Goal: Task Accomplishment & Management: Manage account settings

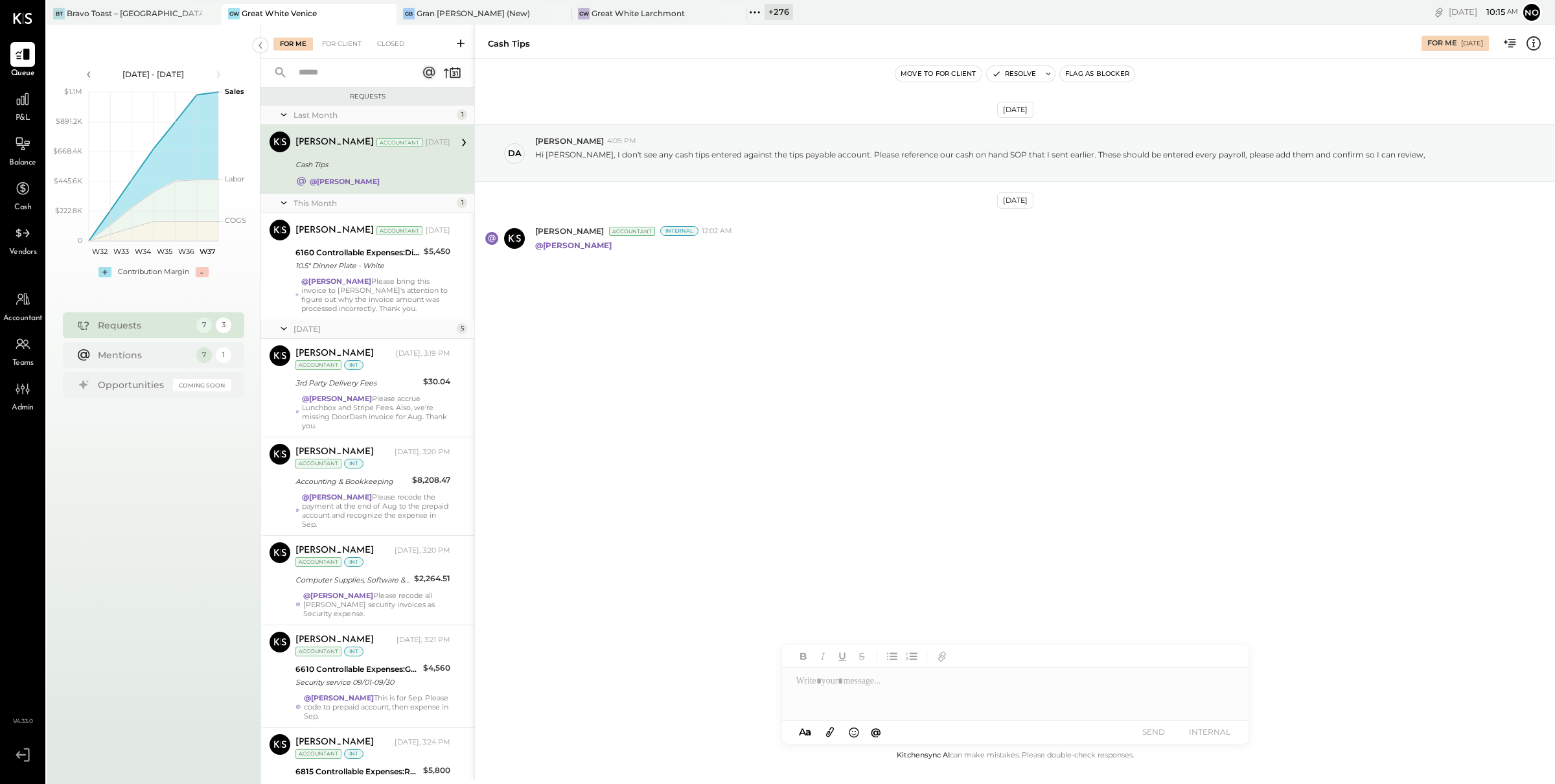
click at [354, 170] on div "Cash Tips" at bounding box center [371, 165] width 151 height 13
click at [369, 267] on div "10.5" Dinner Plate - White" at bounding box center [358, 266] width 124 height 13
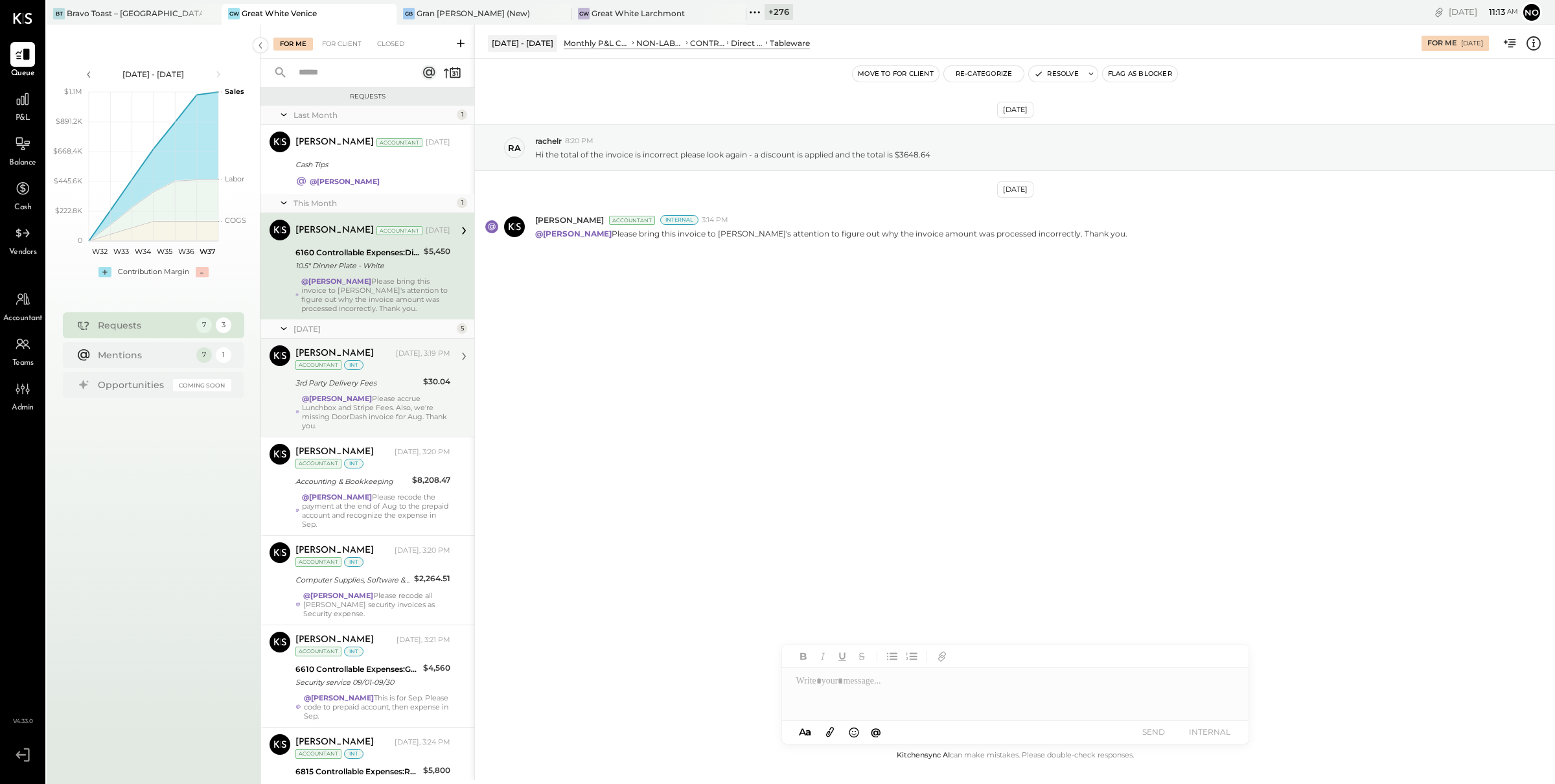
click at [367, 402] on div "@Noemi Balmaceda Please accrue Lunchbox and Stripe Fees. Also, we're missing Do…" at bounding box center [376, 411] width 148 height 36
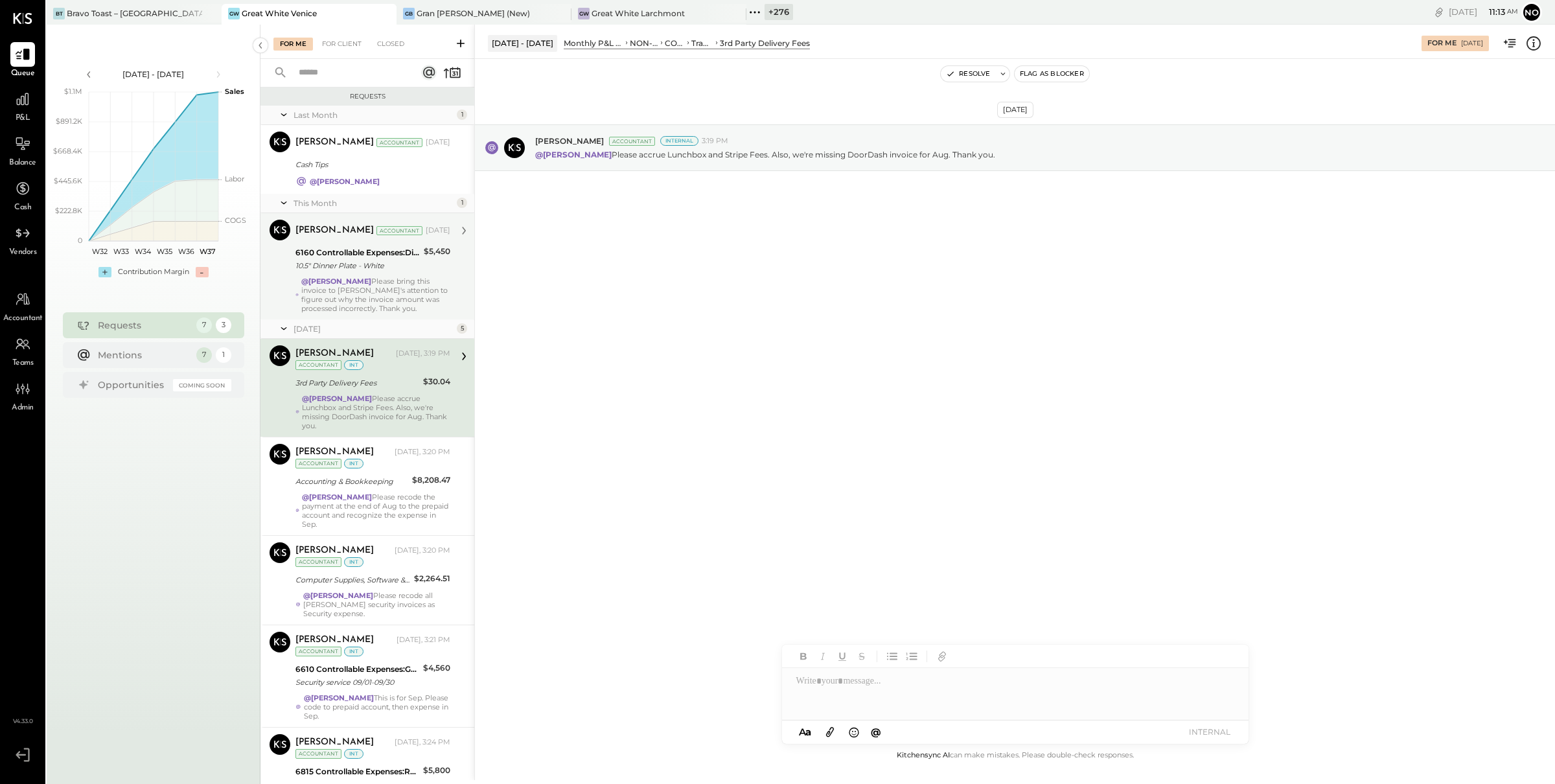
click at [376, 279] on div "@Noemi Balmaceda Please bring this invoice to Derek's attention to figure out w…" at bounding box center [376, 294] width 149 height 36
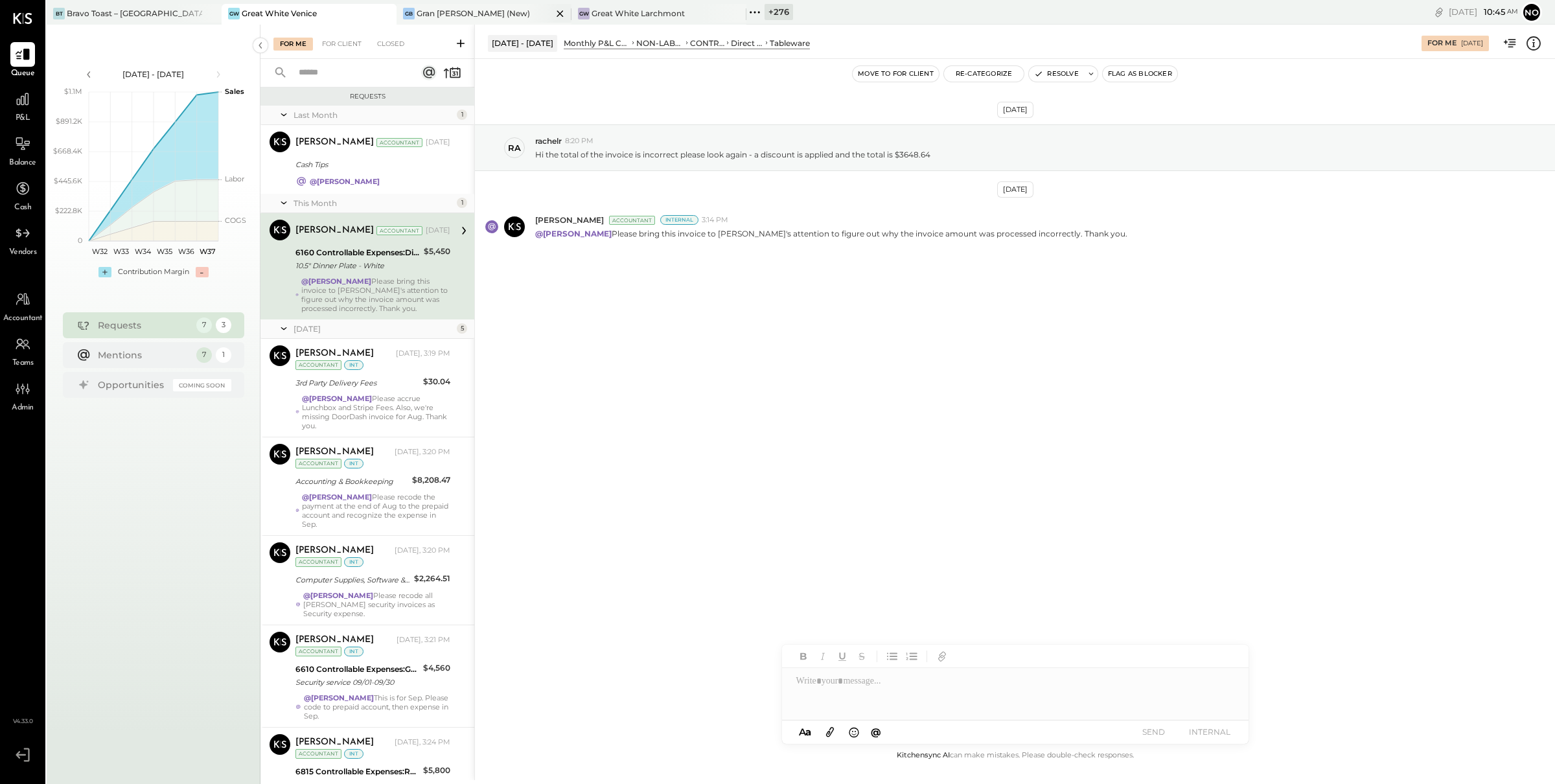
click at [493, 12] on div "GB Gran [PERSON_NAME] (New)" at bounding box center [475, 13] width 156 height 12
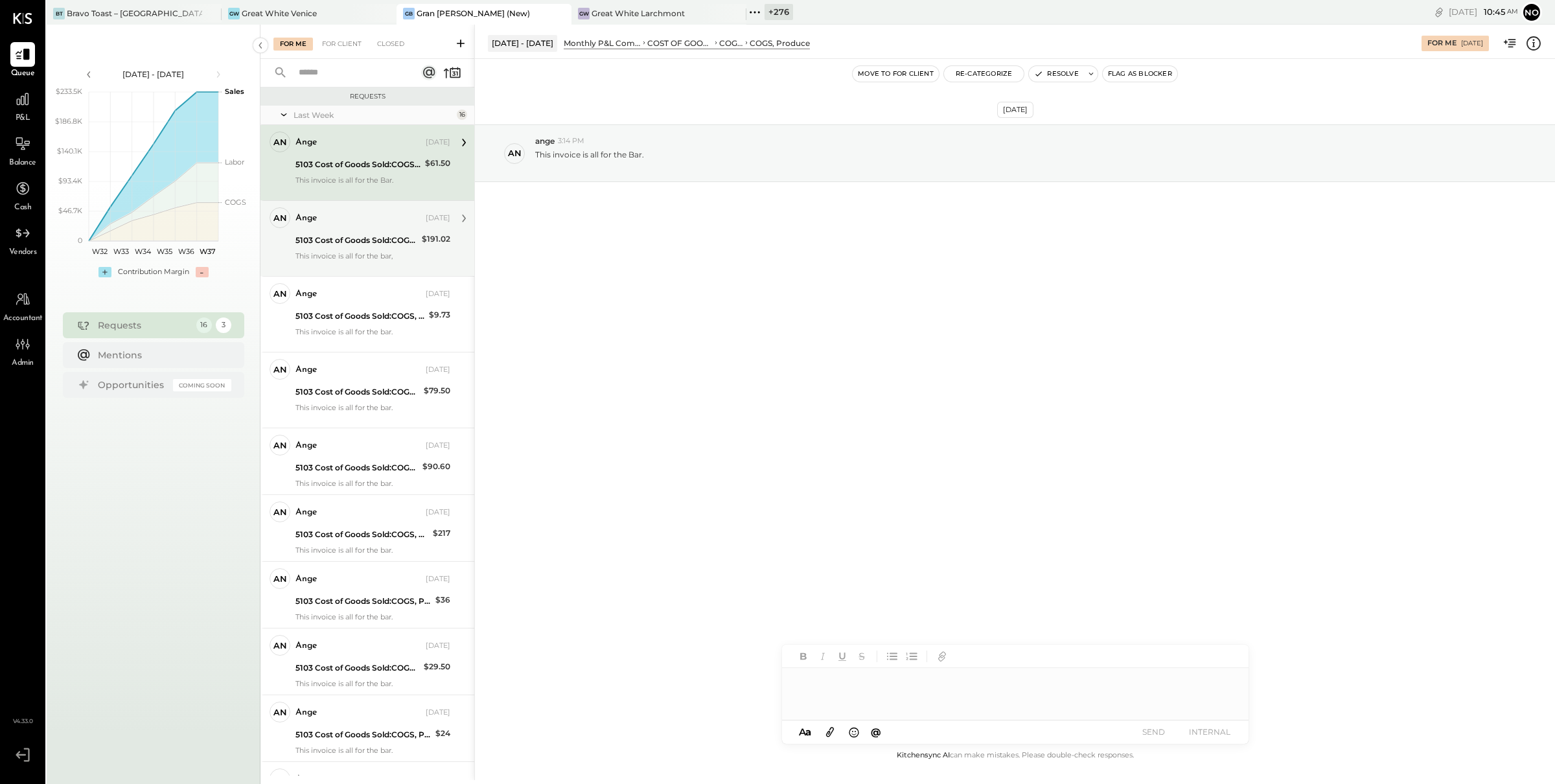
click at [365, 242] on div "5103 Cost of Goods Sold:COGS, Produce" at bounding box center [357, 240] width 122 height 13
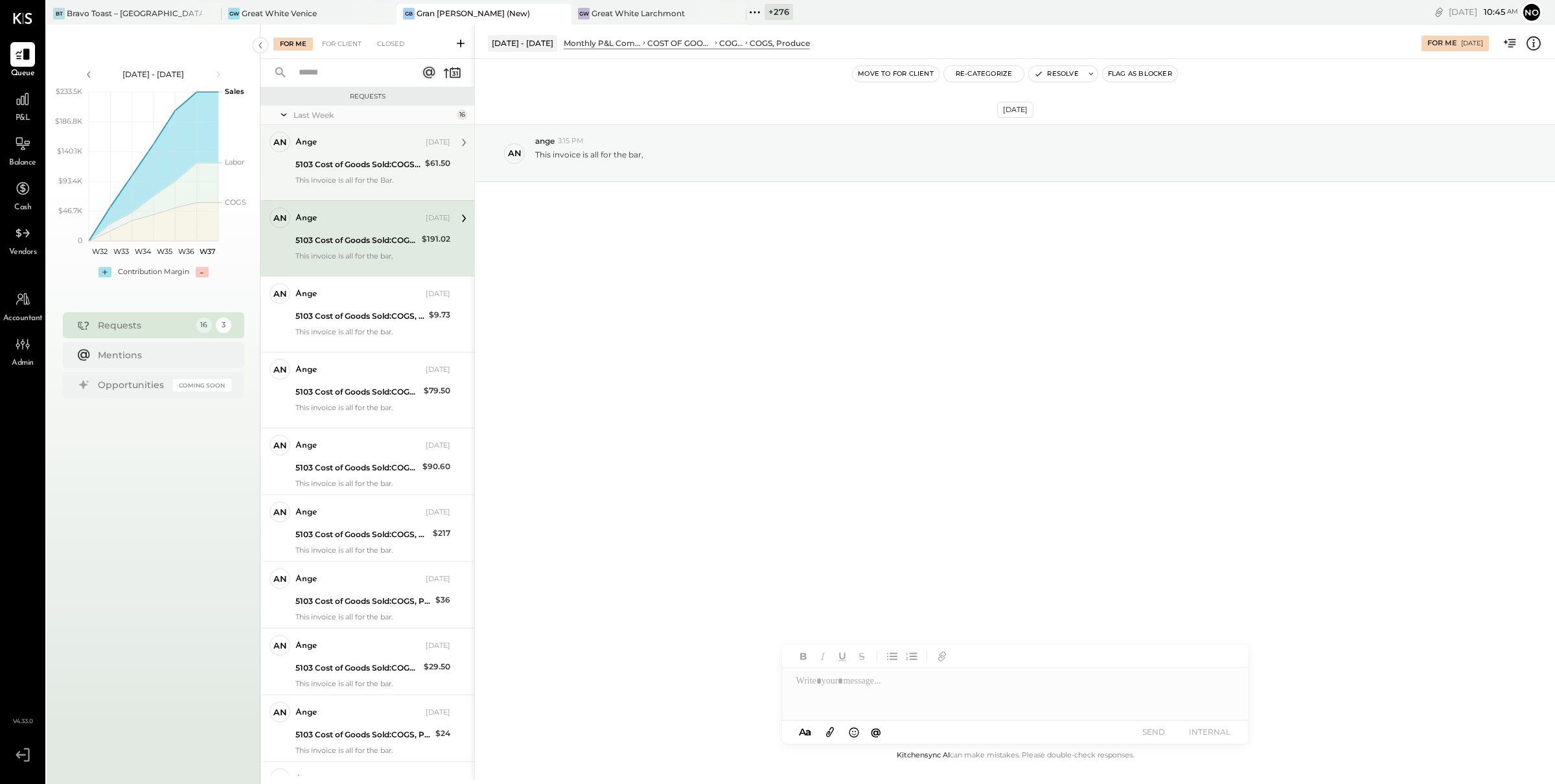
click at [359, 167] on div "5103 Cost of Goods Sold:COGS, Produce" at bounding box center [359, 165] width 126 height 13
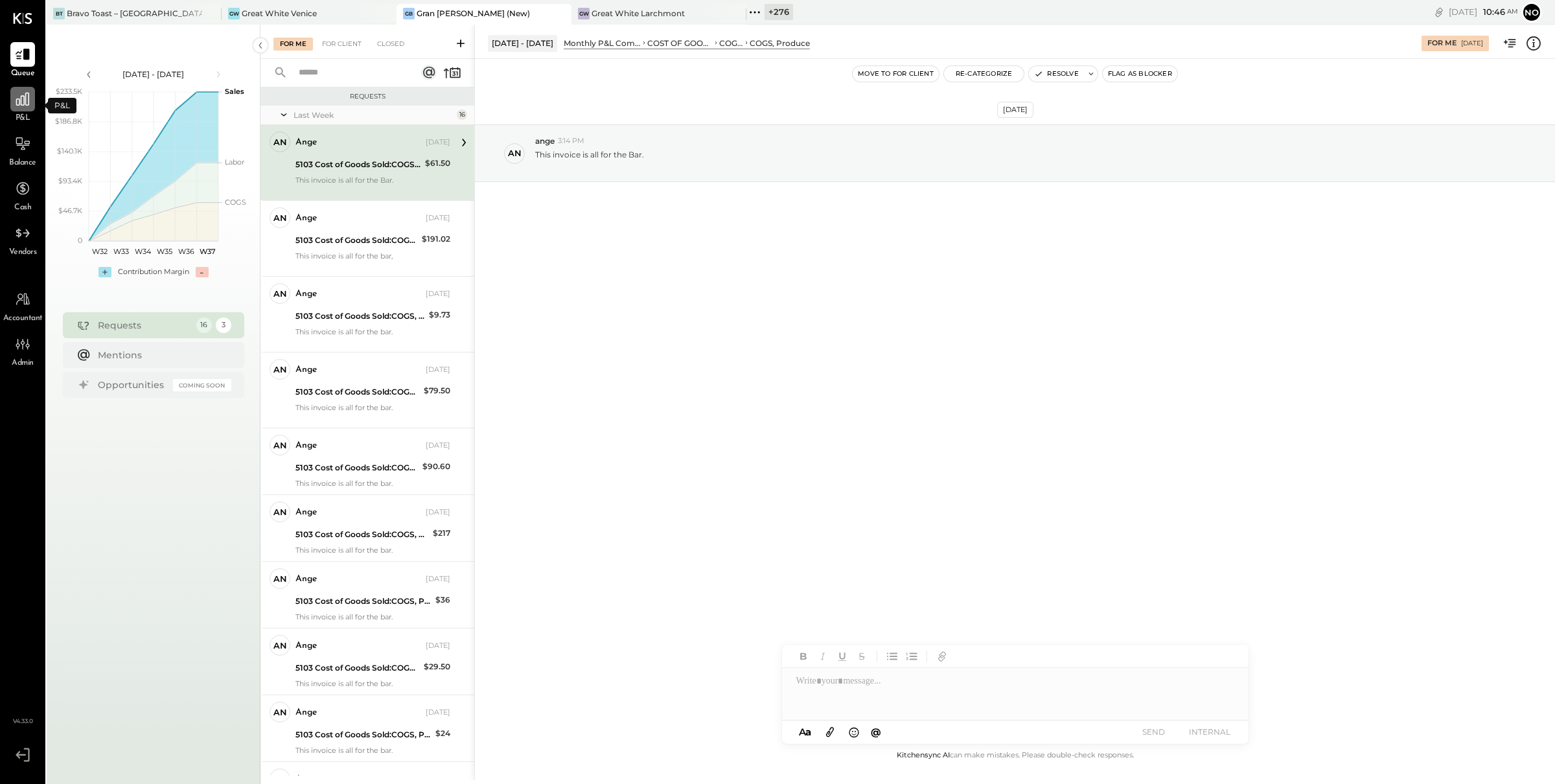
click at [14, 108] on div at bounding box center [22, 99] width 25 height 25
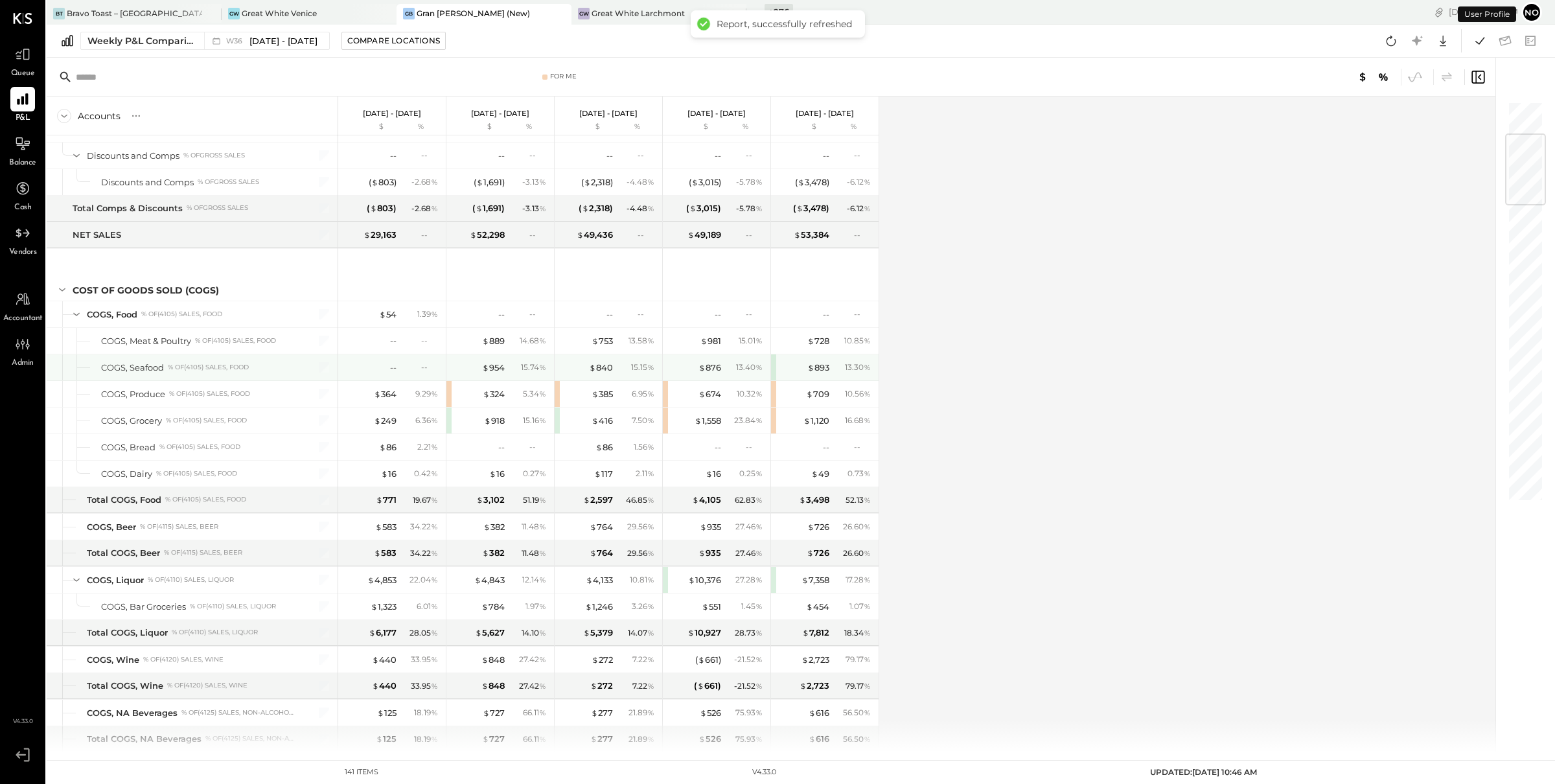
scroll to position [313, 0]
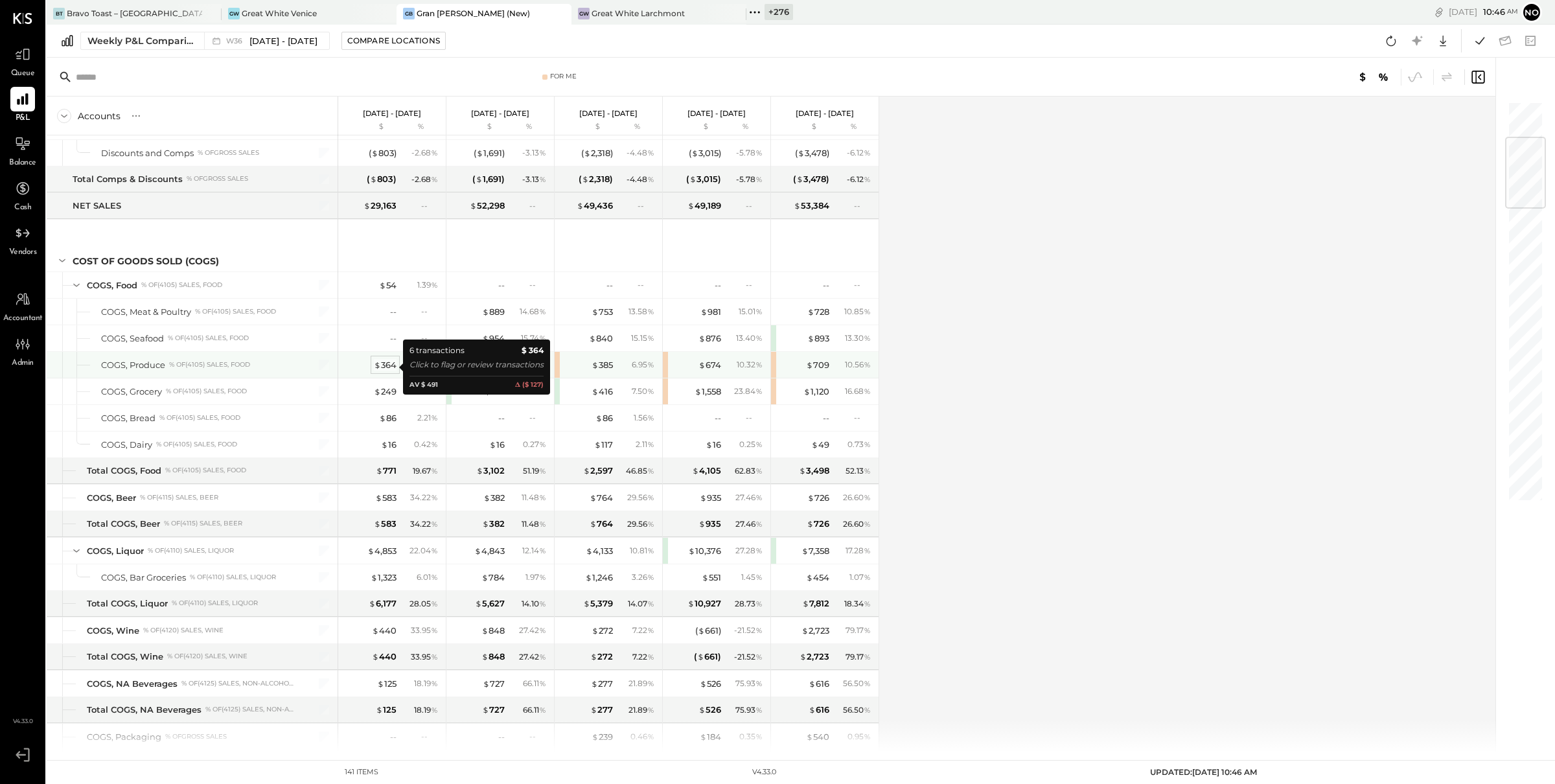
click at [386, 365] on div "$ 364" at bounding box center [385, 364] width 22 height 12
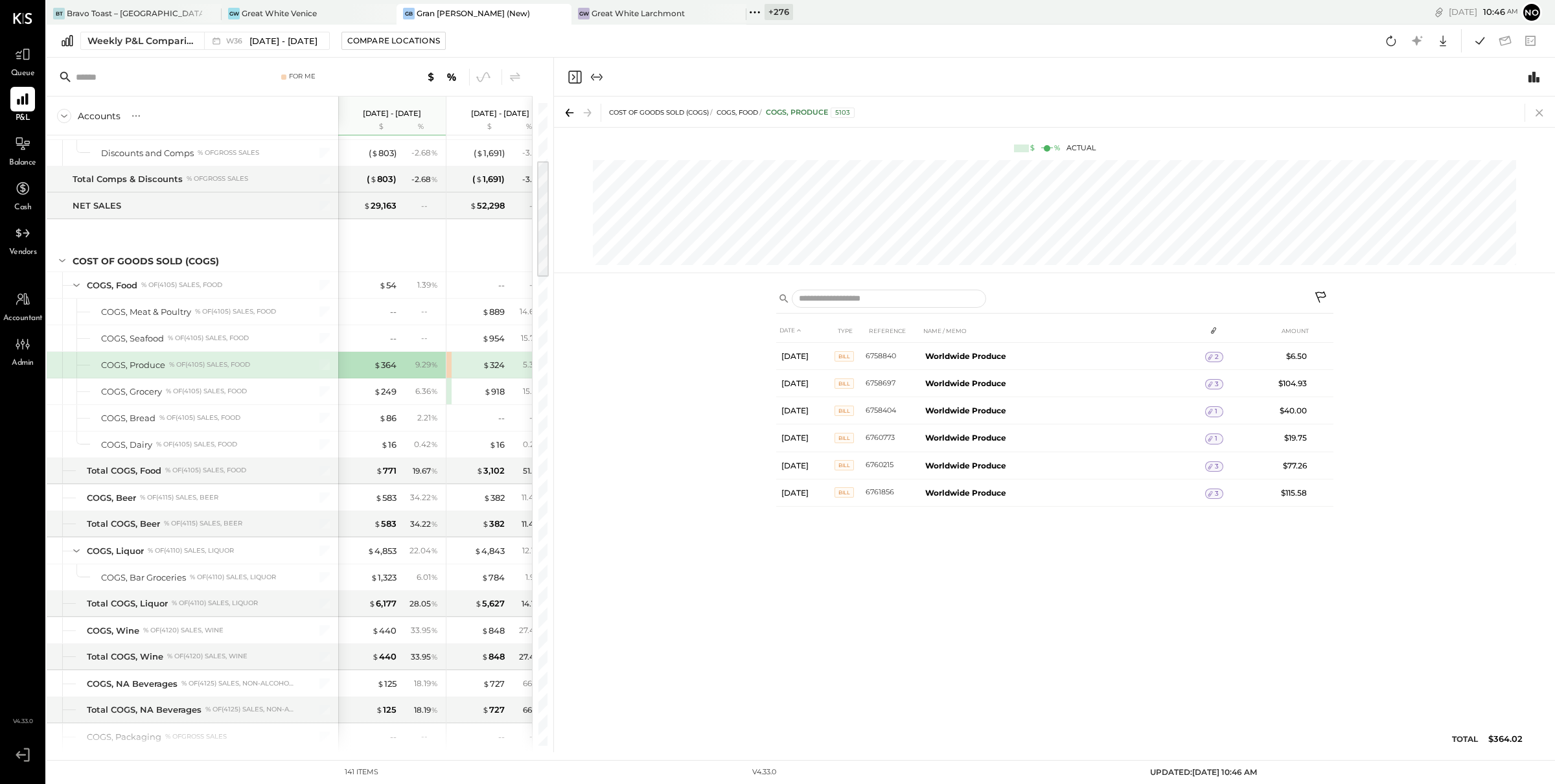
click at [1539, 113] on icon at bounding box center [1540, 113] width 19 height 19
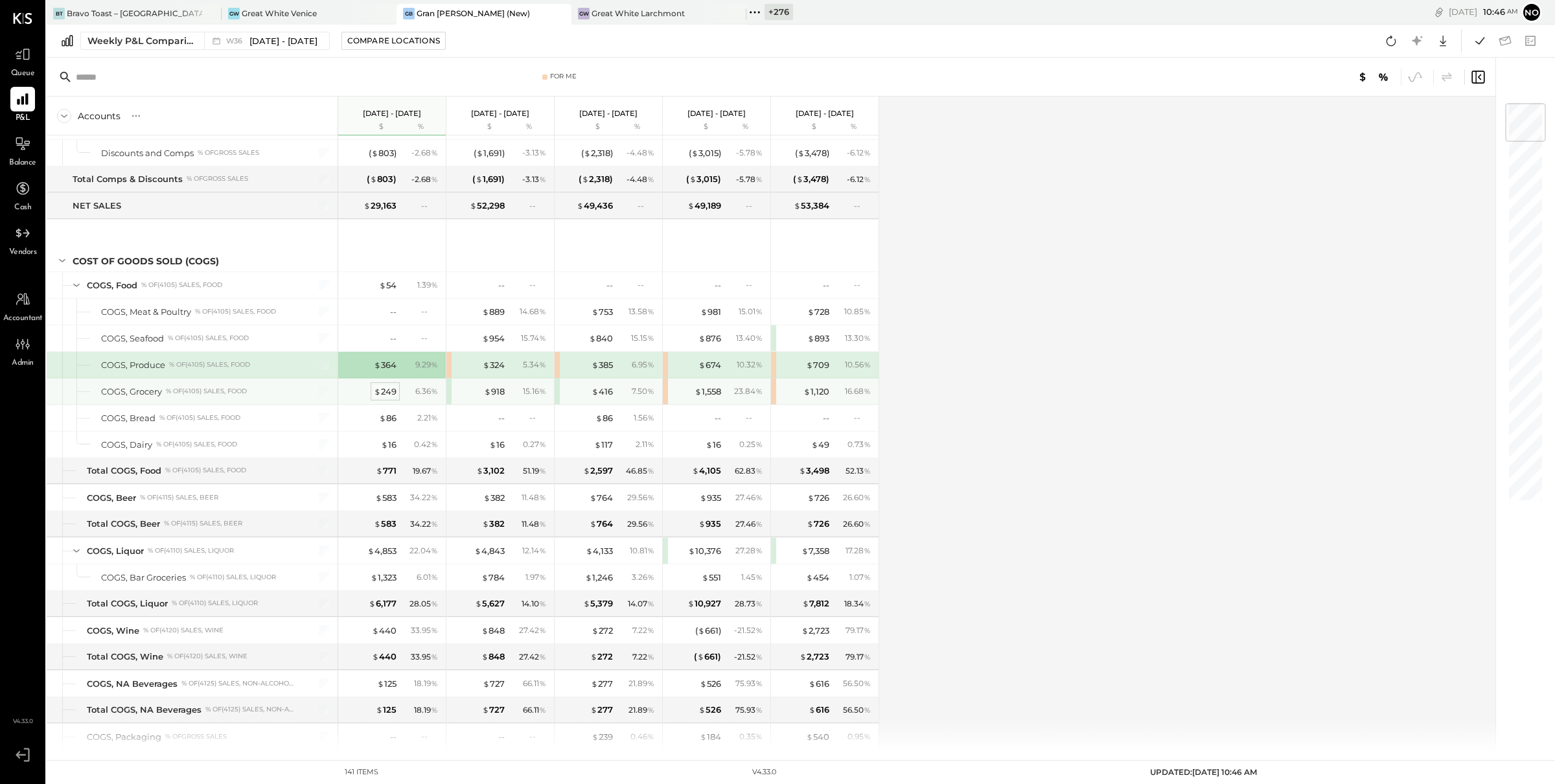
click at [388, 392] on div "$ 249" at bounding box center [385, 391] width 22 height 12
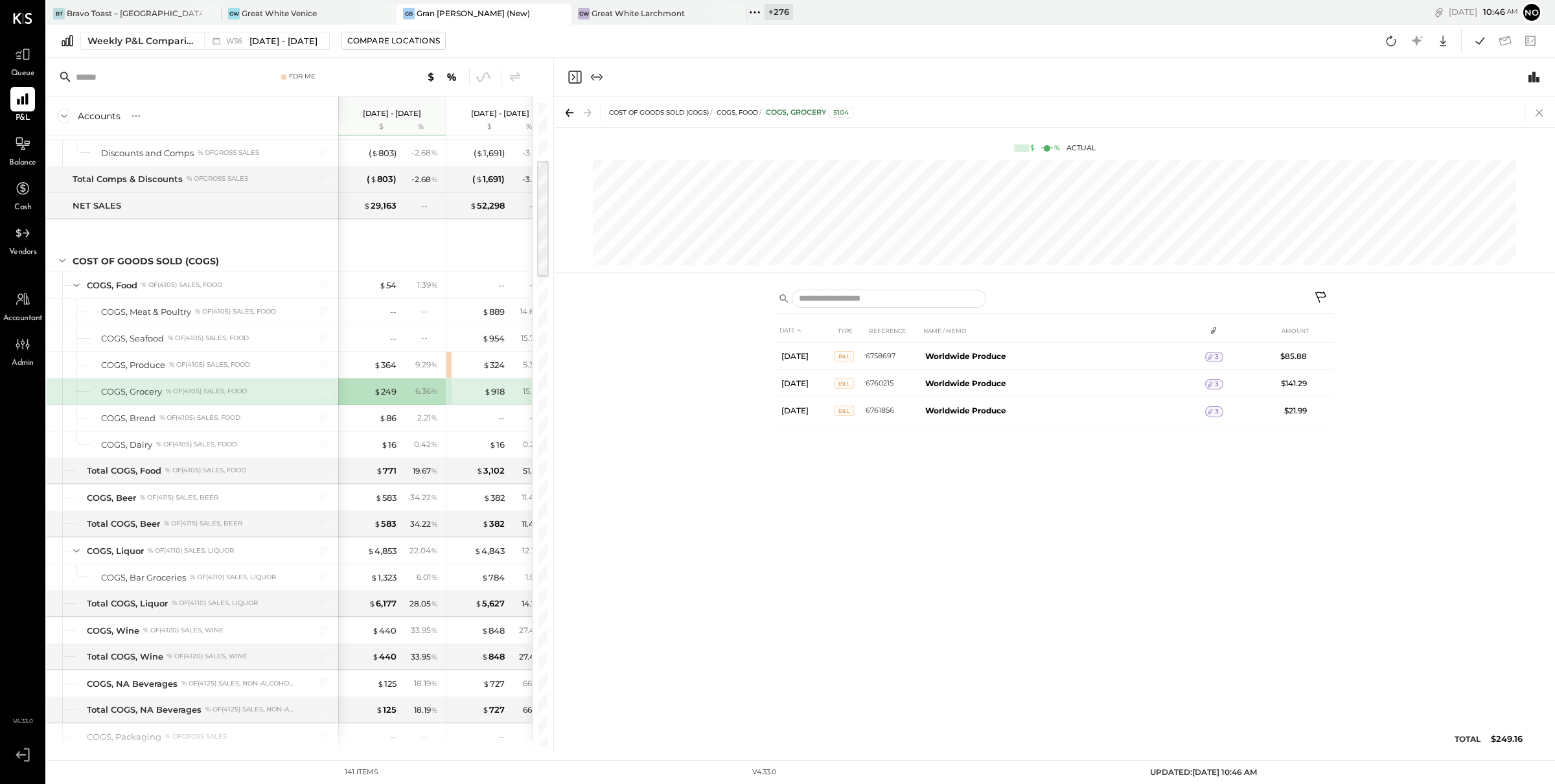
click at [1541, 111] on icon at bounding box center [1539, 113] width 7 height 7
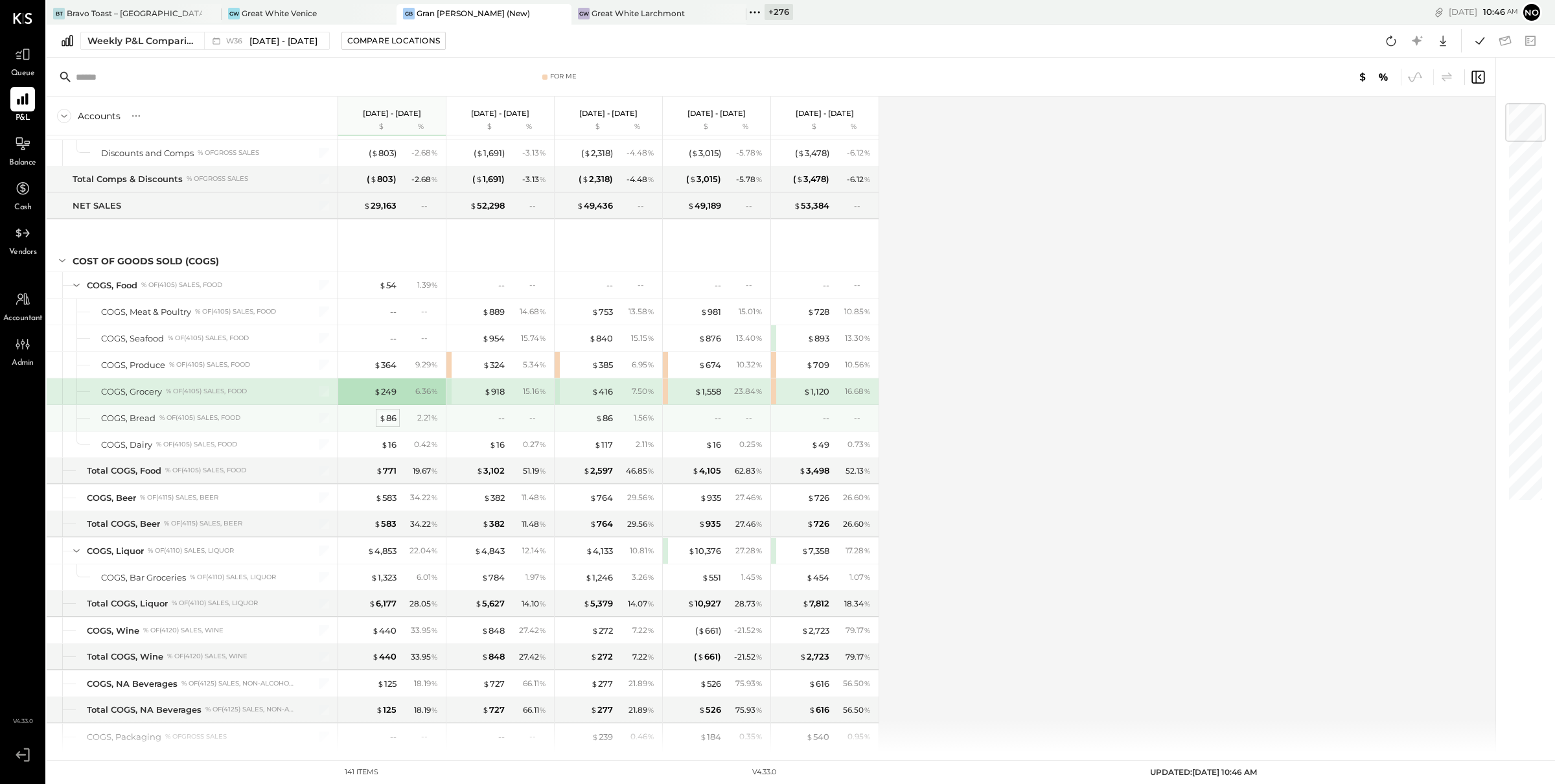
click at [390, 419] on div "$ 86" at bounding box center [388, 417] width 18 height 12
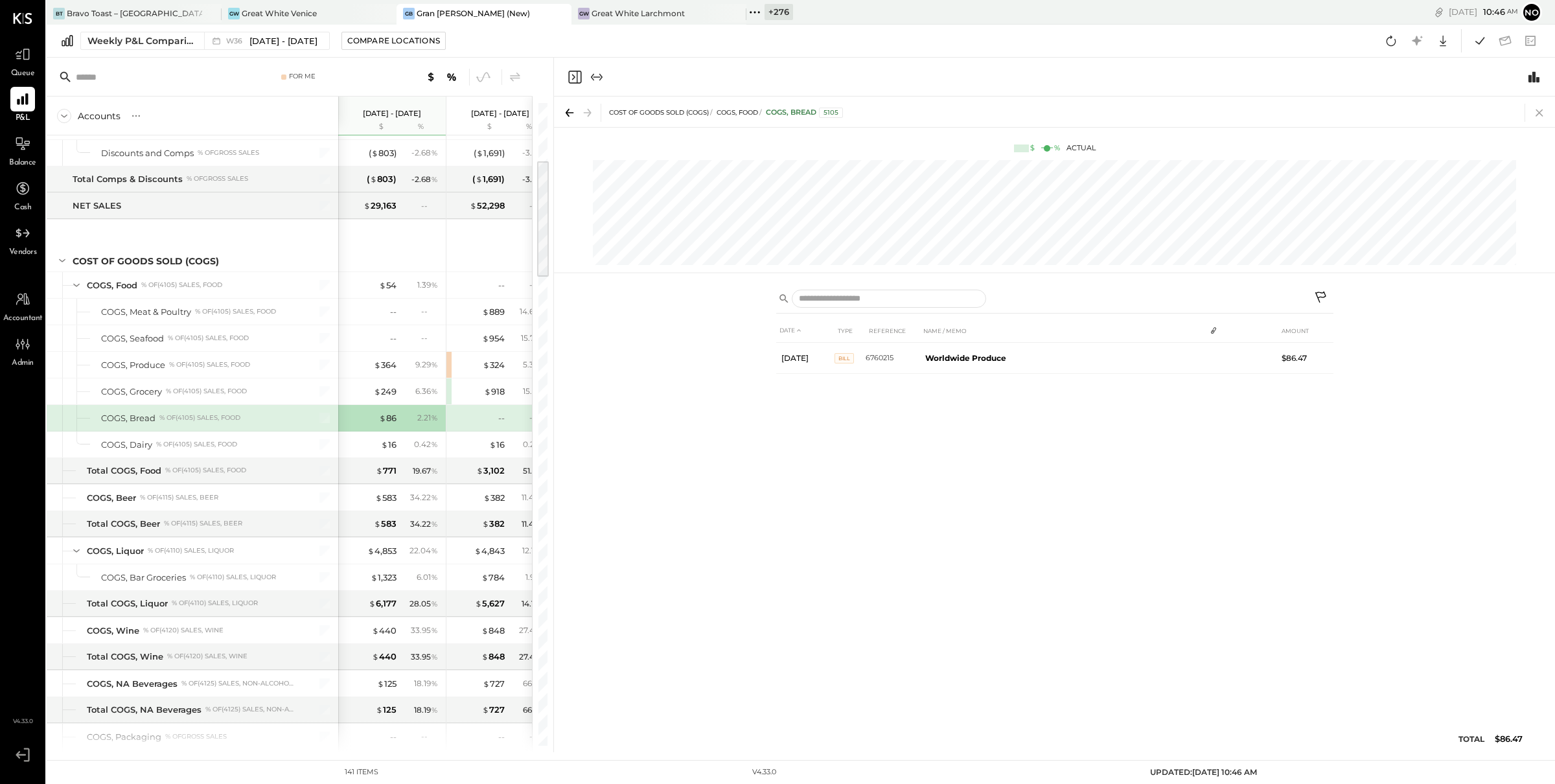
click at [1536, 117] on icon at bounding box center [1540, 113] width 19 height 19
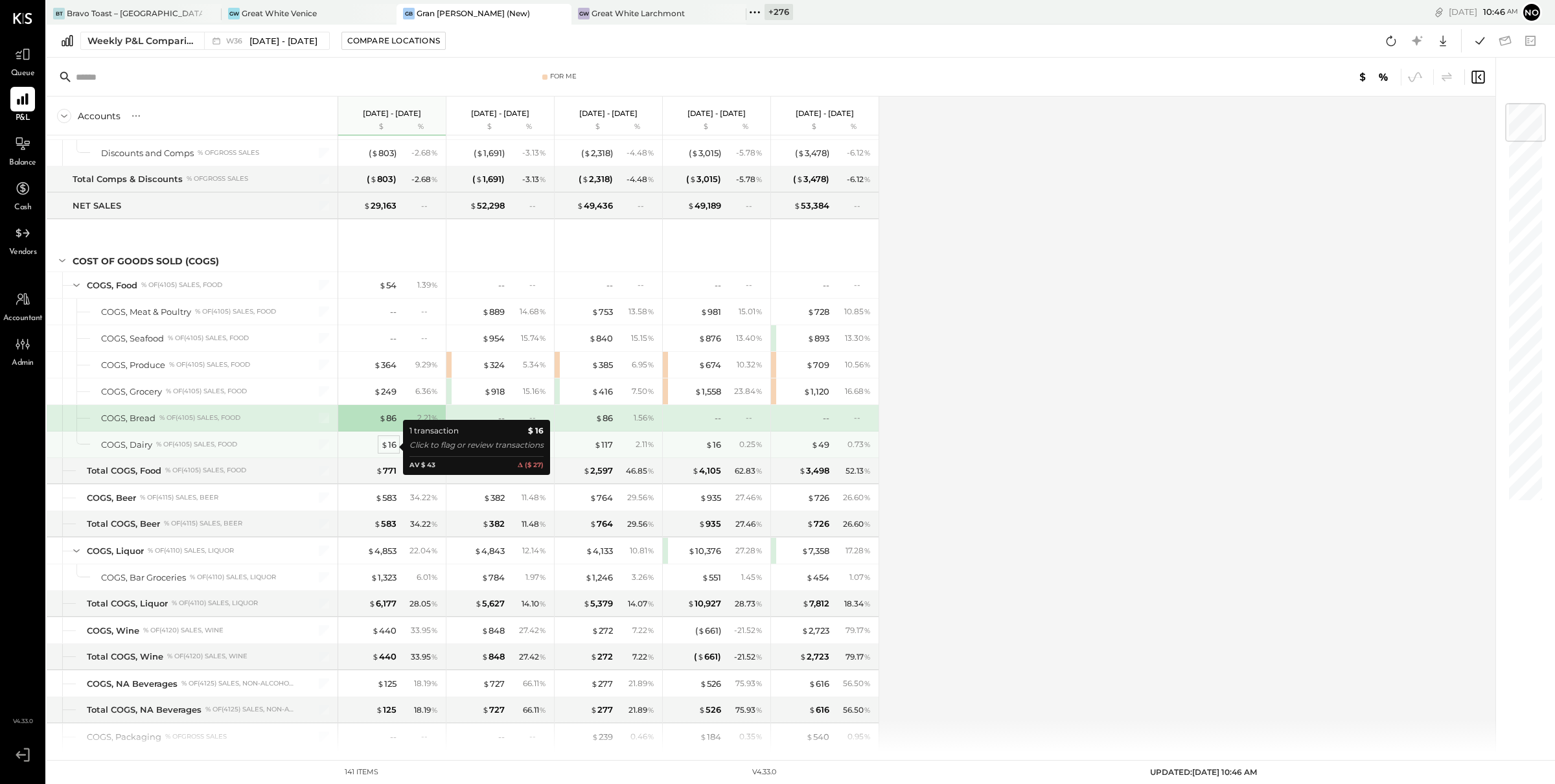
click at [391, 443] on div "$ 16" at bounding box center [389, 444] width 16 height 12
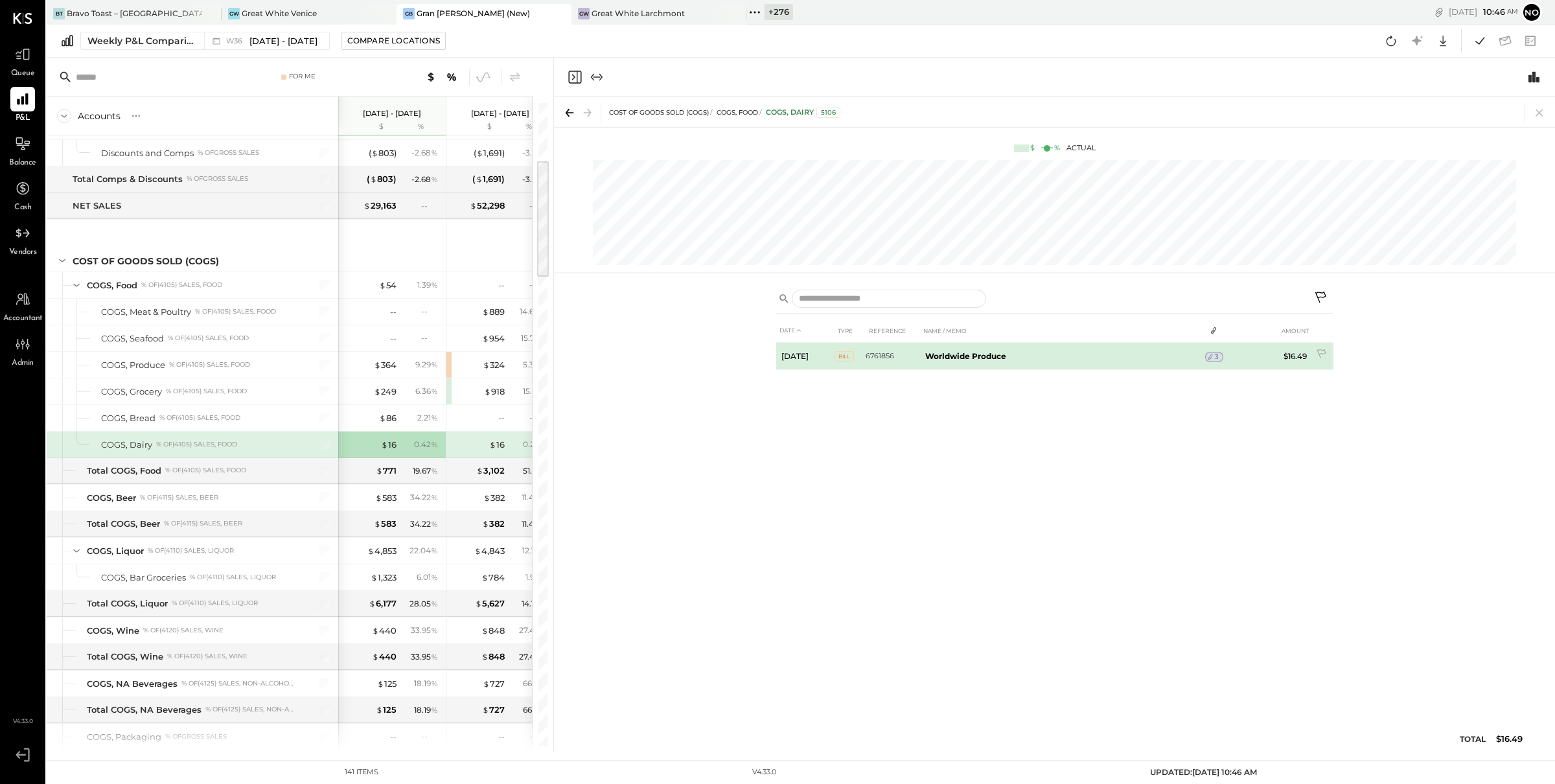
click at [1288, 354] on td "$16.49" at bounding box center [1287, 356] width 50 height 27
click at [1290, 358] on td "$16.49" at bounding box center [1287, 356] width 50 height 27
click at [1294, 358] on td "$16.49" at bounding box center [1287, 356] width 50 height 27
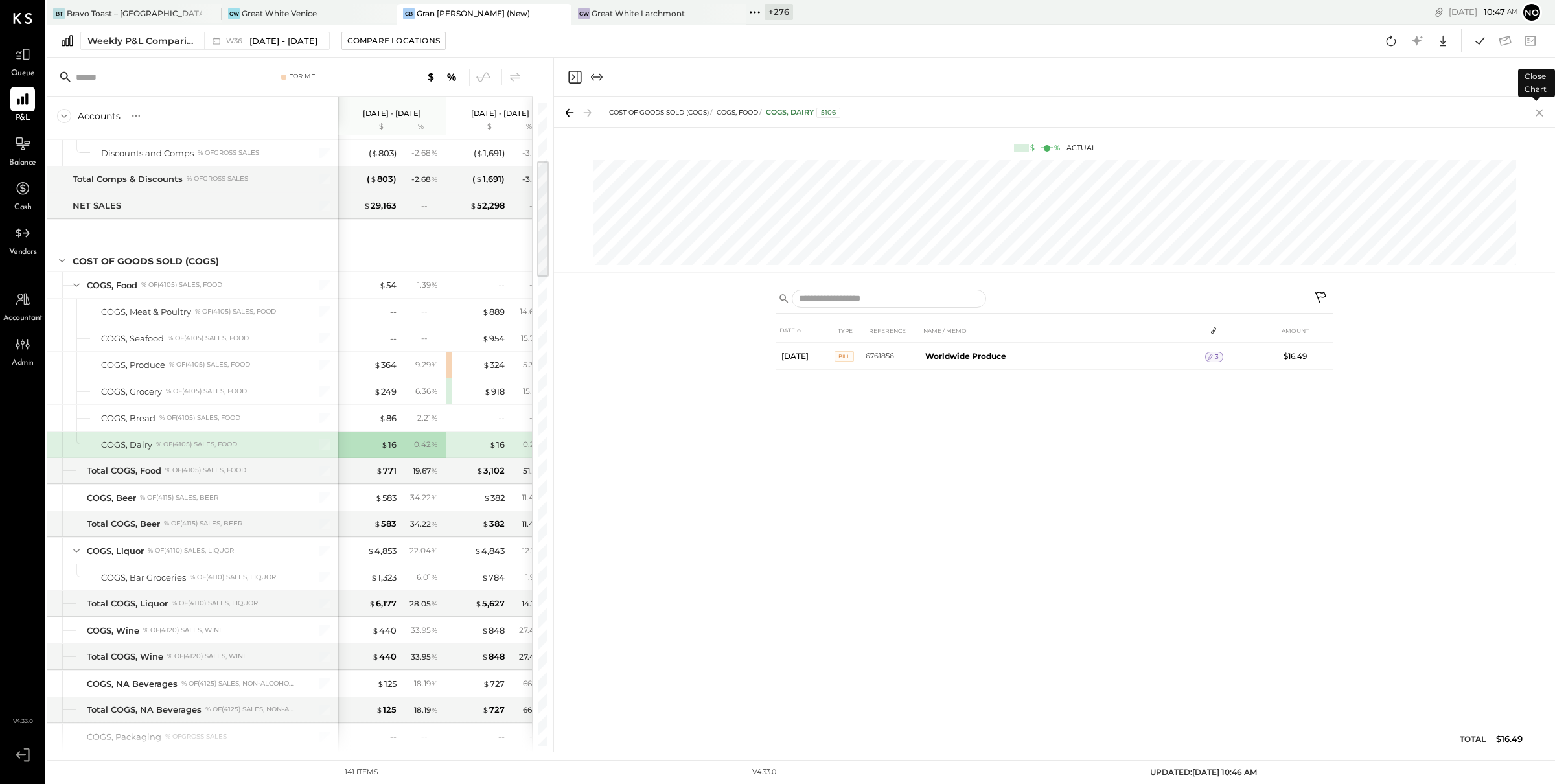
click at [1542, 113] on icon at bounding box center [1540, 113] width 19 height 19
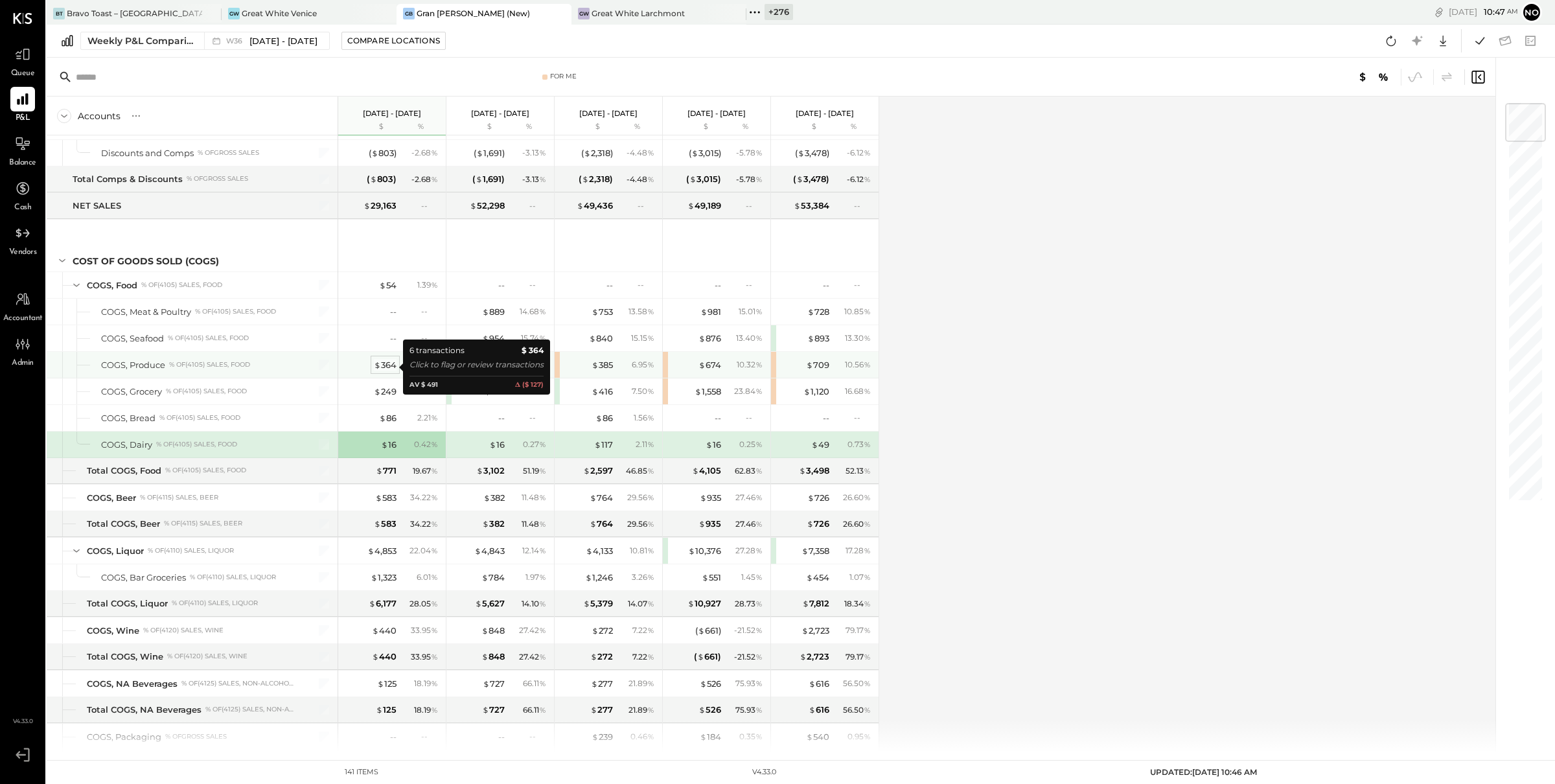
click at [393, 368] on div "$ 364" at bounding box center [385, 364] width 22 height 12
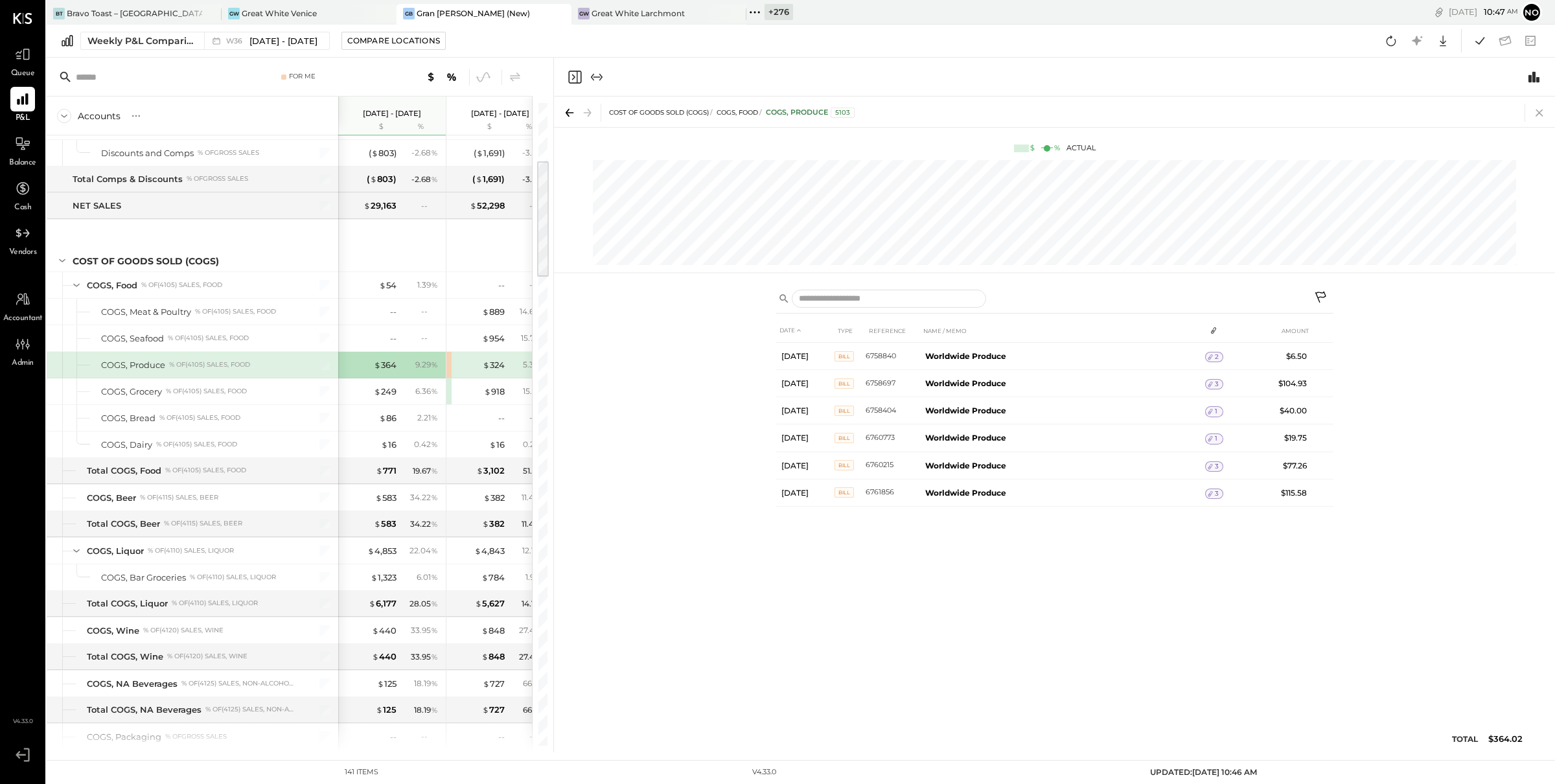
click at [1541, 110] on icon at bounding box center [1539, 113] width 7 height 7
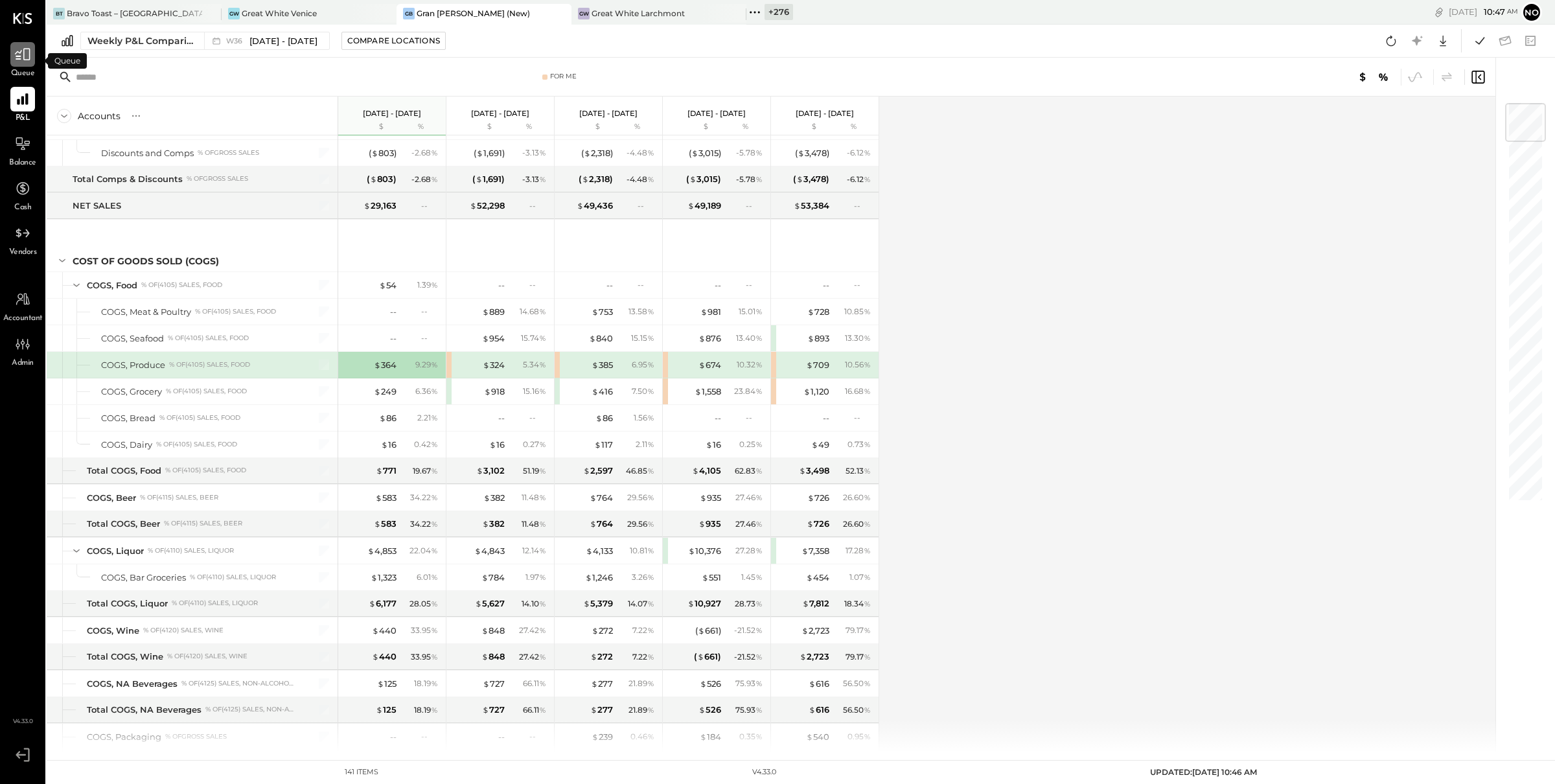
click at [15, 63] on div at bounding box center [22, 54] width 25 height 25
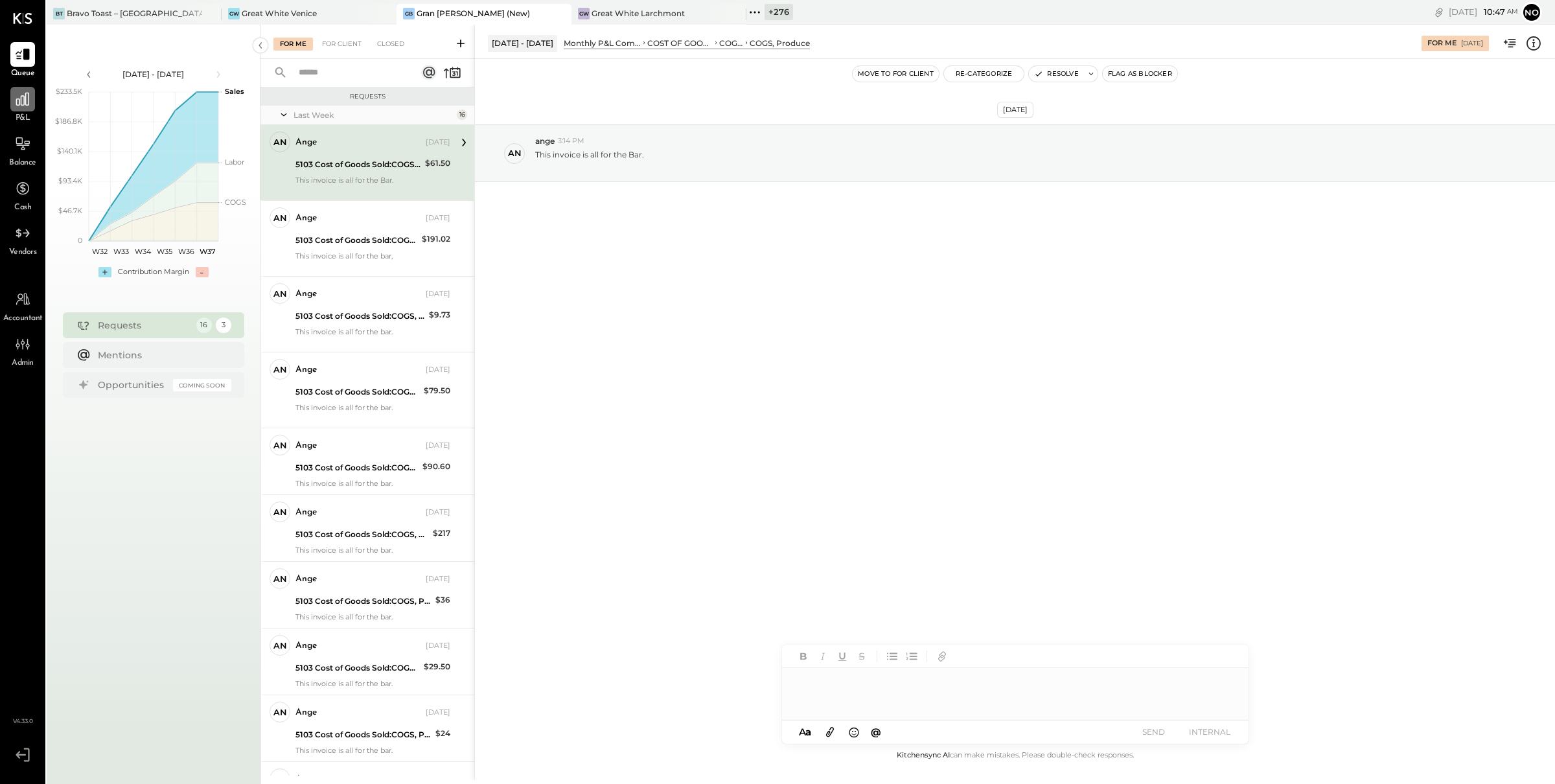
click at [12, 101] on div at bounding box center [22, 99] width 25 height 25
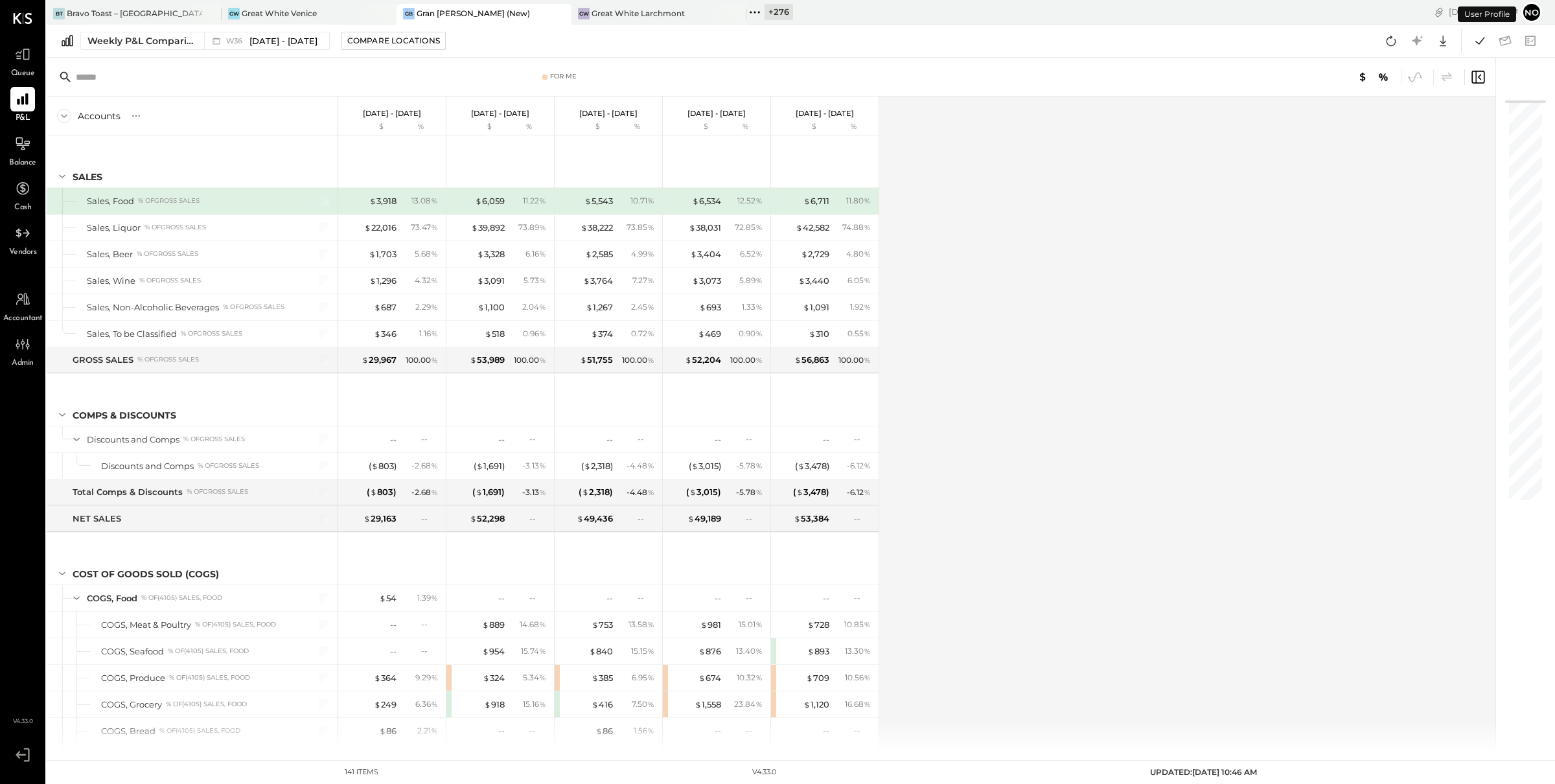
click at [7, 49] on div "Queue" at bounding box center [22, 60] width 38 height 38
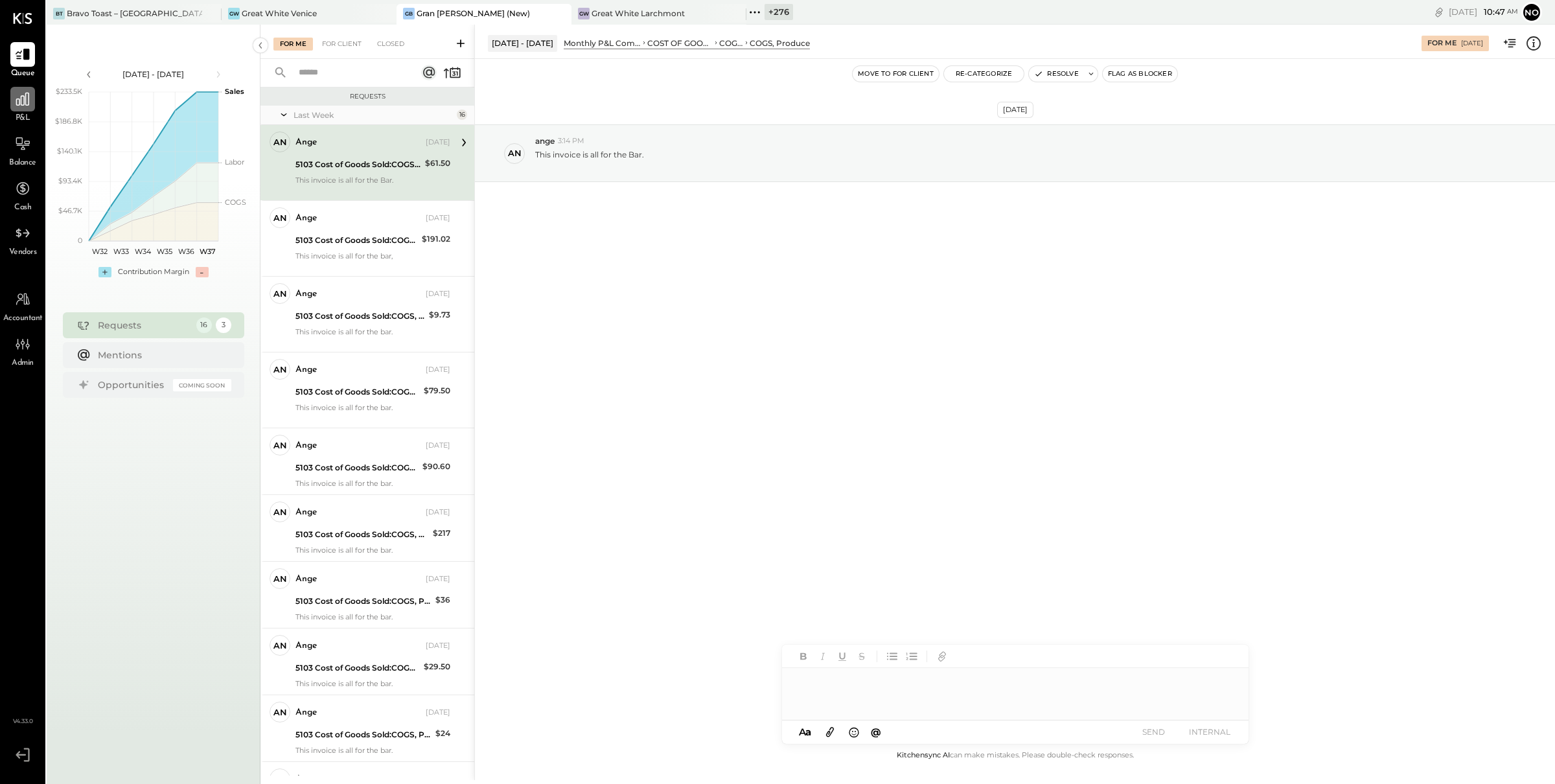
click at [24, 98] on icon at bounding box center [22, 99] width 17 height 17
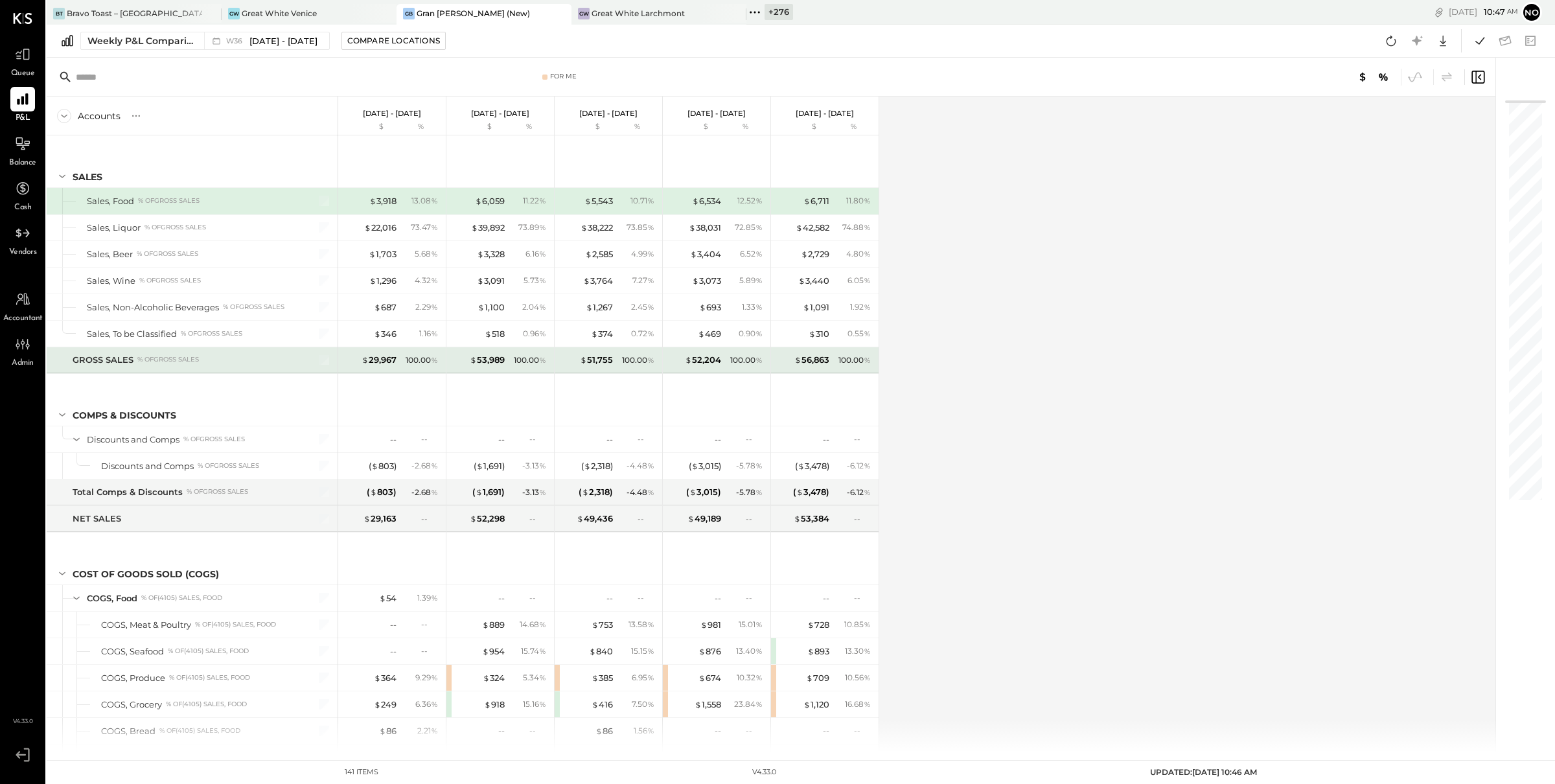
scroll to position [66, 0]
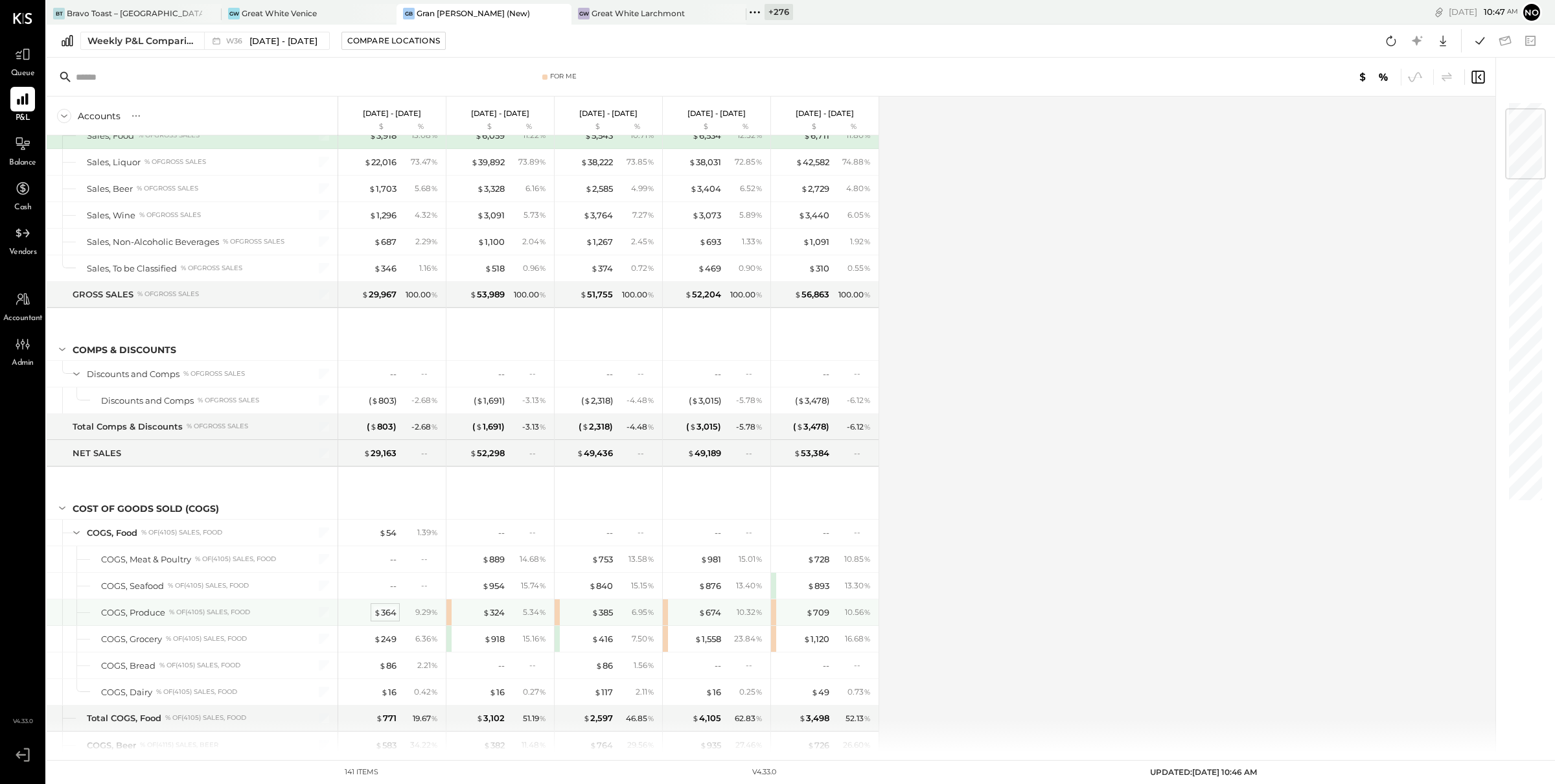
click at [383, 613] on div "$ 364" at bounding box center [385, 612] width 22 height 12
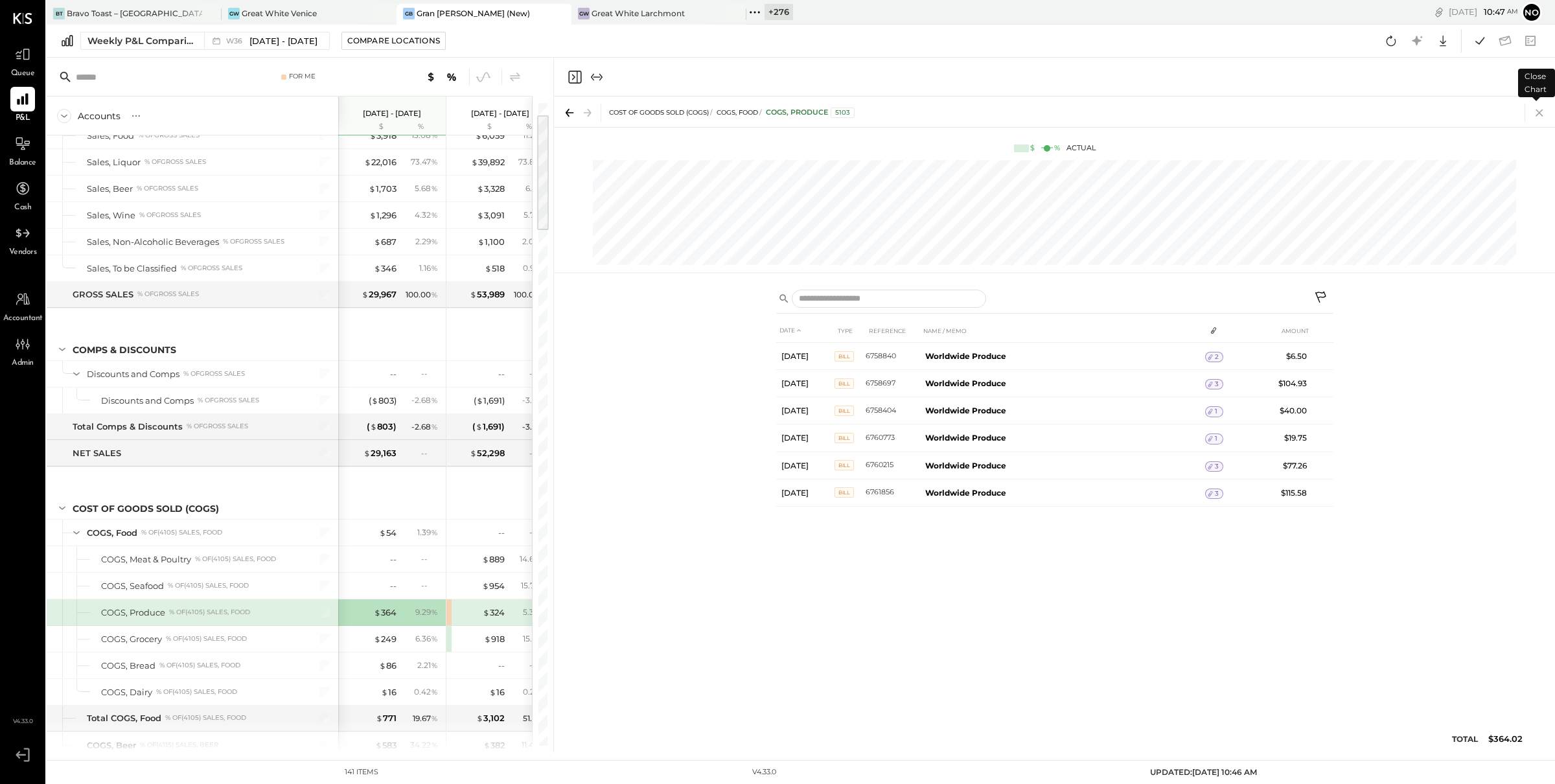
click at [1544, 114] on icon at bounding box center [1540, 113] width 19 height 19
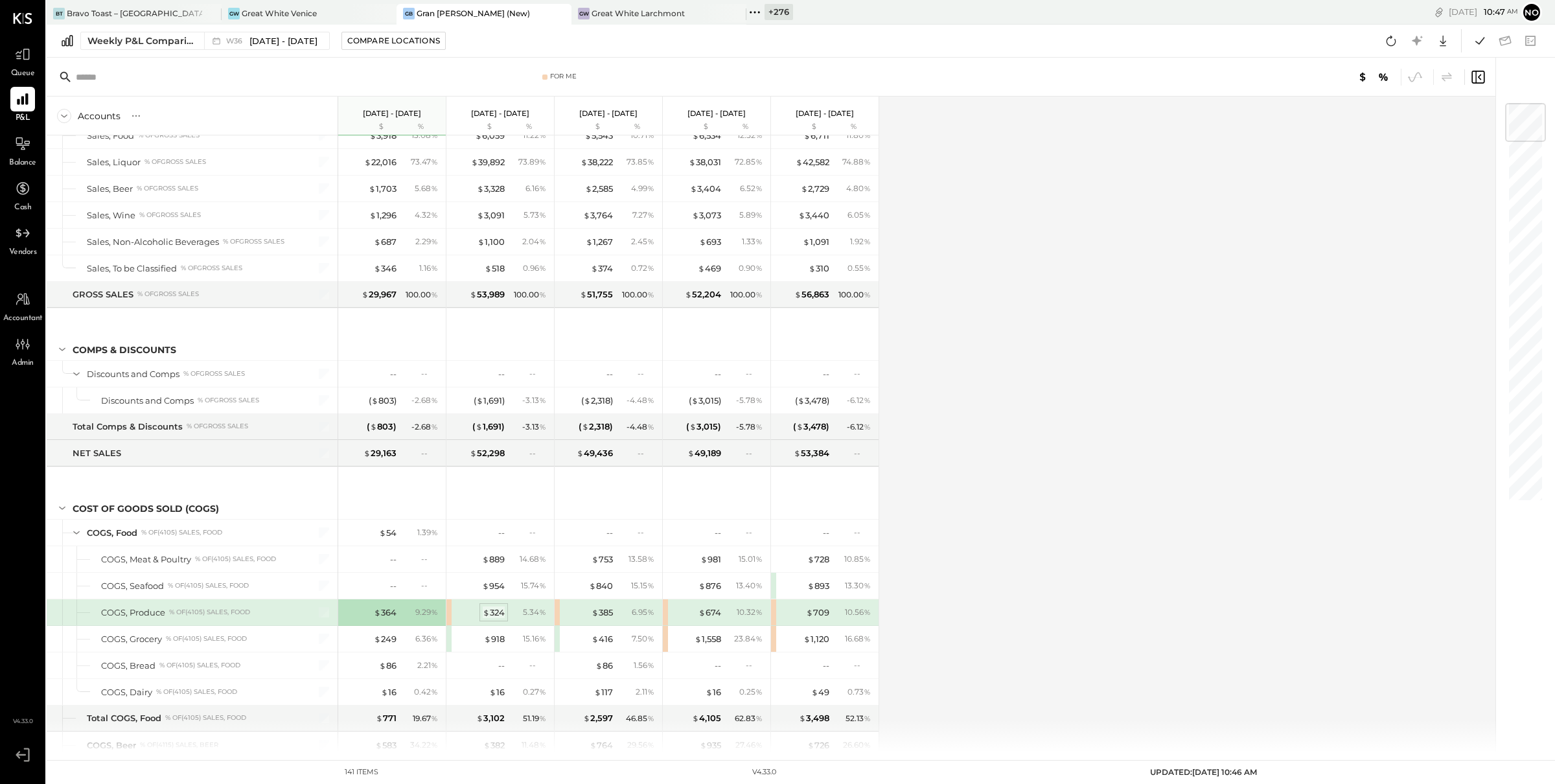
click at [499, 613] on div "$ 324" at bounding box center [494, 612] width 22 height 12
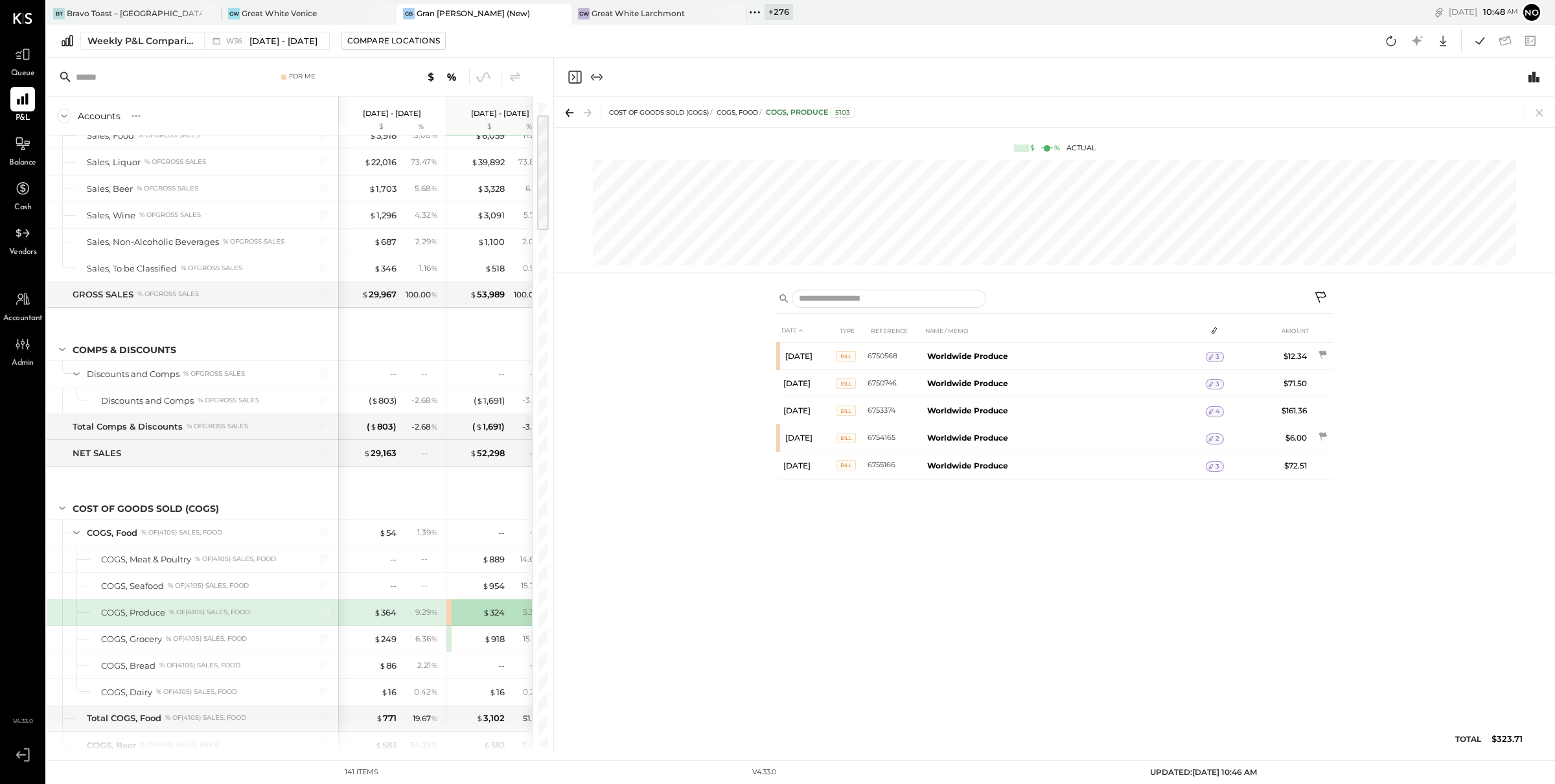
click at [1537, 102] on div "COST OF GOODS SOLD (COGS) COGS, Food COGS, Produce 5103" at bounding box center [1055, 111] width 1001 height 31
click at [1538, 109] on icon at bounding box center [1540, 113] width 19 height 19
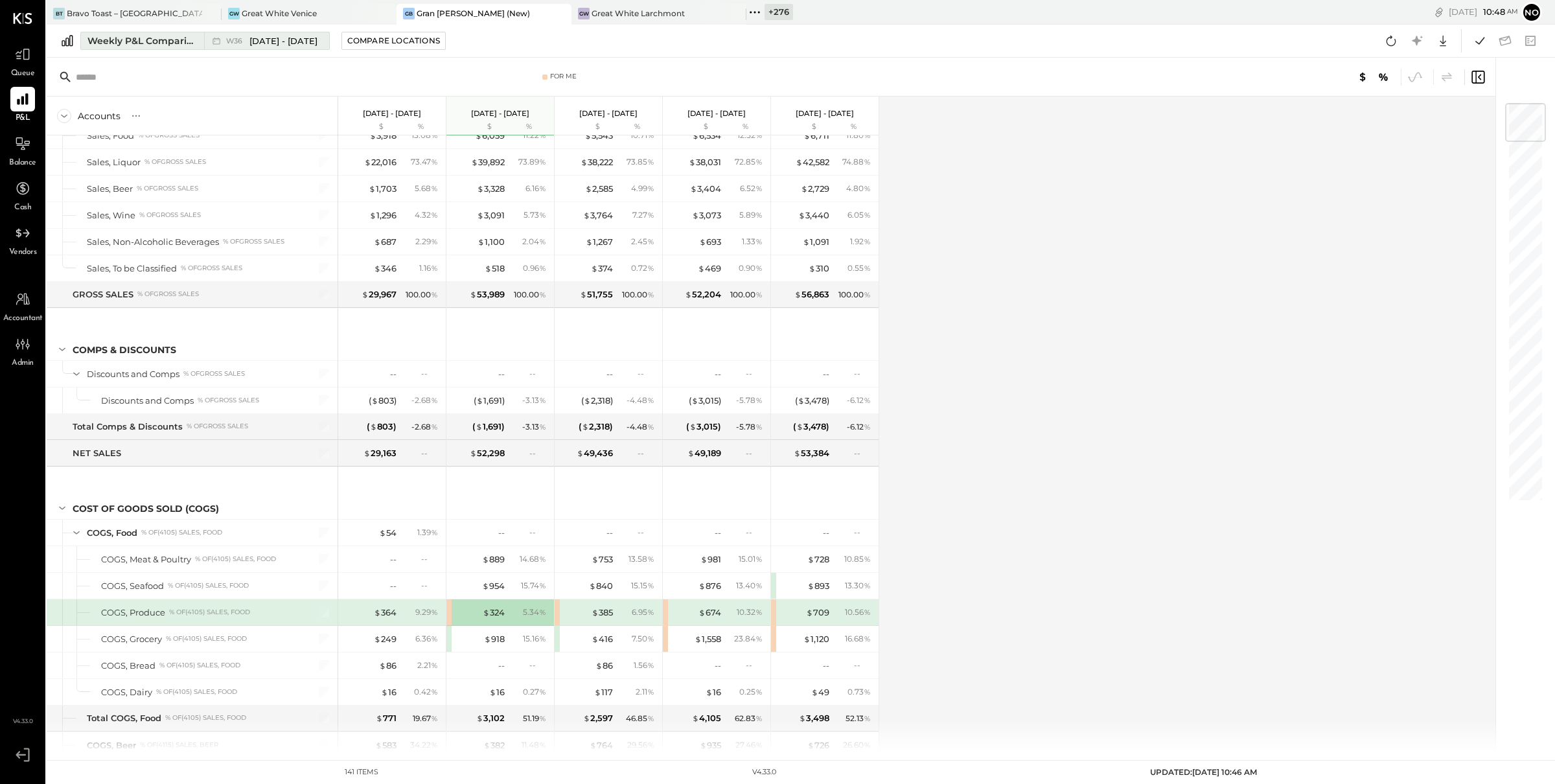
click at [168, 44] on div "Weekly P&L Comparison" at bounding box center [141, 41] width 108 height 13
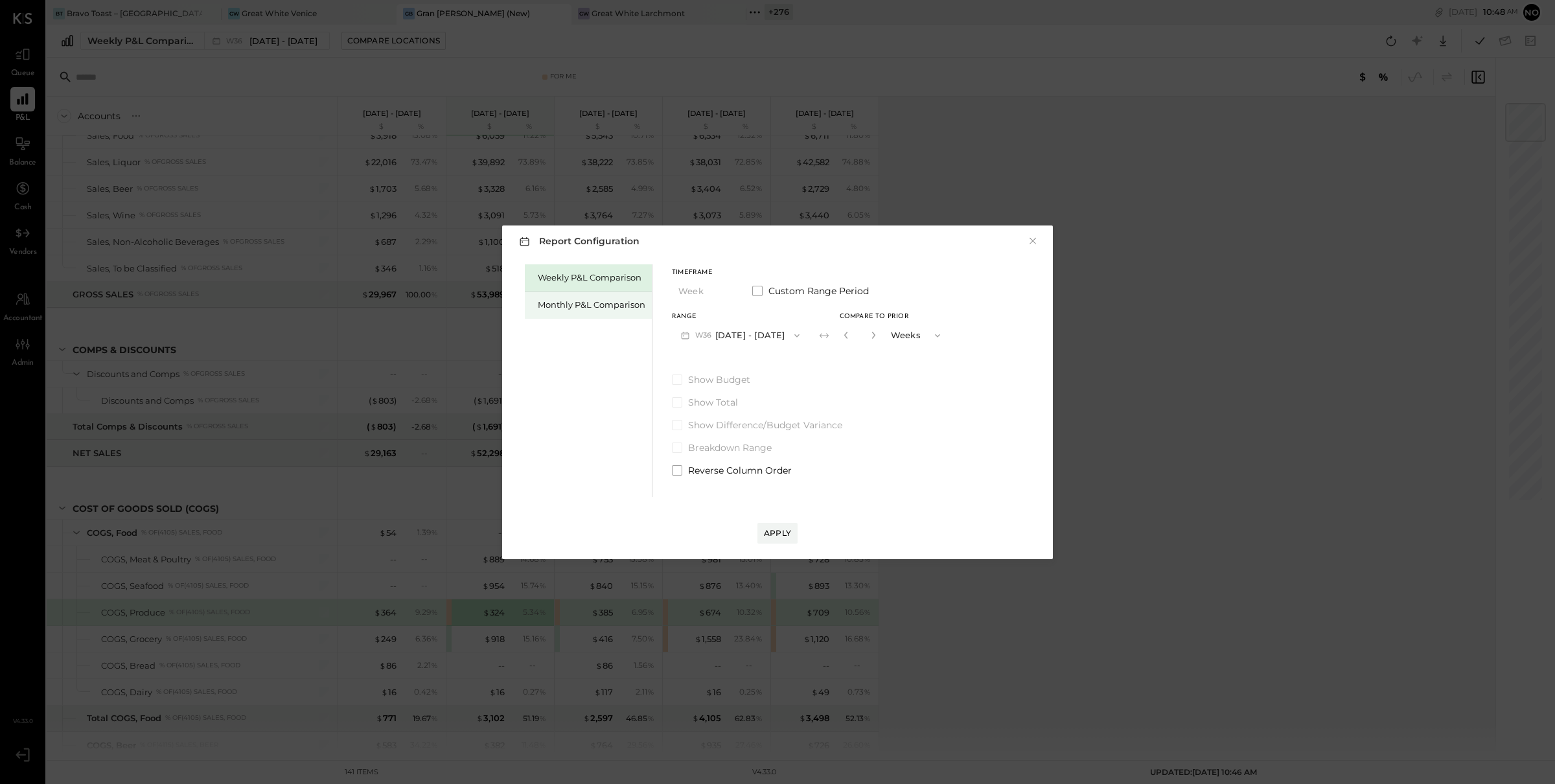
click at [579, 298] on div "Monthly P&L Comparison" at bounding box center [592, 304] width 108 height 12
click at [739, 333] on button "M09 [DATE] - [DATE]" at bounding box center [740, 335] width 136 height 24
click at [741, 360] on span "[DATE] - [DATE]" at bounding box center [735, 363] width 61 height 11
click at [843, 334] on div "Compare" at bounding box center [844, 335] width 42 height 11
click at [870, 337] on icon "button" at bounding box center [873, 335] width 7 height 7
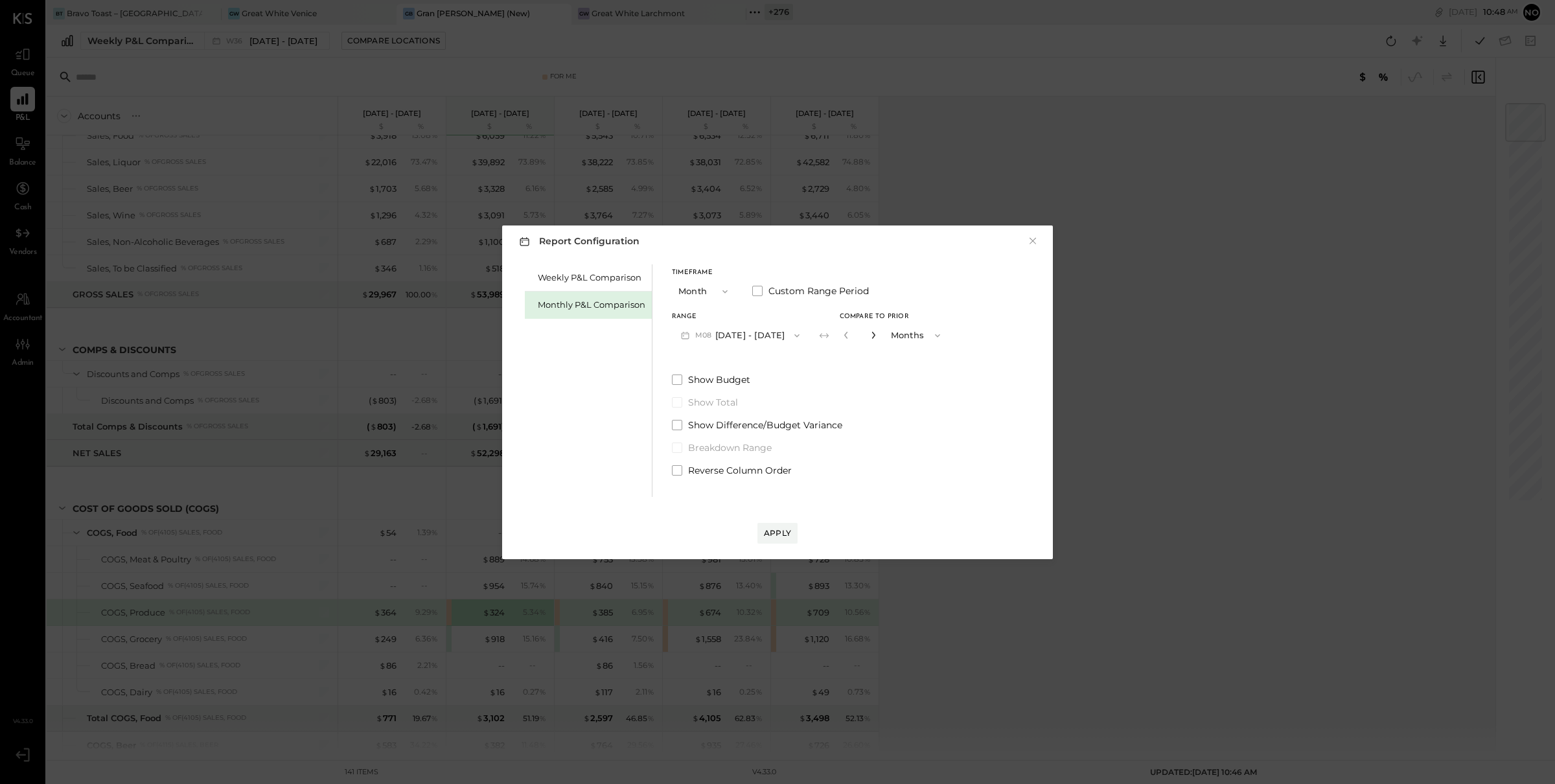
click at [870, 337] on icon "button" at bounding box center [873, 335] width 7 height 7
type input "*"
click at [780, 533] on div "Apply" at bounding box center [777, 533] width 27 height 11
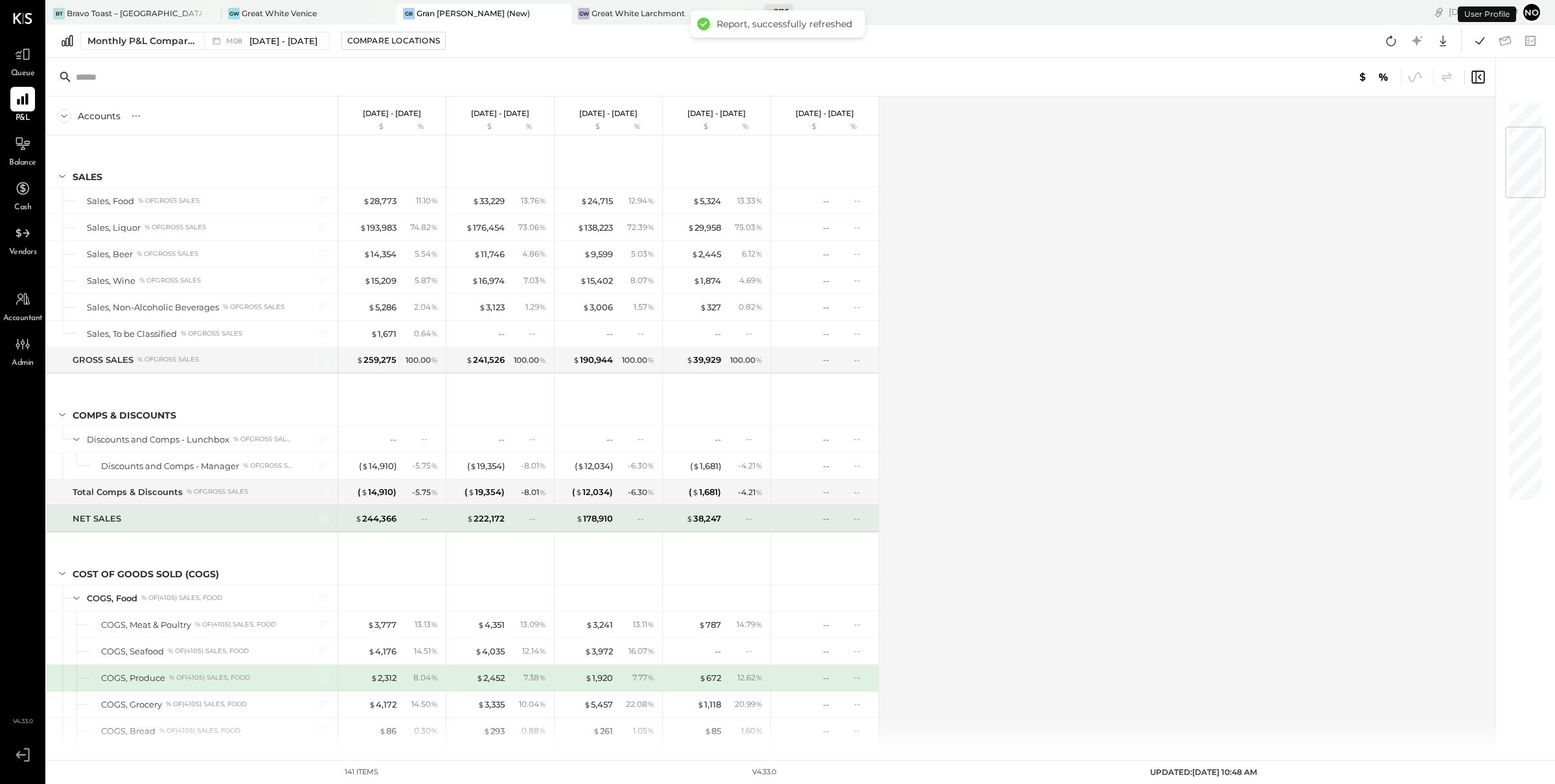
scroll to position [223, 0]
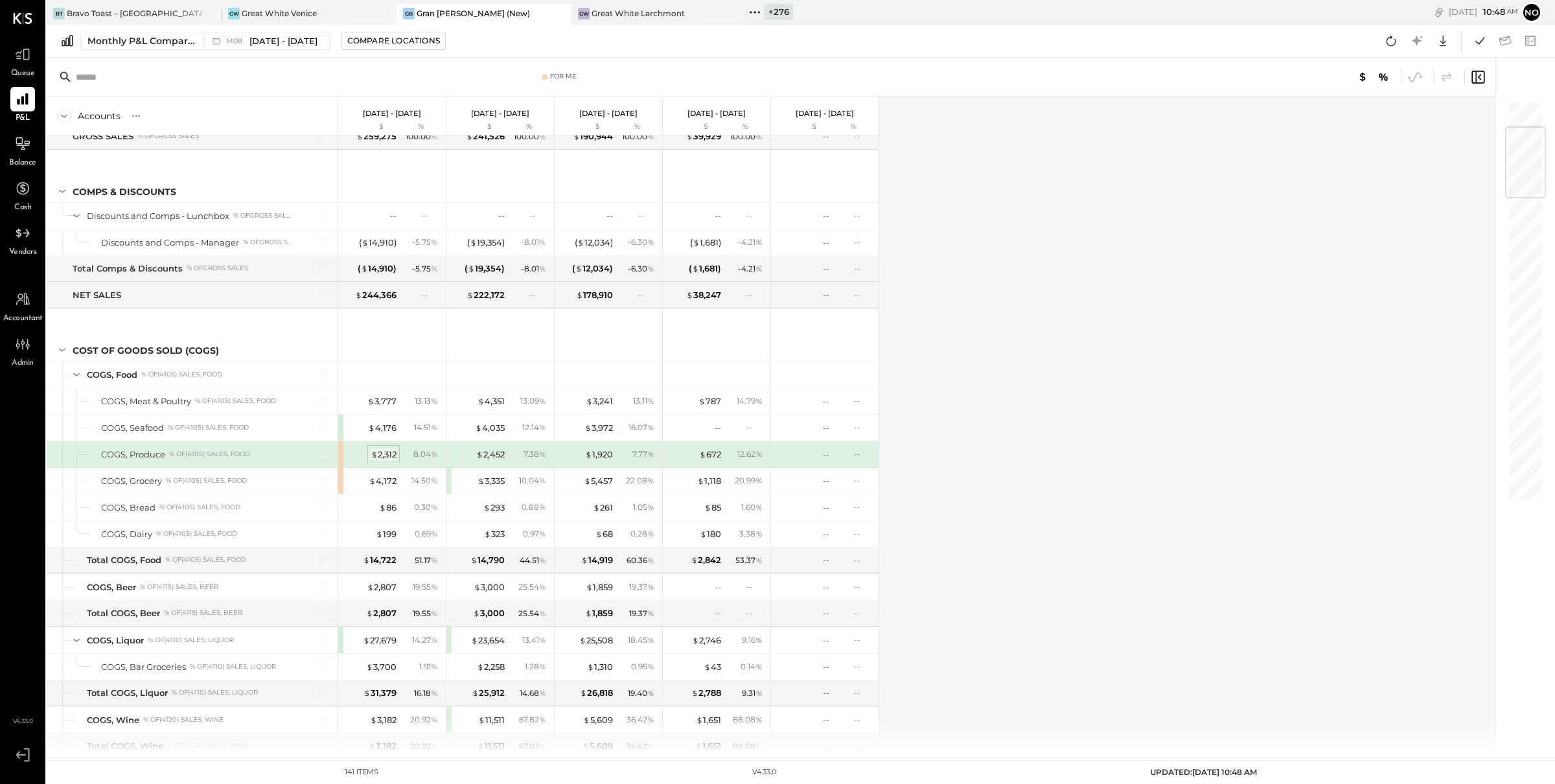
click at [384, 452] on div "$ 2,312" at bounding box center [384, 454] width 26 height 12
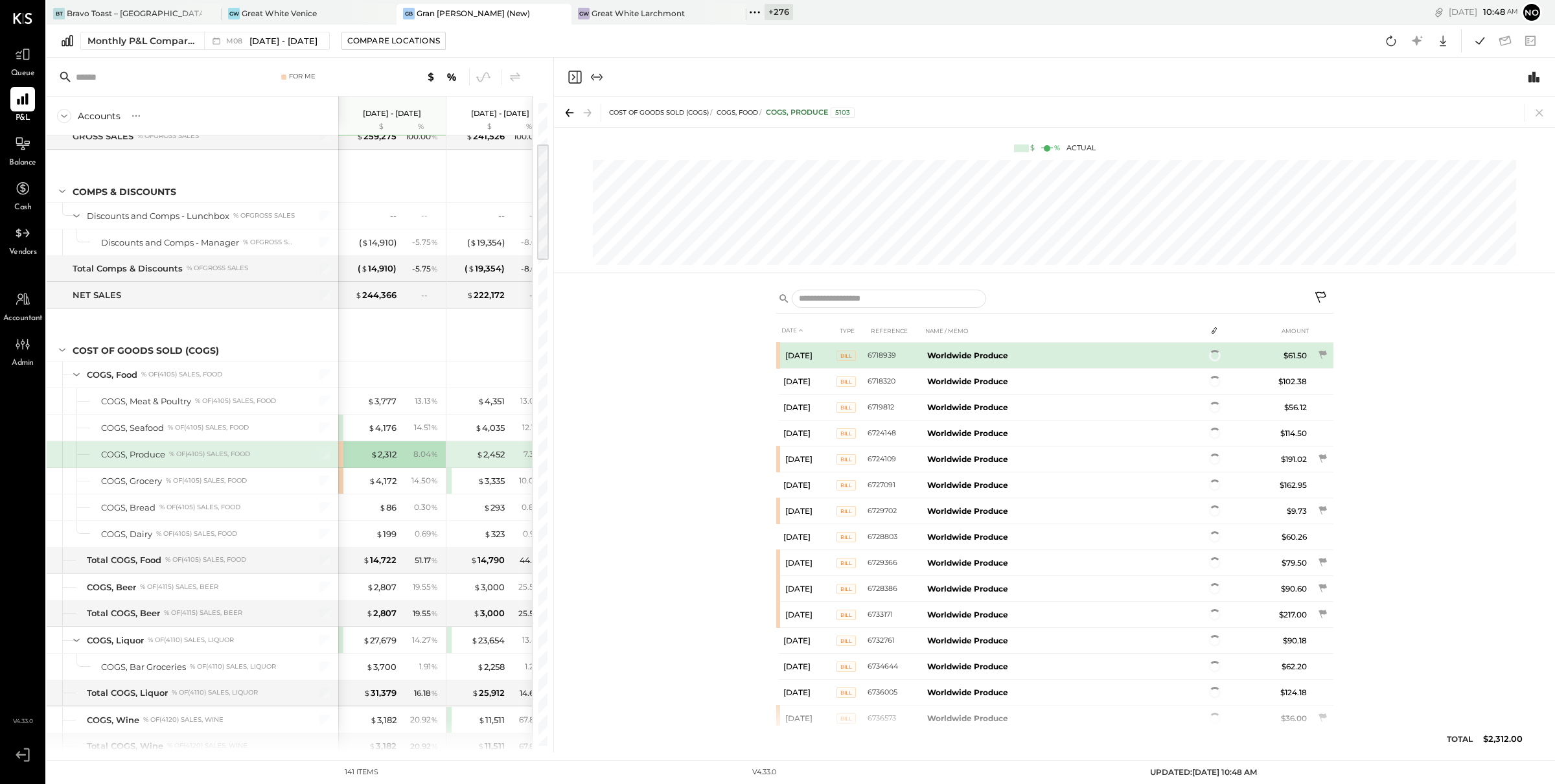
click at [965, 358] on b "Worldwide Produce" at bounding box center [967, 355] width 81 height 9
click at [976, 356] on b "Worldwide Produce" at bounding box center [967, 356] width 81 height 9
click at [1296, 360] on td "$61.50" at bounding box center [1287, 356] width 50 height 27
click at [1217, 356] on span "2" at bounding box center [1217, 357] width 4 height 9
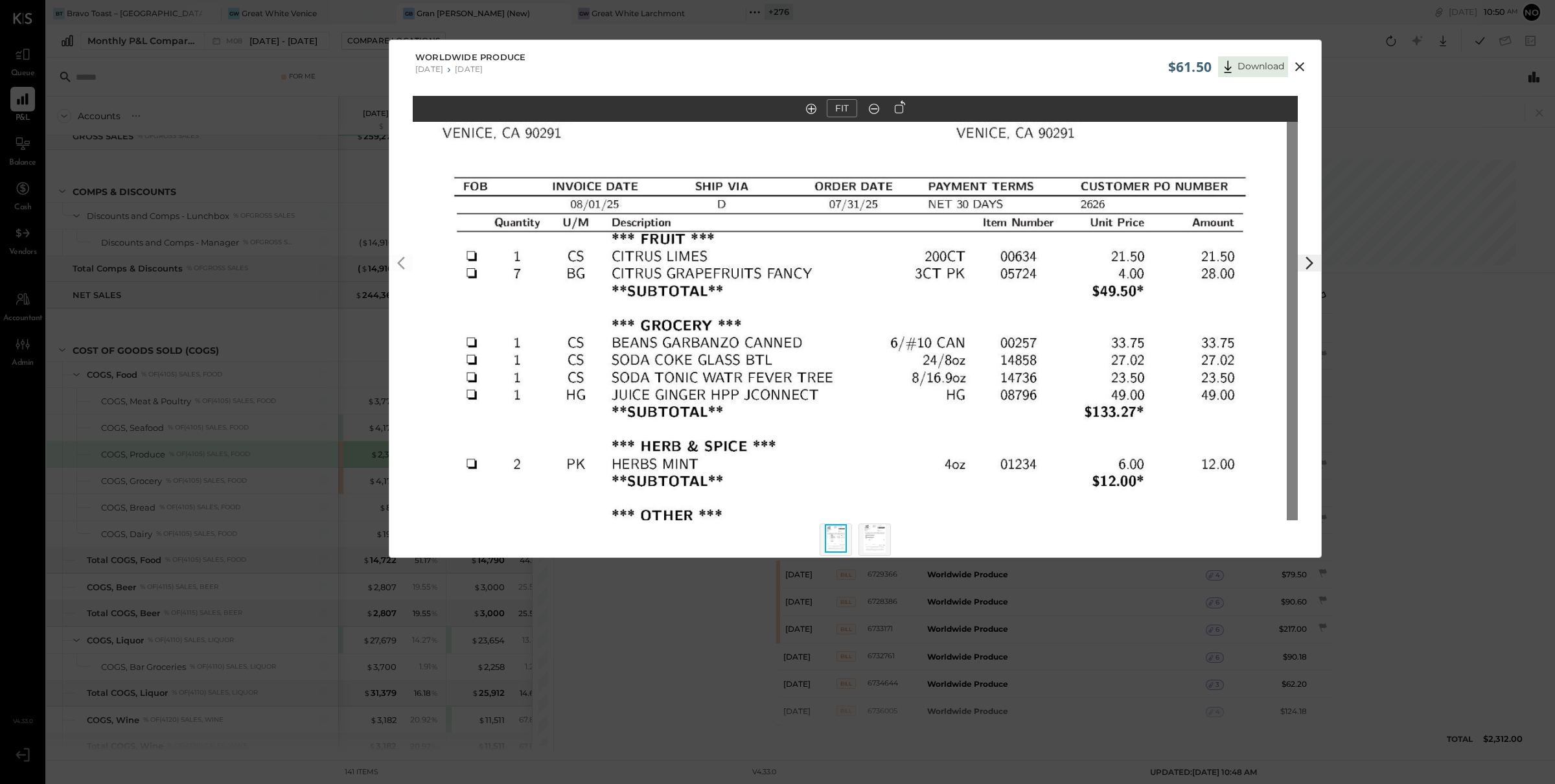
drag, startPoint x: 1010, startPoint y: 332, endPoint x: 1000, endPoint y: 459, distance: 127.4
click at [1000, 459] on img at bounding box center [844, 417] width 886 height 1145
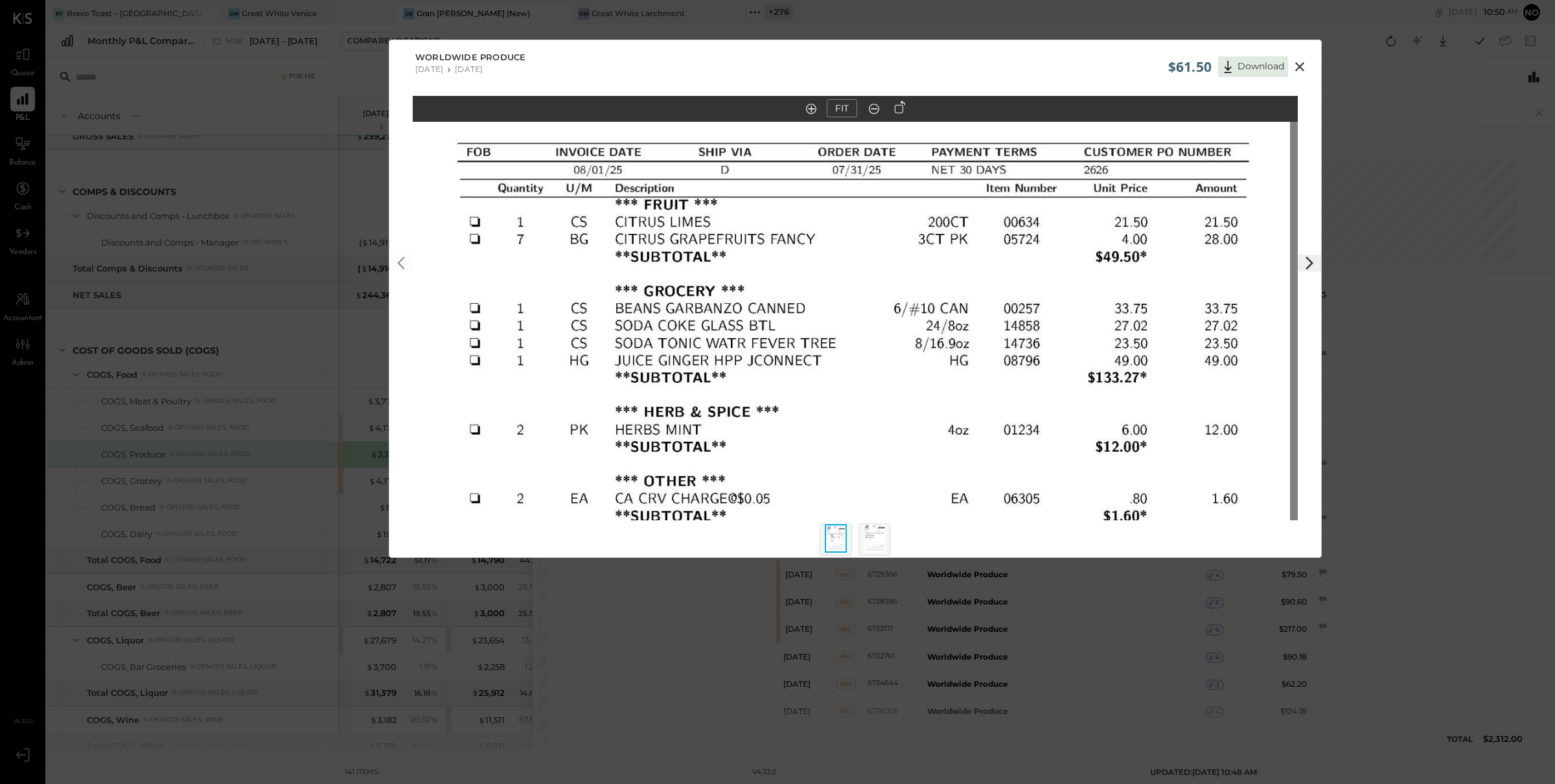
drag, startPoint x: 1026, startPoint y: 372, endPoint x: 1043, endPoint y: 232, distance: 141.0
click at [1043, 232] on img at bounding box center [848, 383] width 886 height 1145
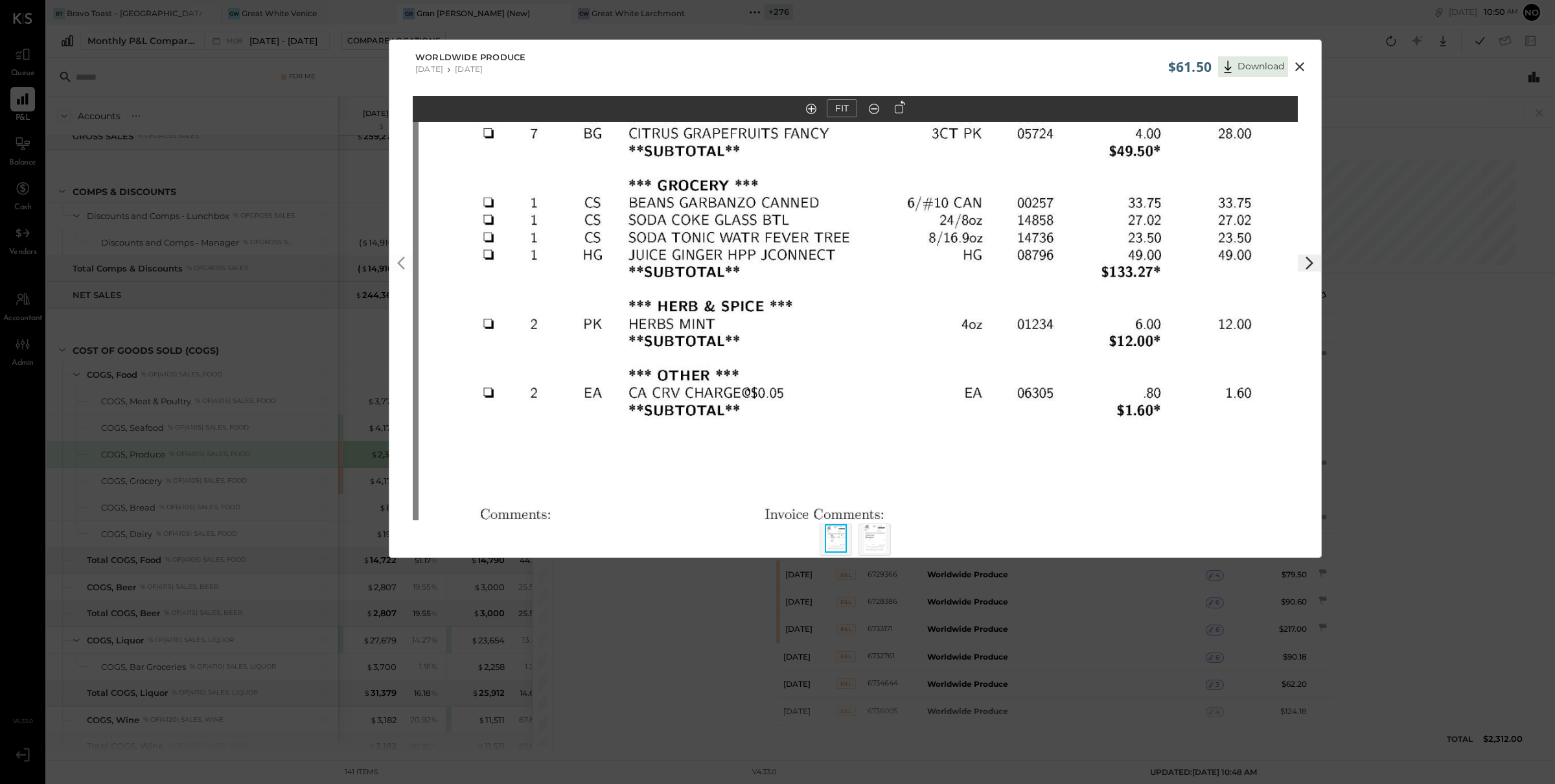
click at [869, 531] on img at bounding box center [875, 537] width 22 height 29
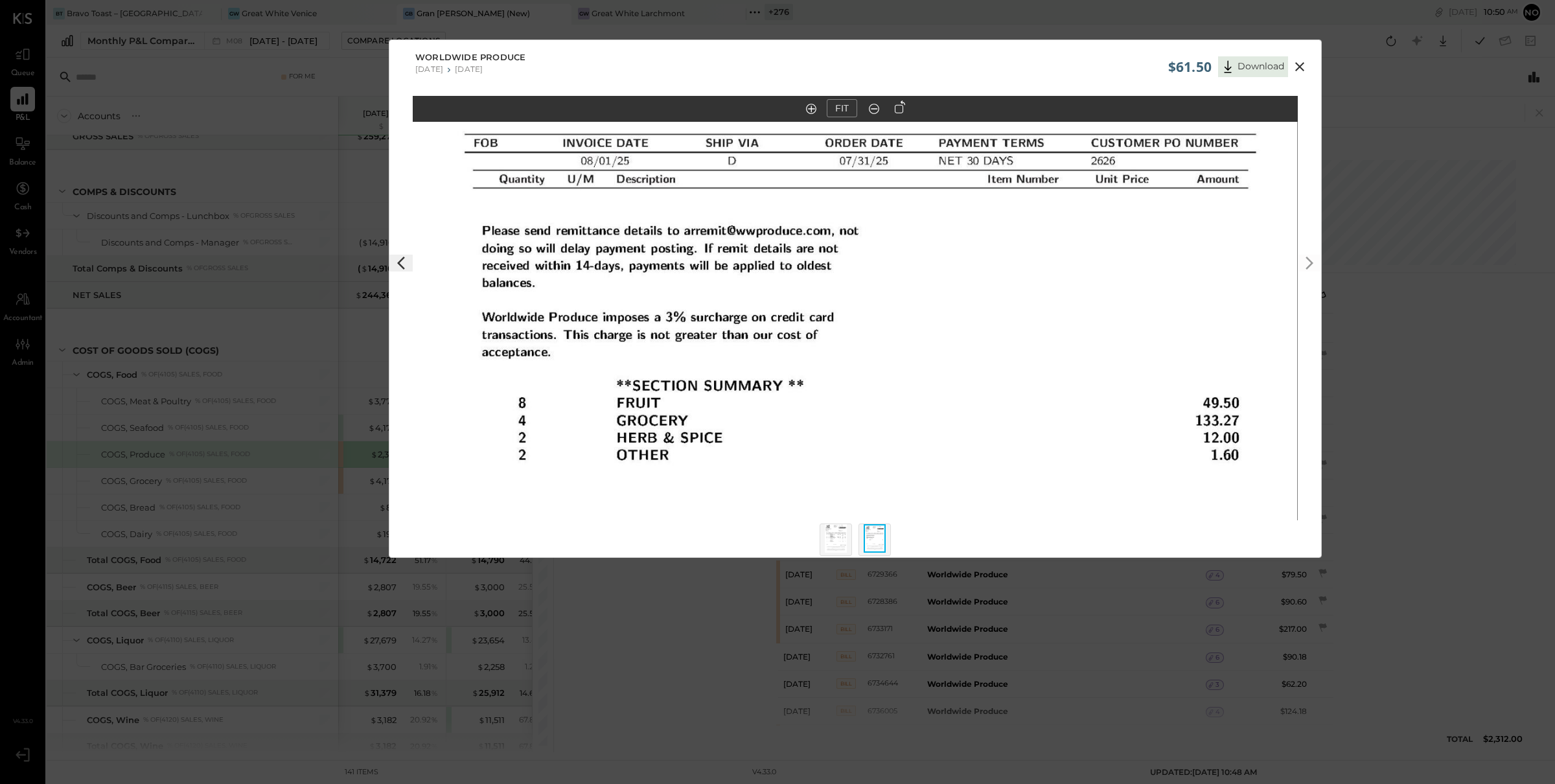
drag, startPoint x: 894, startPoint y: 308, endPoint x: 897, endPoint y: 455, distance: 147.0
click at [892, 481] on img at bounding box center [854, 373] width 886 height 1145
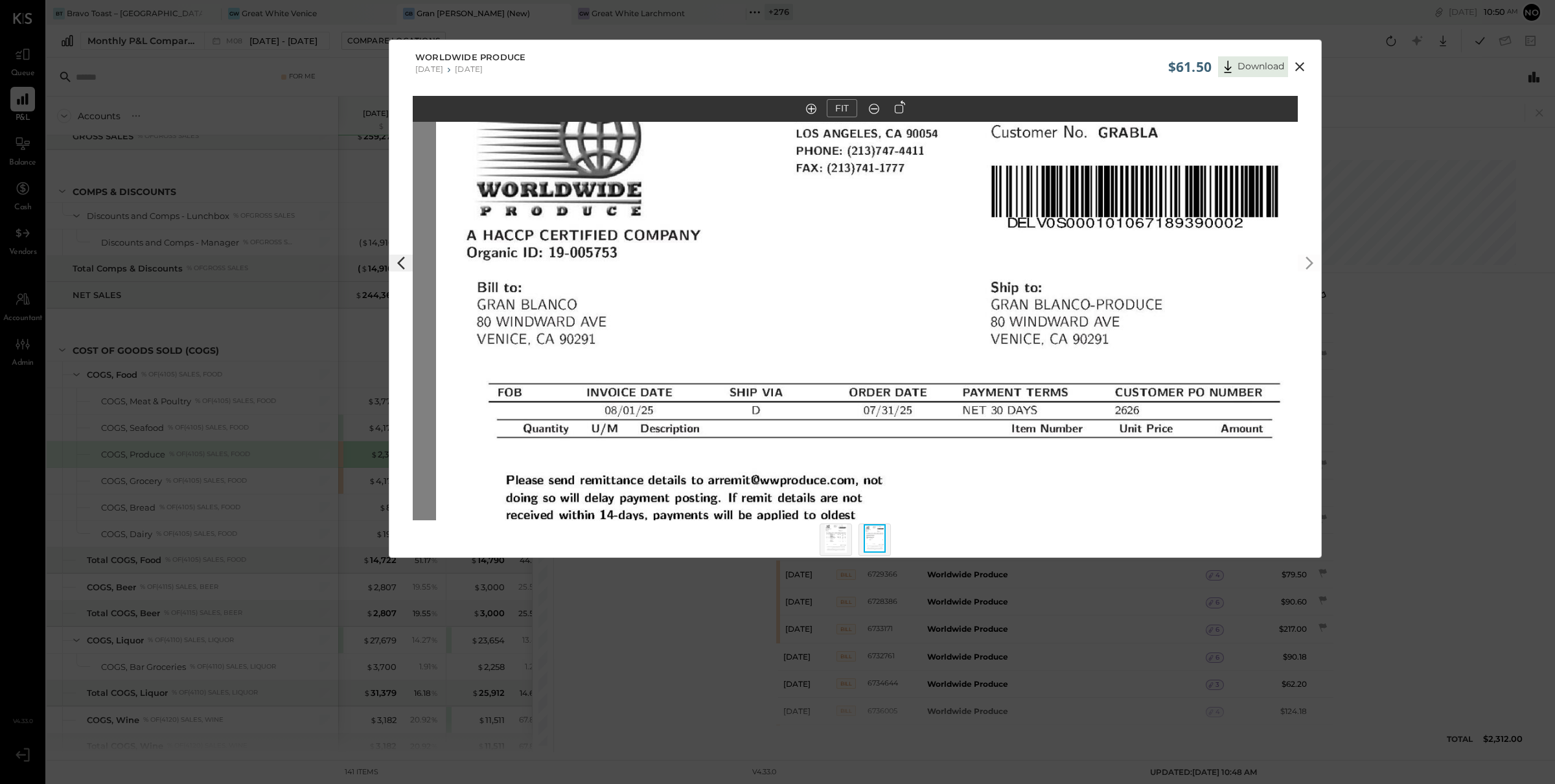
drag, startPoint x: 915, startPoint y: 322, endPoint x: 946, endPoint y: 467, distance: 148.3
click at [946, 467] on img at bounding box center [878, 624] width 886 height 1145
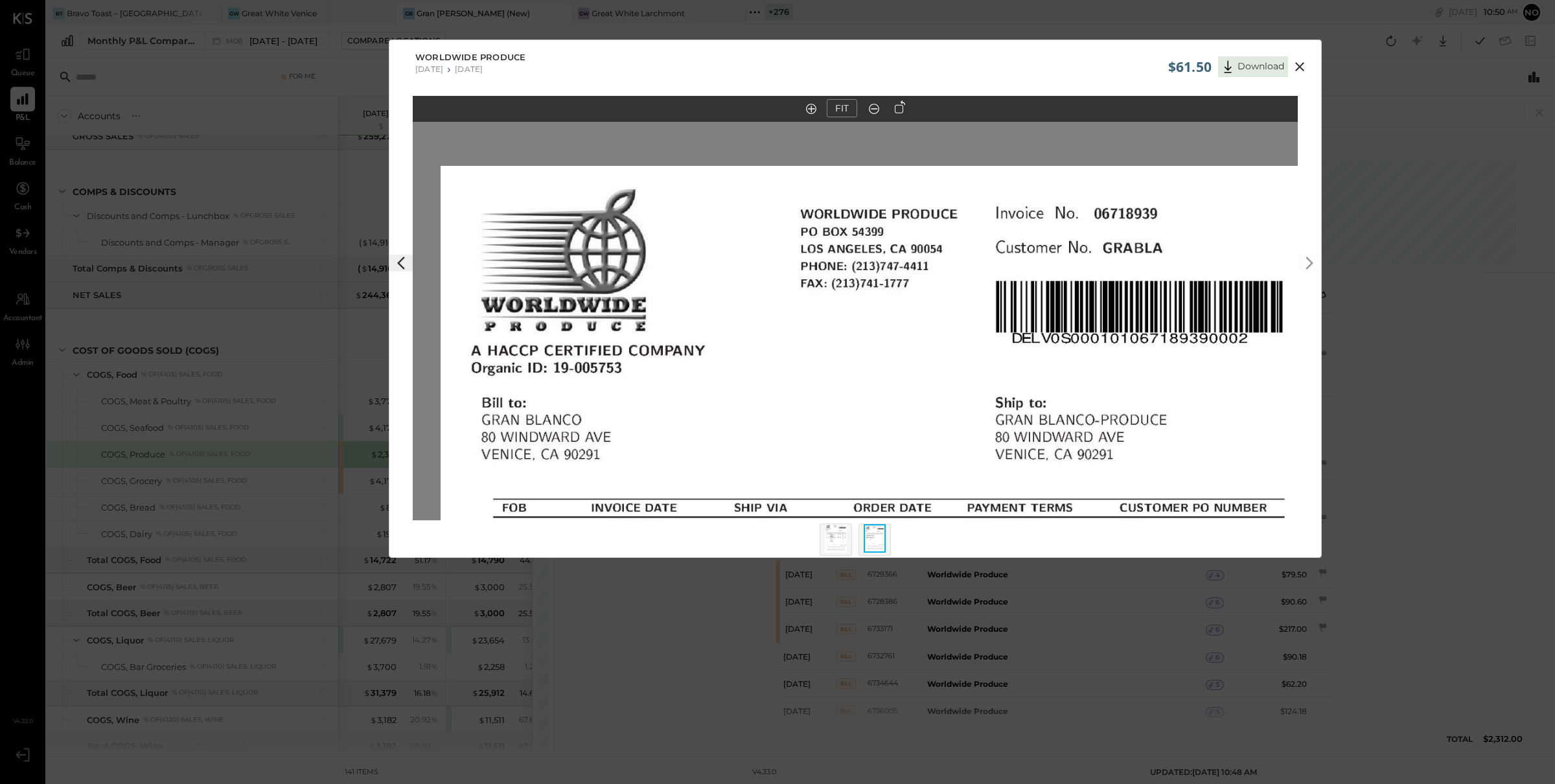
drag, startPoint x: 941, startPoint y: 309, endPoint x: 941, endPoint y: 411, distance: 102.0
click at [941, 411] on img at bounding box center [883, 739] width 886 height 1145
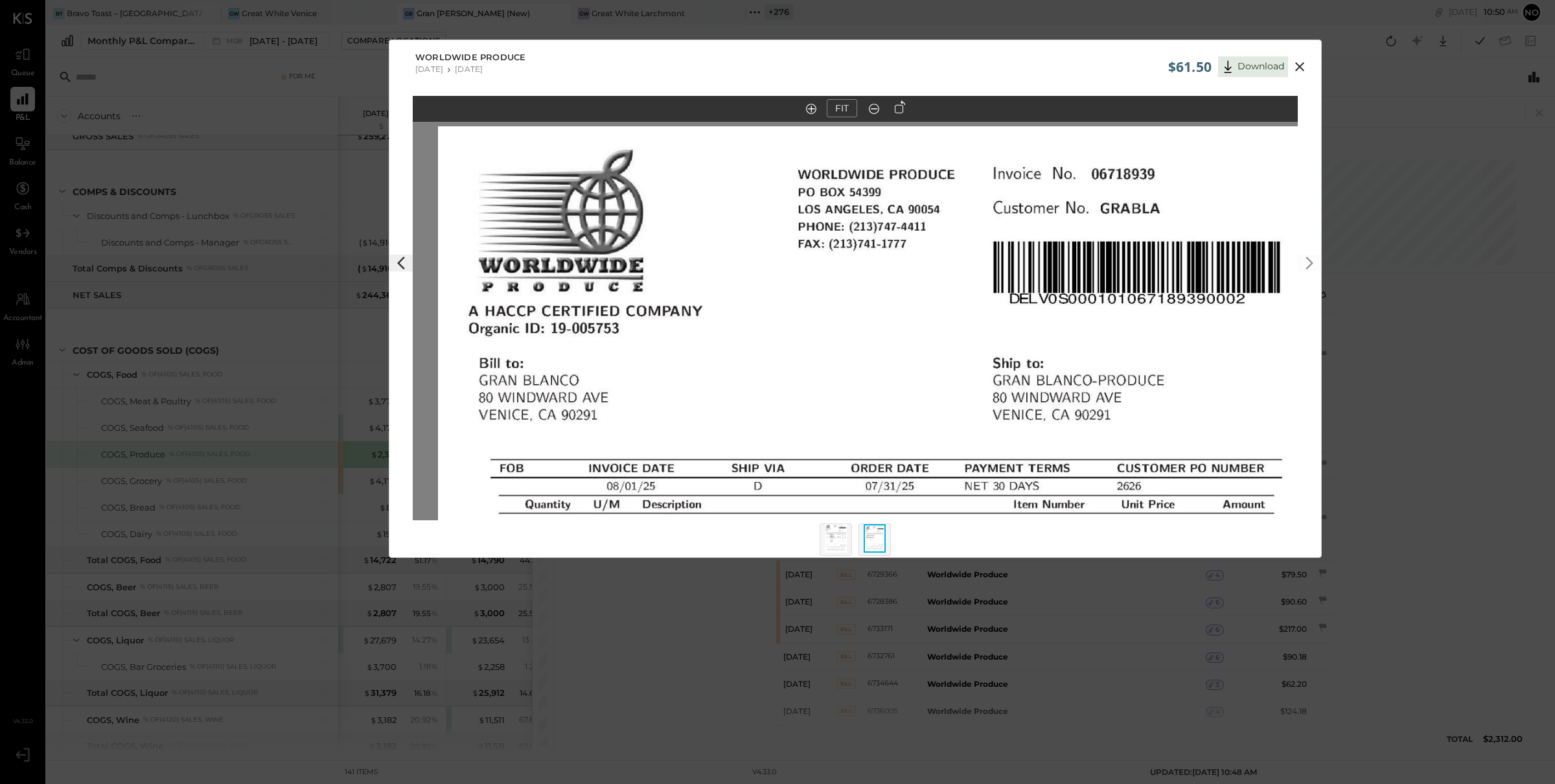
drag, startPoint x: 945, startPoint y: 421, endPoint x: 941, endPoint y: 316, distance: 105.1
click at [941, 316] on img at bounding box center [880, 699] width 886 height 1145
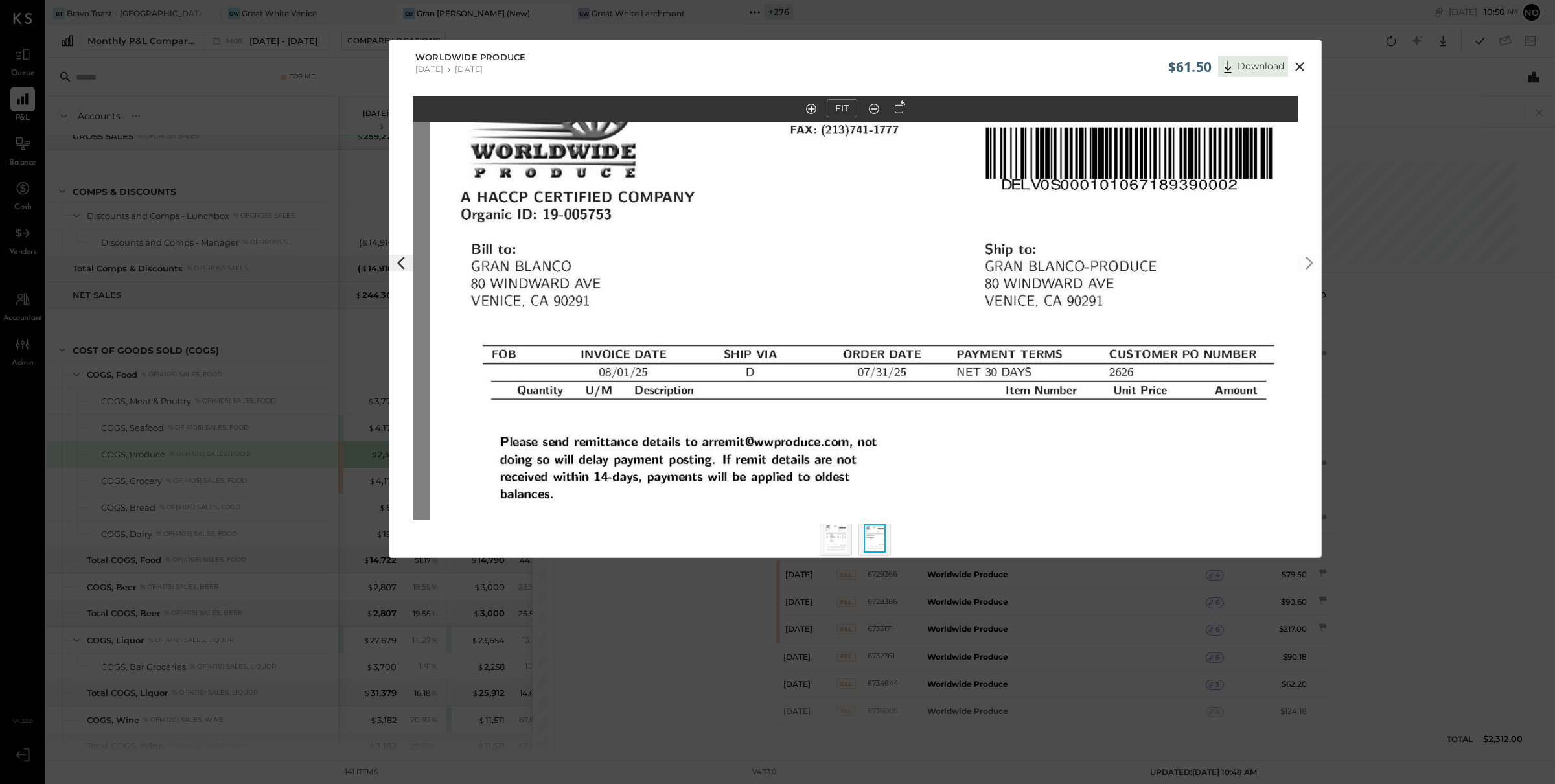
drag, startPoint x: 980, startPoint y: 414, endPoint x: 970, endPoint y: 355, distance: 59.8
click at [970, 355] on img at bounding box center [873, 585] width 886 height 1145
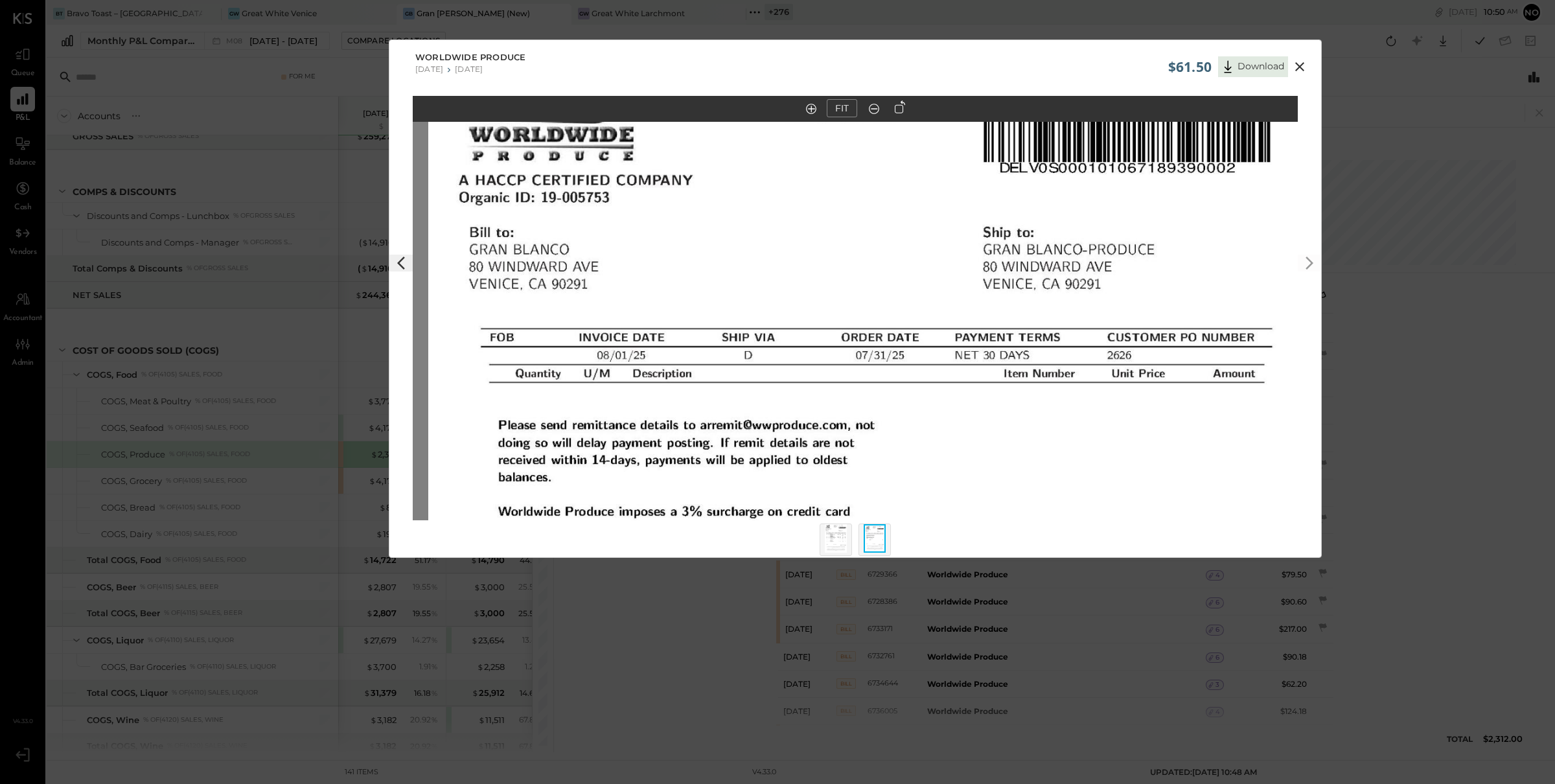
click at [831, 530] on img at bounding box center [836, 537] width 22 height 29
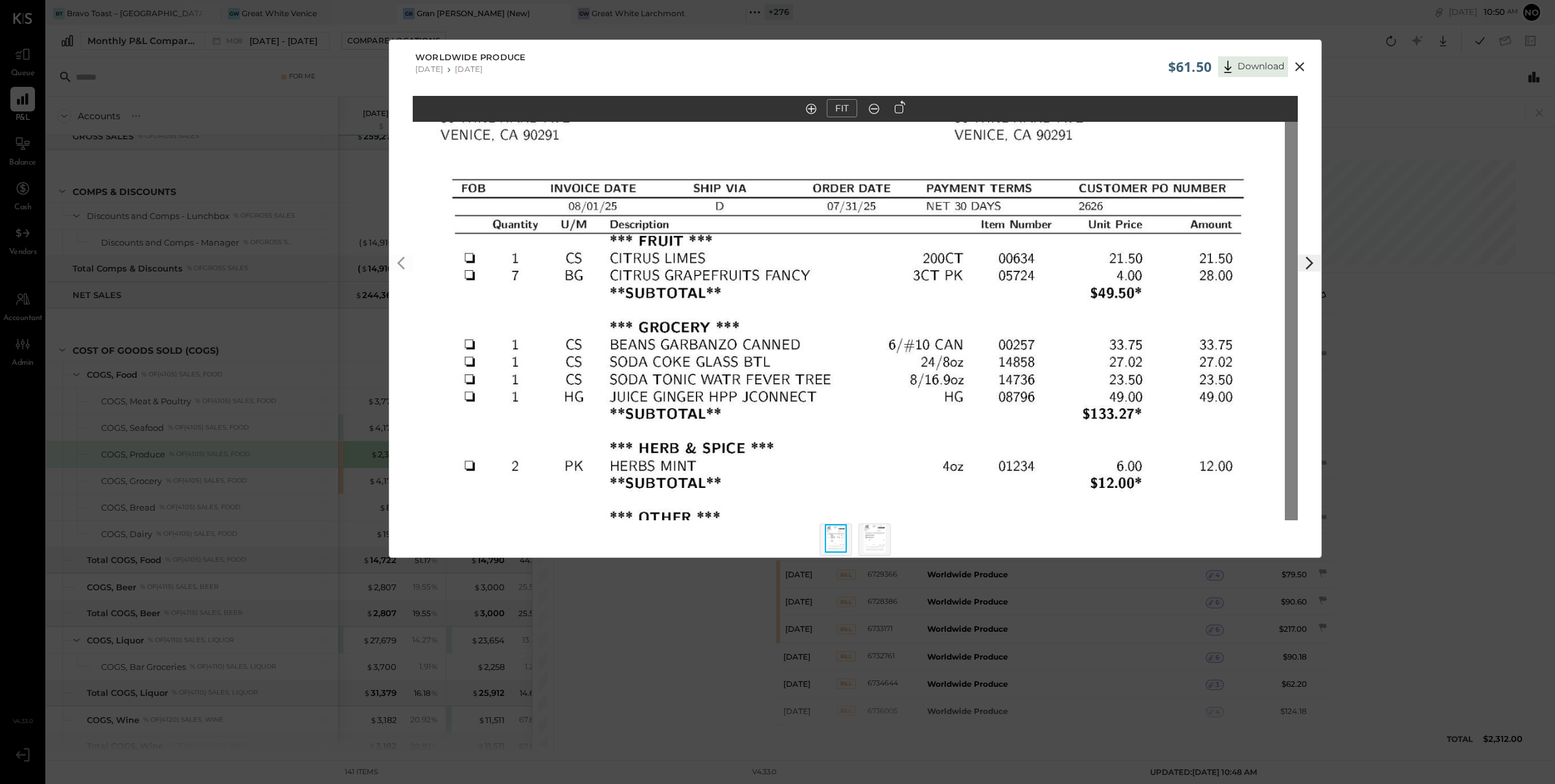
drag, startPoint x: 924, startPoint y: 303, endPoint x: 910, endPoint y: 444, distance: 141.7
click at [910, 446] on img at bounding box center [842, 419] width 886 height 1145
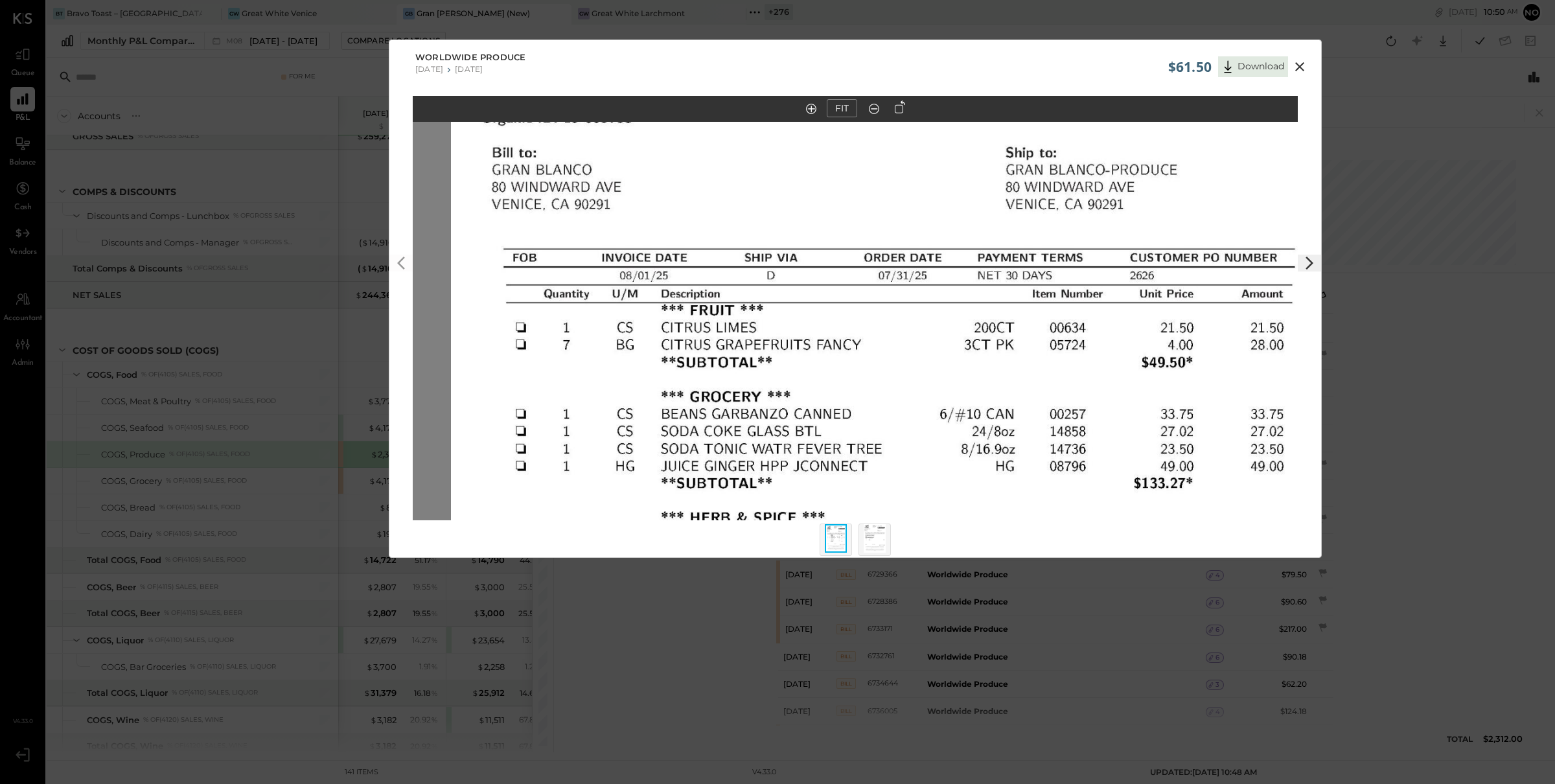
drag, startPoint x: 944, startPoint y: 328, endPoint x: 995, endPoint y: 381, distance: 73.6
click at [995, 381] on img at bounding box center [893, 488] width 886 height 1145
click at [1305, 66] on icon at bounding box center [1299, 67] width 16 height 16
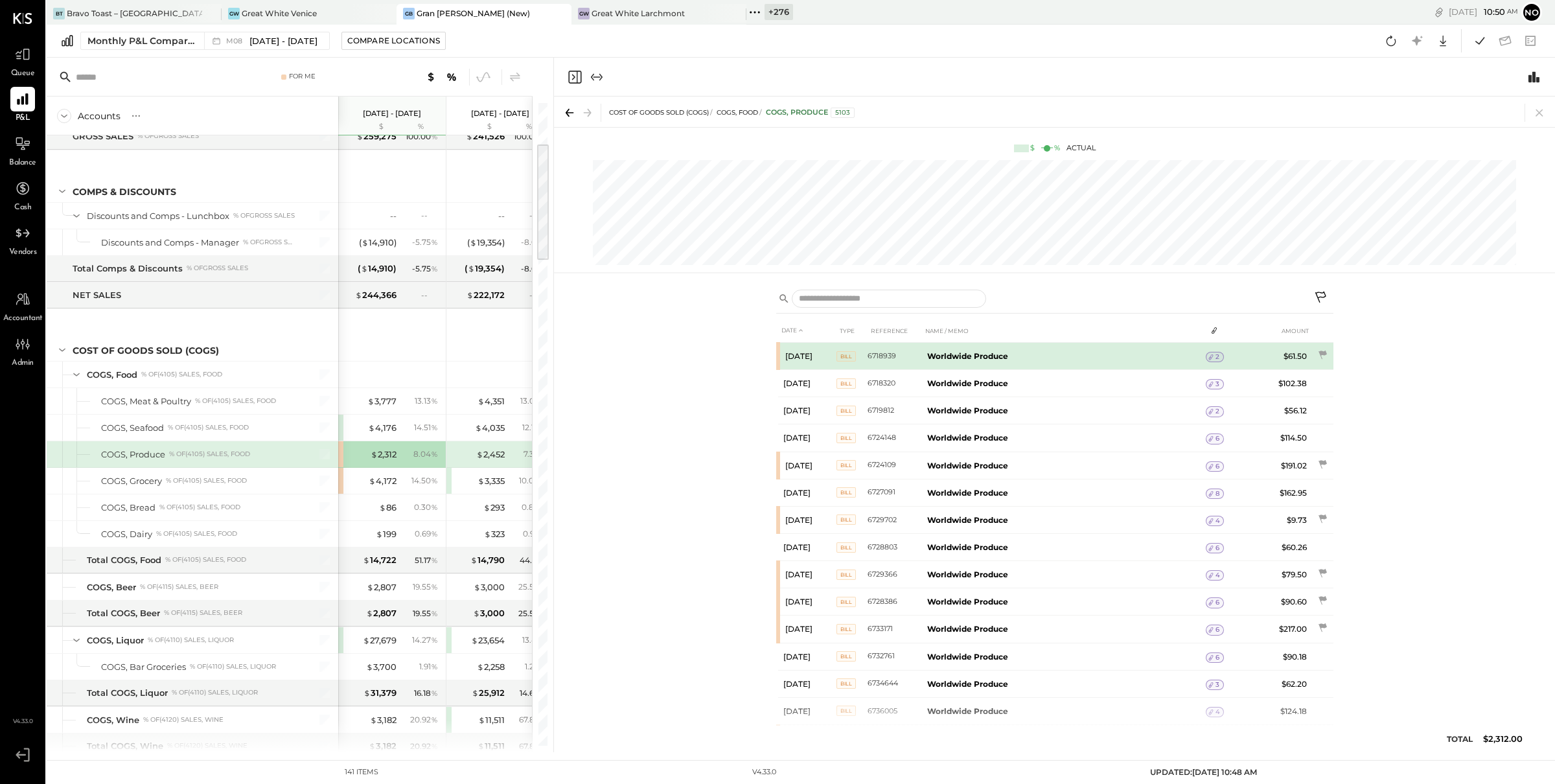
click at [1290, 359] on td "$61.50" at bounding box center [1287, 356] width 50 height 27
click at [1217, 358] on span "2" at bounding box center [1217, 357] width 4 height 9
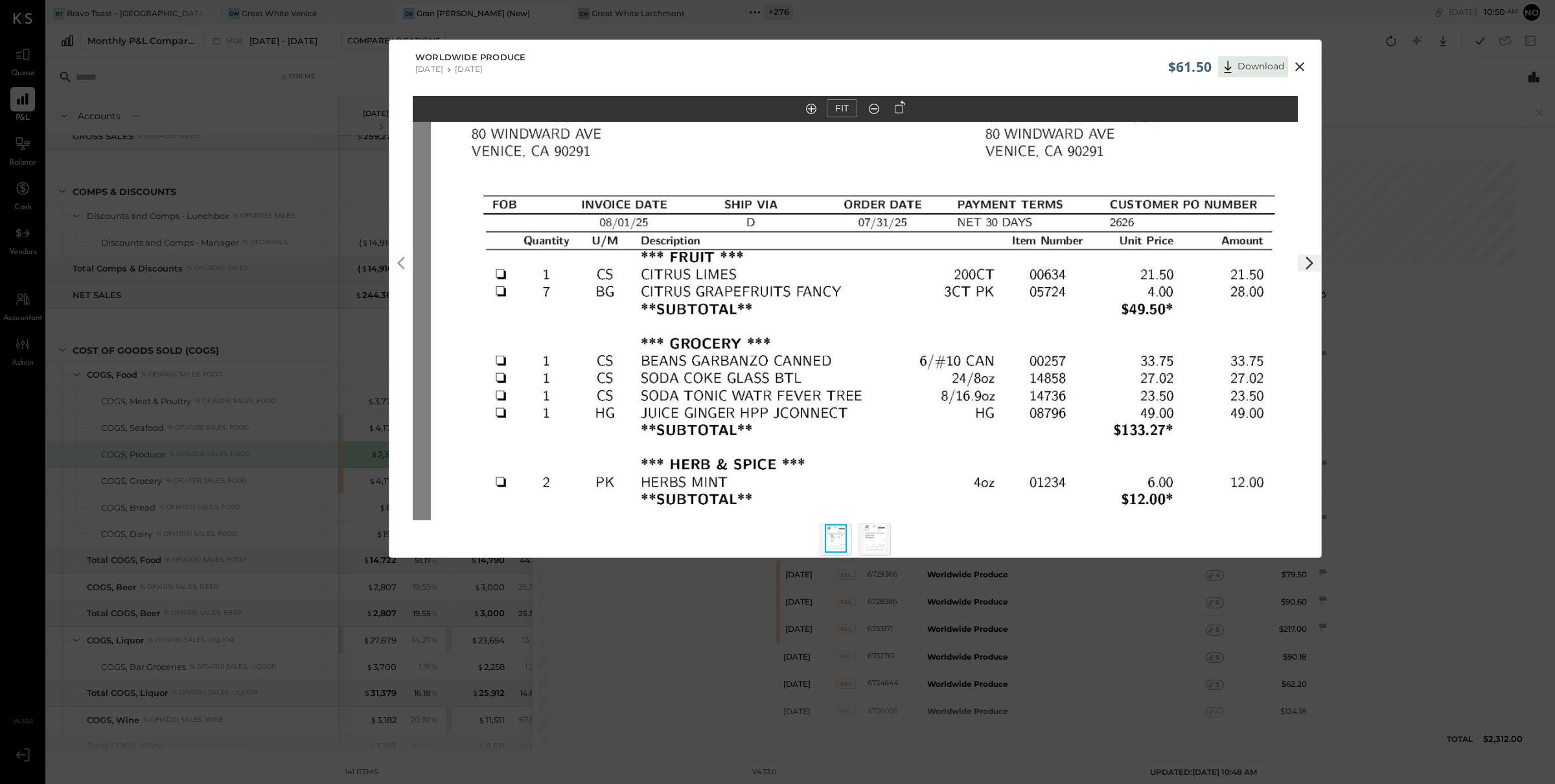
drag, startPoint x: 784, startPoint y: 244, endPoint x: 783, endPoint y: 354, distance: 110.0
click at [801, 386] on img at bounding box center [873, 436] width 886 height 1145
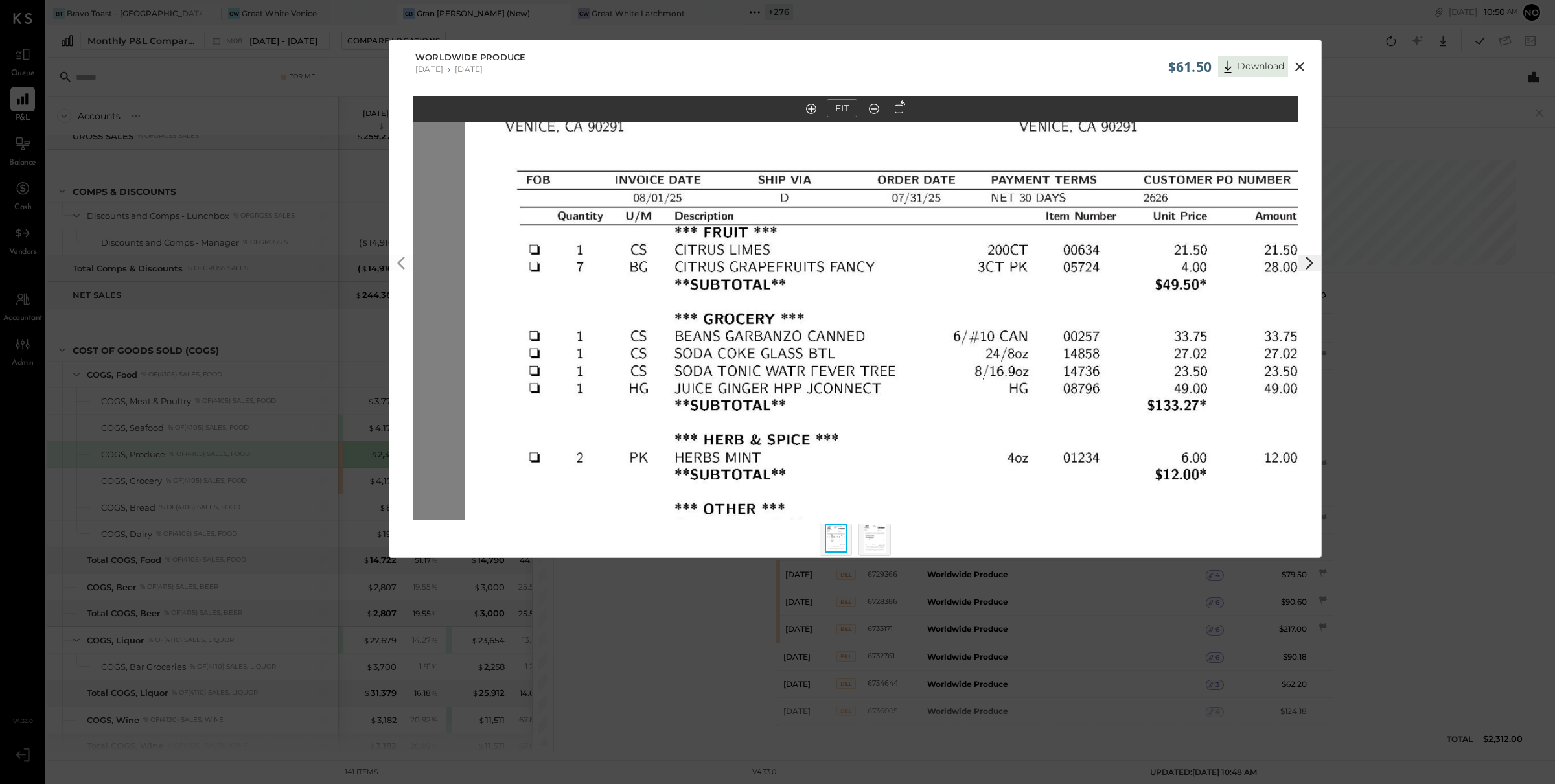
drag, startPoint x: 760, startPoint y: 293, endPoint x: 795, endPoint y: 261, distance: 47.4
click at [795, 261] on img at bounding box center [907, 411] width 886 height 1145
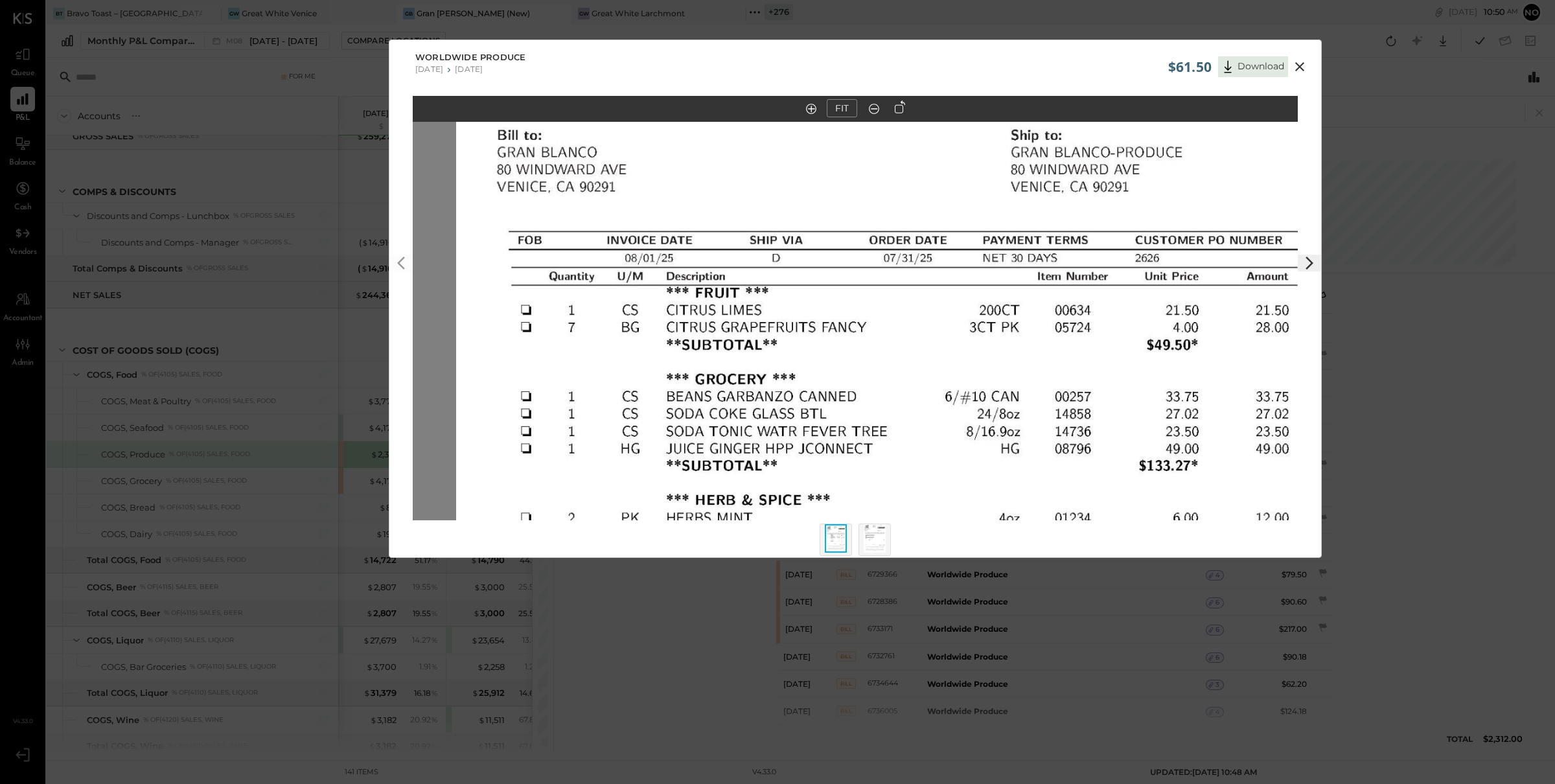
drag, startPoint x: 922, startPoint y: 296, endPoint x: 912, endPoint y: 363, distance: 67.7
click at [912, 363] on img at bounding box center [899, 471] width 886 height 1145
click at [1297, 66] on icon at bounding box center [1299, 67] width 16 height 16
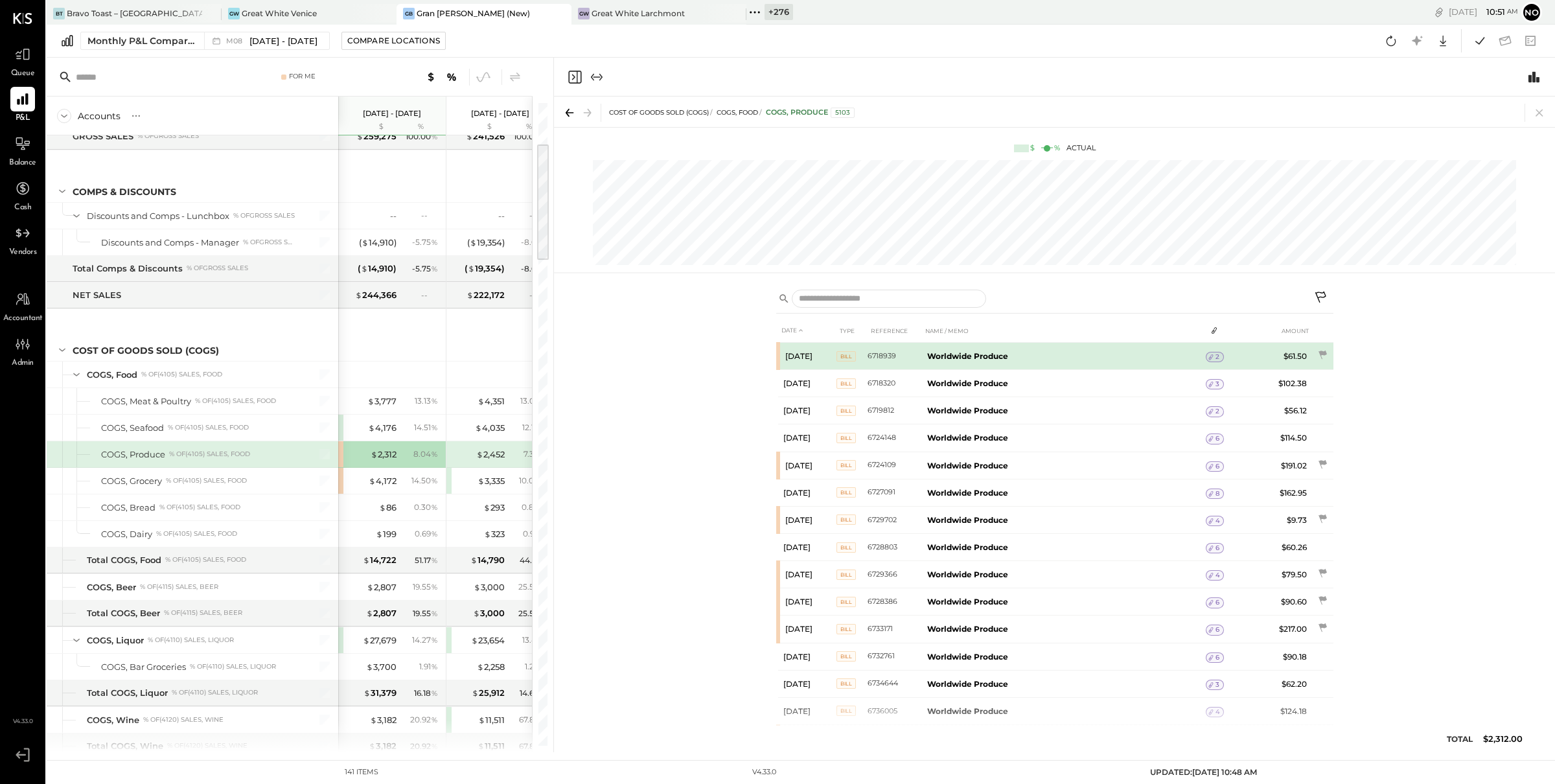
click at [1210, 356] on icon at bounding box center [1211, 357] width 9 height 9
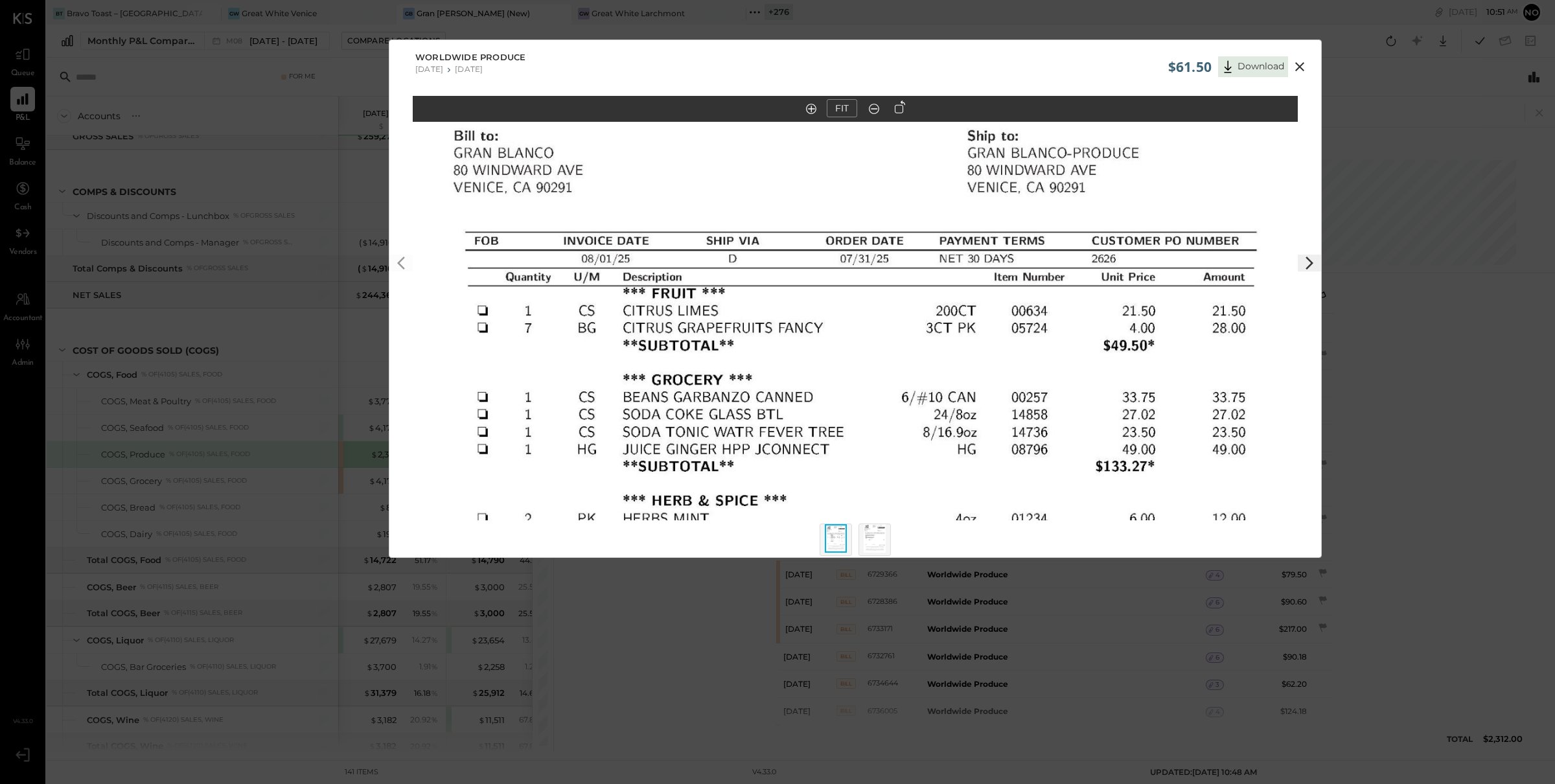
drag, startPoint x: 871, startPoint y: 263, endPoint x: 871, endPoint y: 444, distance: 181.0
click at [871, 444] on img at bounding box center [855, 472] width 886 height 1145
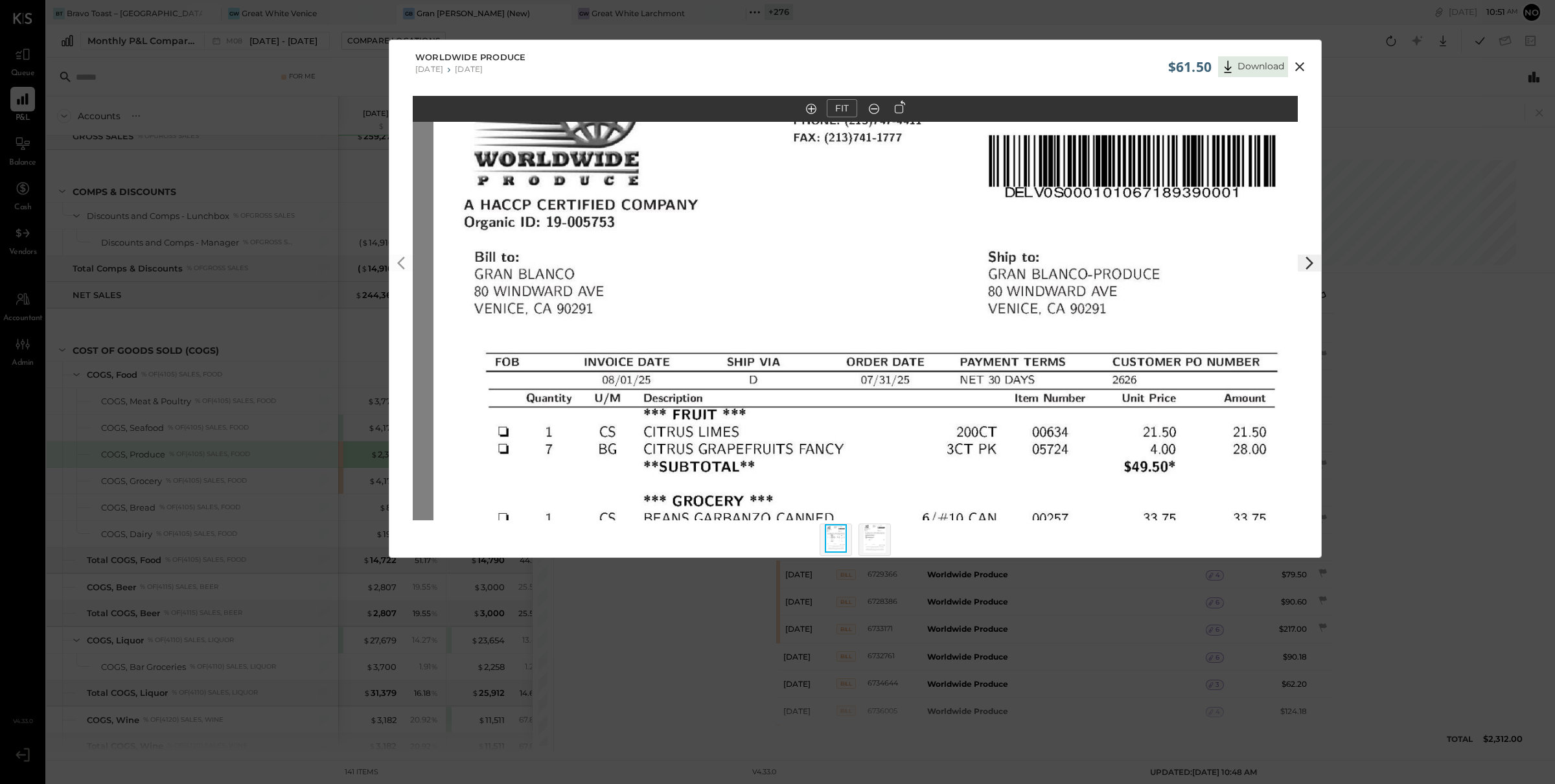
drag, startPoint x: 856, startPoint y: 348, endPoint x: 873, endPoint y: 424, distance: 77.9
click at [873, 424] on img at bounding box center [876, 593] width 886 height 1145
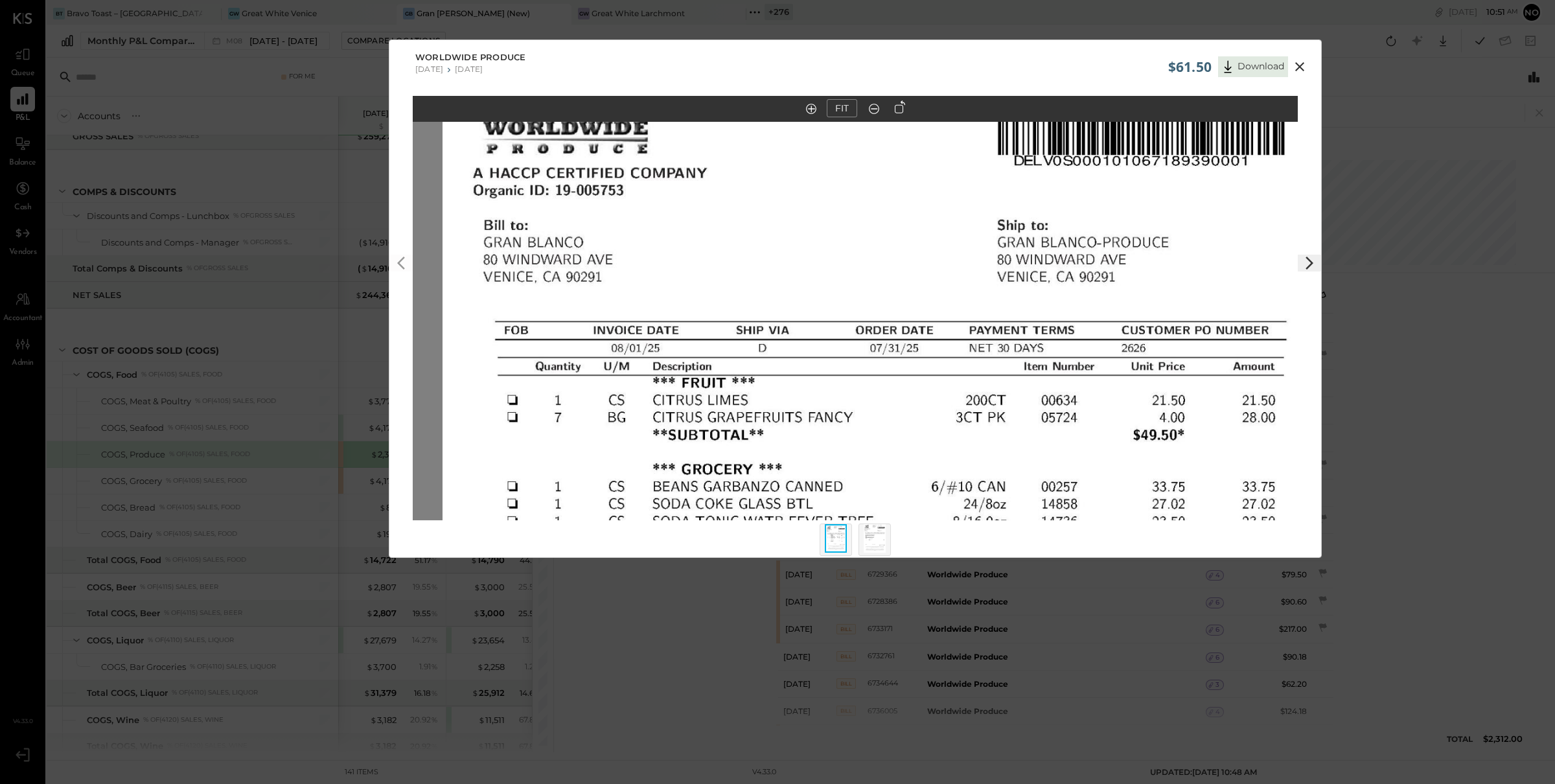
drag, startPoint x: 906, startPoint y: 322, endPoint x: 915, endPoint y: 229, distance: 93.4
click at [914, 223] on img at bounding box center [885, 561] width 886 height 1145
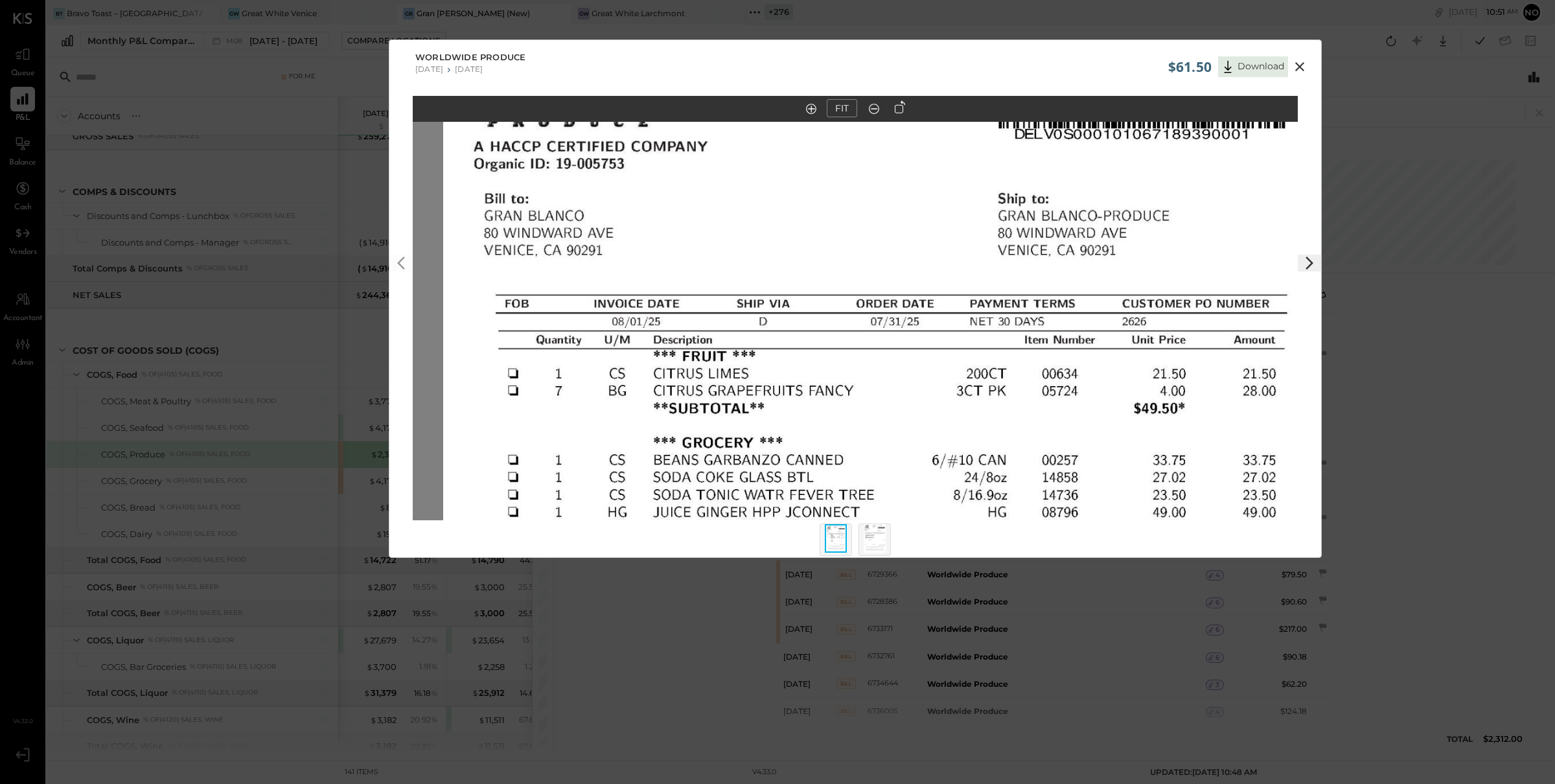
drag, startPoint x: 947, startPoint y: 354, endPoint x: 947, endPoint y: 279, distance: 75.0
click at [947, 279] on img at bounding box center [886, 535] width 886 height 1145
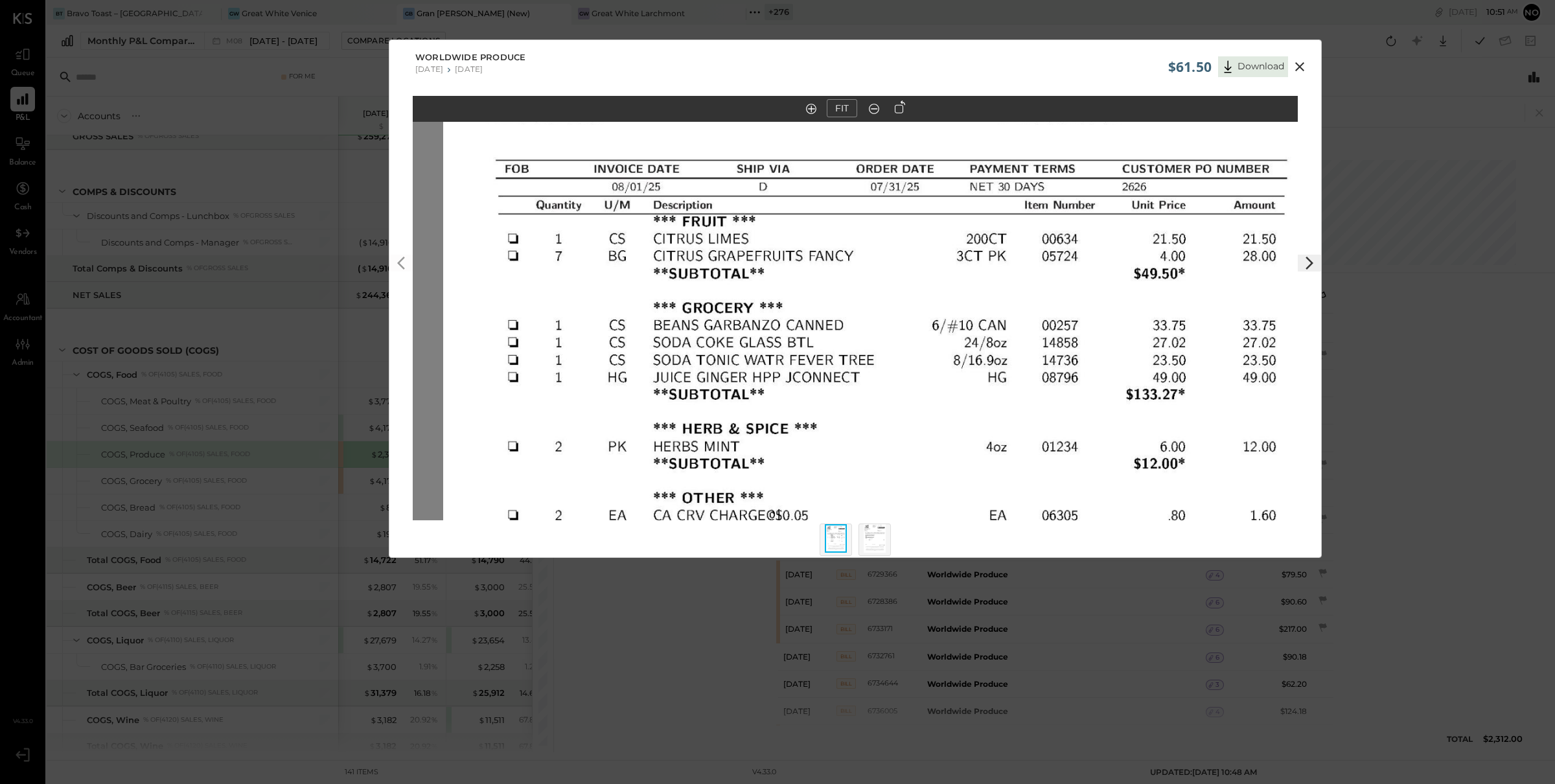
drag, startPoint x: 945, startPoint y: 354, endPoint x: 945, endPoint y: 274, distance: 80.0
click at [945, 274] on img at bounding box center [886, 399] width 886 height 1145
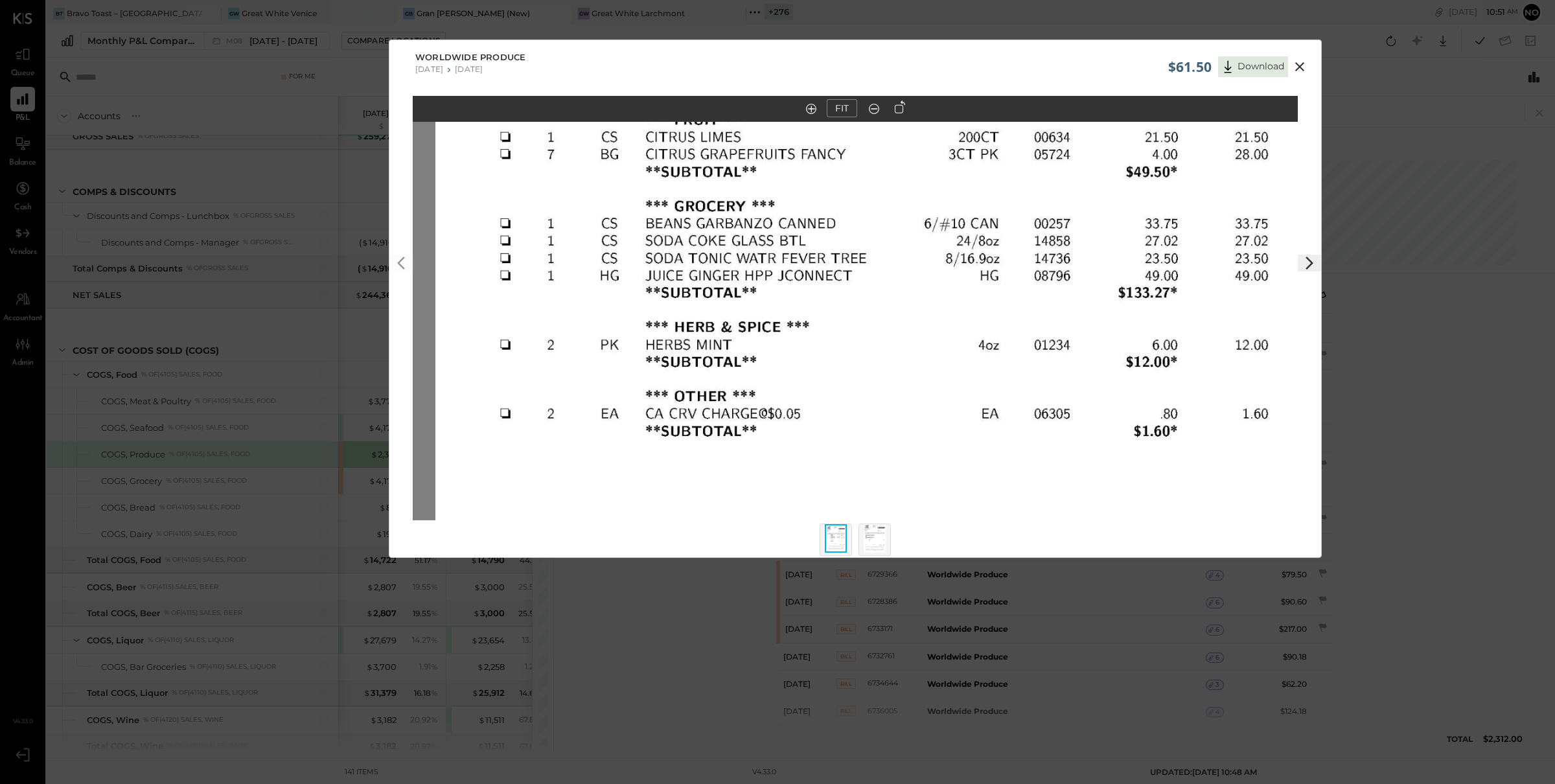
drag, startPoint x: 969, startPoint y: 452, endPoint x: 993, endPoint y: 390, distance: 66.5
click at [987, 394] on img at bounding box center [878, 298] width 886 height 1145
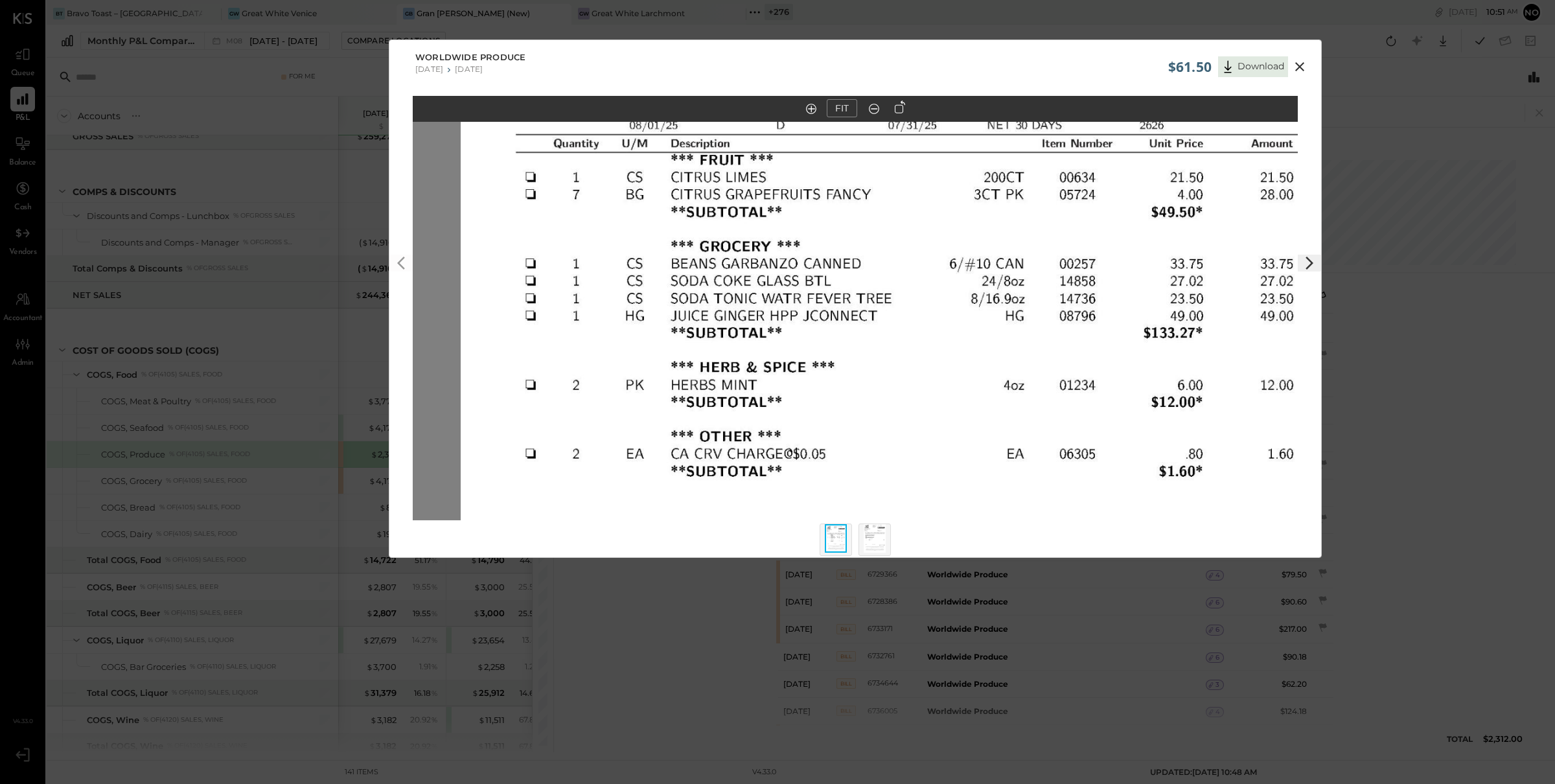
click at [1297, 67] on icon at bounding box center [1300, 67] width 9 height 9
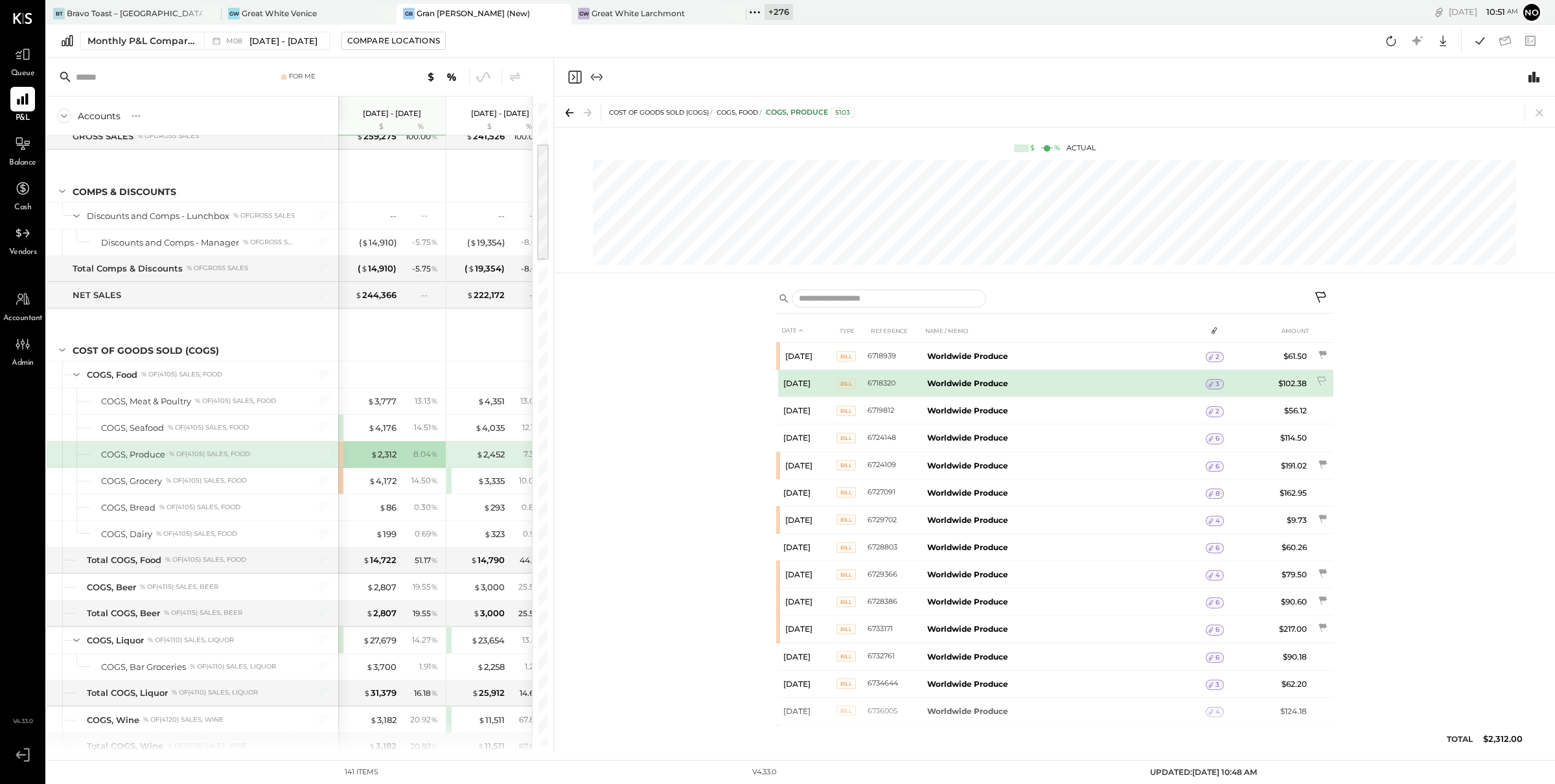
click at [1210, 383] on icon at bounding box center [1211, 385] width 9 height 9
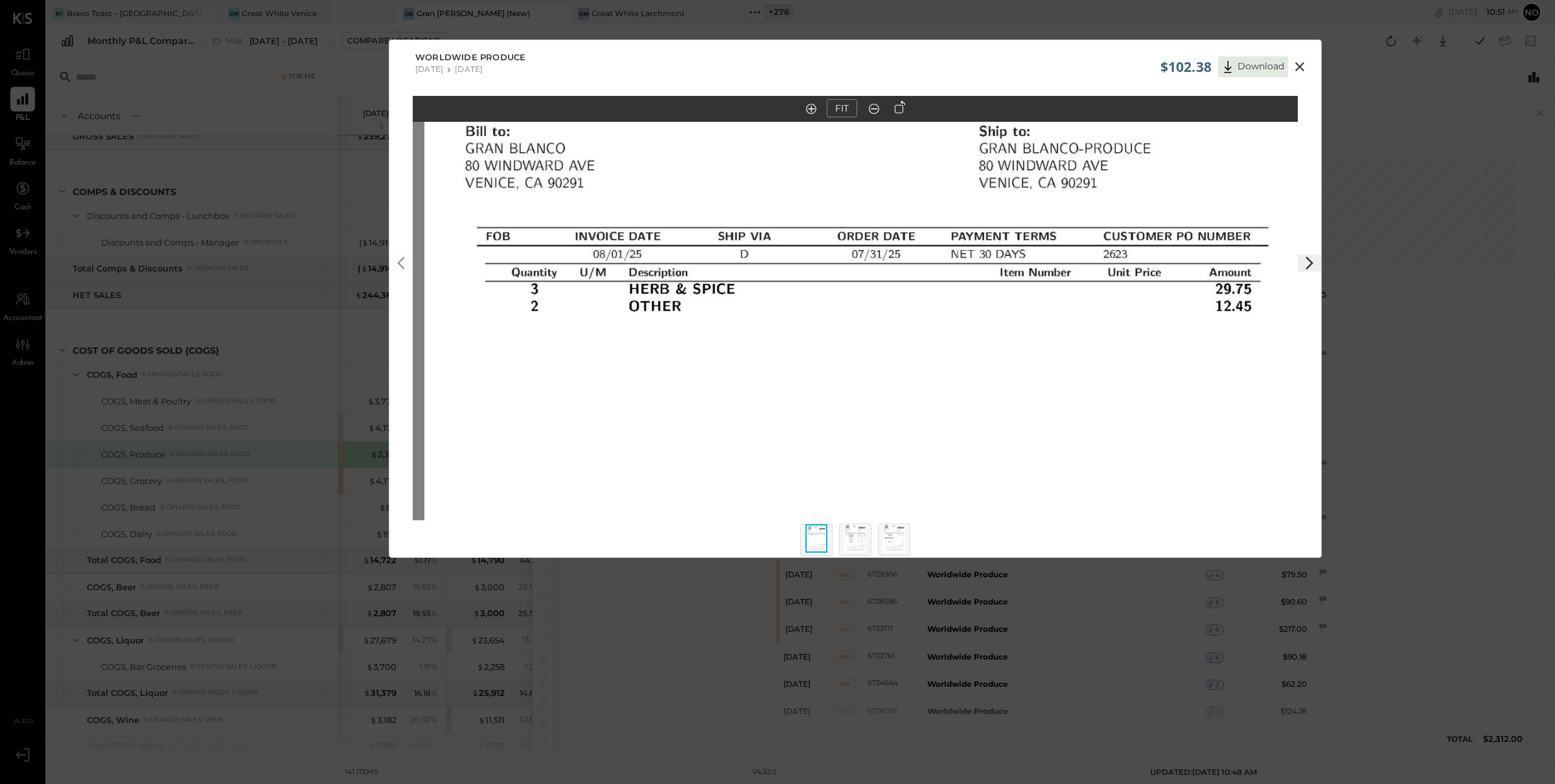
drag, startPoint x: 901, startPoint y: 279, endPoint x: 913, endPoint y: 463, distance: 184.4
click at [913, 463] on img at bounding box center [867, 467] width 886 height 1145
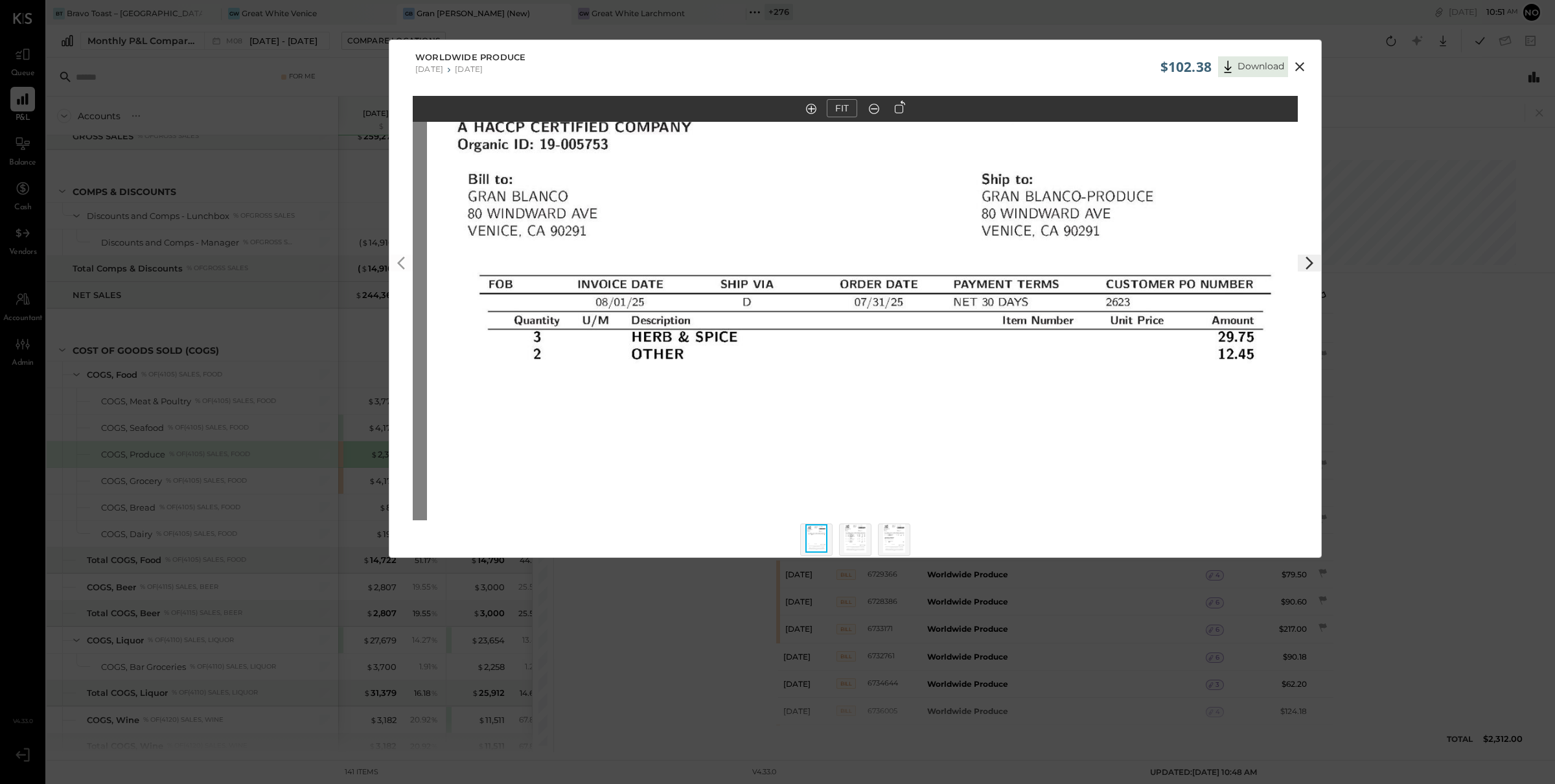
drag, startPoint x: 896, startPoint y: 259, endPoint x: 909, endPoint y: 439, distance: 180.5
click at [909, 439] on img at bounding box center [870, 515] width 886 height 1145
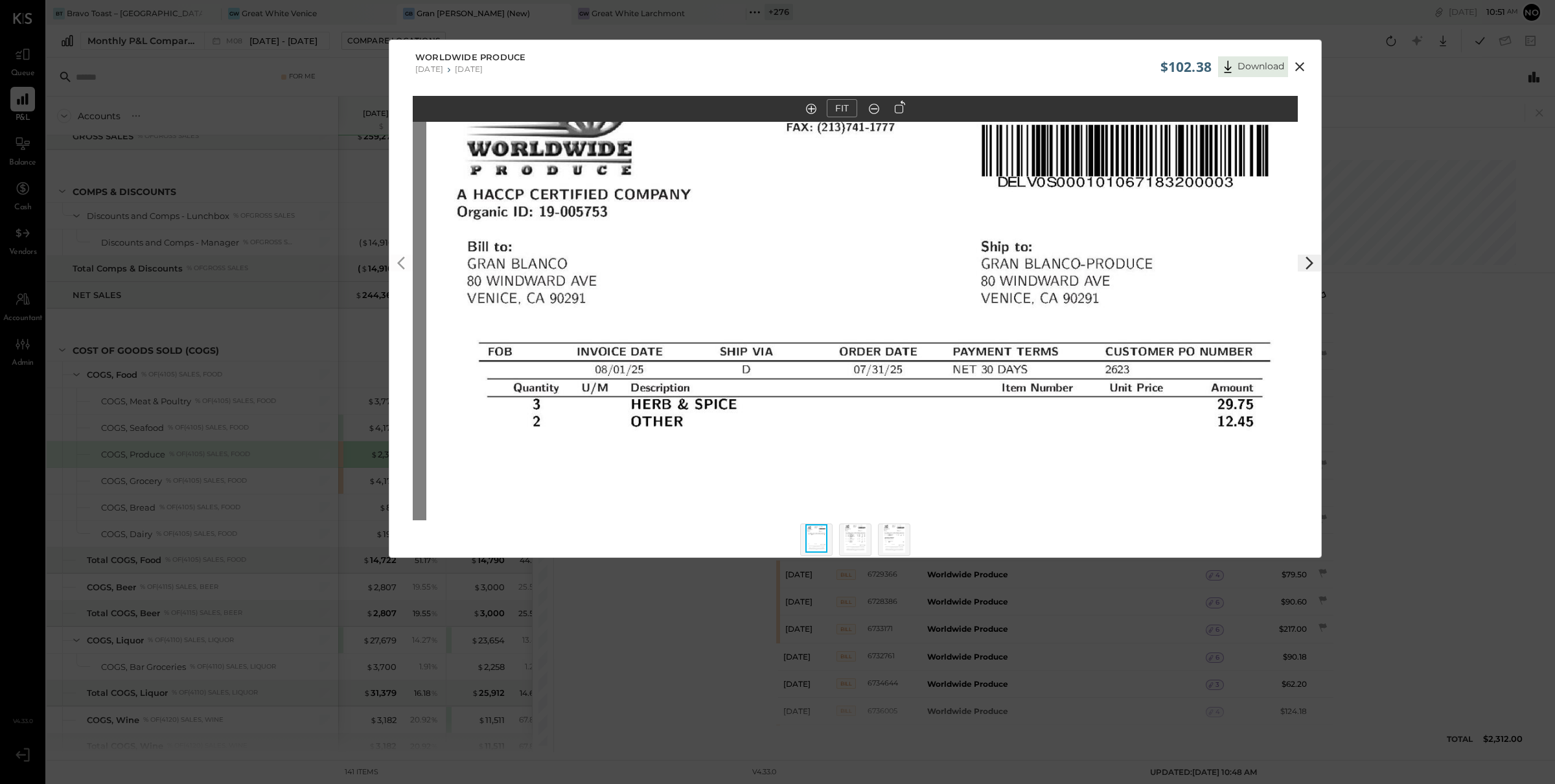
drag, startPoint x: 914, startPoint y: 393, endPoint x: 900, endPoint y: 281, distance: 112.9
click at [900, 281] on img at bounding box center [869, 582] width 886 height 1145
click at [1297, 62] on icon at bounding box center [1299, 67] width 16 height 16
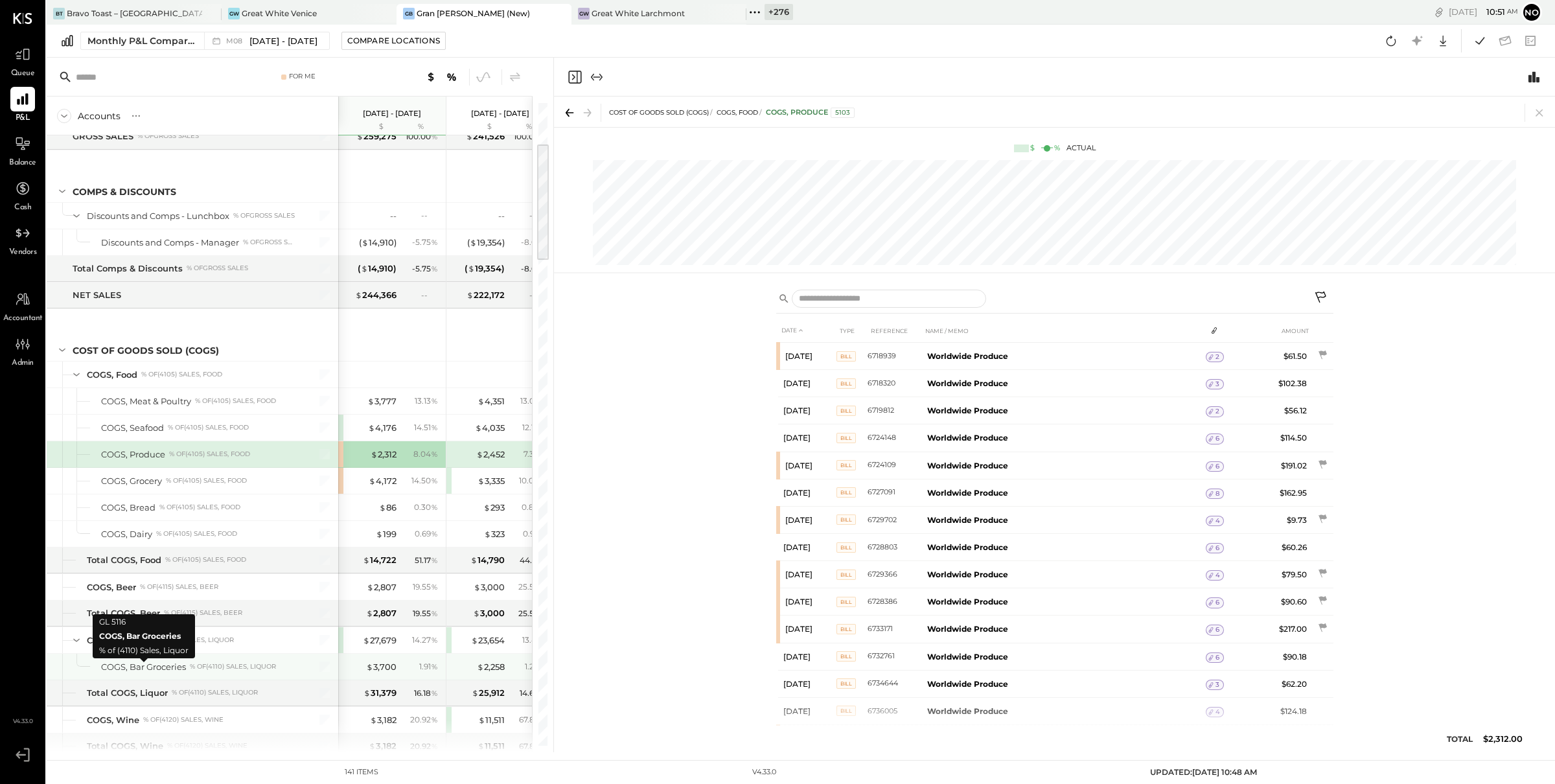
click at [171, 670] on div "COGS, Bar Groceries" at bounding box center [144, 666] width 85 height 12
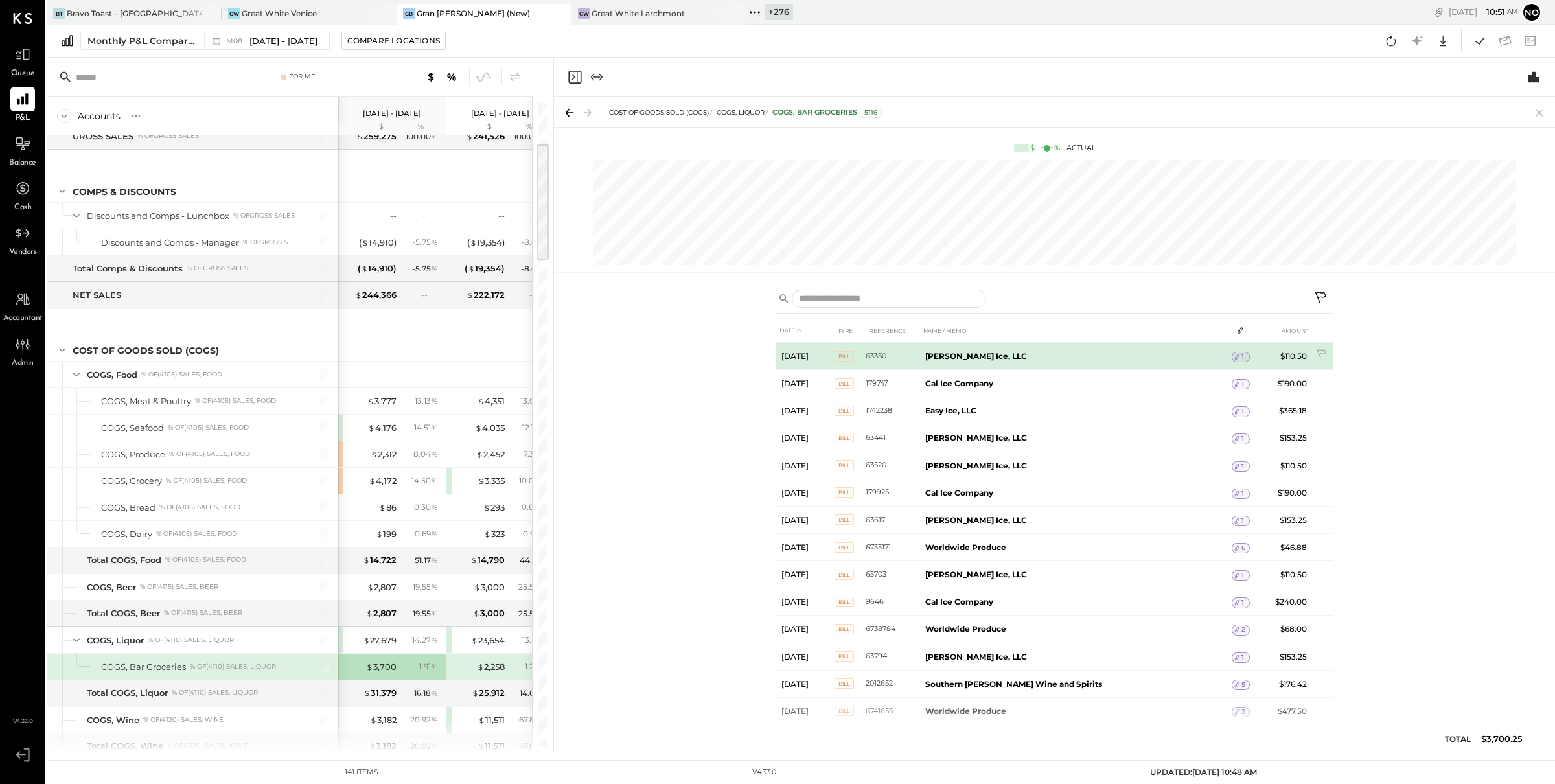
click at [1237, 358] on div "1" at bounding box center [1241, 356] width 19 height 10
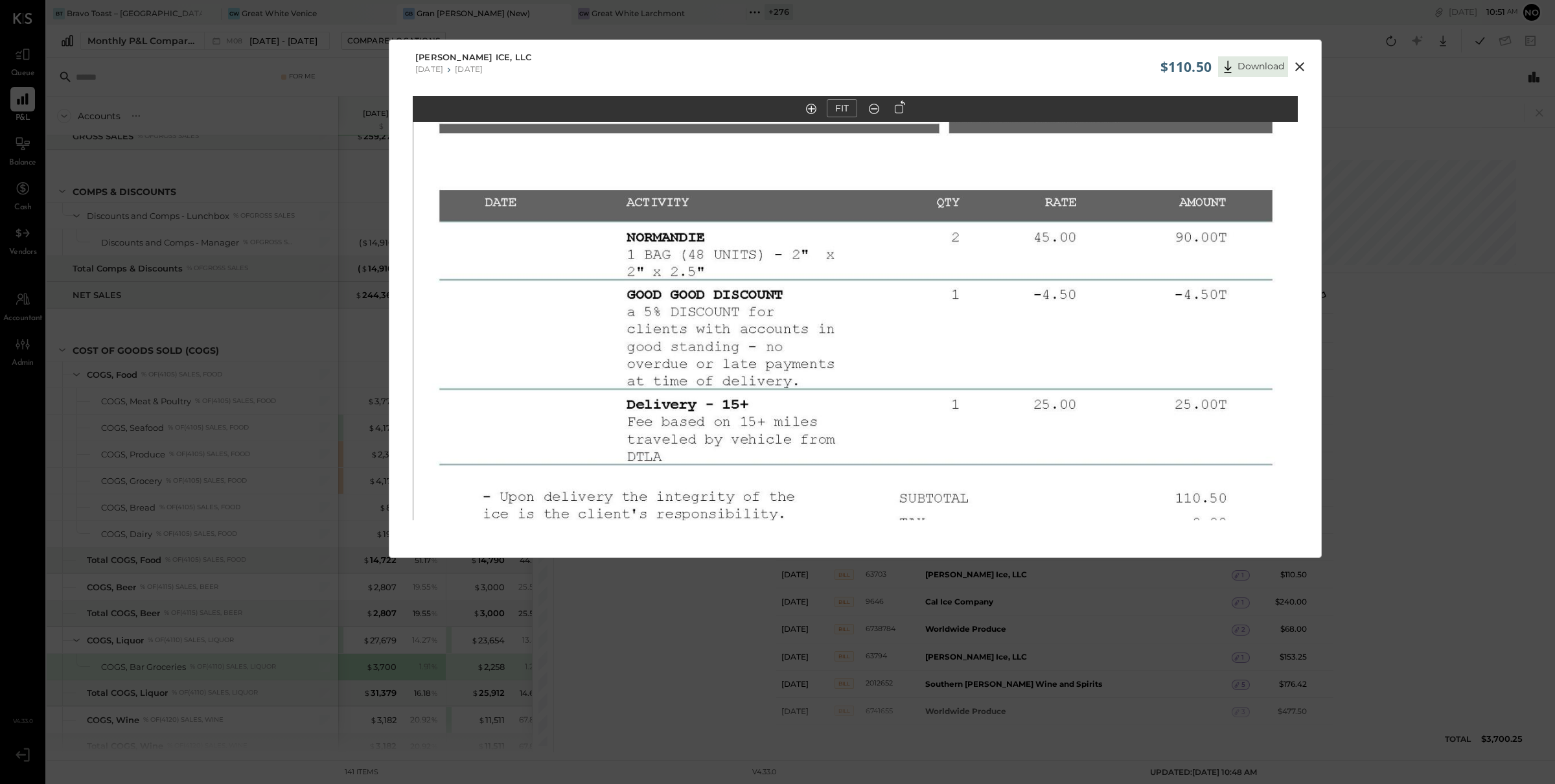
drag, startPoint x: 798, startPoint y: 291, endPoint x: 779, endPoint y: 421, distance: 131.4
click at [783, 448] on img at bounding box center [856, 398] width 886 height 1145
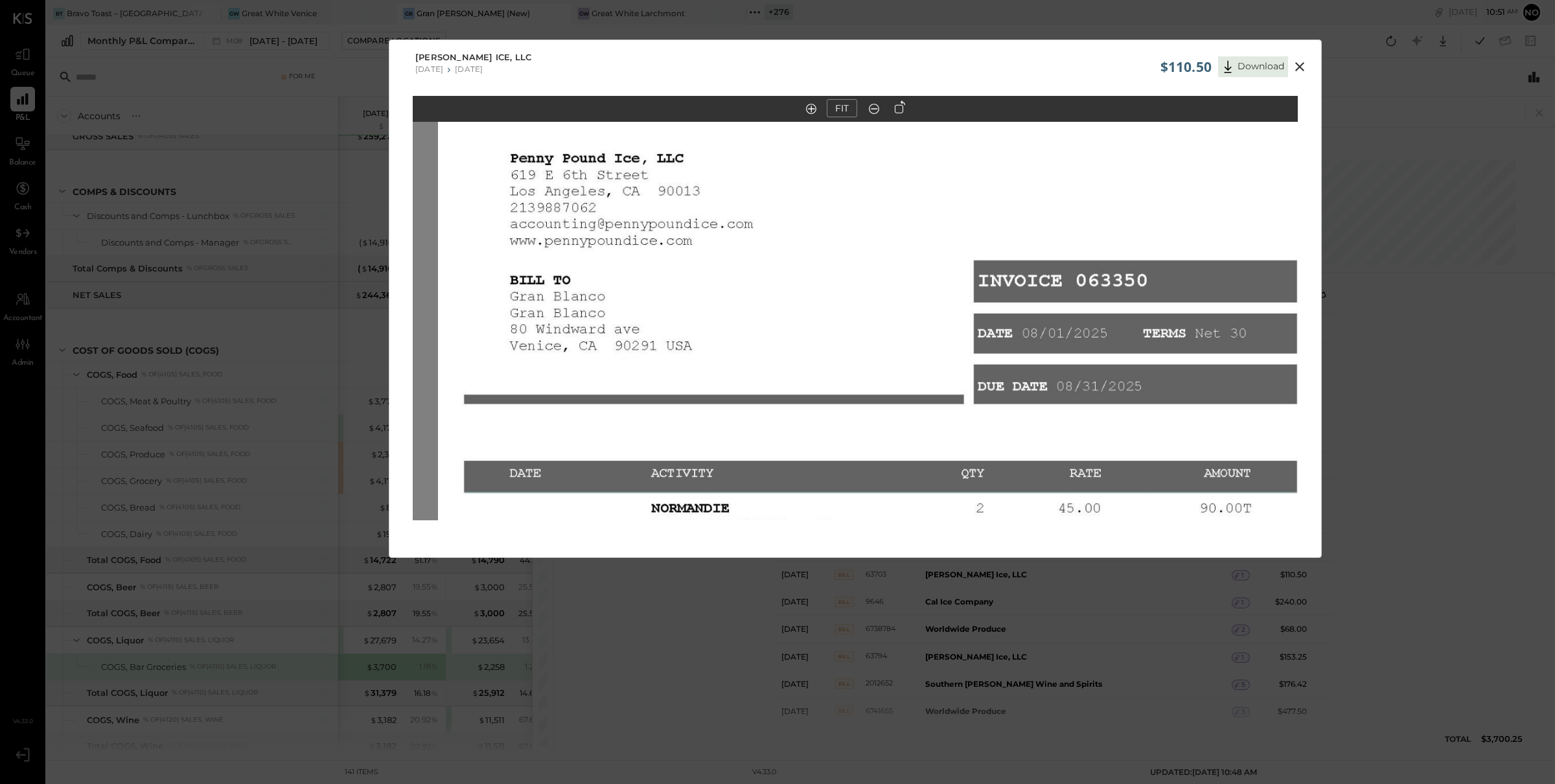
drag, startPoint x: 771, startPoint y: 282, endPoint x: 809, endPoint y: 470, distance: 191.8
click at [809, 470] on img at bounding box center [880, 668] width 886 height 1145
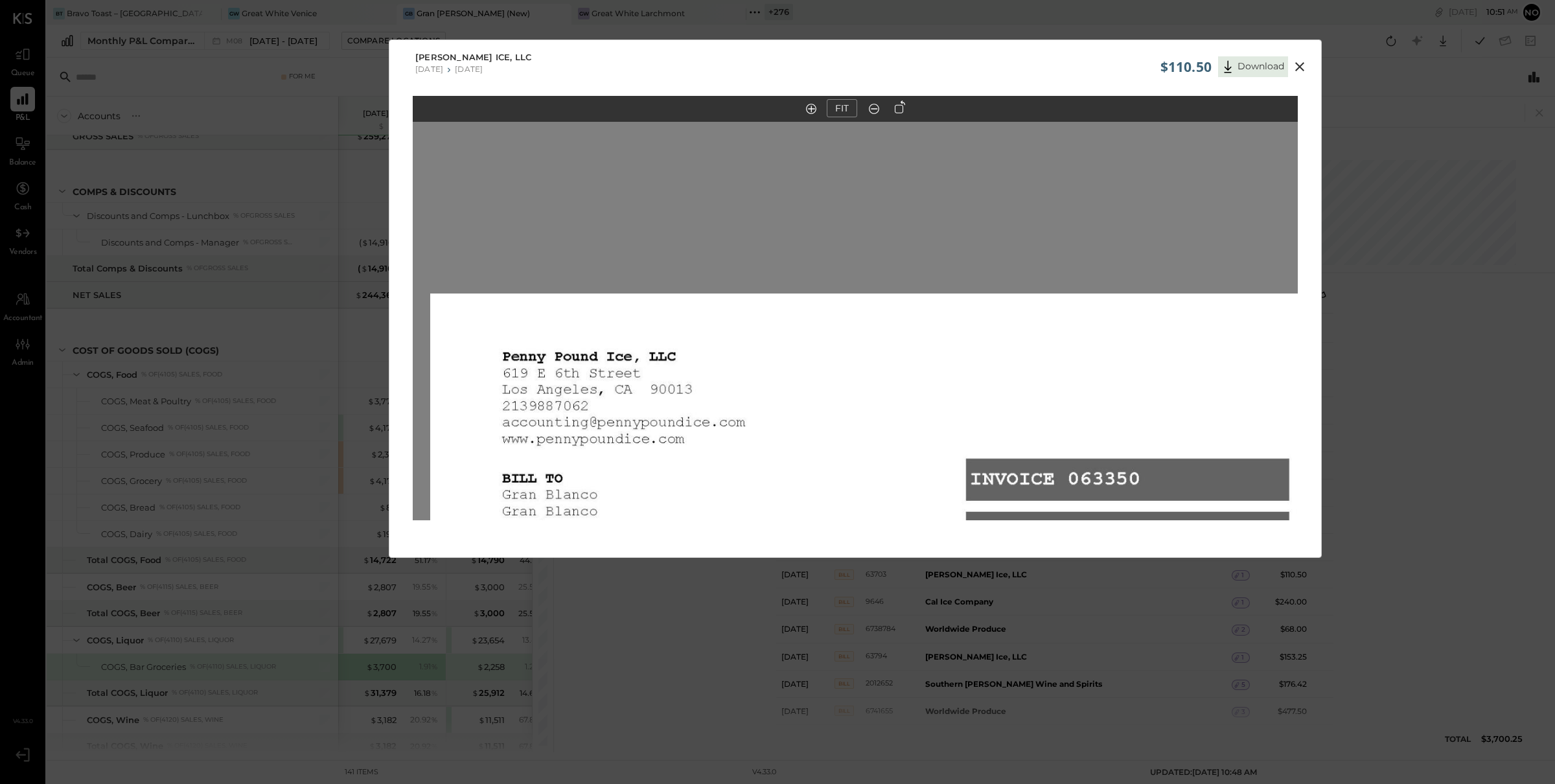
drag, startPoint x: 744, startPoint y: 235, endPoint x: 734, endPoint y: 433, distance: 198.3
click at [1298, 71] on icon at bounding box center [1299, 67] width 16 height 16
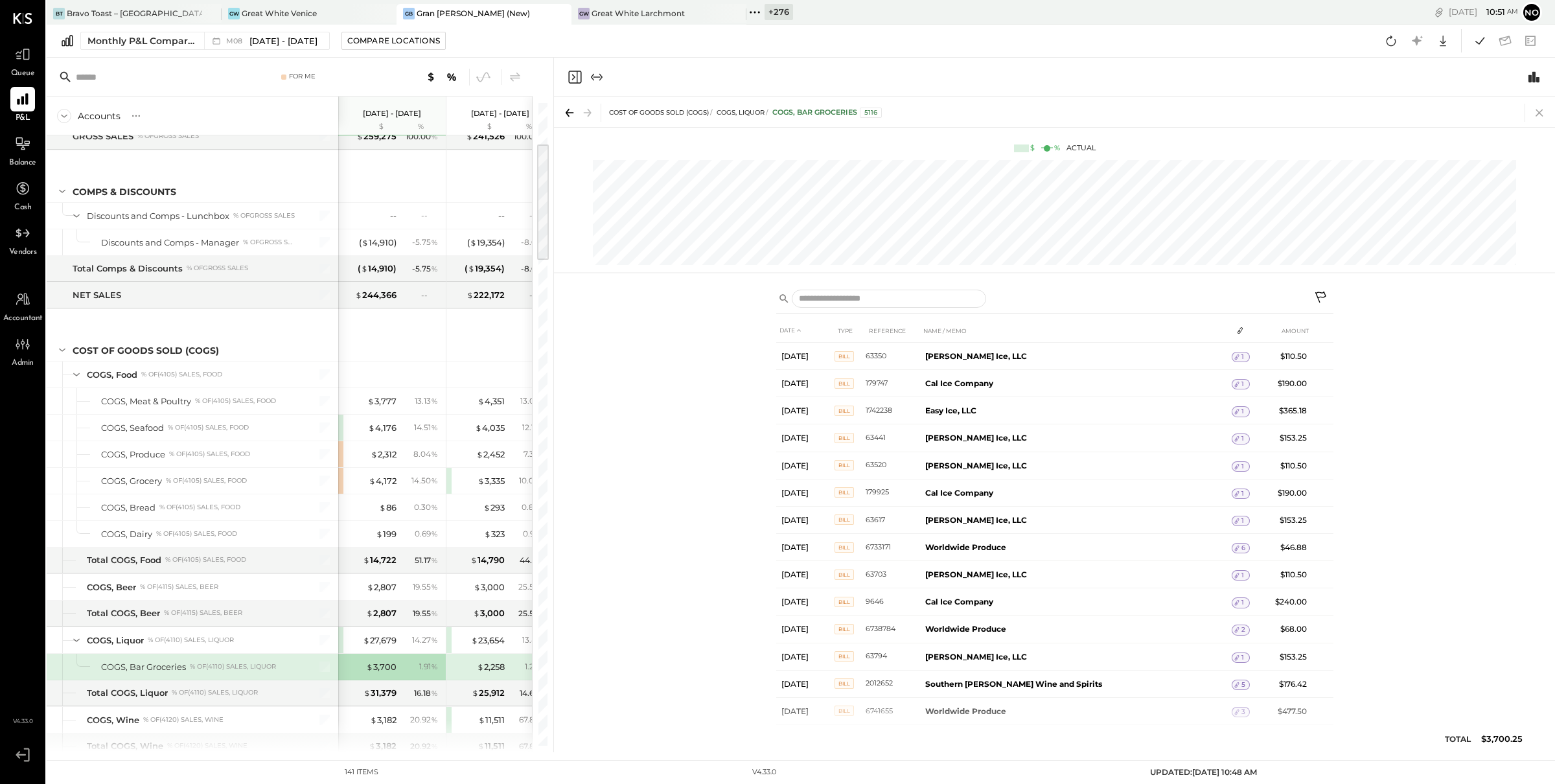
click at [1543, 111] on icon at bounding box center [1540, 113] width 19 height 19
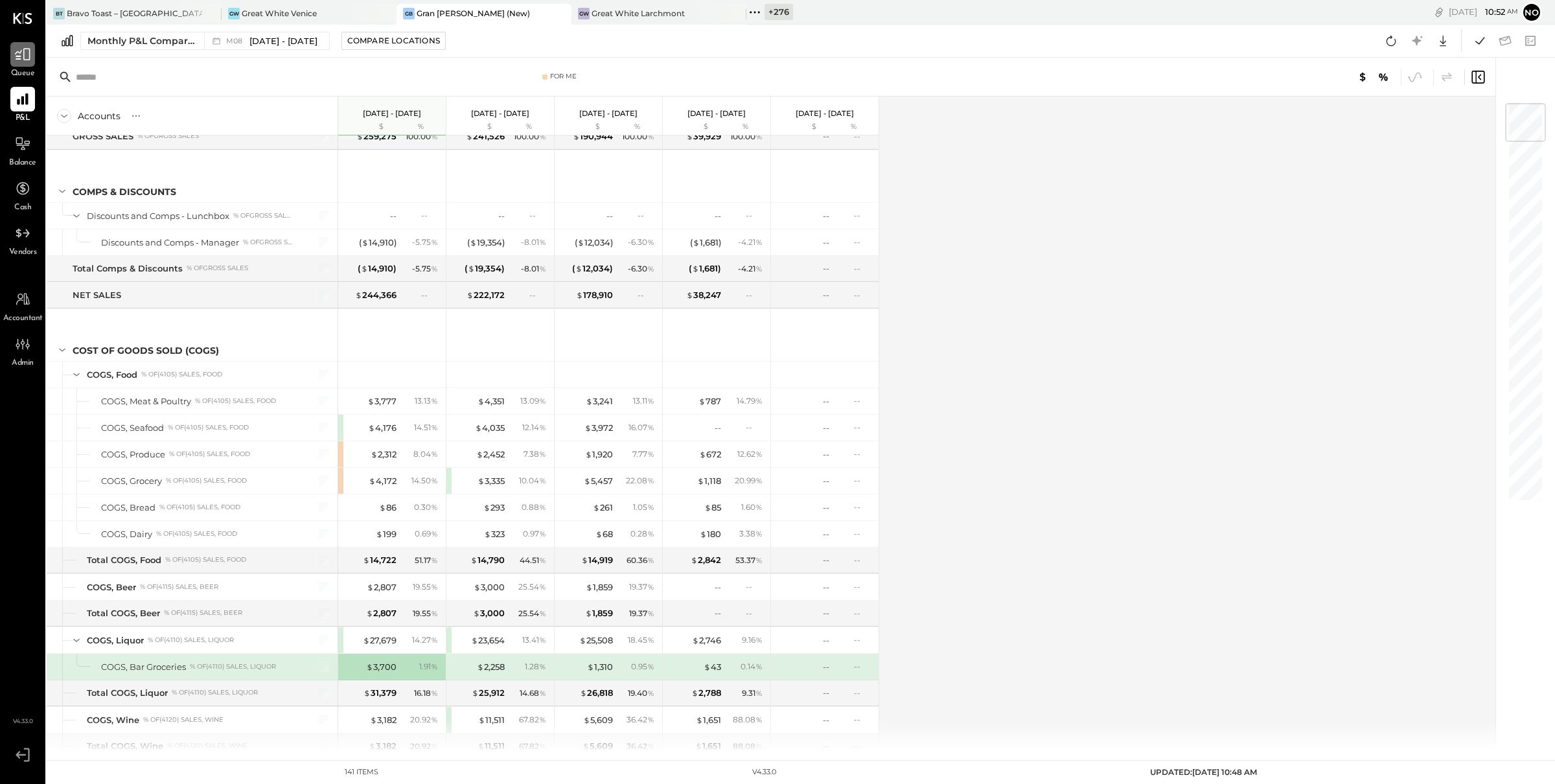
click at [22, 50] on icon at bounding box center [22, 54] width 16 height 12
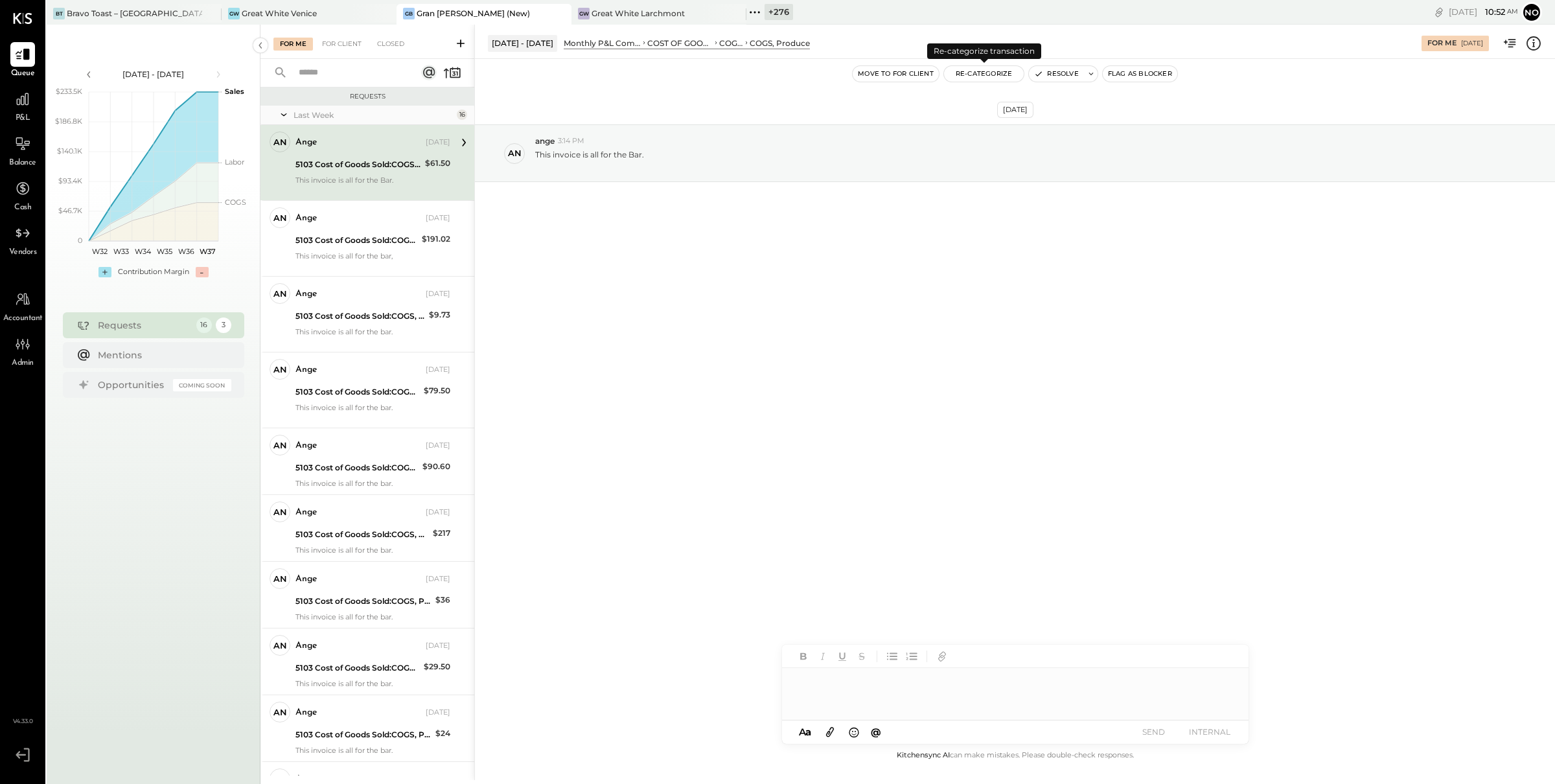
click at [985, 75] on button "Re-Categorize" at bounding box center [984, 73] width 81 height 16
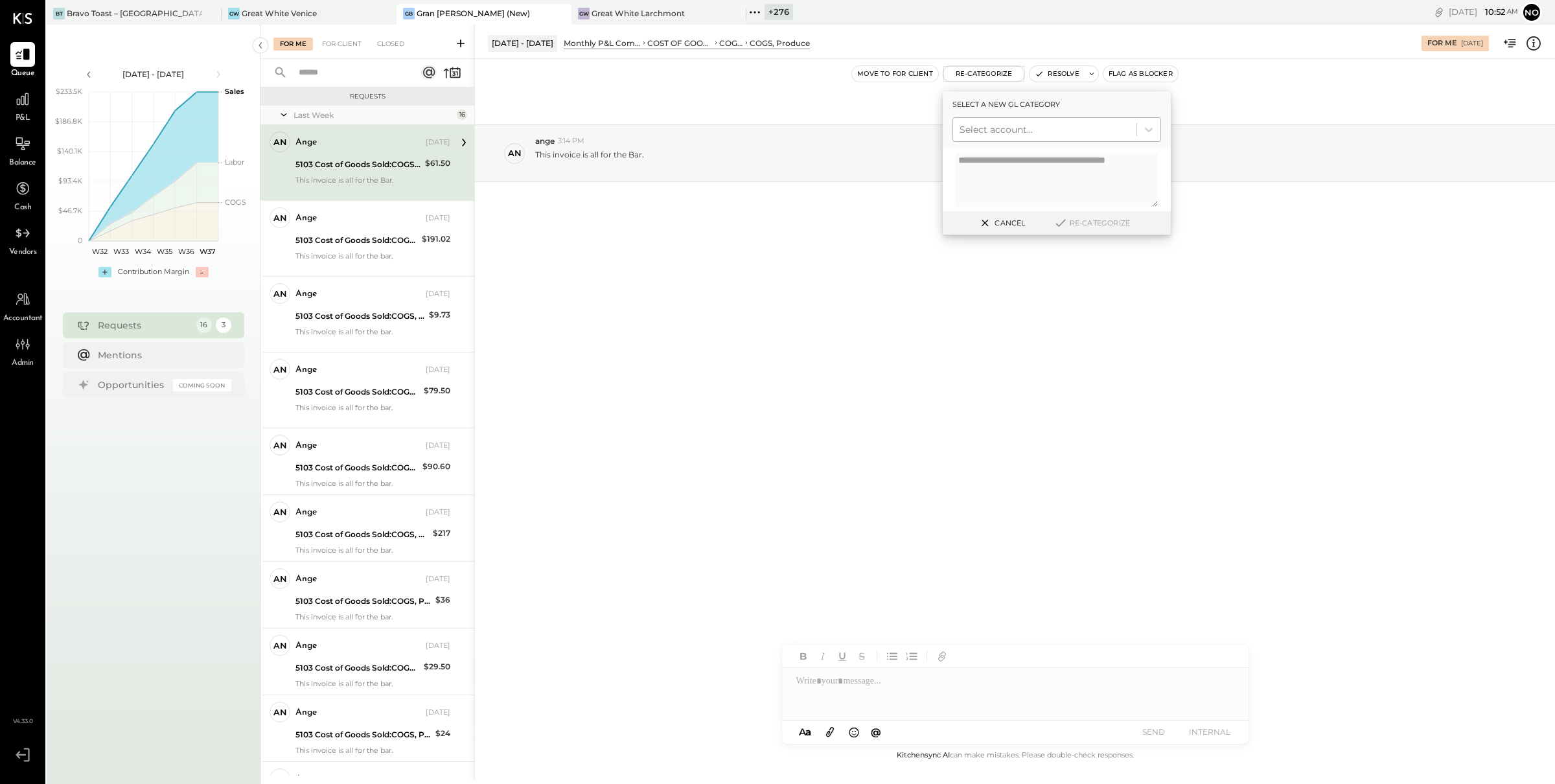
click at [979, 123] on div at bounding box center [1045, 129] width 171 height 16
click at [886, 685] on div at bounding box center [1014, 694] width 466 height 52
click at [872, 628] on span "ange" at bounding box center [907, 627] width 102 height 12
click at [1036, 683] on div "**********" at bounding box center [1014, 694] width 466 height 52
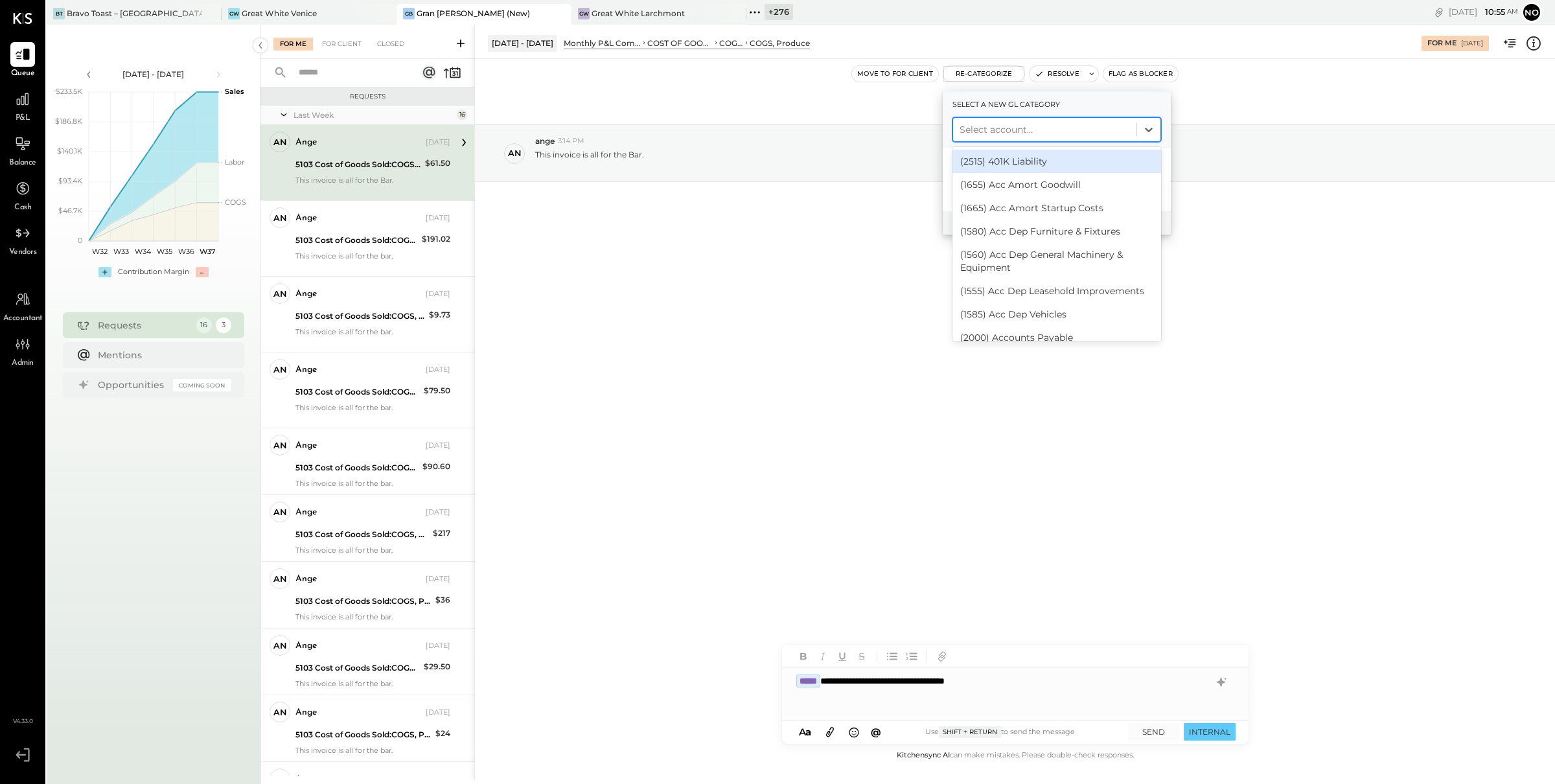
click at [1008, 129] on div at bounding box center [1045, 129] width 171 height 16
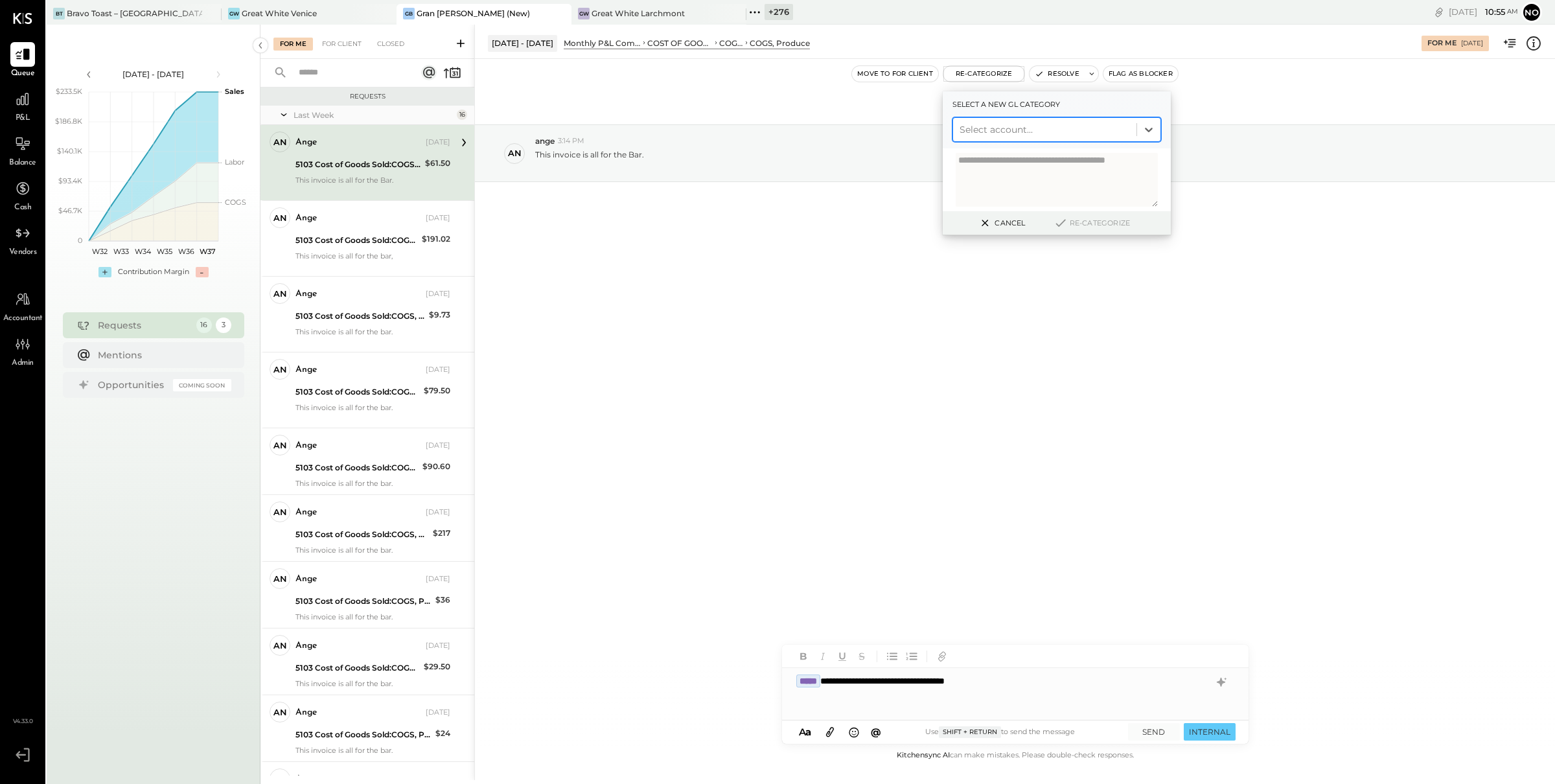
click at [1036, 123] on div at bounding box center [1045, 129] width 171 height 16
click at [1034, 129] on div at bounding box center [1045, 129] width 171 height 16
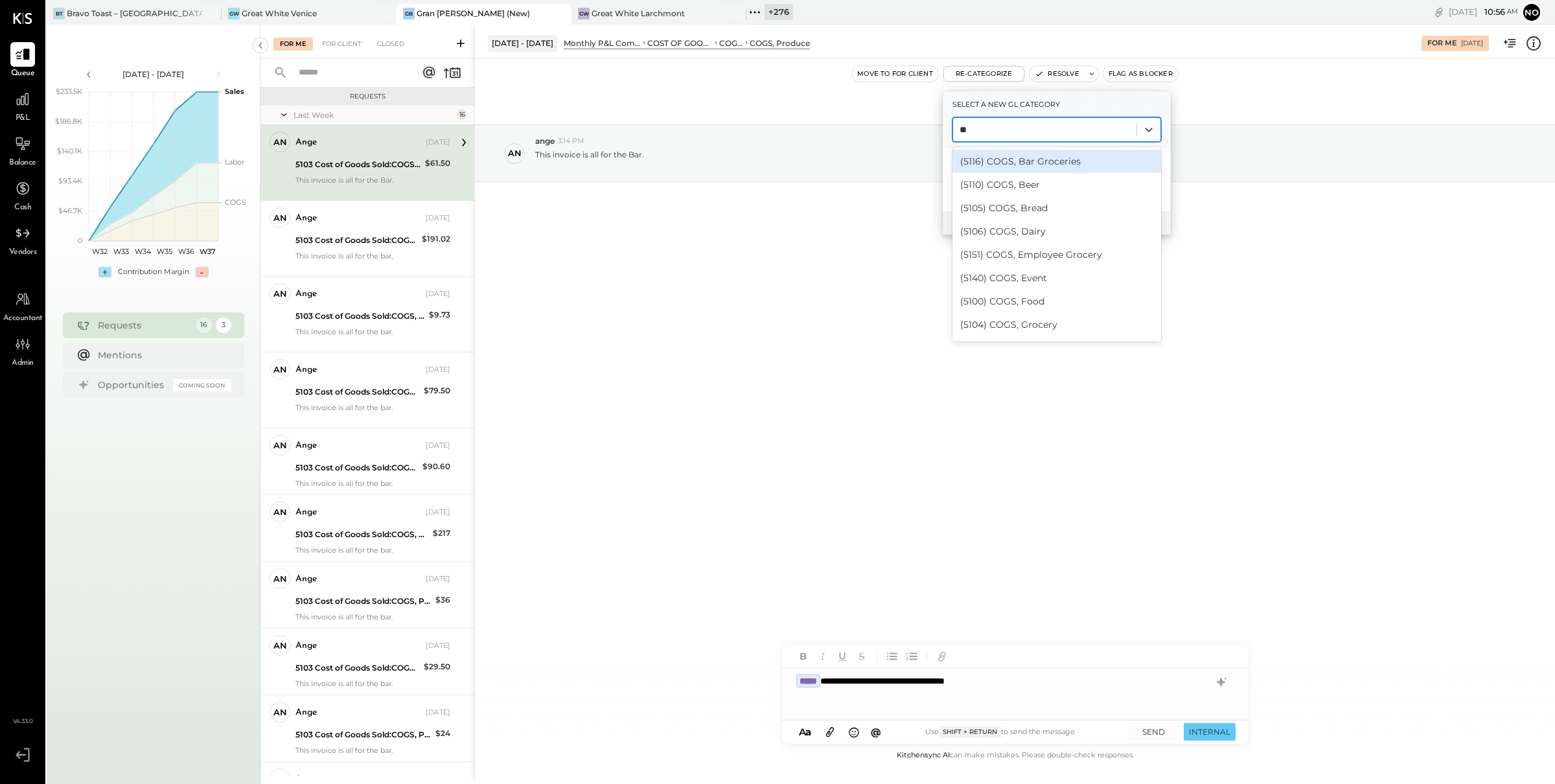
type input "*"
type input "***"
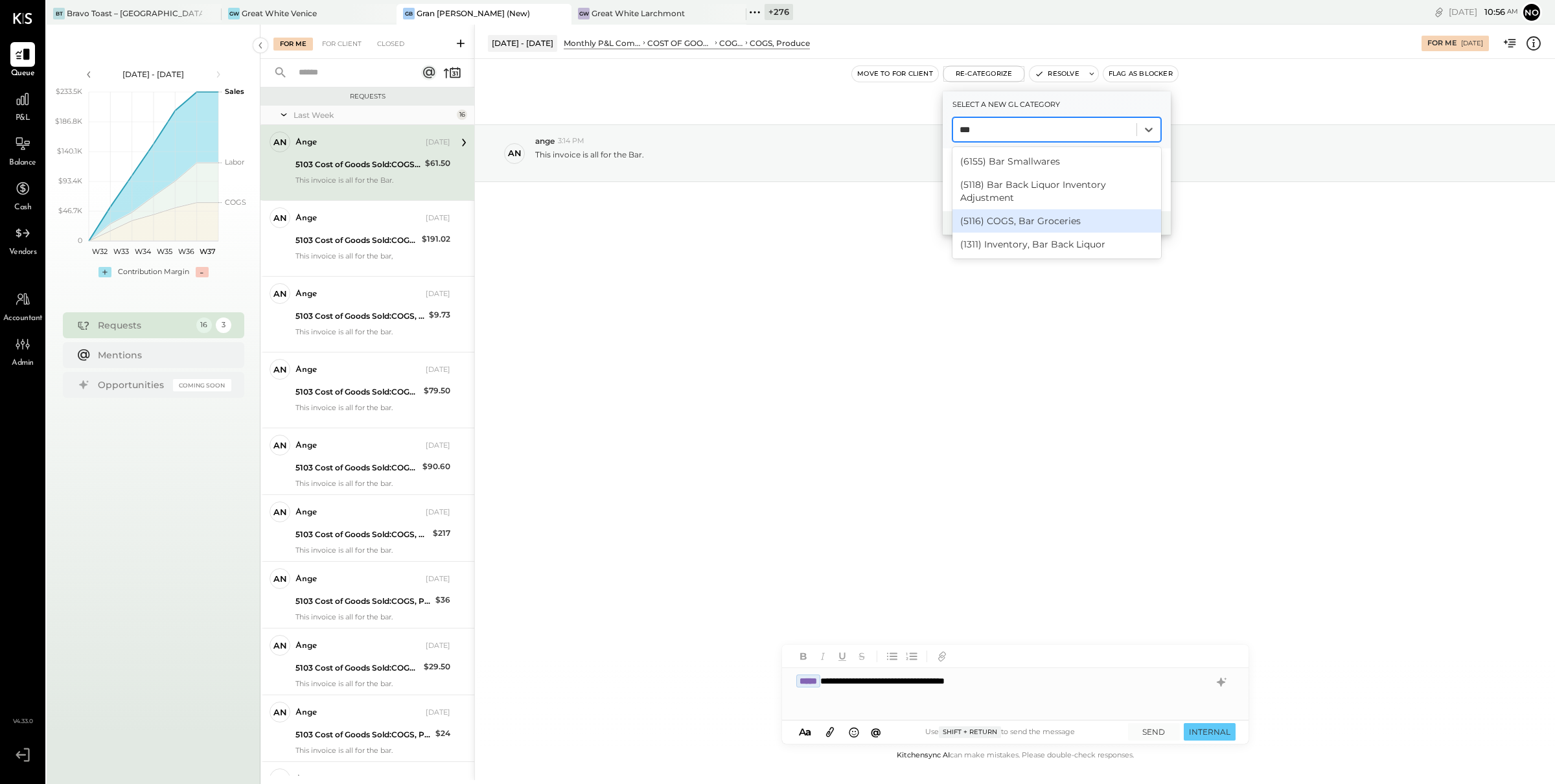
click at [1069, 219] on div "(5116) COGS, Bar Groceries" at bounding box center [1056, 221] width 209 height 23
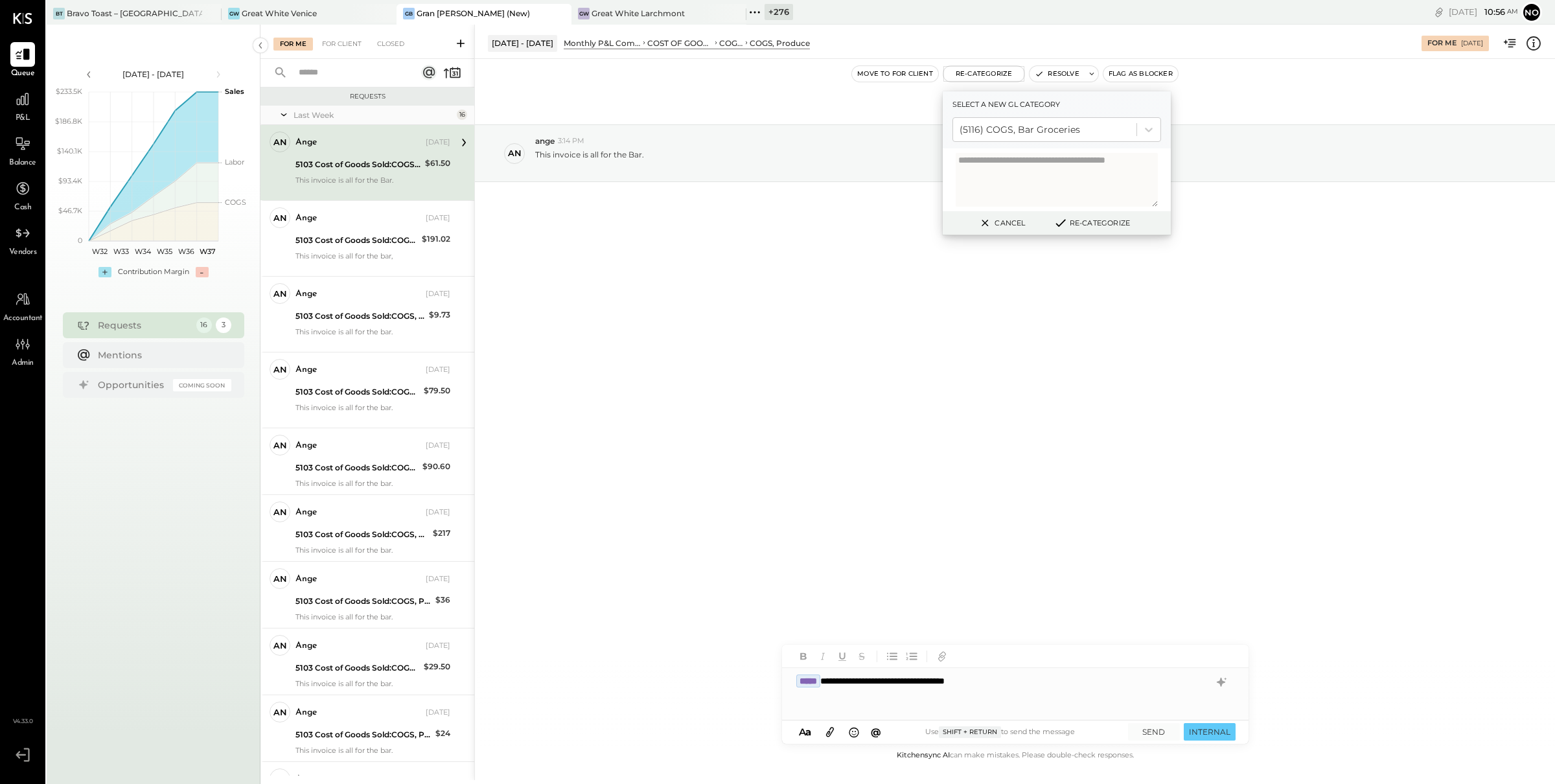
click at [1052, 684] on div "**********" at bounding box center [1014, 694] width 466 height 52
click at [1097, 683] on div "**********" at bounding box center [1014, 694] width 466 height 52
click at [1155, 732] on button "SEND" at bounding box center [1154, 731] width 52 height 18
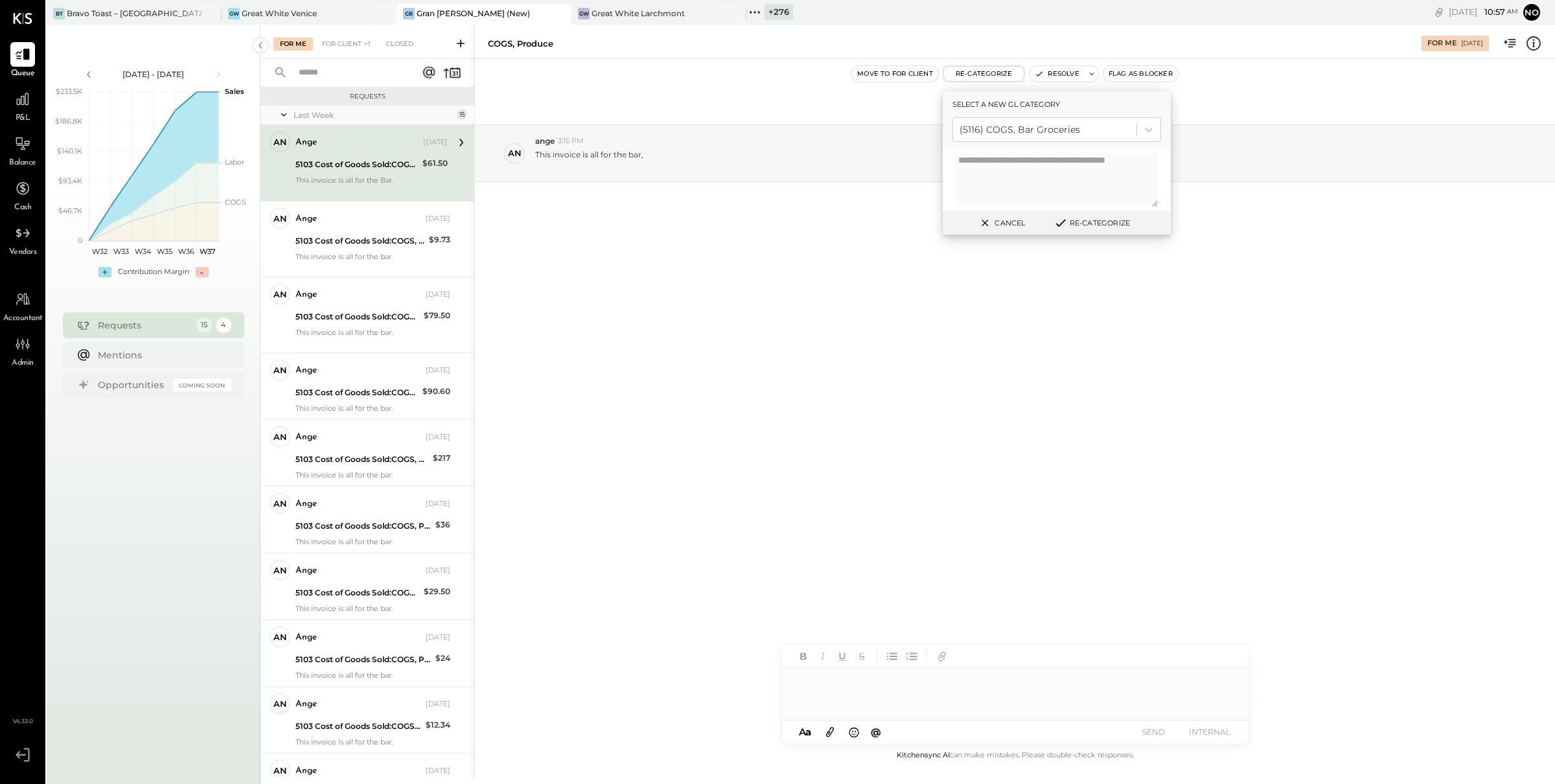
click at [1158, 408] on div "[DATE] an [DEMOGRAPHIC_DATA] 3:15 PM This invoice is all for the bar," at bounding box center [1014, 403] width 1080 height 689
click at [1051, 165] on textarea at bounding box center [1057, 180] width 202 height 54
click at [1090, 227] on button "Re-Categorize" at bounding box center [1091, 222] width 85 height 16
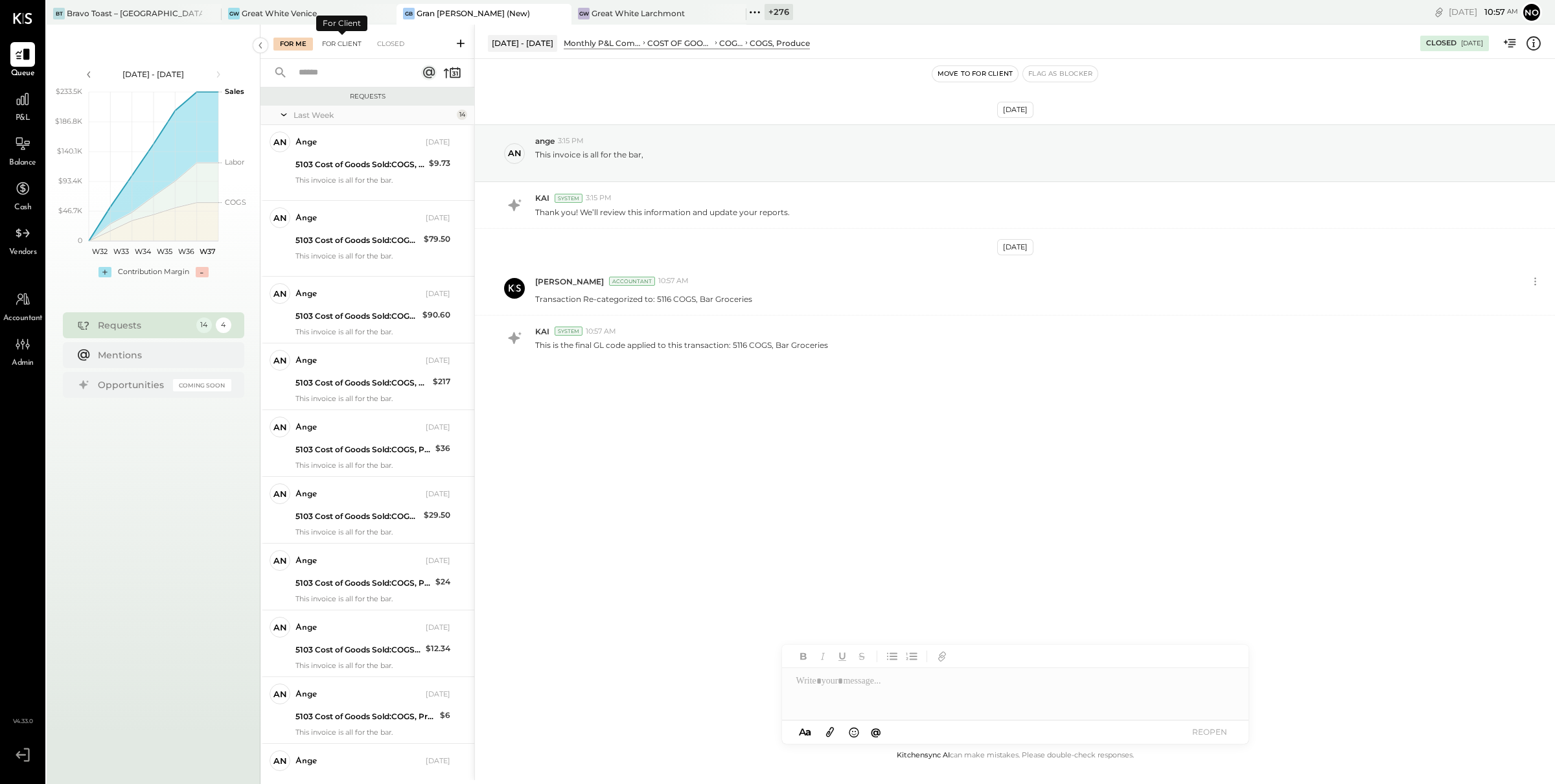
click at [343, 40] on div "For Client" at bounding box center [341, 44] width 53 height 13
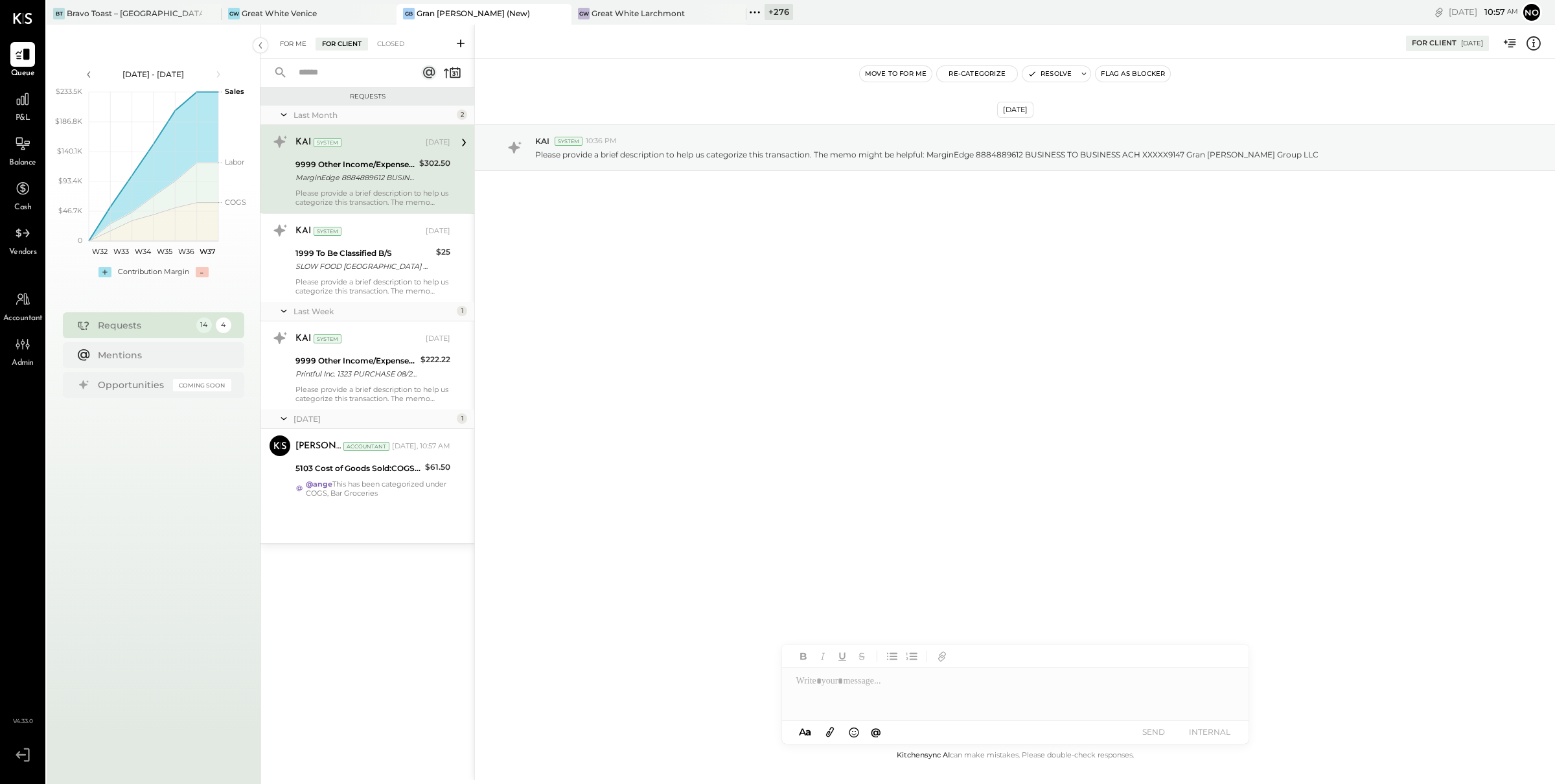
click at [293, 44] on div "For Me" at bounding box center [293, 44] width 40 height 13
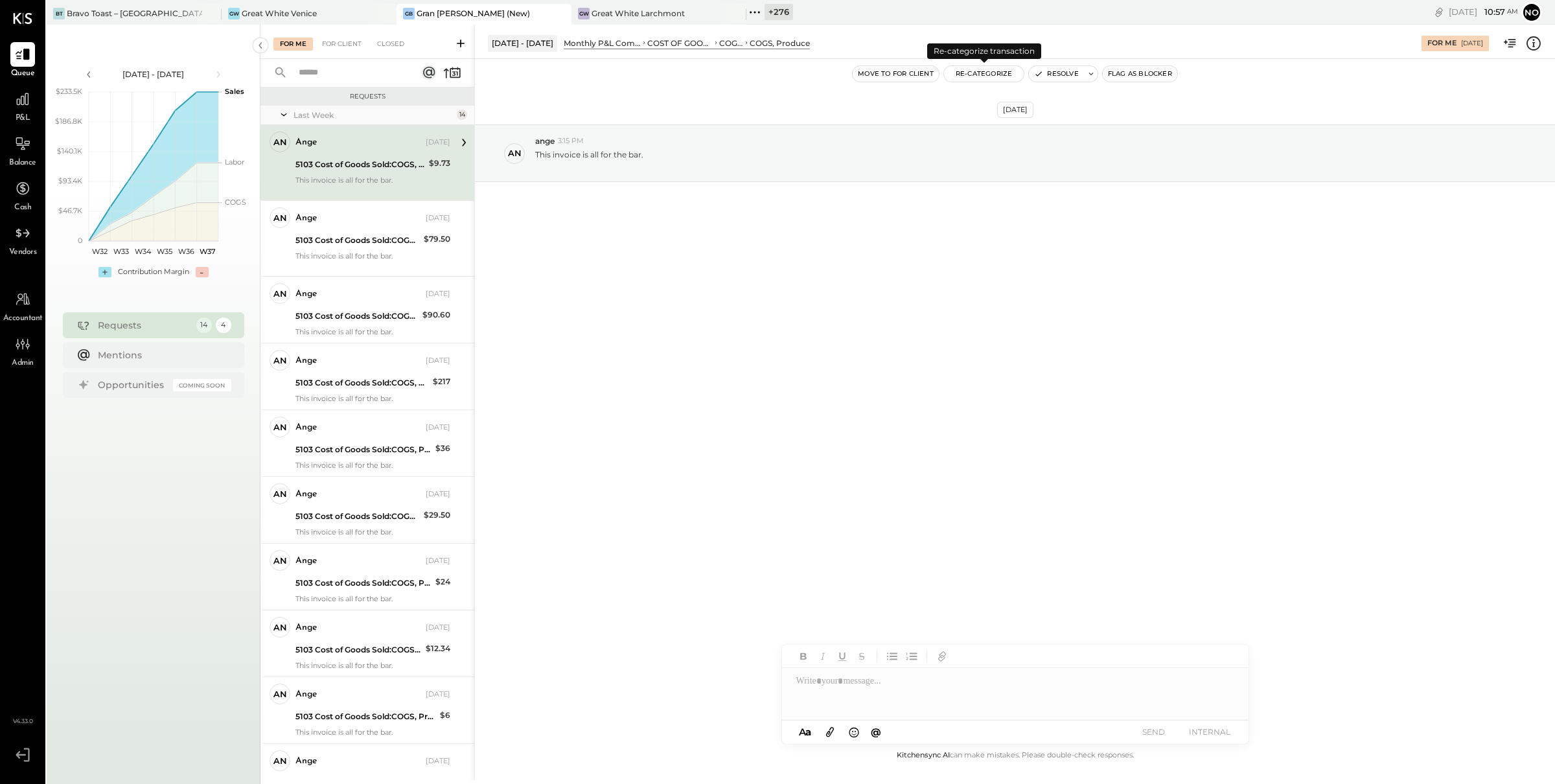
click at [971, 74] on button "Re-Categorize" at bounding box center [984, 73] width 81 height 16
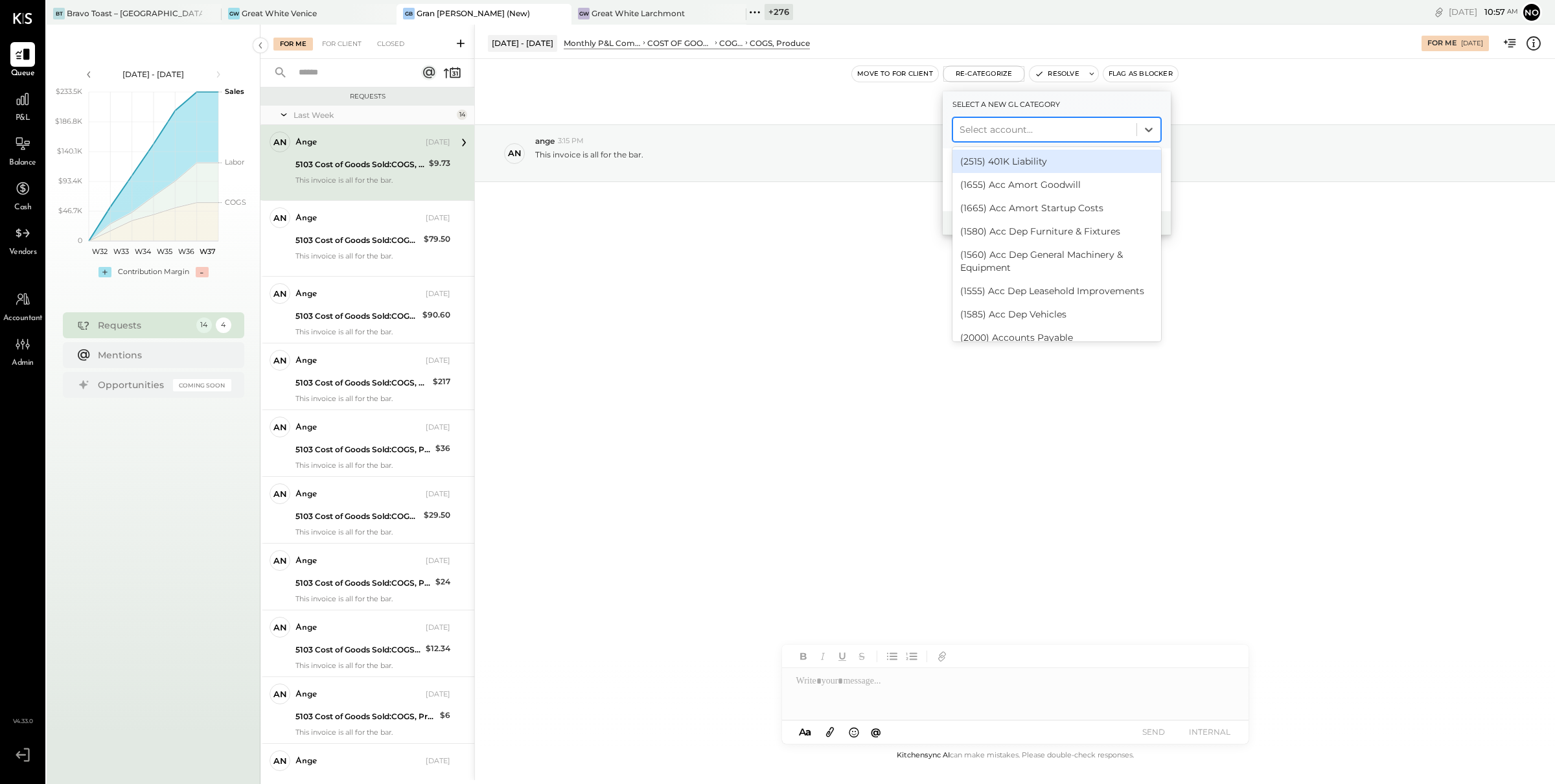
click at [998, 122] on div at bounding box center [1045, 129] width 171 height 16
type input "*"
type input "***"
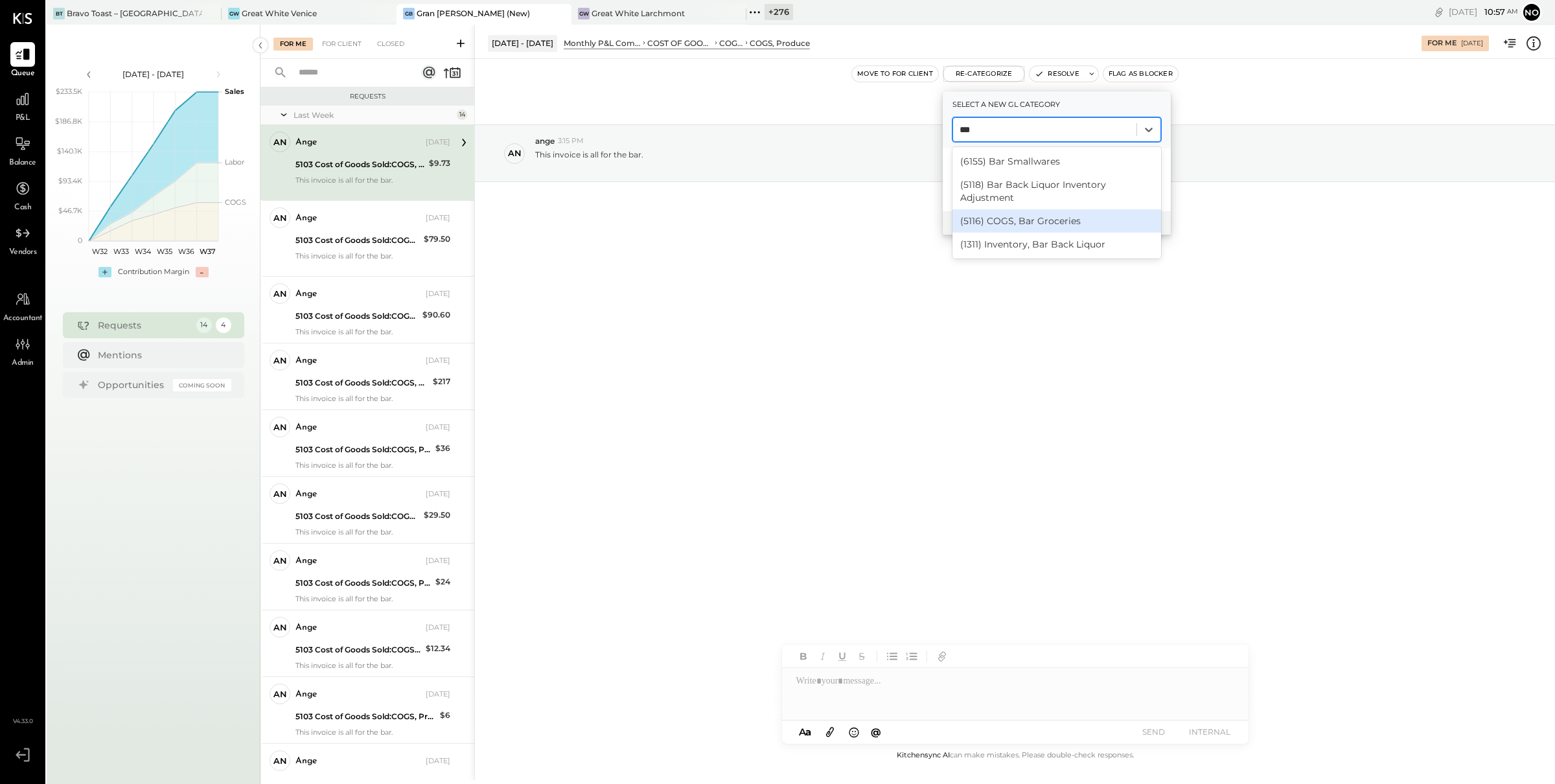
click at [1021, 224] on div "(5116) COGS, Bar Groceries" at bounding box center [1056, 221] width 209 height 23
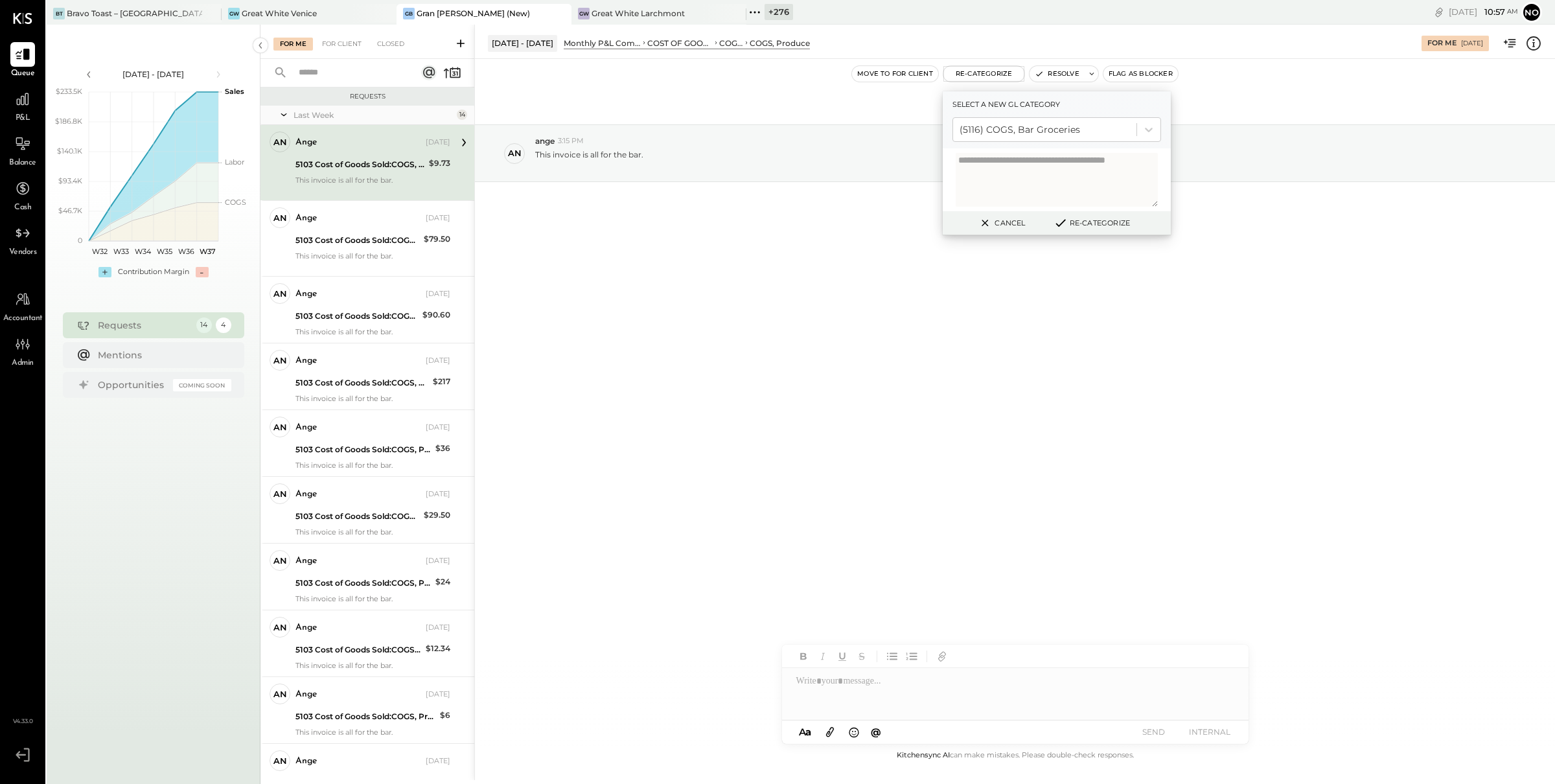
click at [1079, 224] on button "Re-Categorize" at bounding box center [1091, 222] width 85 height 16
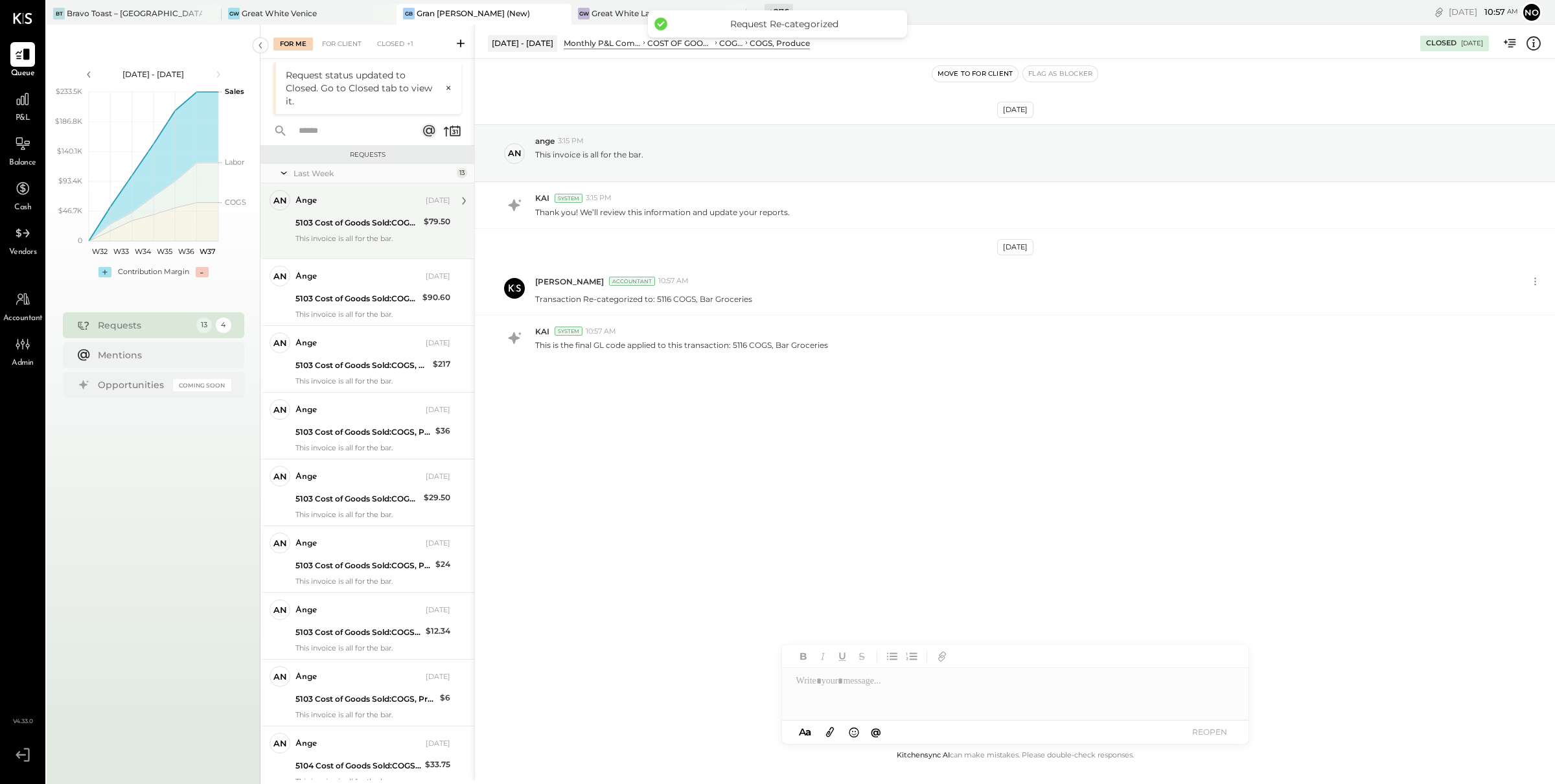
click at [369, 226] on div "5103 Cost of Goods Sold:COGS, Produce" at bounding box center [358, 222] width 124 height 13
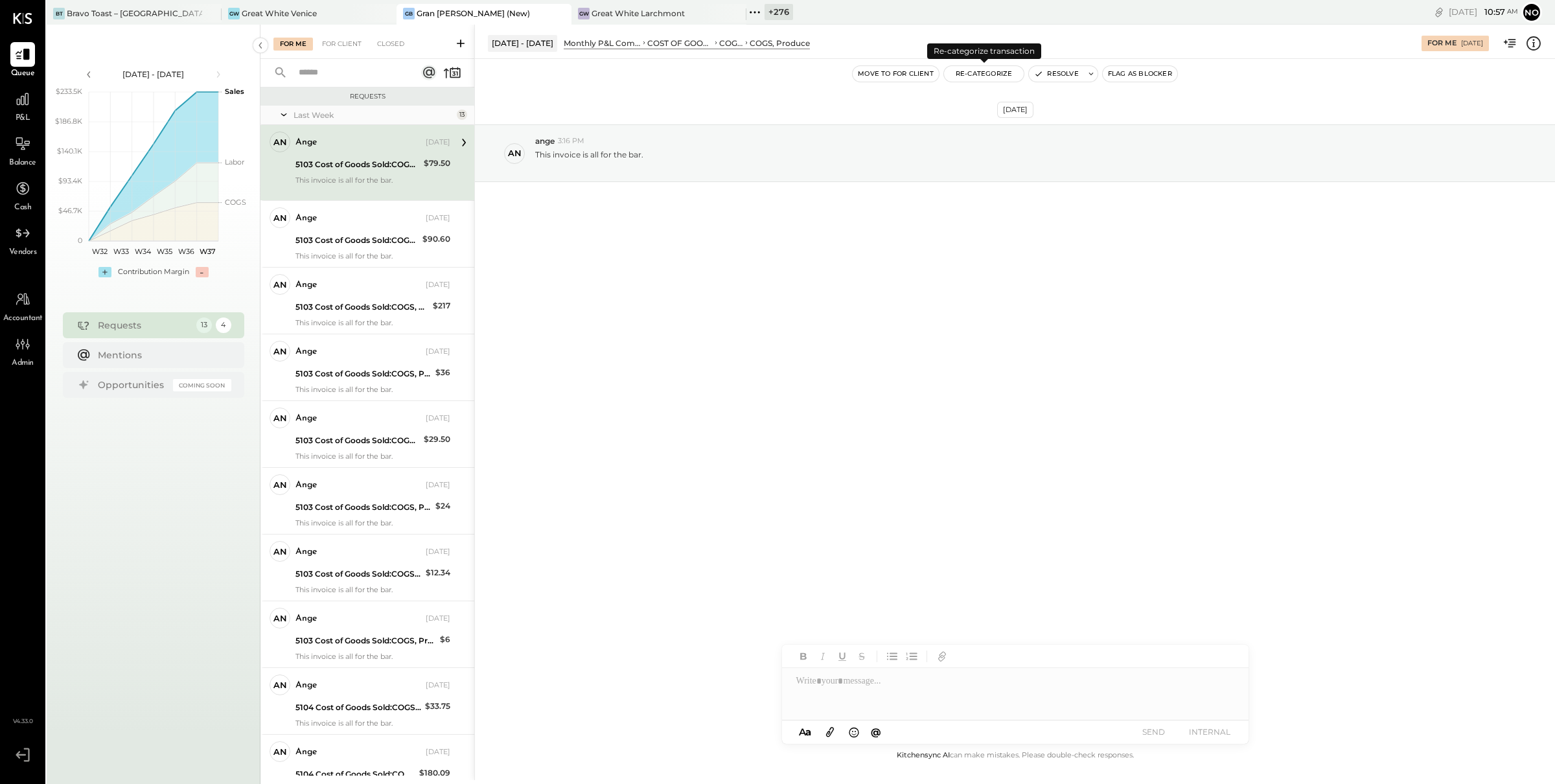
click at [984, 74] on button "Re-Categorize" at bounding box center [984, 73] width 81 height 16
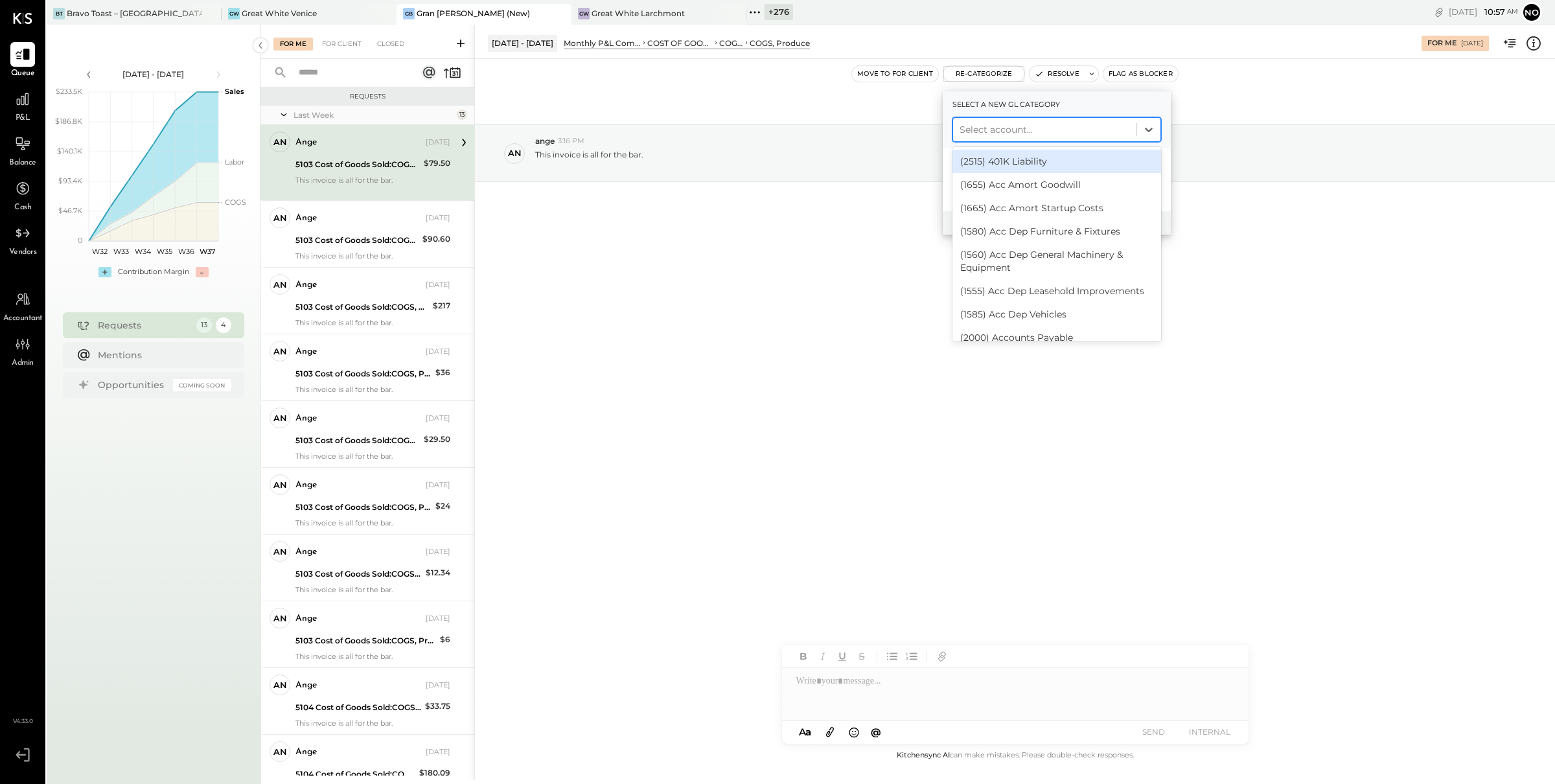
click at [998, 133] on div at bounding box center [1045, 129] width 171 height 16
type input "***"
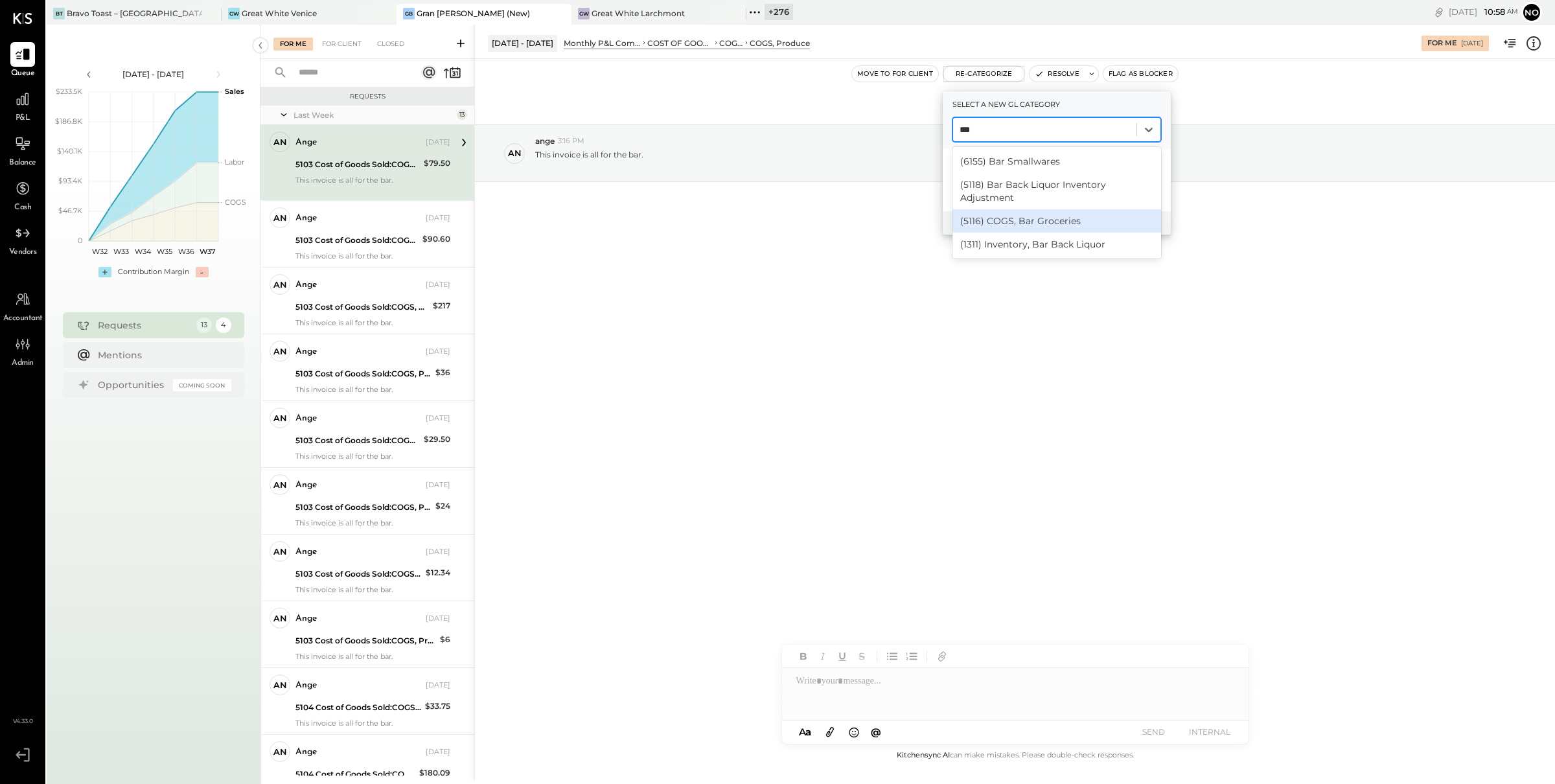
click at [1064, 217] on div "(5116) COGS, Bar Groceries" at bounding box center [1056, 221] width 209 height 23
click at [1097, 222] on button "Re-Categorize" at bounding box center [1091, 222] width 85 height 16
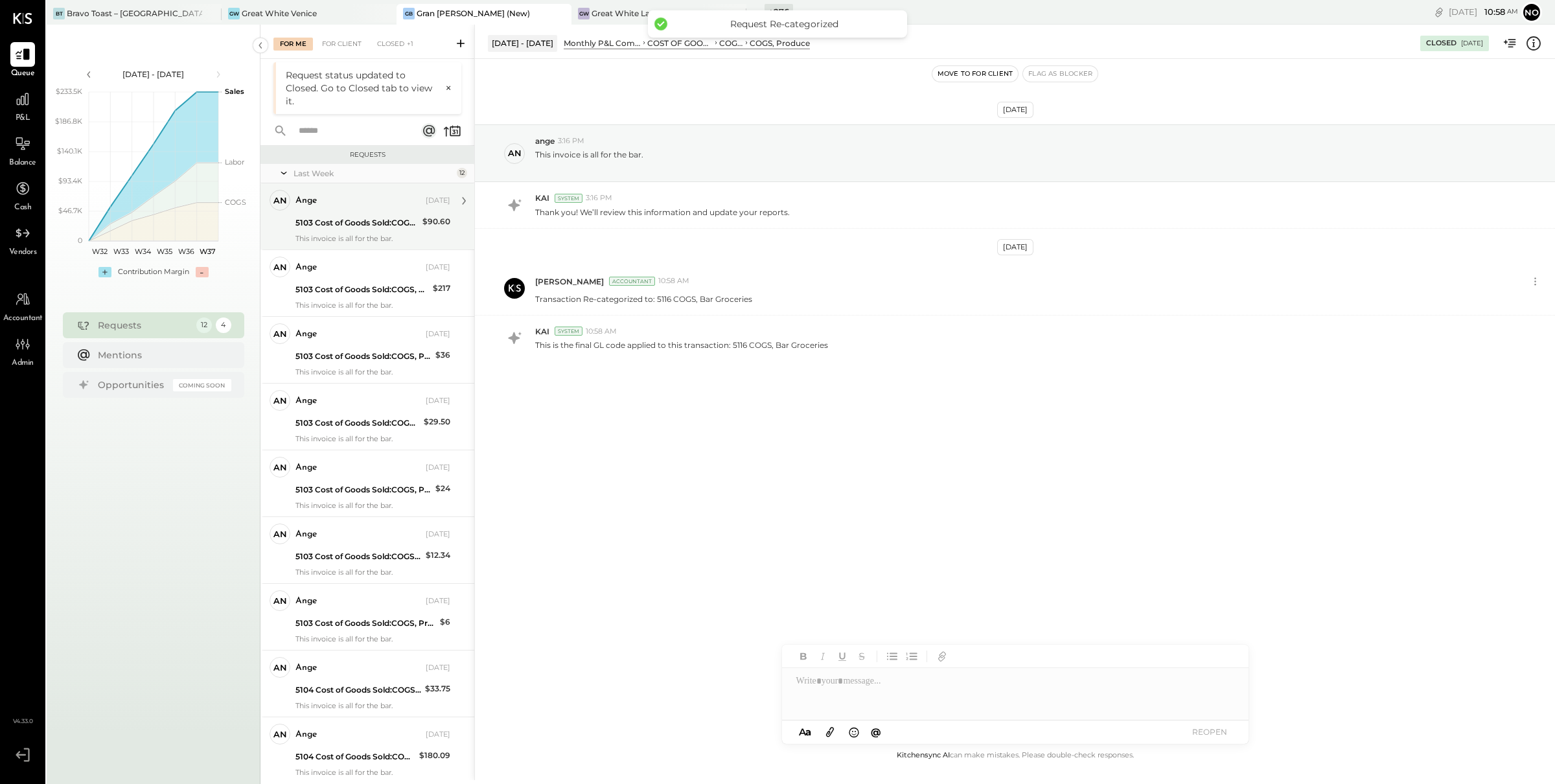
click at [338, 231] on div "ange [DATE] 5103 Cost of Goods Sold:COGS, Produce $90.60 This invoice is all fo…" at bounding box center [373, 216] width 155 height 53
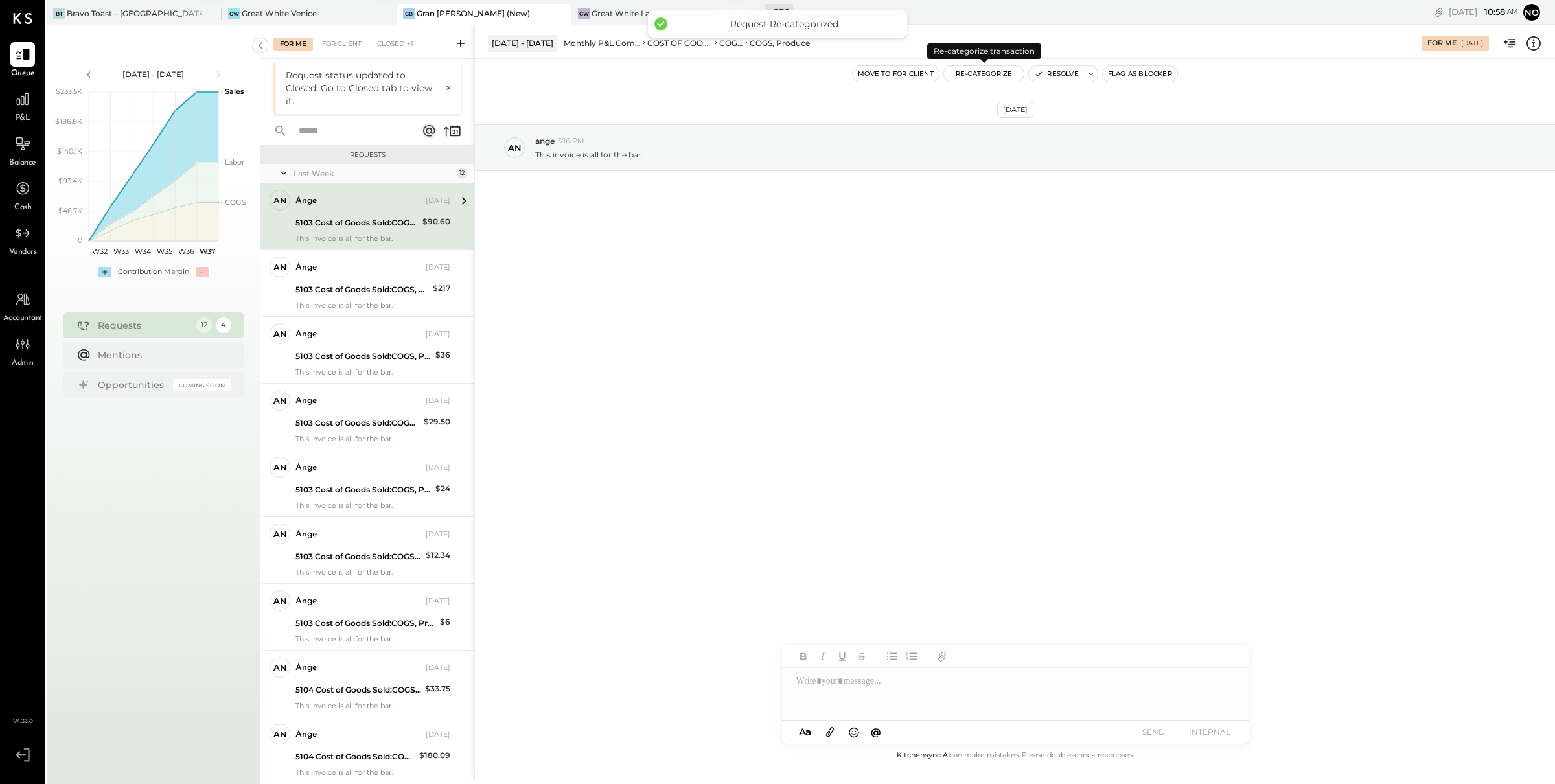
click at [988, 74] on button "Re-Categorize" at bounding box center [984, 73] width 81 height 16
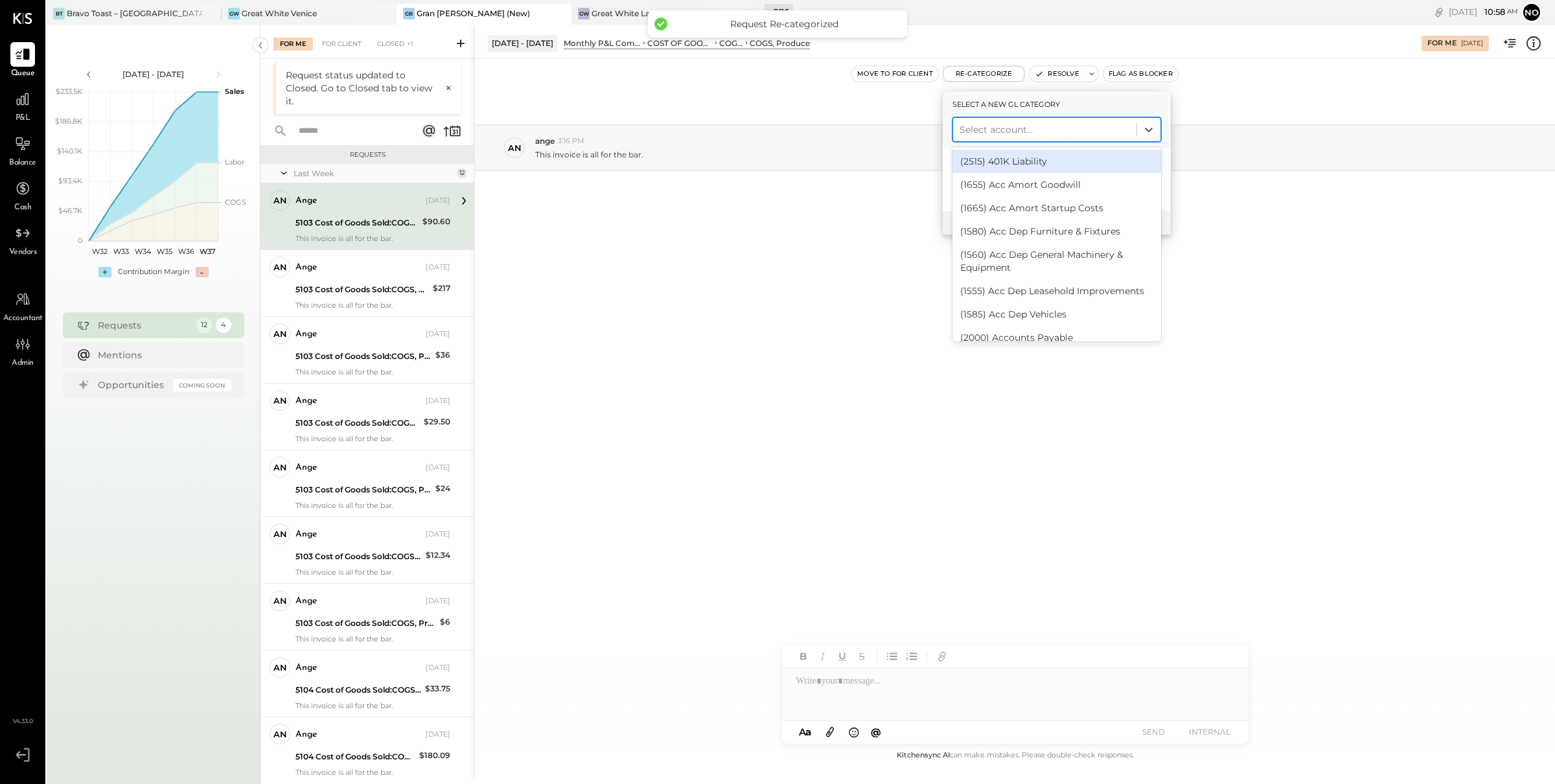
click at [1023, 131] on div at bounding box center [1045, 129] width 171 height 16
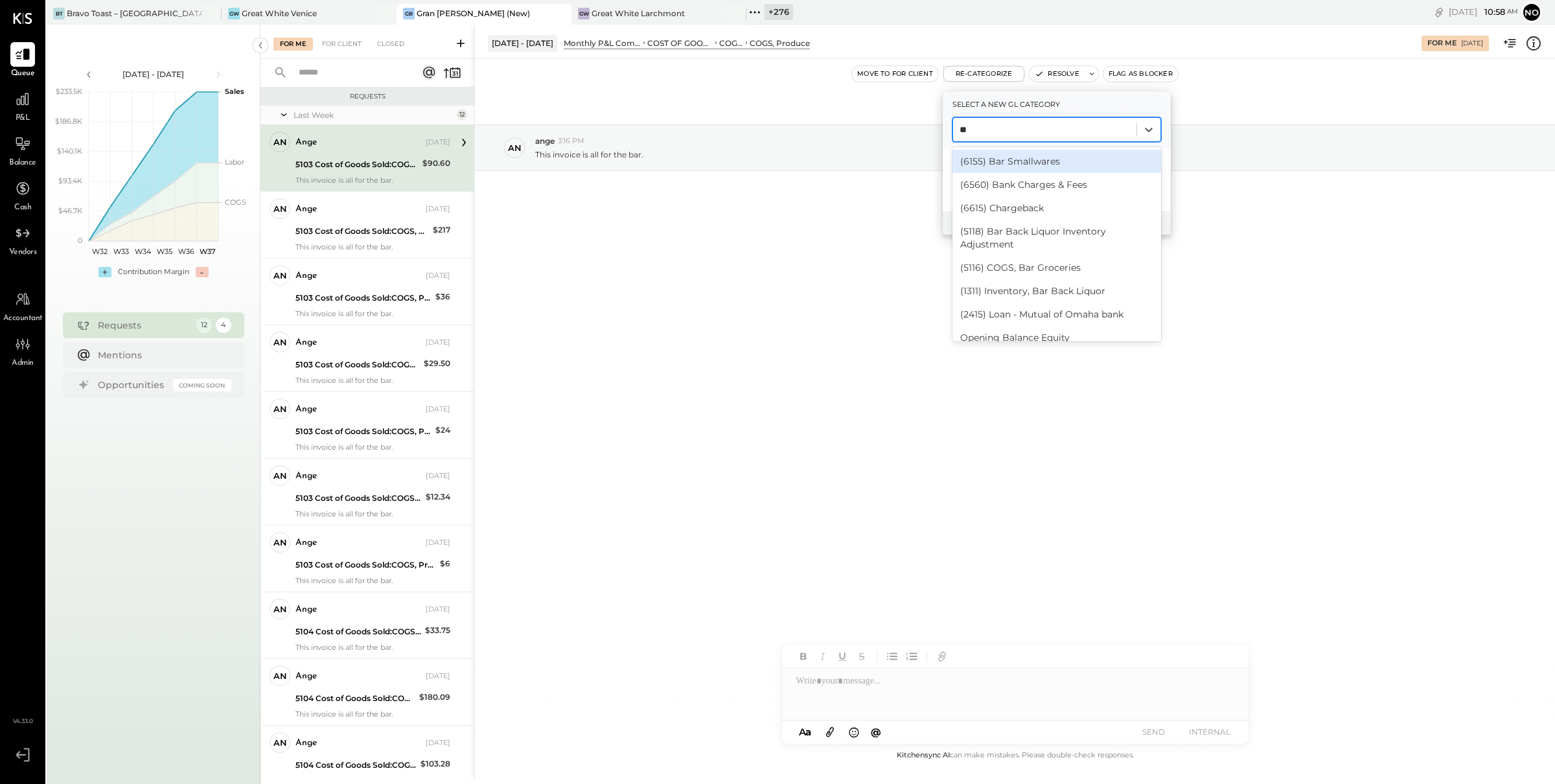
type input "***"
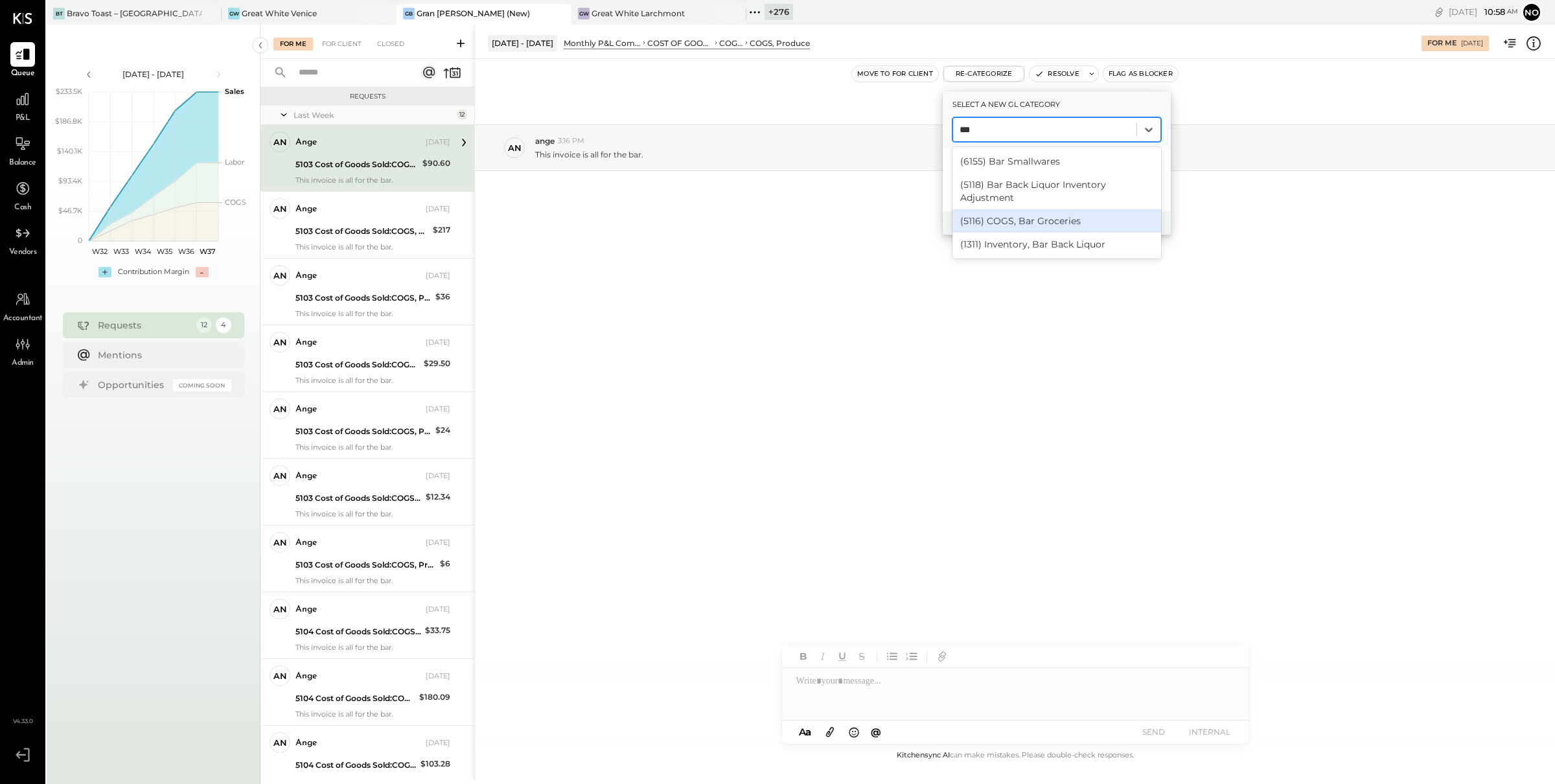
click at [1060, 218] on div "(5116) COGS, Bar Groceries" at bounding box center [1056, 221] width 209 height 23
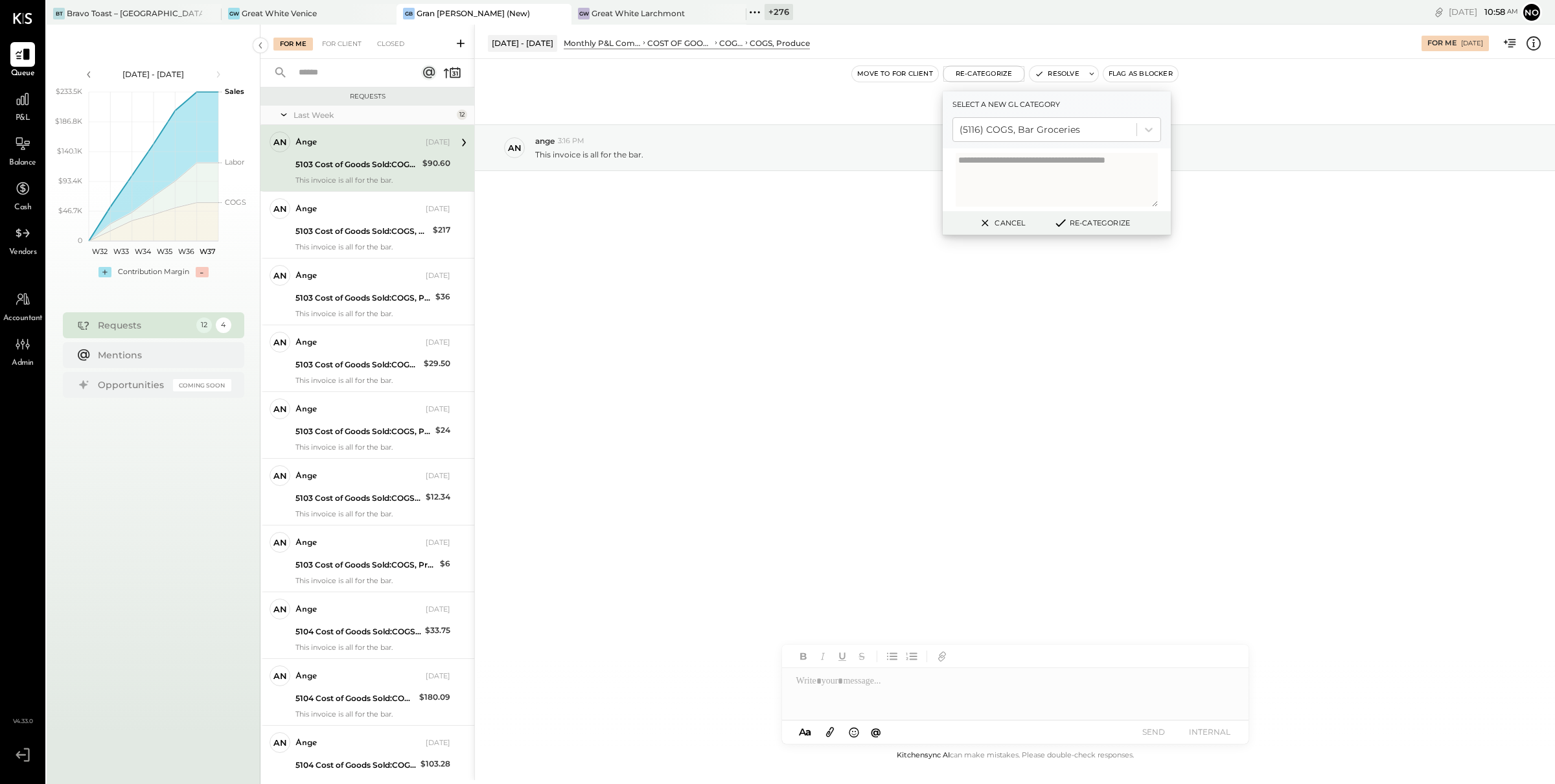
click at [1113, 221] on button "Re-Categorize" at bounding box center [1091, 222] width 85 height 16
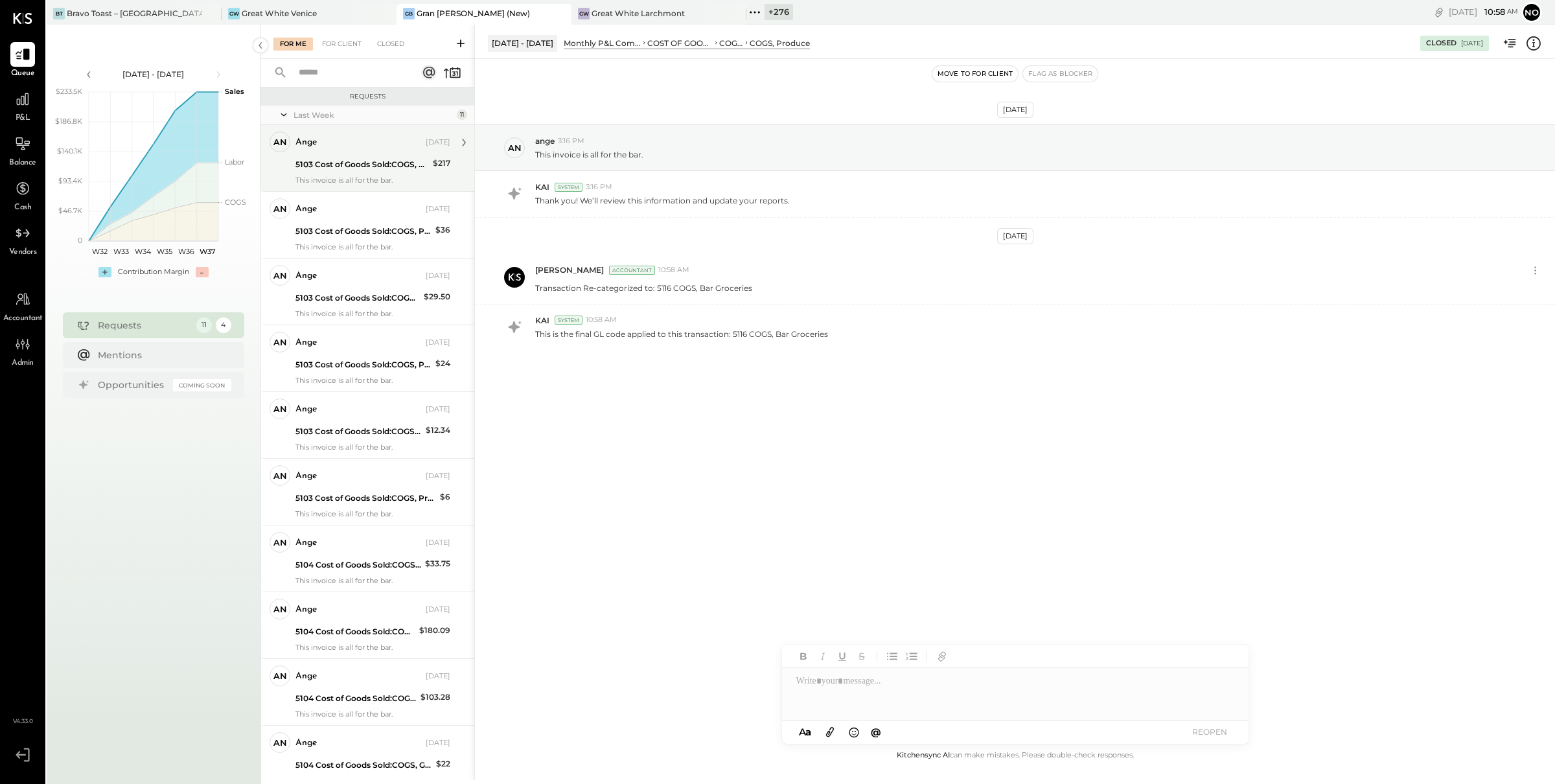
click at [366, 166] on div "5103 Cost of Goods Sold:COGS, Produce" at bounding box center [363, 165] width 134 height 13
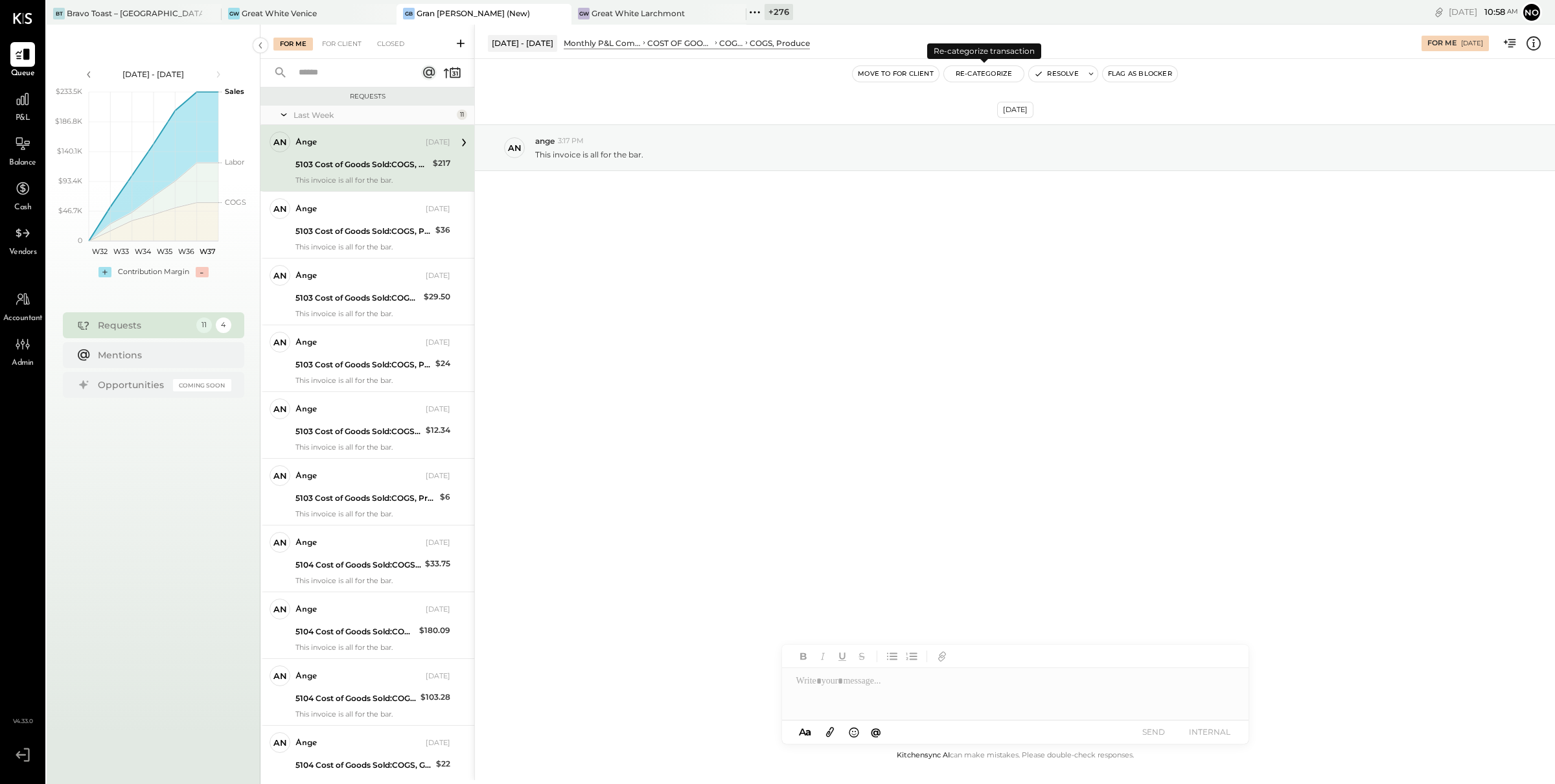
click at [977, 75] on button "Re-Categorize" at bounding box center [984, 73] width 81 height 16
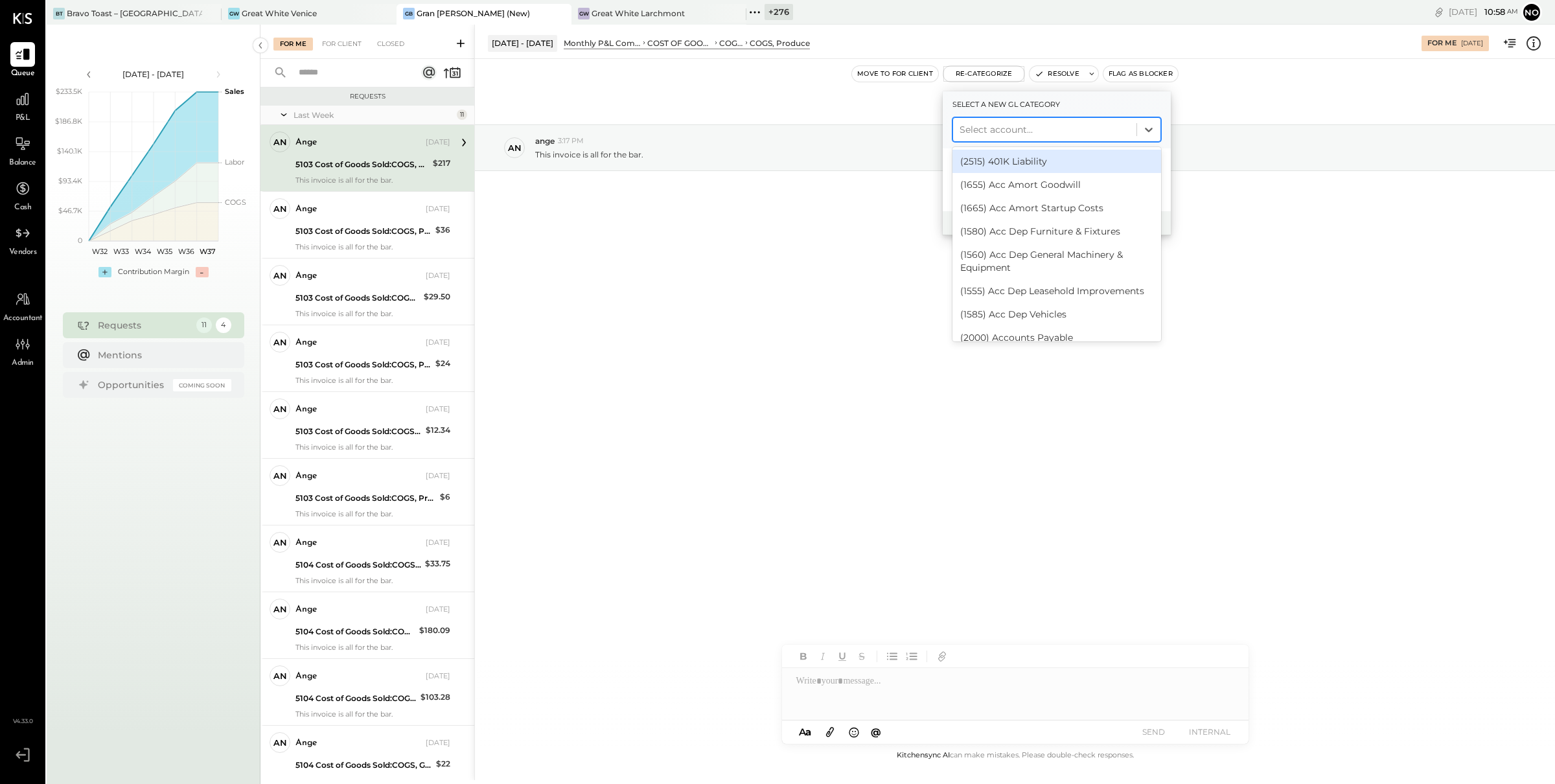
click at [987, 135] on div at bounding box center [1045, 129] width 171 height 16
type input "***"
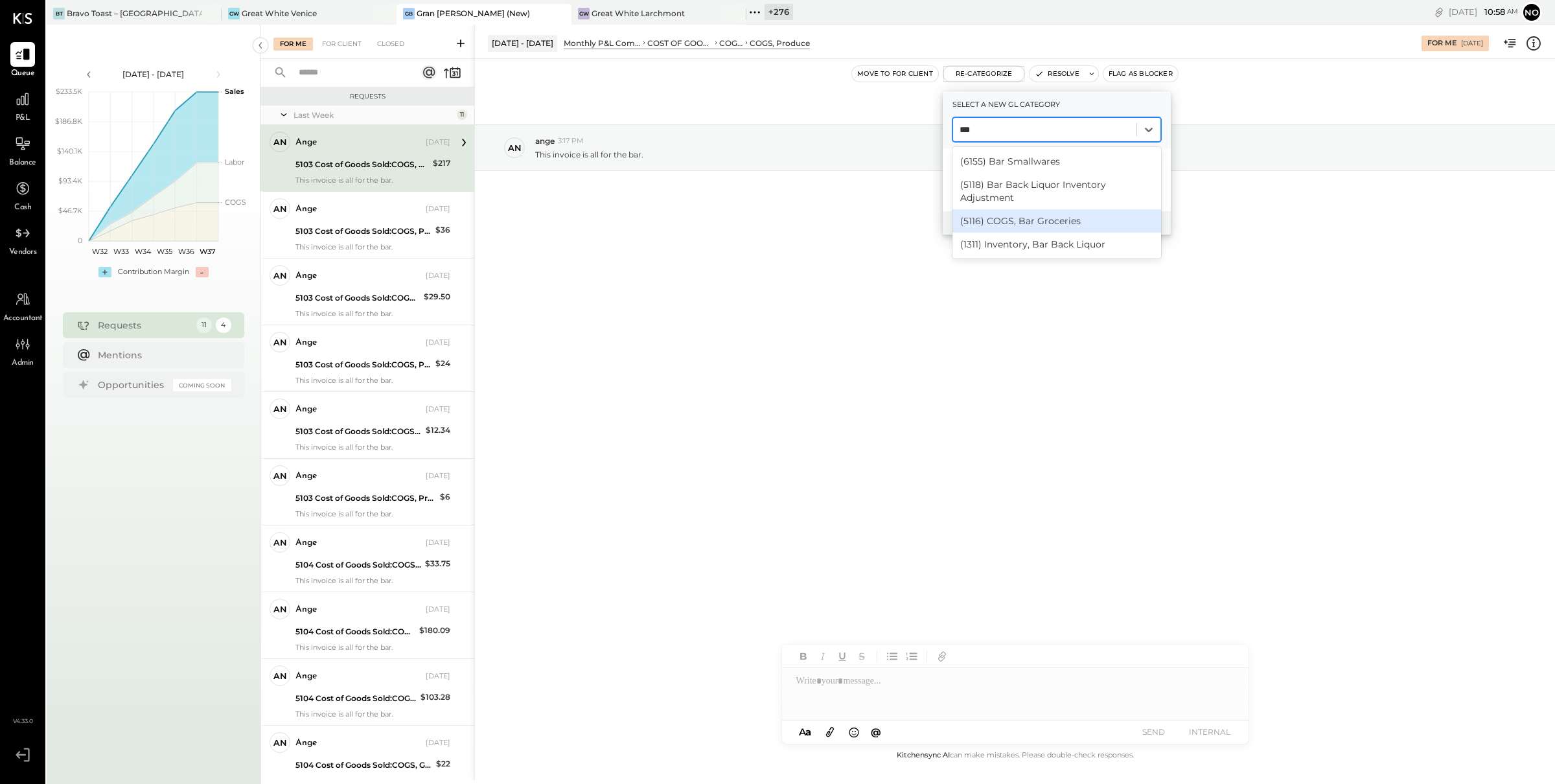
click at [1090, 219] on div "(5116) COGS, Bar Groceries" at bounding box center [1056, 221] width 209 height 23
click at [1096, 219] on button "Re-Categorize" at bounding box center [1091, 222] width 85 height 16
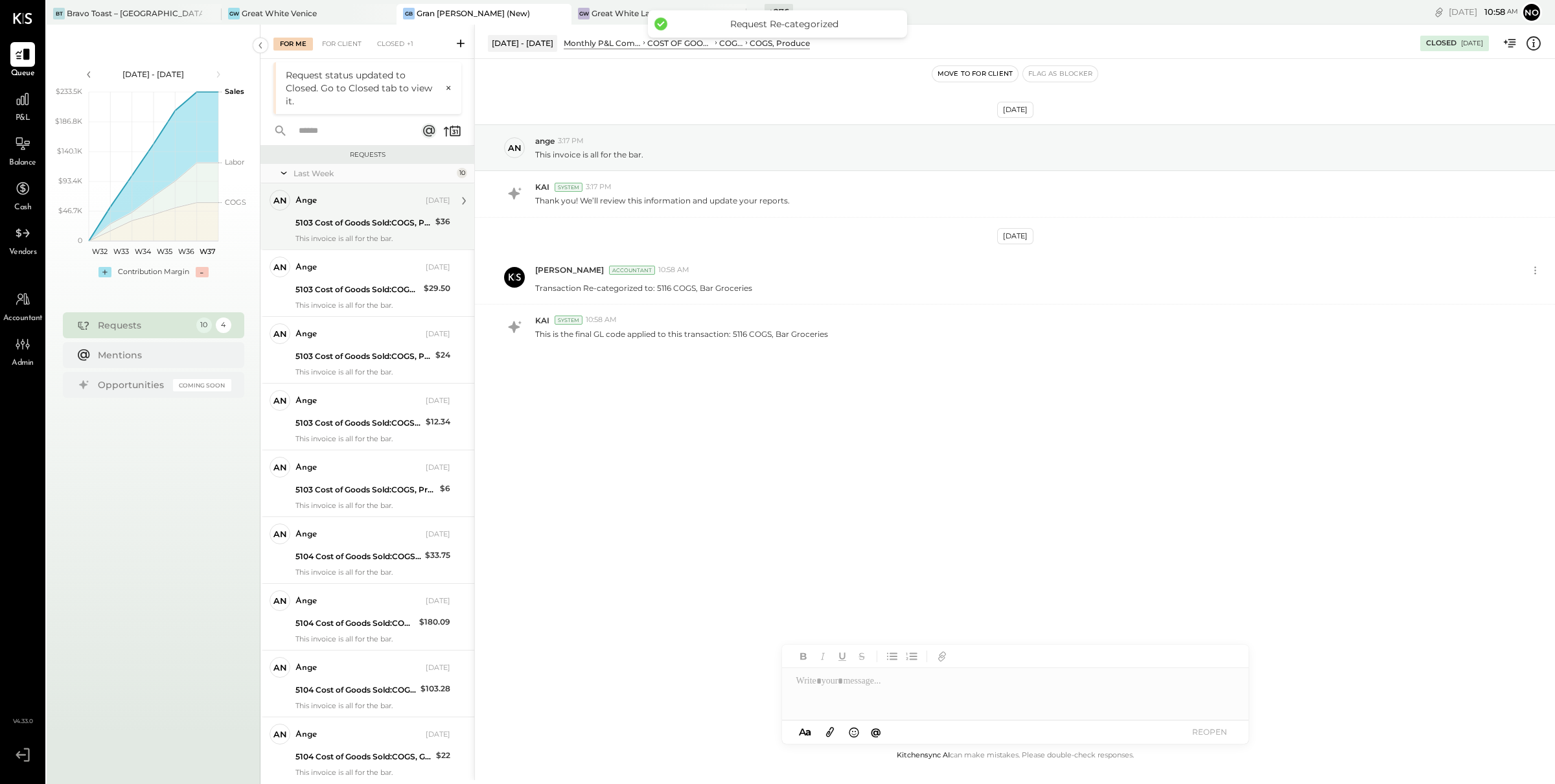
click at [363, 212] on div "ange [DATE] 5103 Cost of Goods Sold:COGS, Produce $36 This invoice is all for t…" at bounding box center [373, 216] width 155 height 53
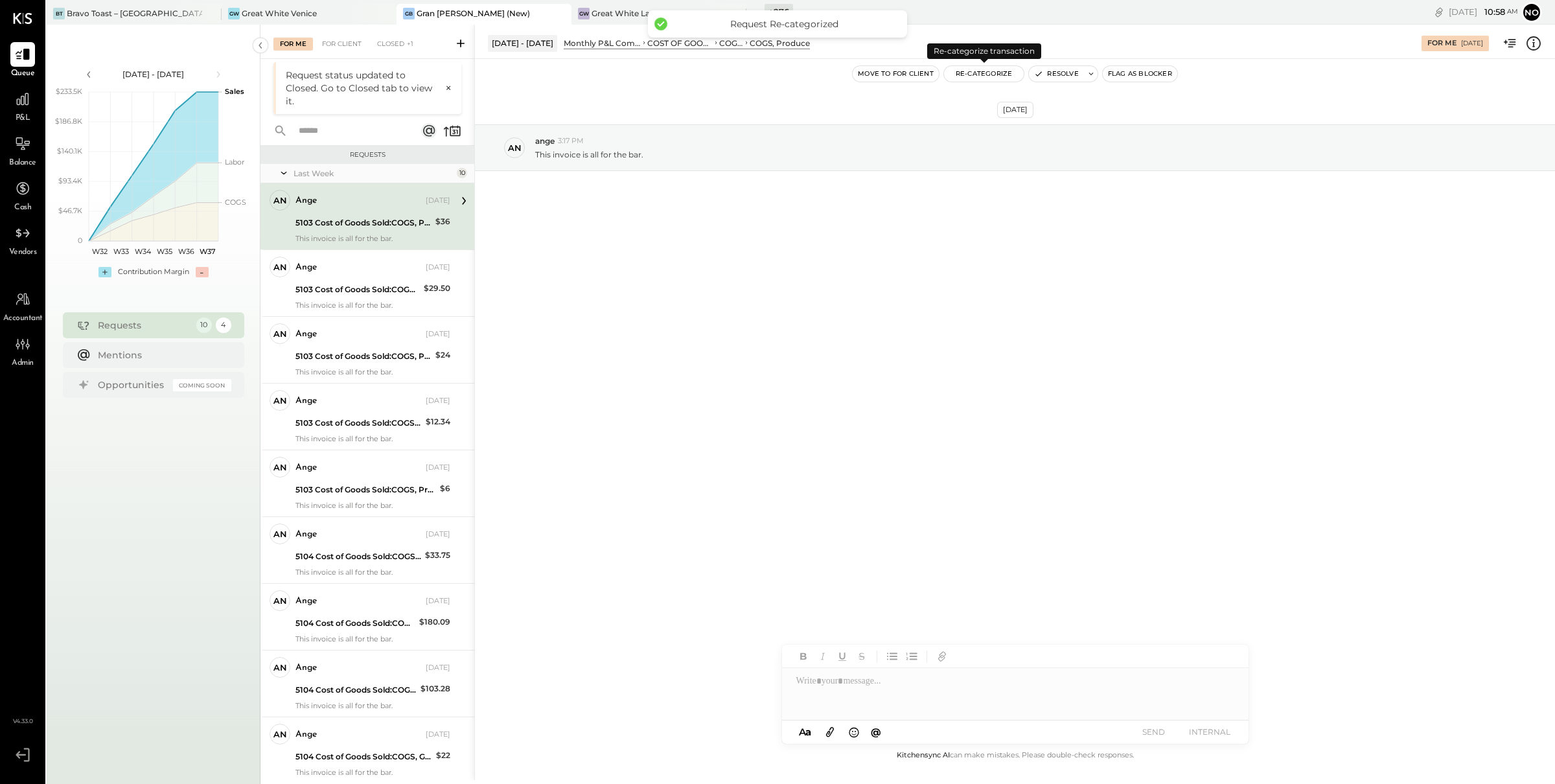
click at [988, 72] on button "Re-Categorize" at bounding box center [984, 73] width 81 height 16
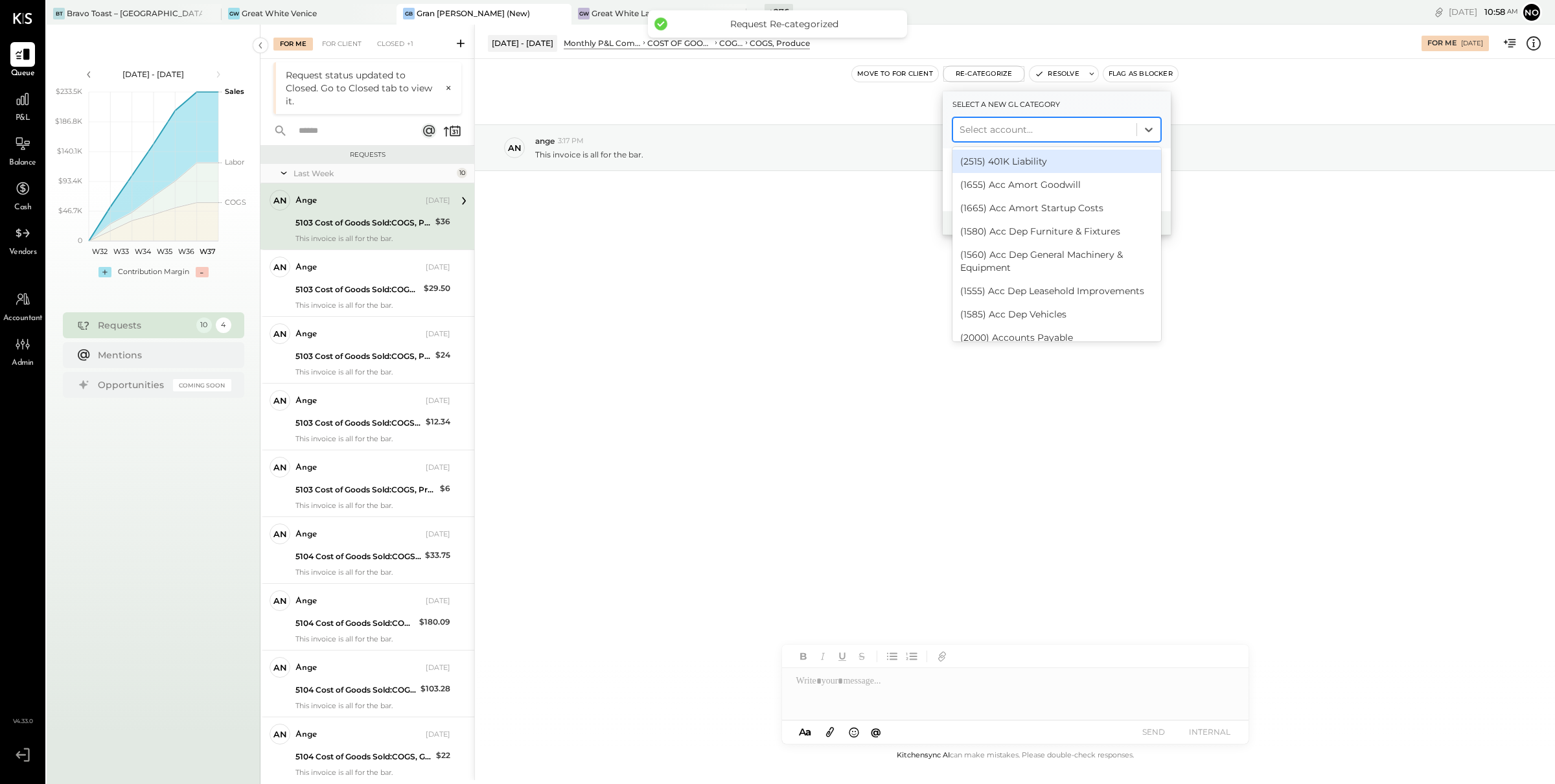
click at [991, 130] on div at bounding box center [1045, 129] width 171 height 16
type input "***"
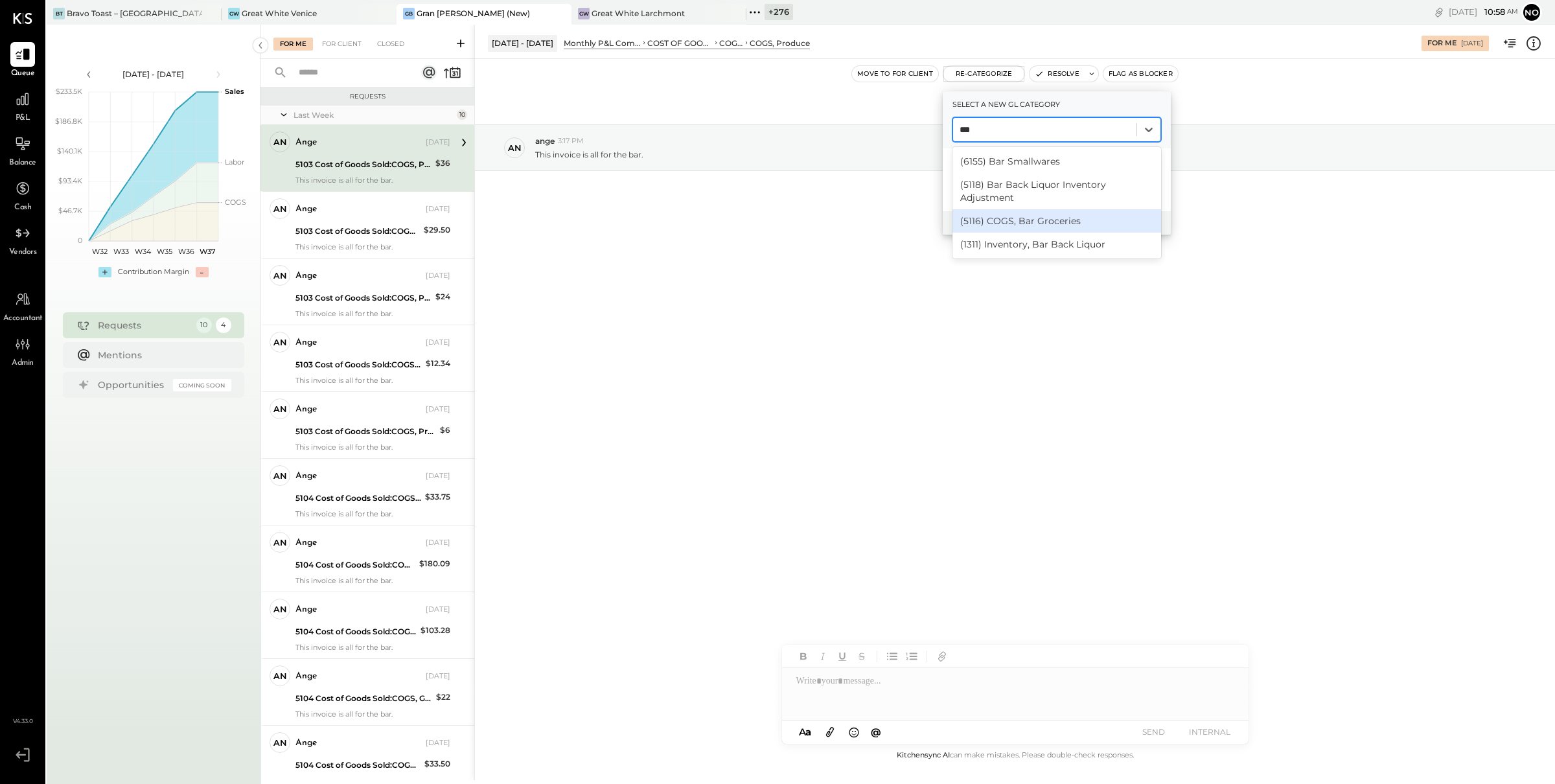
click at [1062, 221] on div "(5116) COGS, Bar Groceries" at bounding box center [1056, 221] width 209 height 23
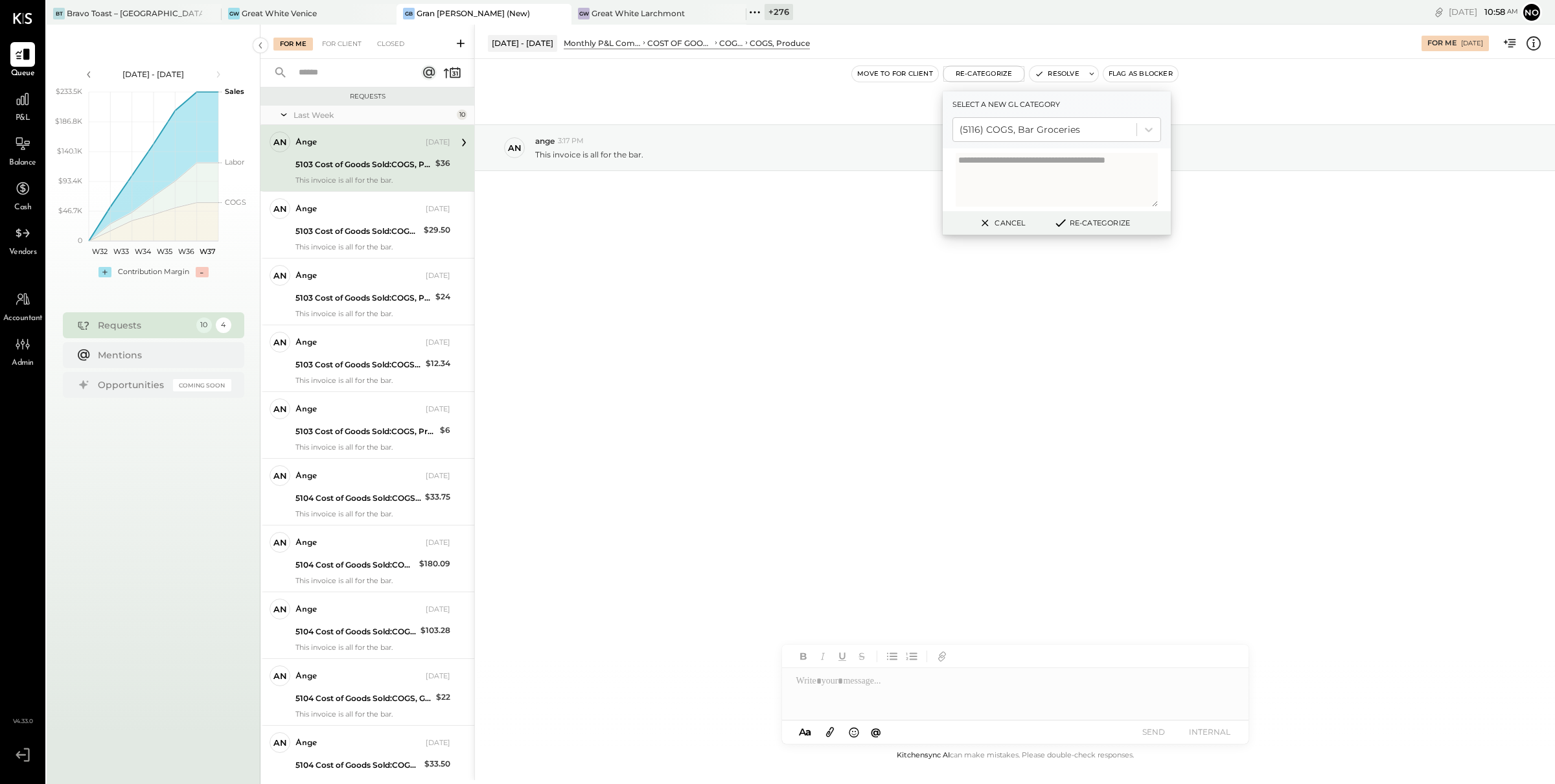
click at [1096, 216] on button "Re-Categorize" at bounding box center [1091, 222] width 85 height 16
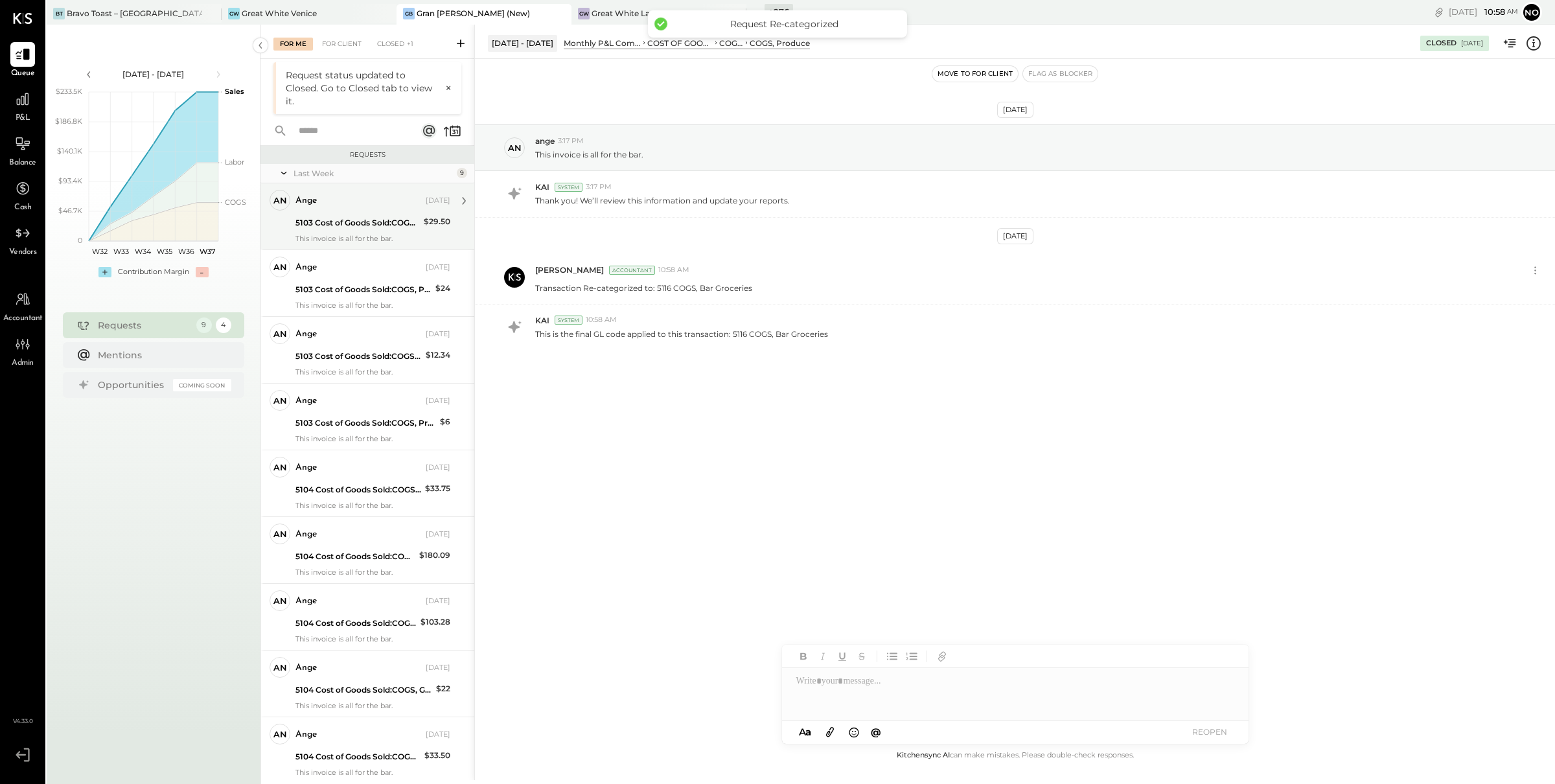
click at [363, 219] on div "5103 Cost of Goods Sold:COGS, Produce" at bounding box center [358, 222] width 124 height 13
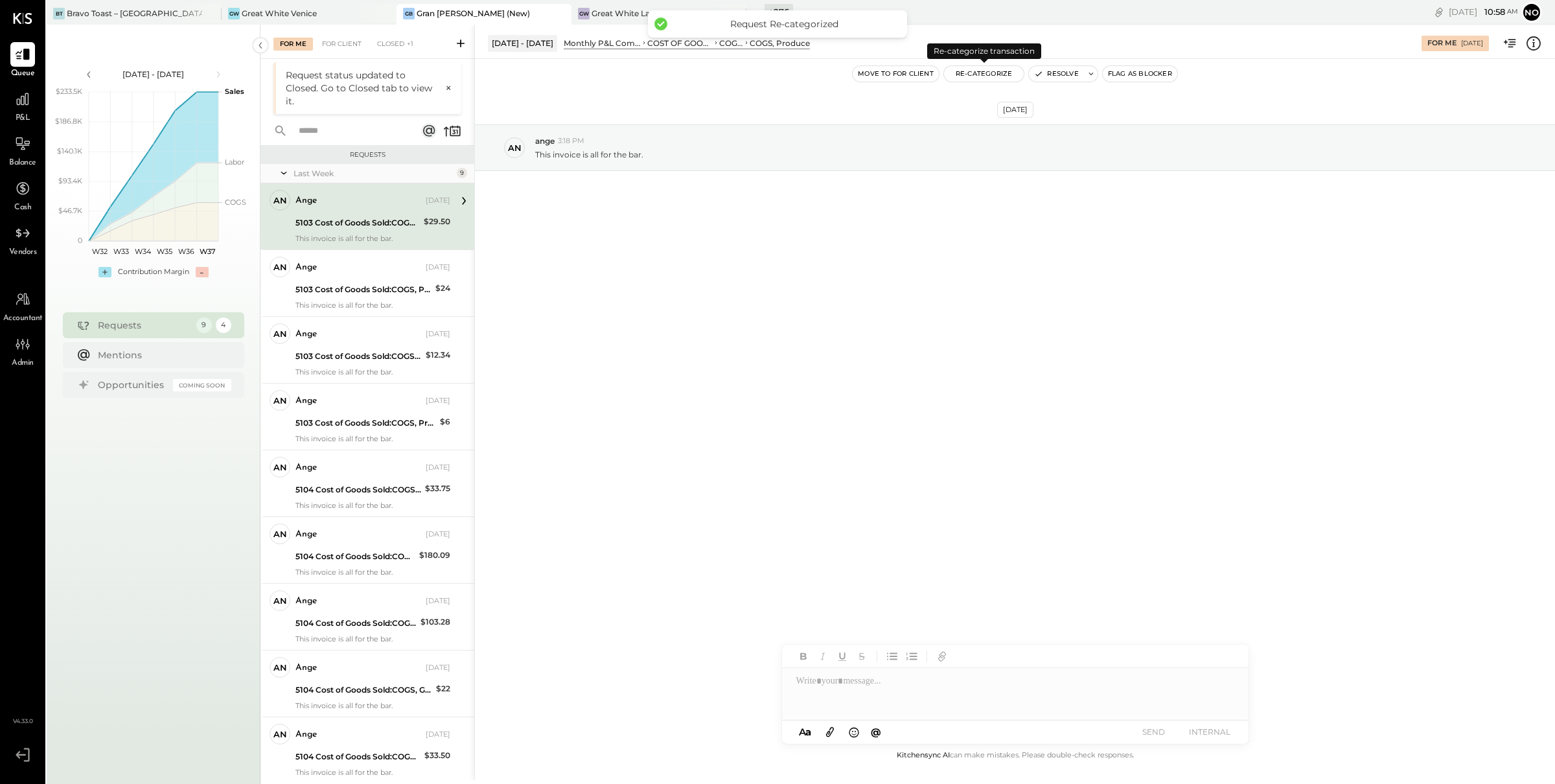
click at [975, 74] on button "Re-Categorize" at bounding box center [984, 73] width 81 height 16
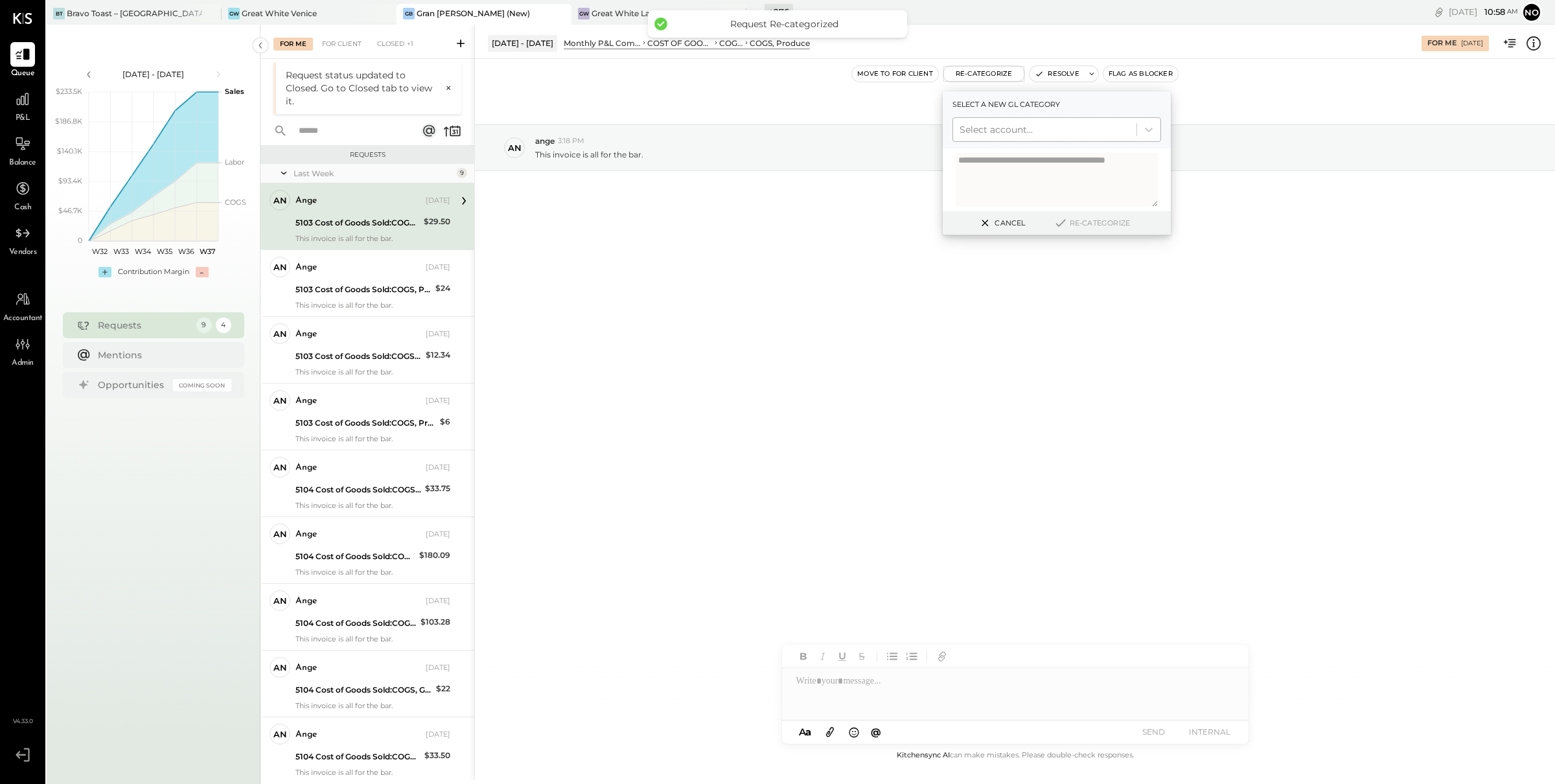
click at [1026, 126] on div at bounding box center [1045, 129] width 171 height 16
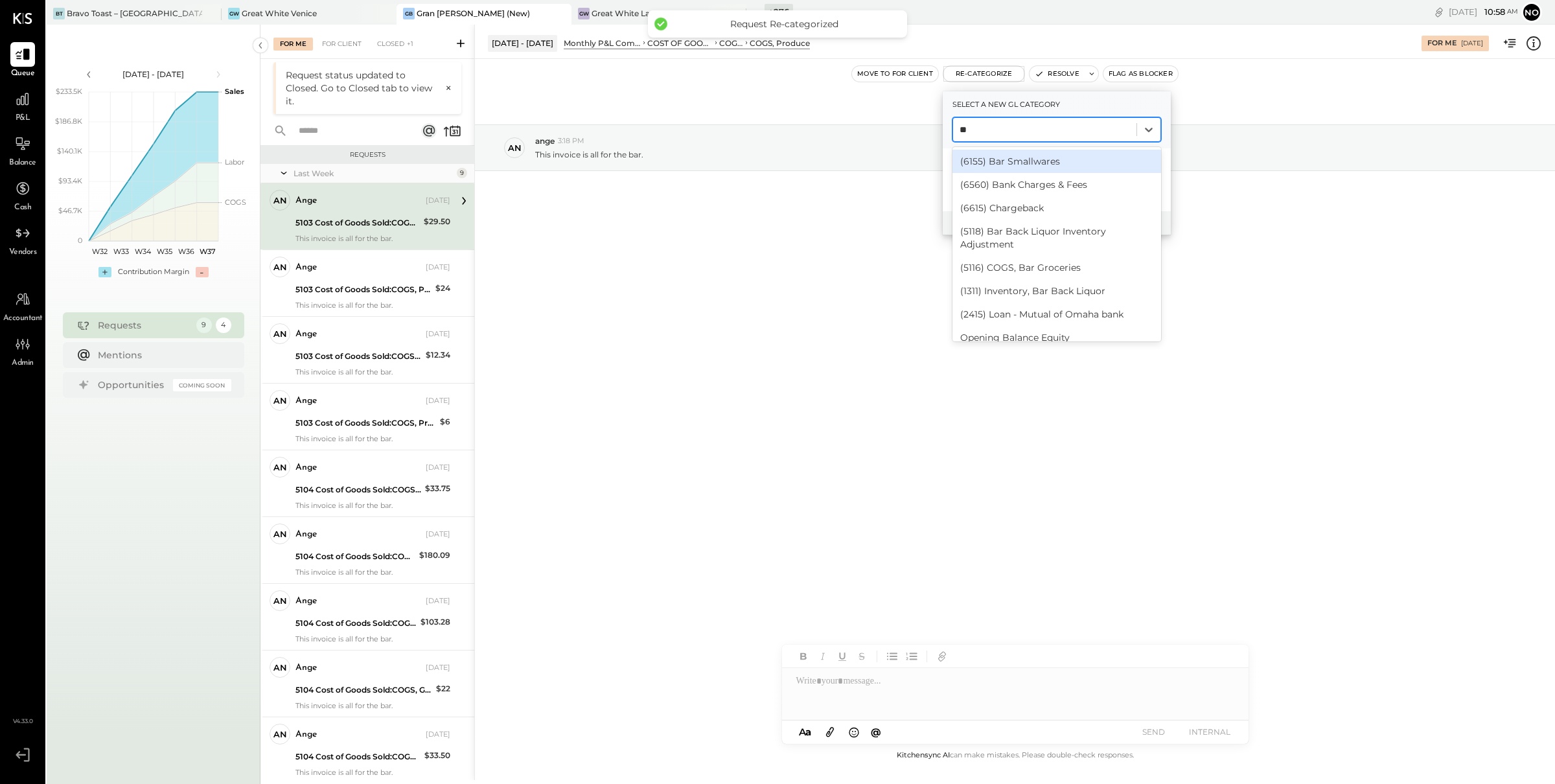
type input "***"
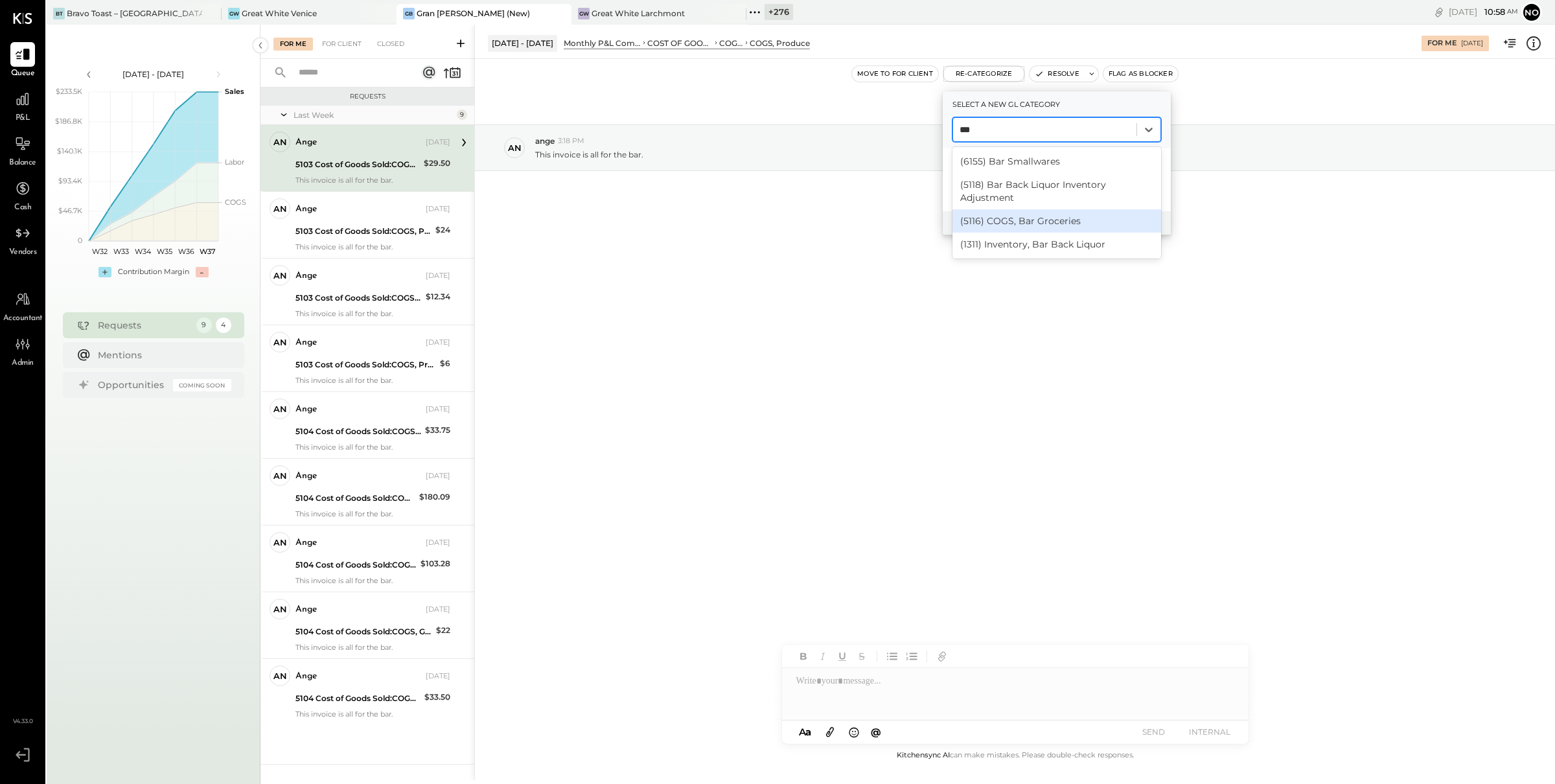
click at [1079, 219] on div "(5116) COGS, Bar Groceries" at bounding box center [1056, 221] width 209 height 23
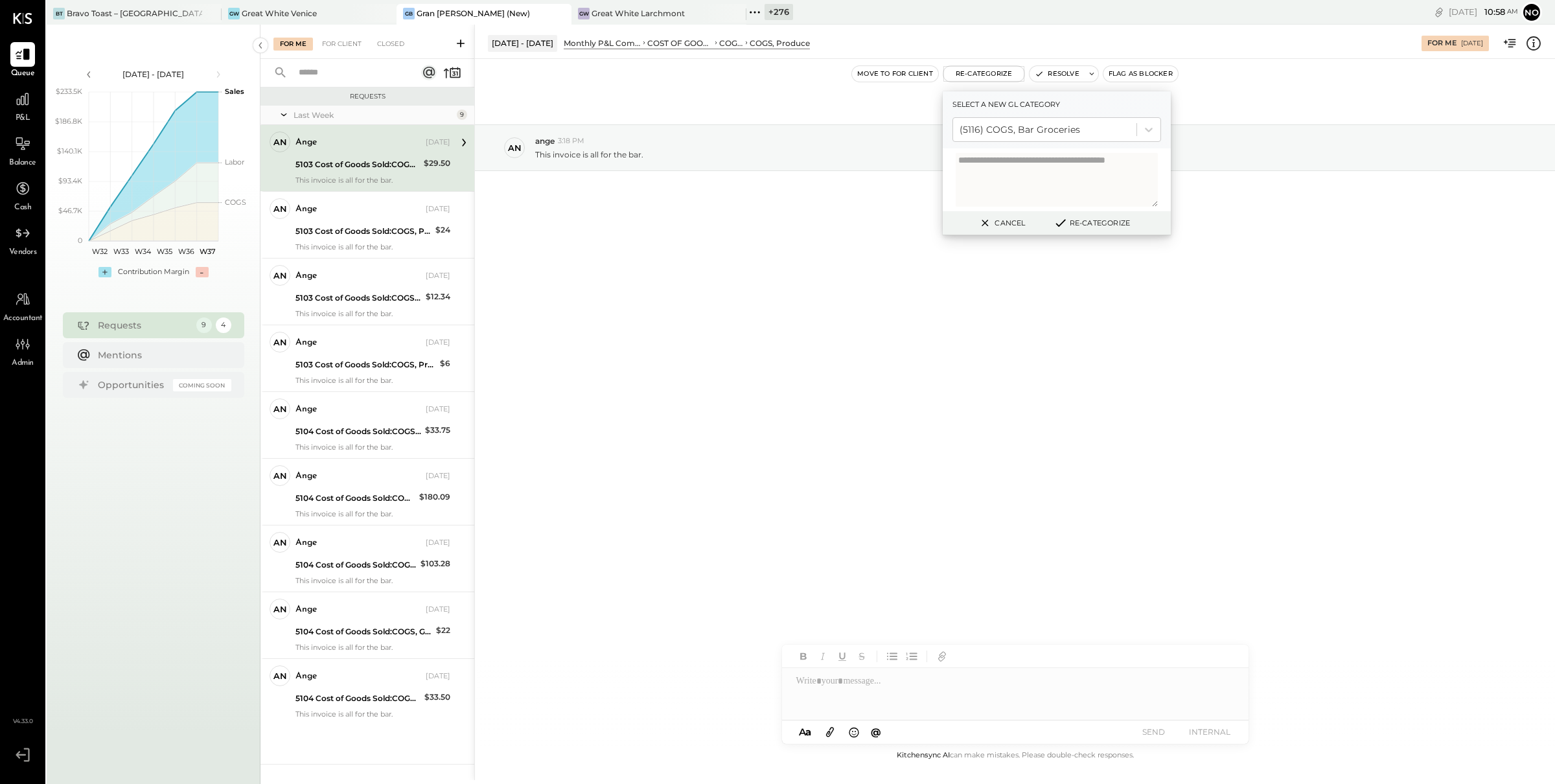
click at [1119, 222] on button "Re-Categorize" at bounding box center [1091, 222] width 85 height 16
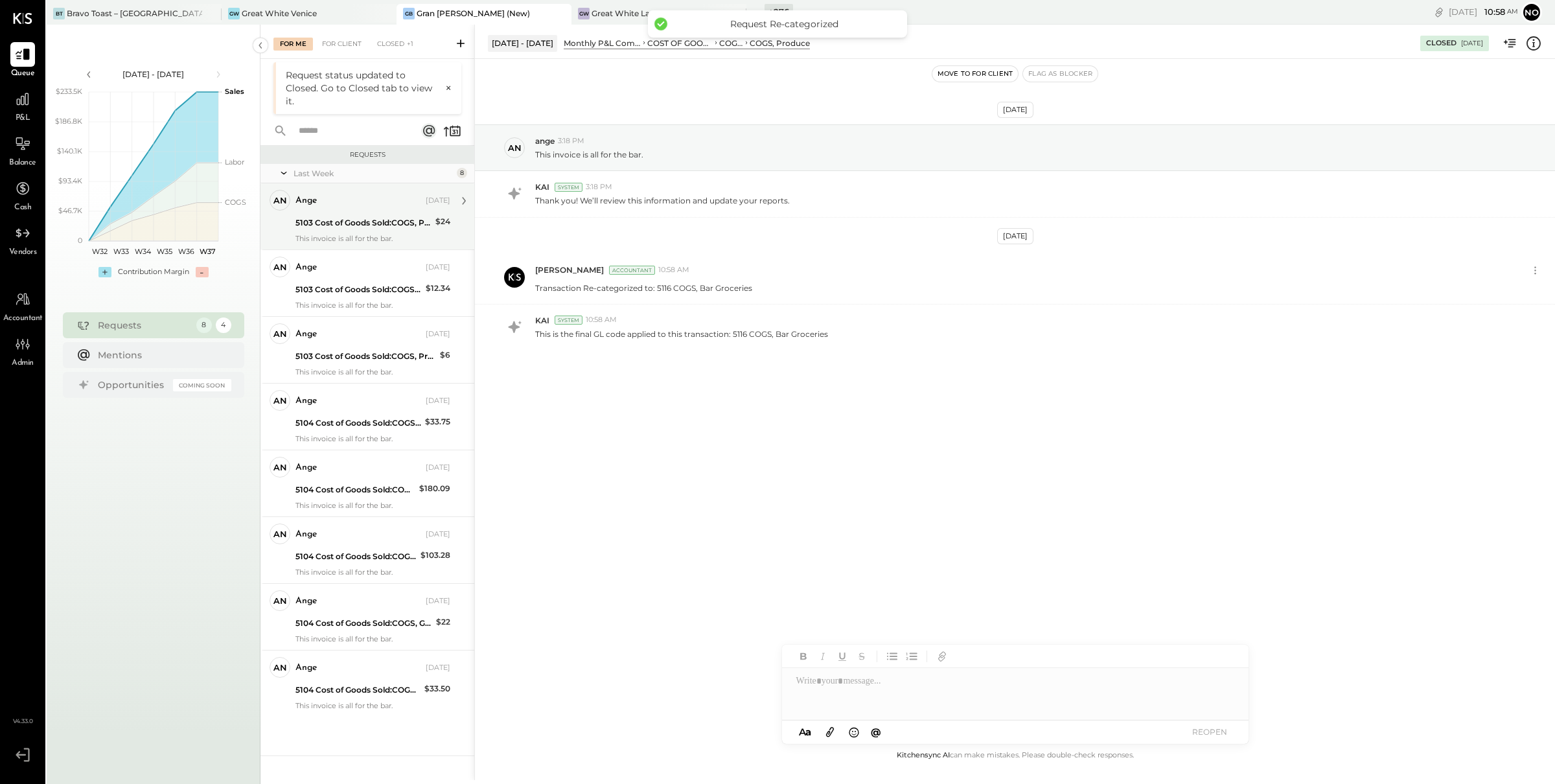
click at [374, 228] on div "5103 Cost of Goods Sold:COGS, Produce" at bounding box center [363, 222] width 136 height 13
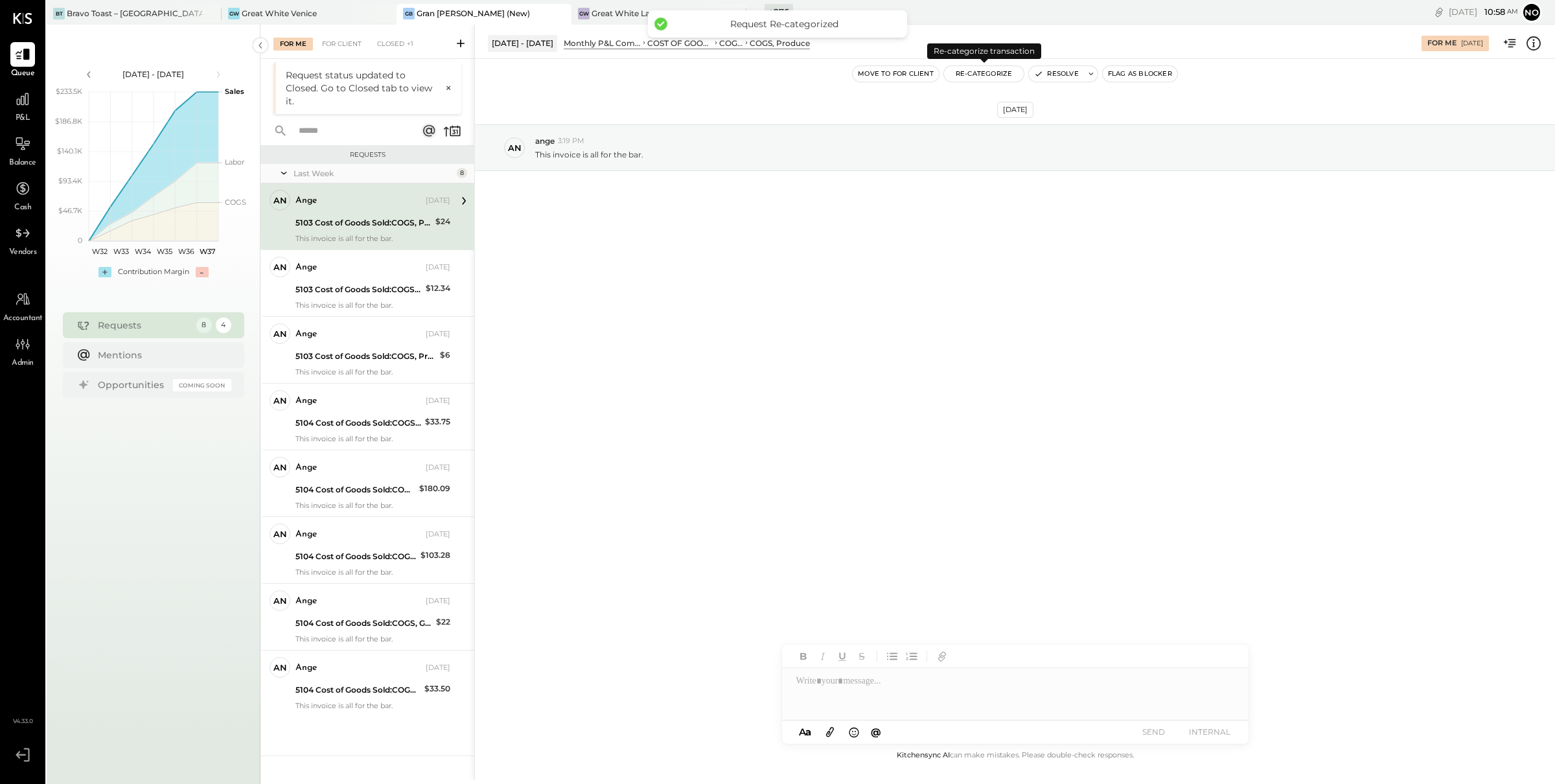
click at [971, 71] on button "Re-Categorize" at bounding box center [984, 73] width 81 height 16
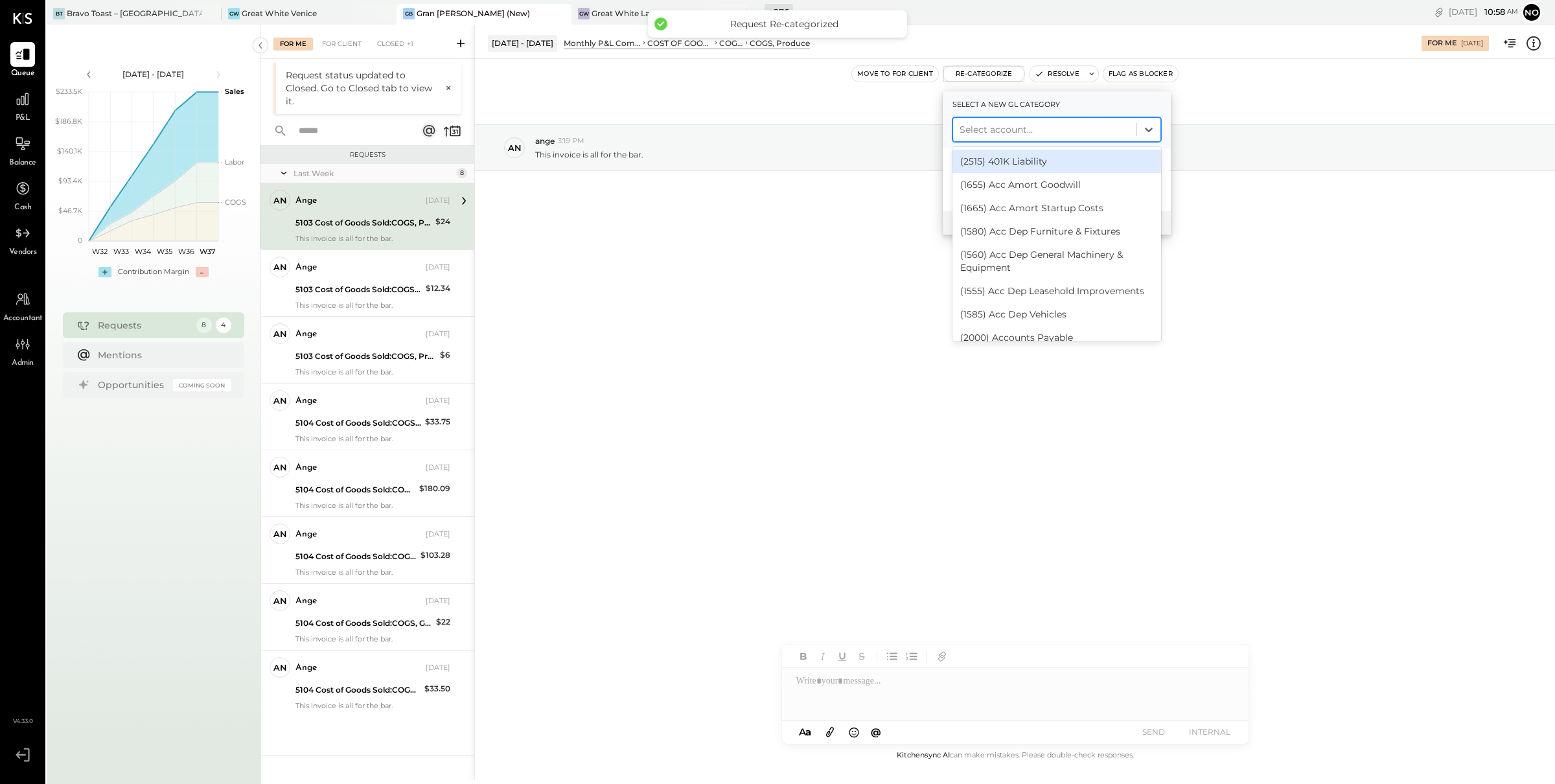
click at [1025, 130] on div at bounding box center [1045, 129] width 171 height 16
type input "***"
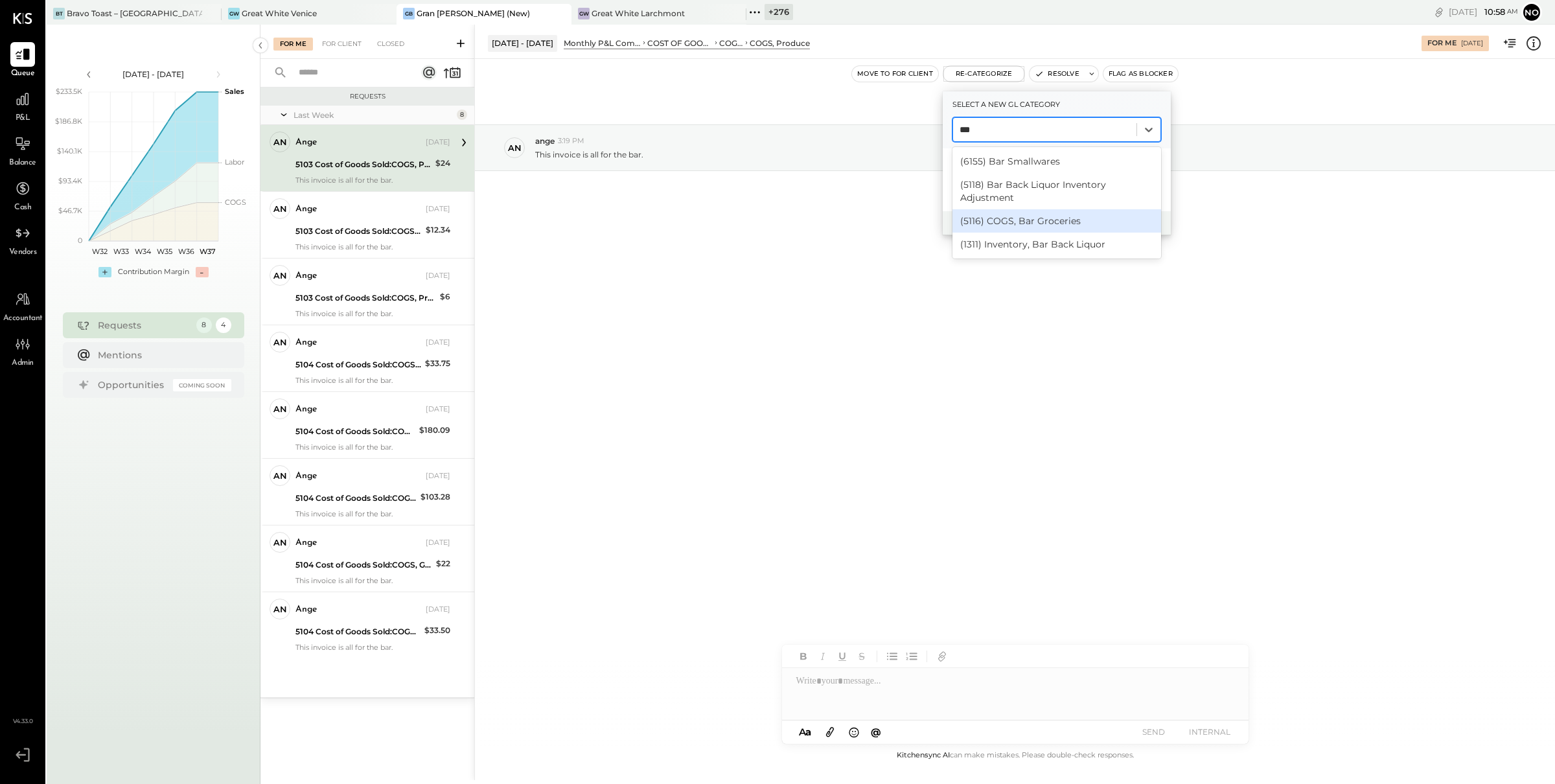
click at [1055, 217] on div "(5116) COGS, Bar Groceries" at bounding box center [1056, 221] width 209 height 23
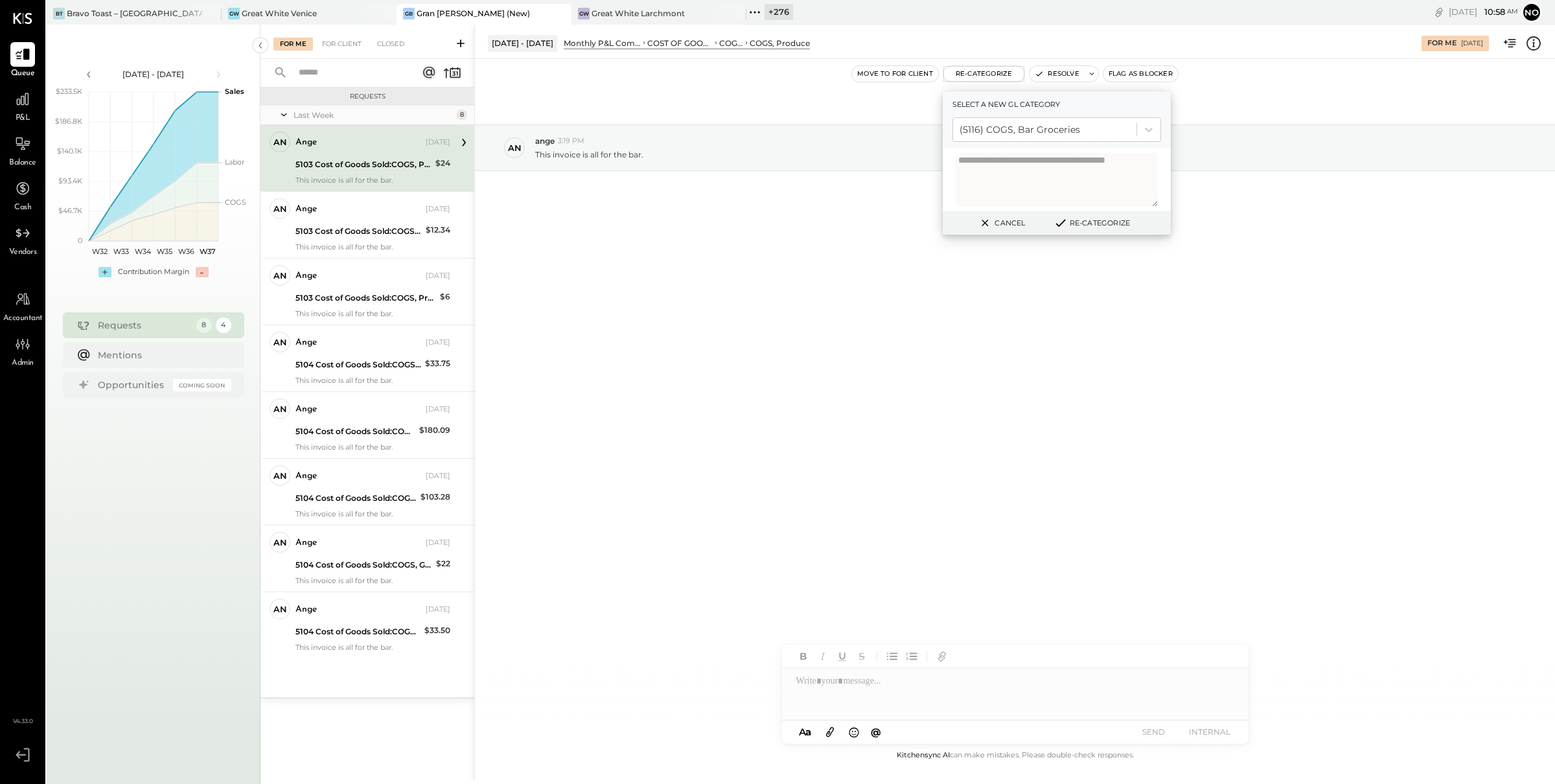
click at [1116, 221] on button "Re-Categorize" at bounding box center [1091, 222] width 85 height 16
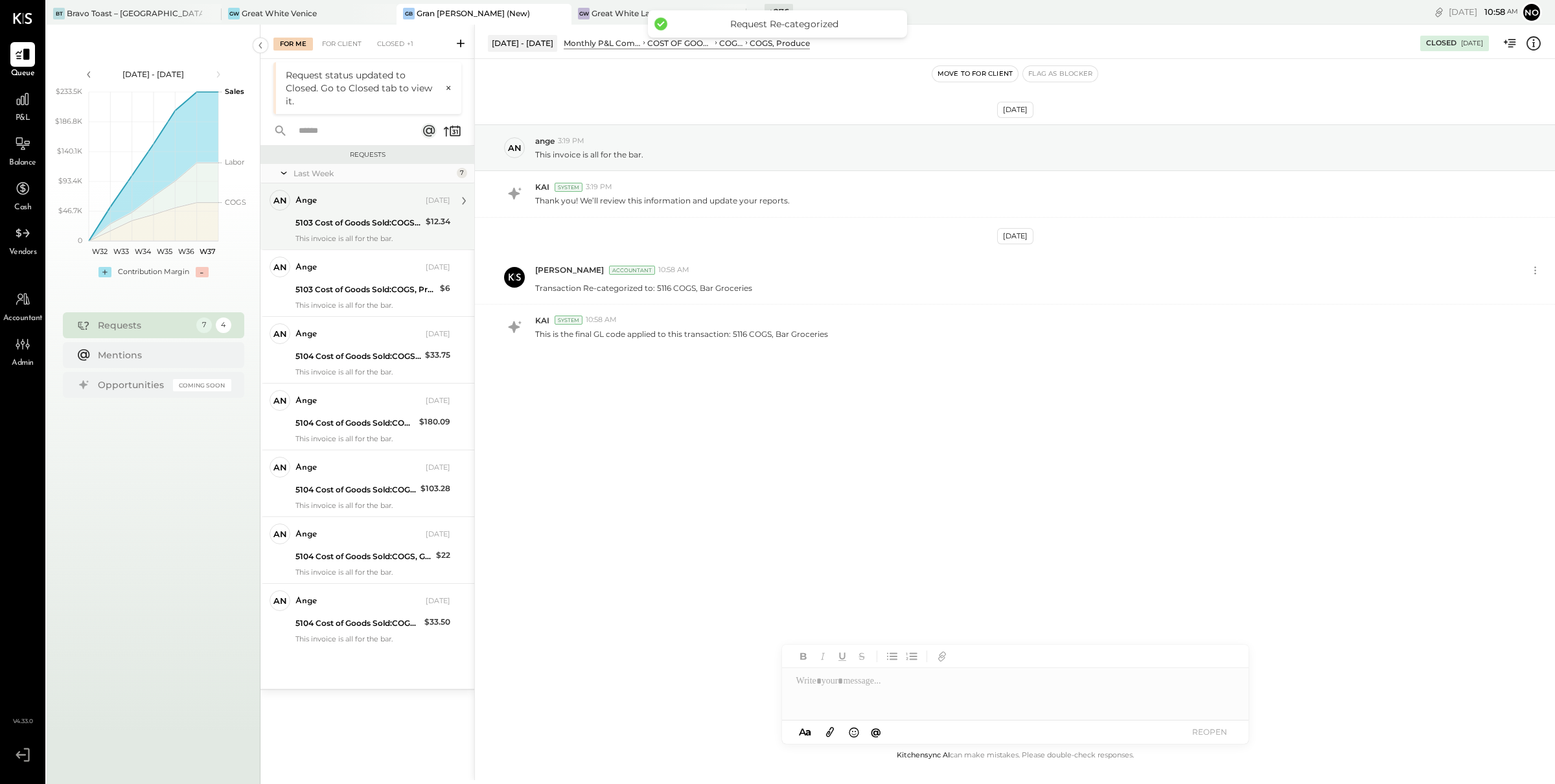
click at [374, 215] on div "5103 Cost of Goods Sold:COGS, Produce" at bounding box center [359, 222] width 126 height 16
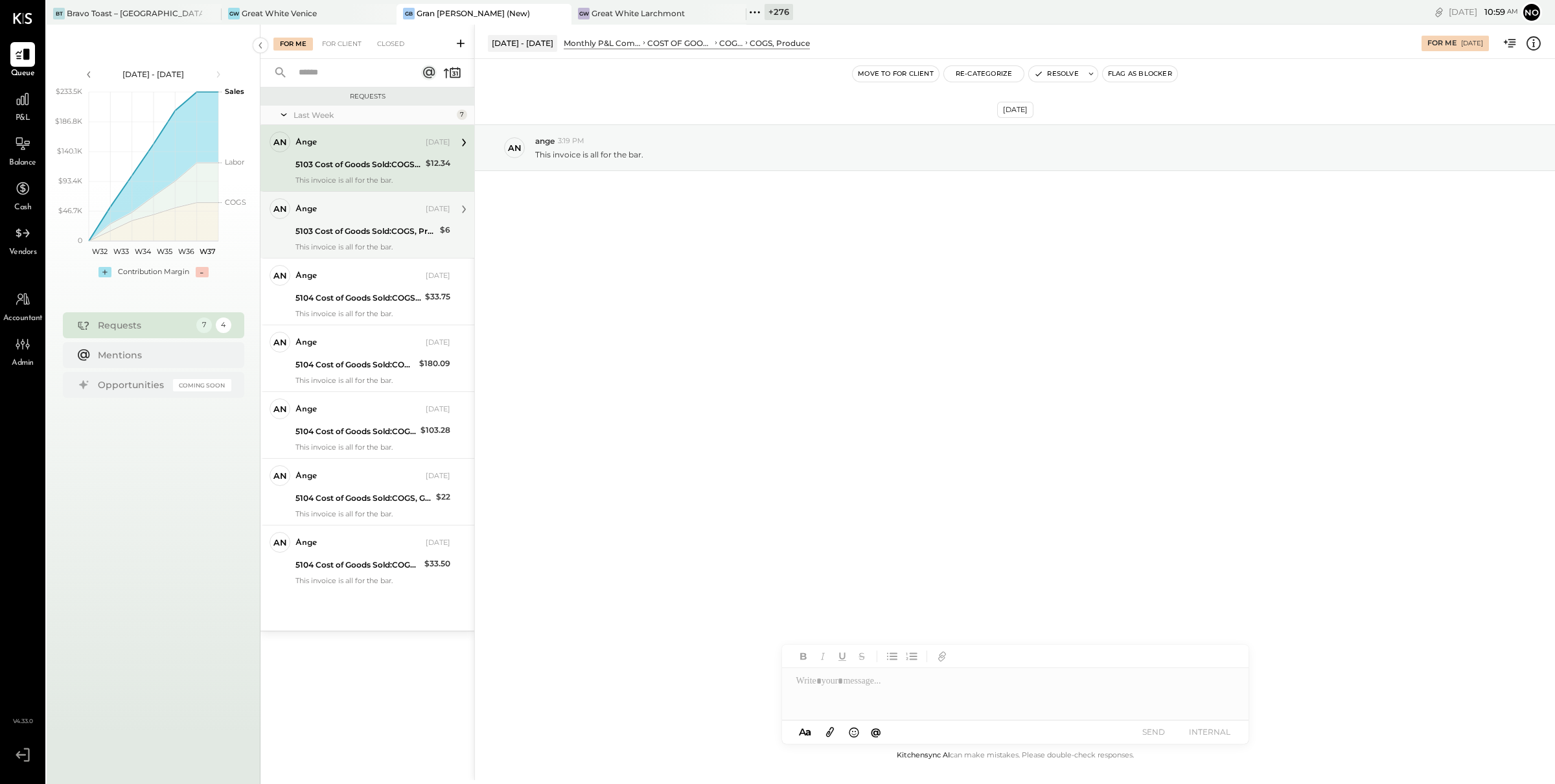
click at [373, 228] on div "5103 Cost of Goods Sold:COGS, Produce" at bounding box center [366, 231] width 141 height 13
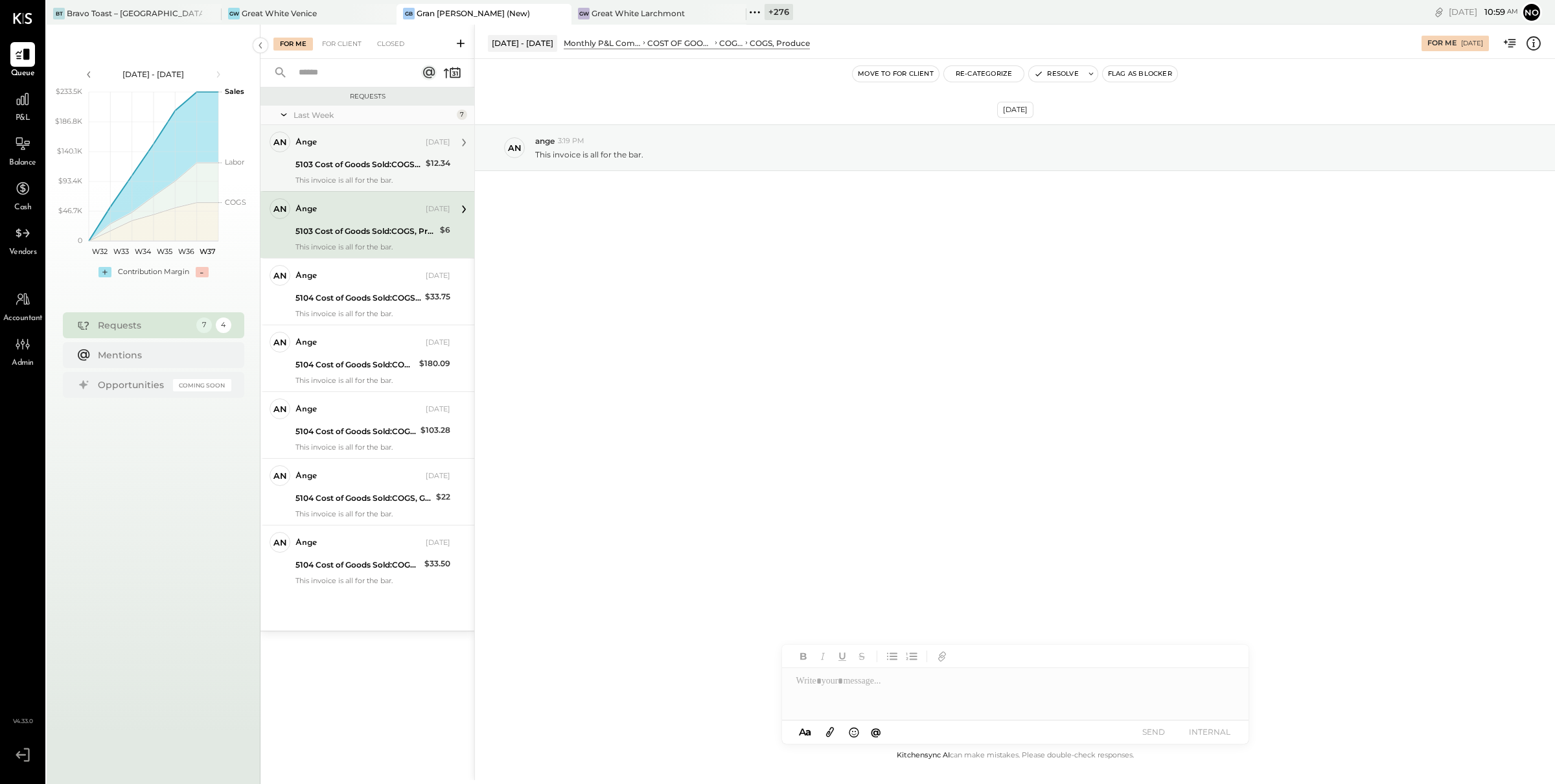
click at [358, 154] on div "ange [DATE] 5103 Cost of Goods Sold:COGS, Produce $12.34 This invoice is all fo…" at bounding box center [373, 158] width 155 height 53
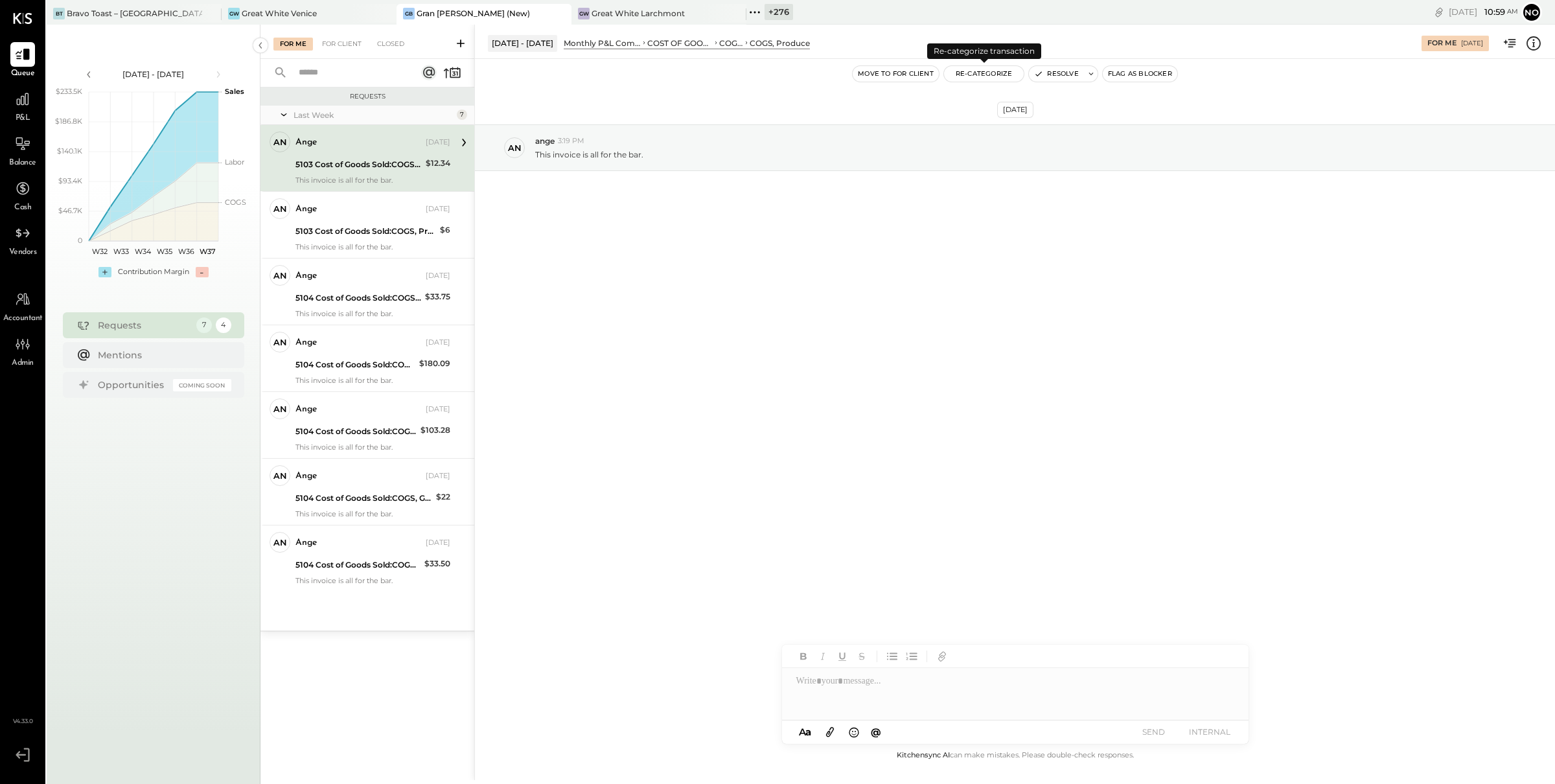
click at [985, 75] on button "Re-Categorize" at bounding box center [984, 73] width 81 height 16
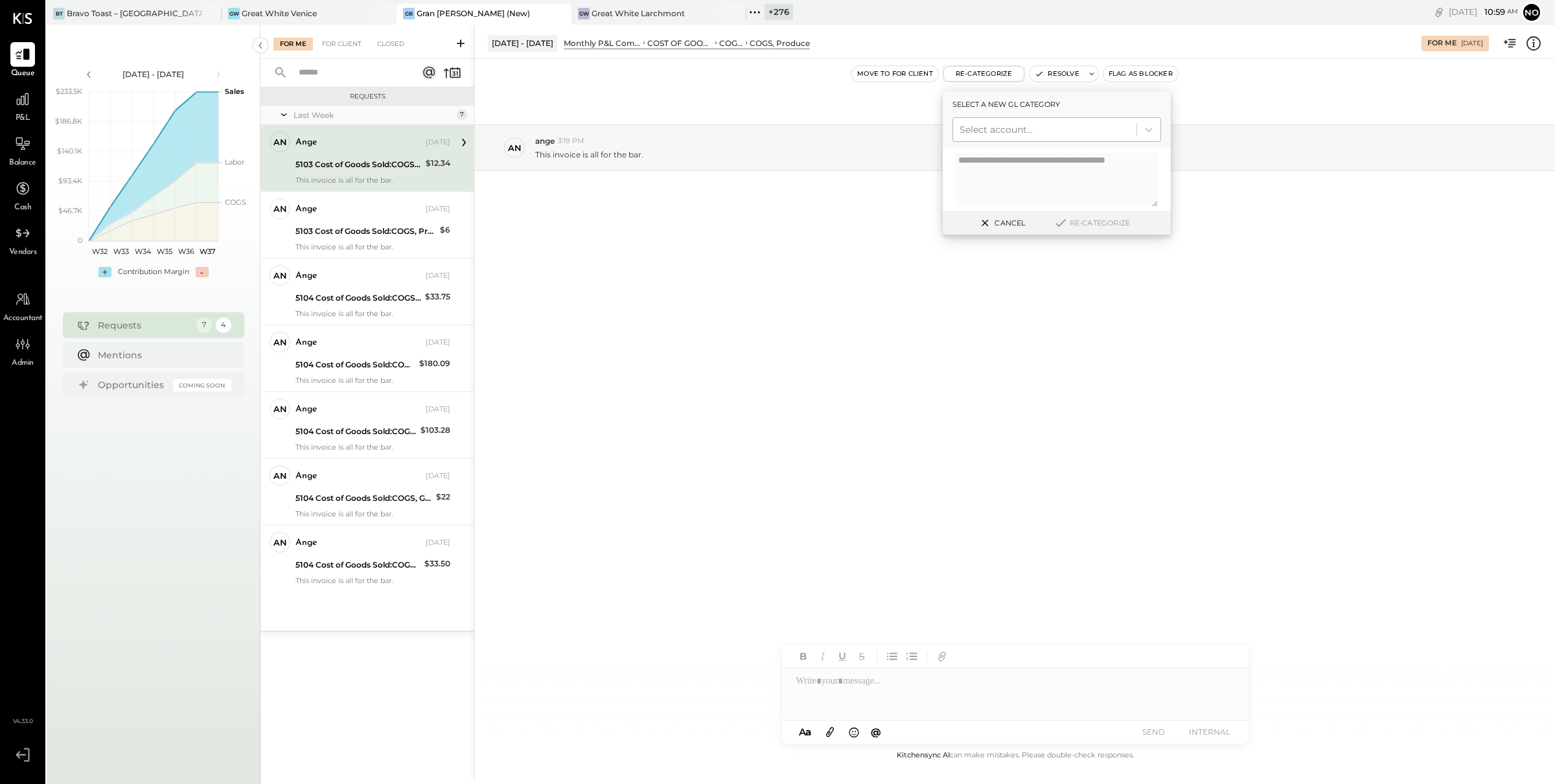
click at [1016, 130] on div at bounding box center [1045, 129] width 171 height 16
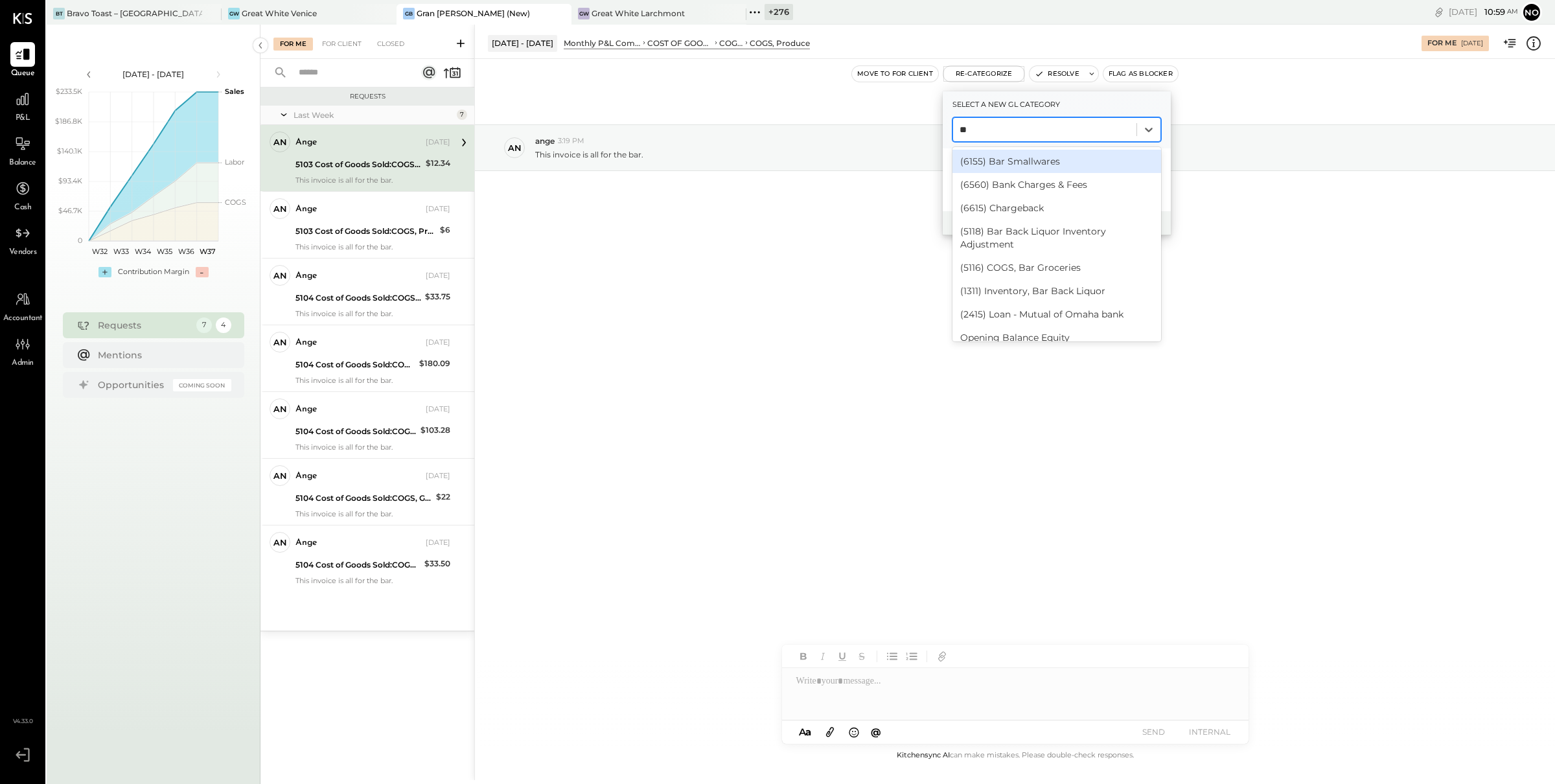
type input "***"
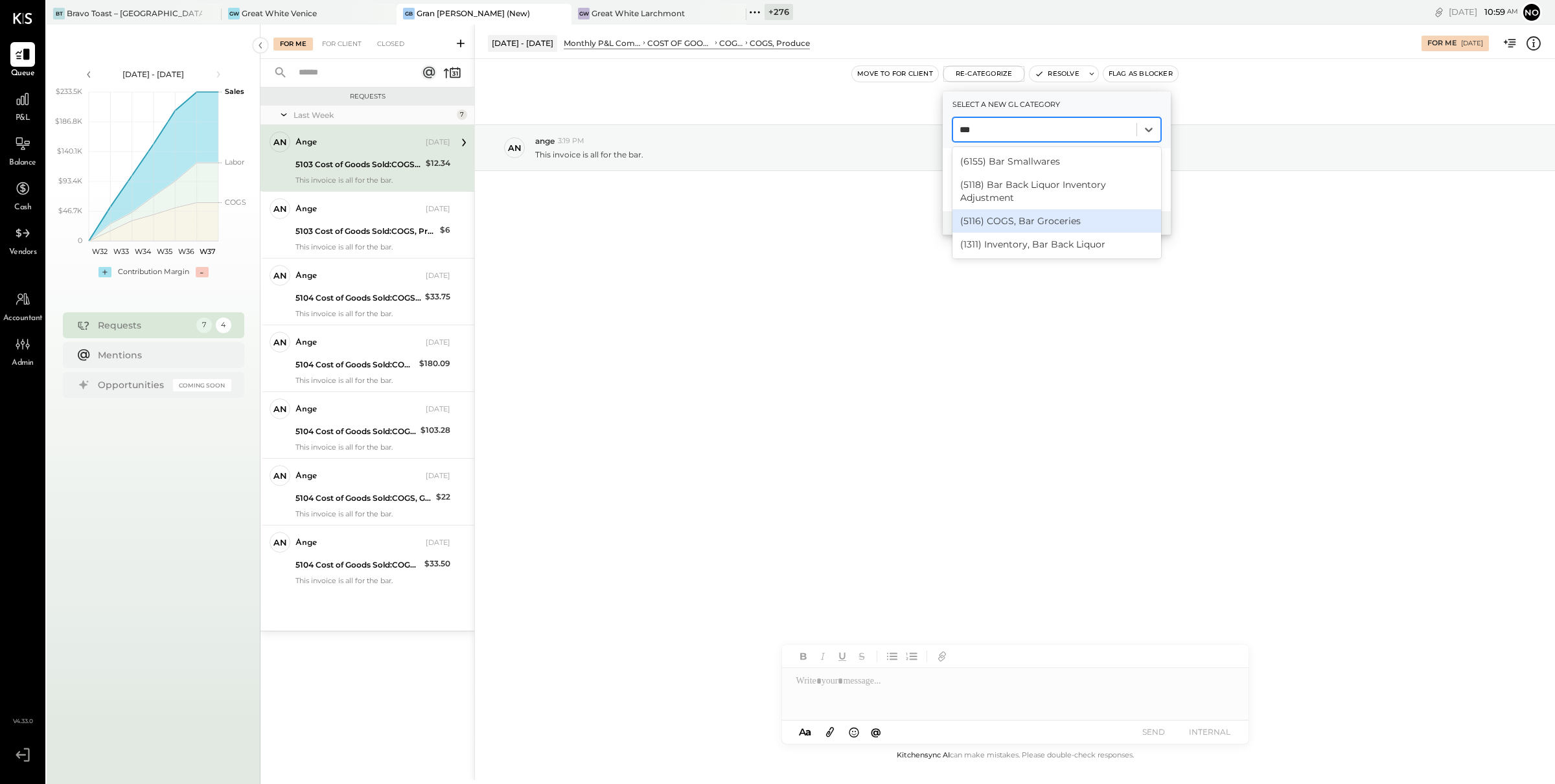
click at [1083, 219] on div "(5116) COGS, Bar Groceries" at bounding box center [1056, 221] width 209 height 23
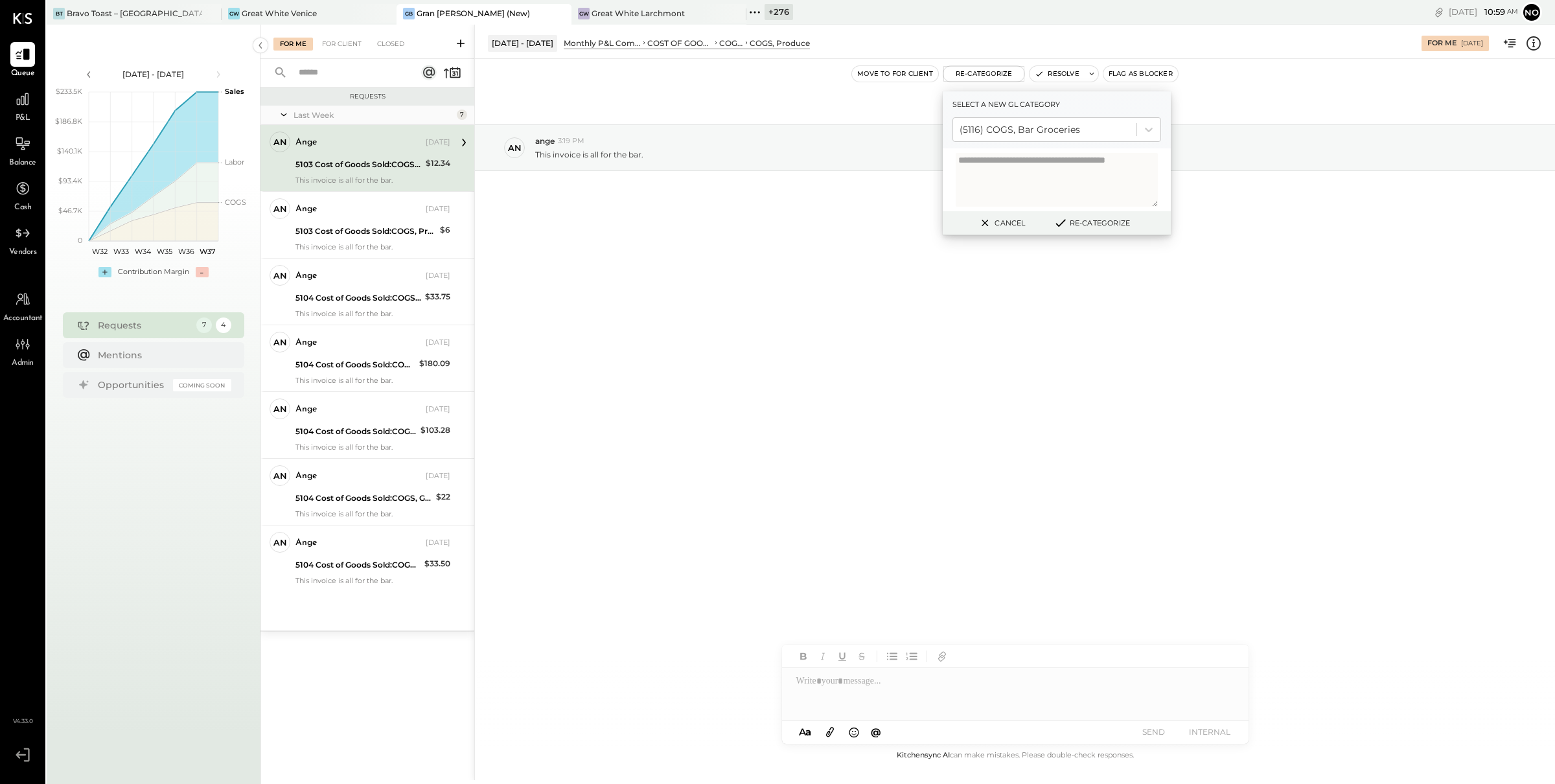
click at [1102, 221] on button "Re-Categorize" at bounding box center [1091, 222] width 85 height 16
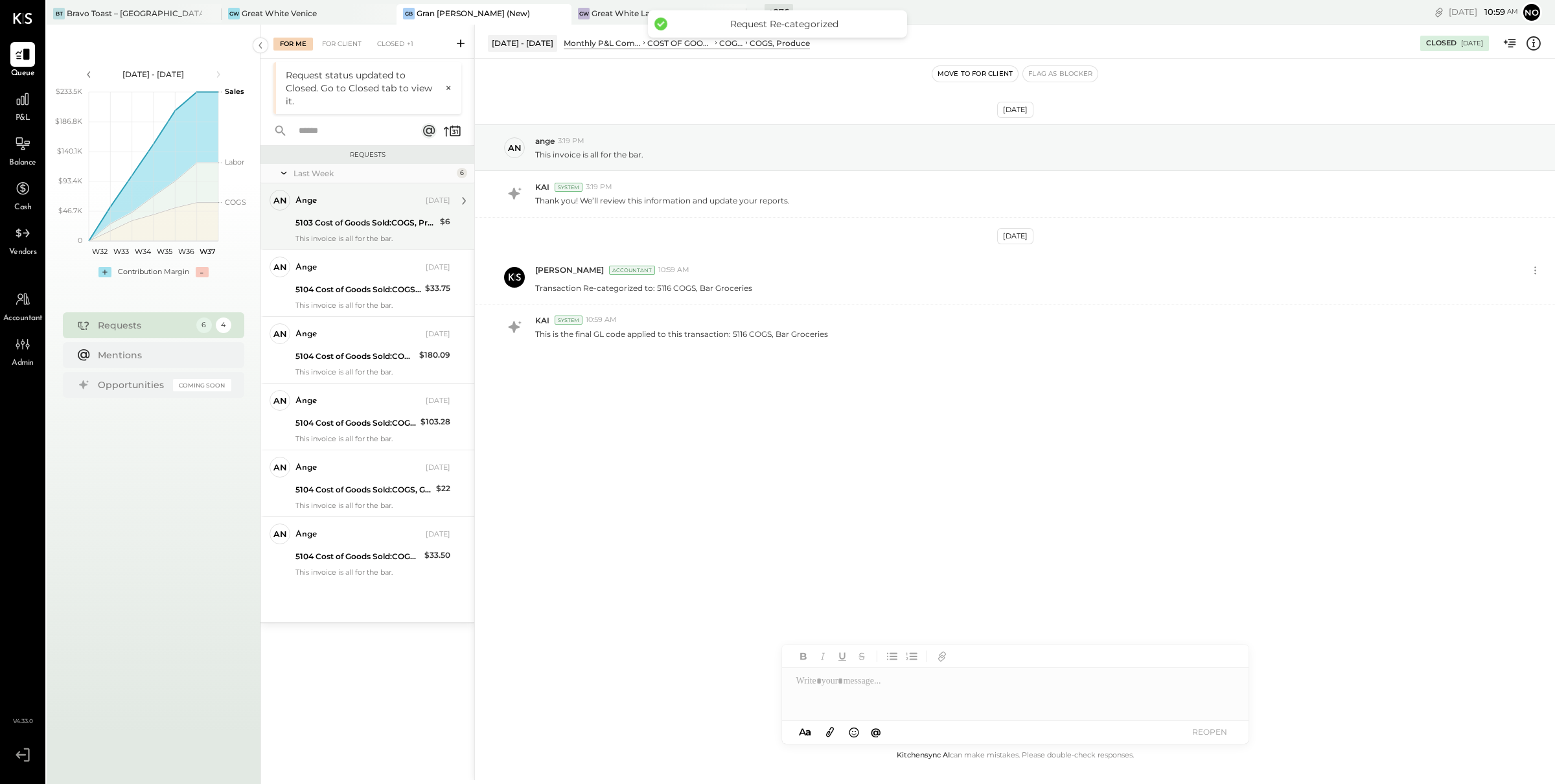
click at [376, 201] on div "ange" at bounding box center [360, 201] width 128 height 13
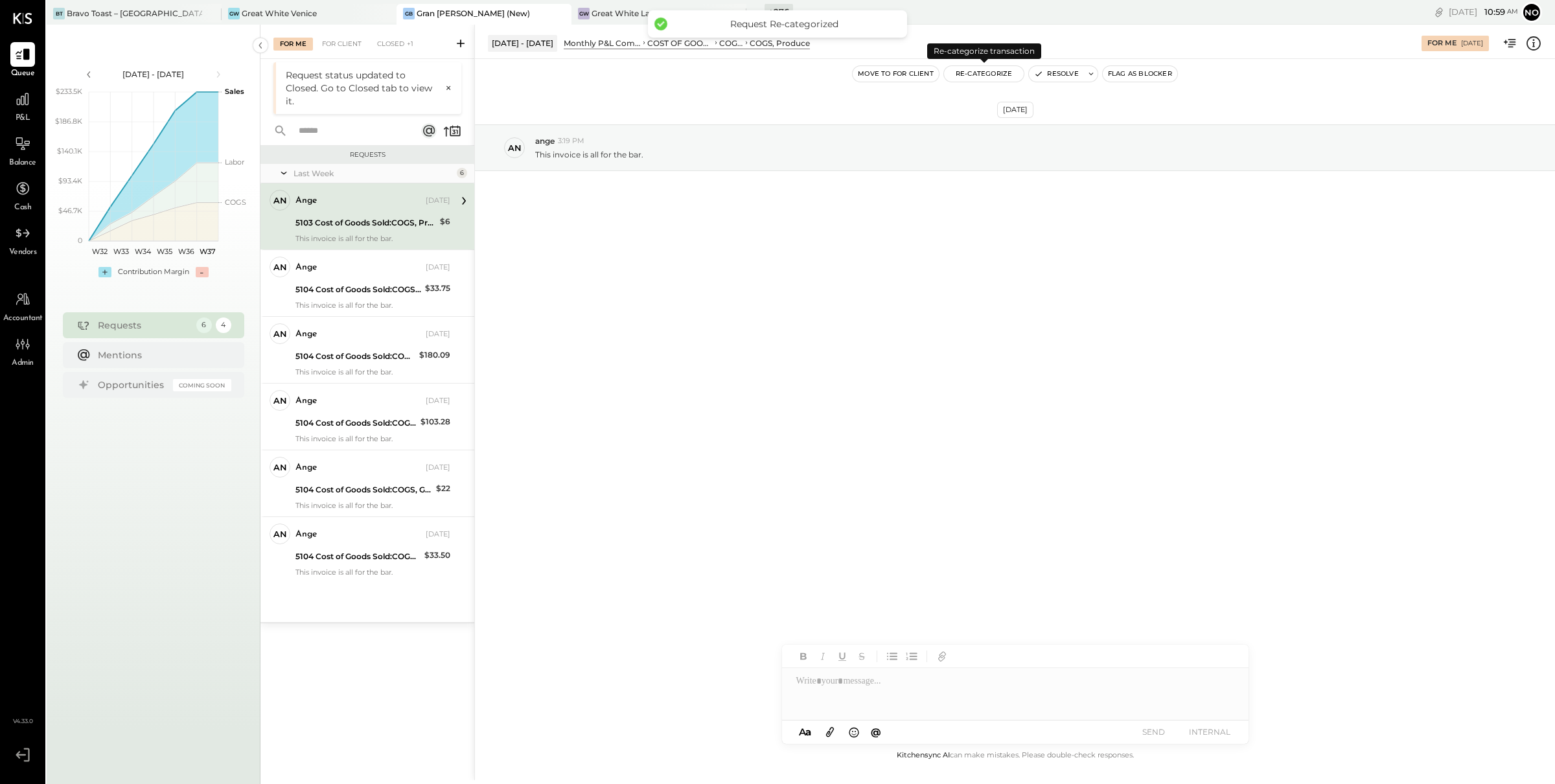
click at [989, 74] on button "Re-Categorize" at bounding box center [984, 73] width 81 height 16
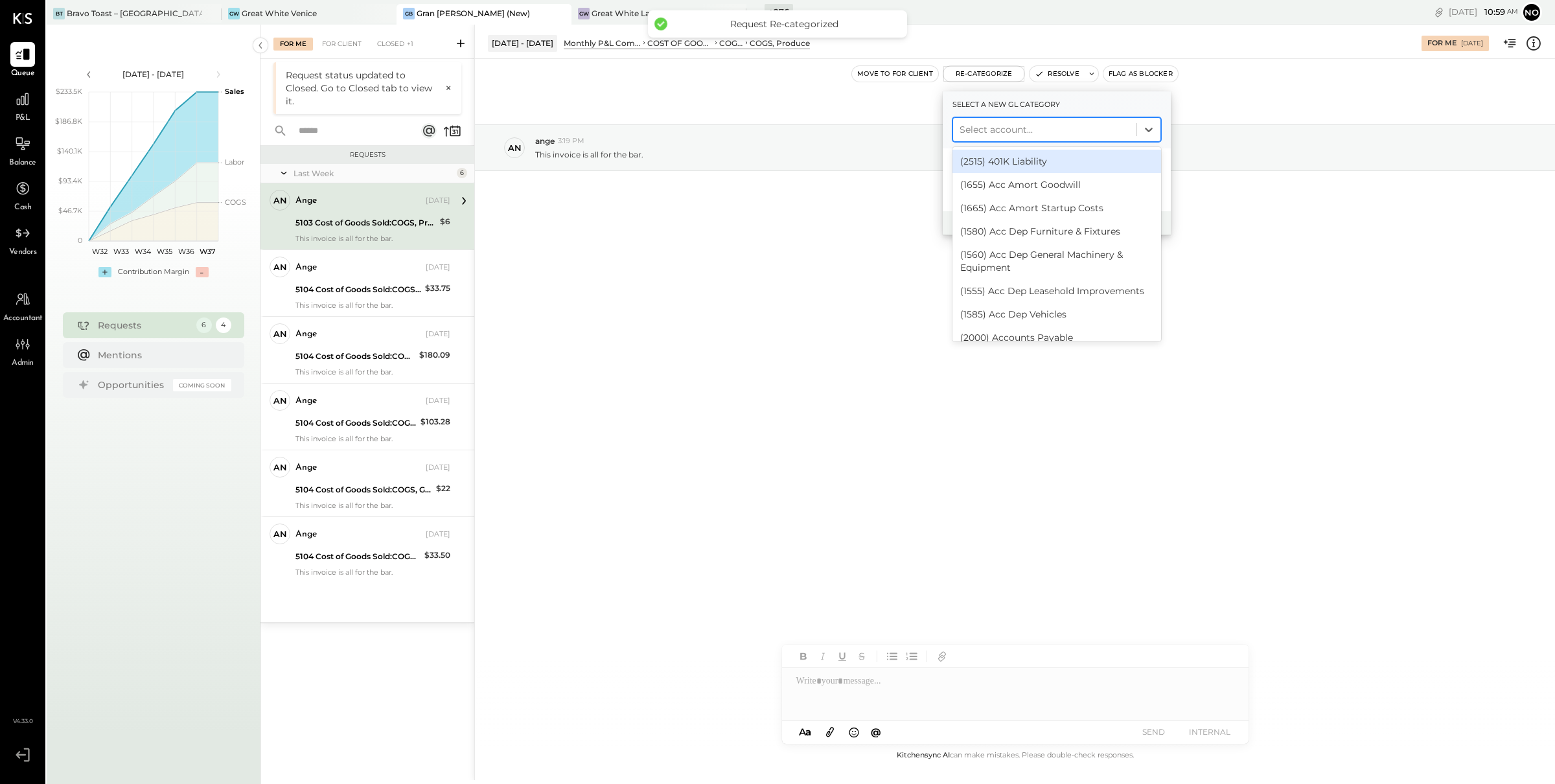
click at [1010, 133] on div at bounding box center [1045, 129] width 171 height 16
type input "***"
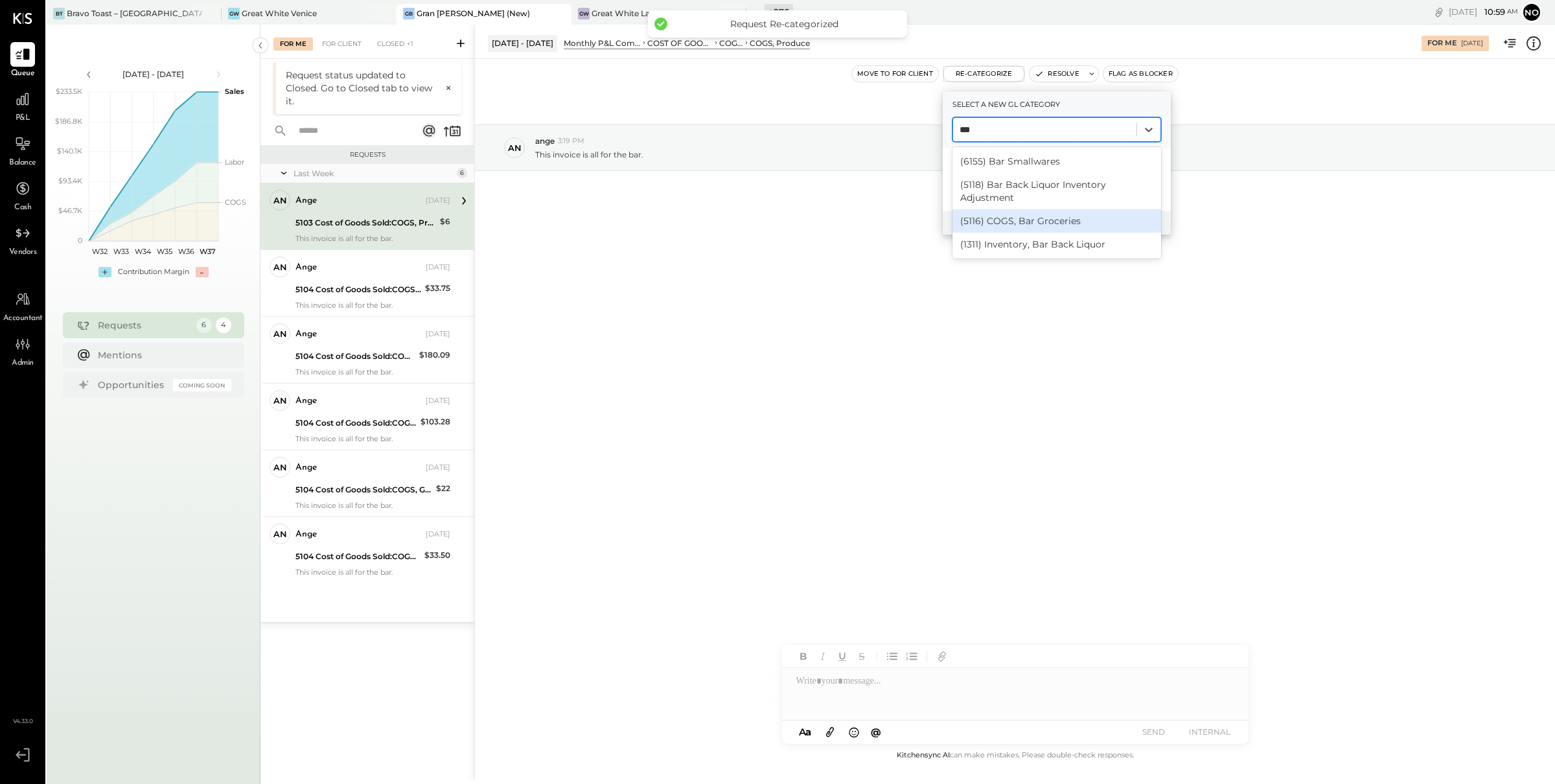
click at [1052, 216] on div "(5116) COGS, Bar Groceries" at bounding box center [1056, 221] width 209 height 23
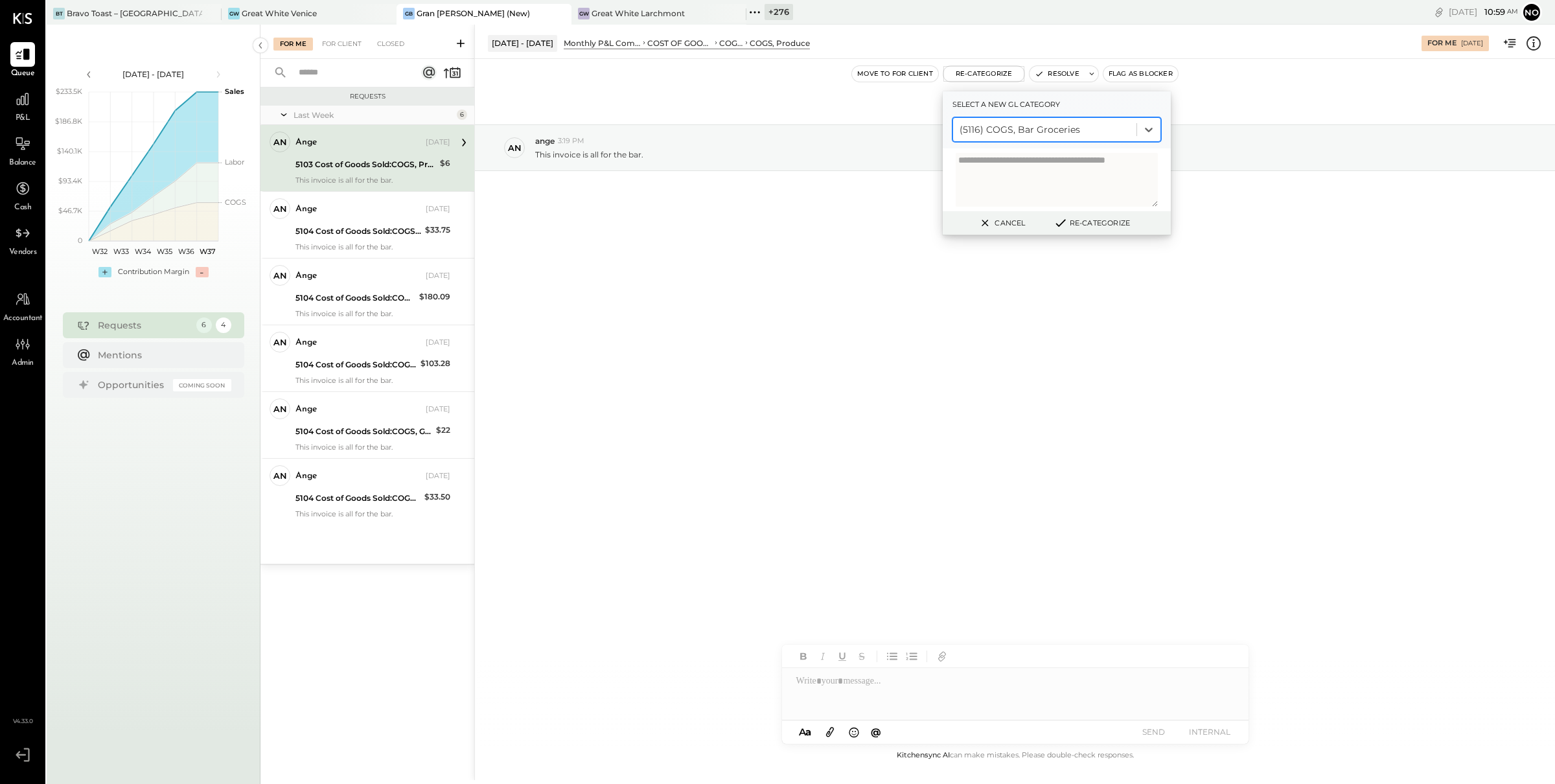
click at [1099, 223] on button "Re-Categorize" at bounding box center [1091, 222] width 85 height 16
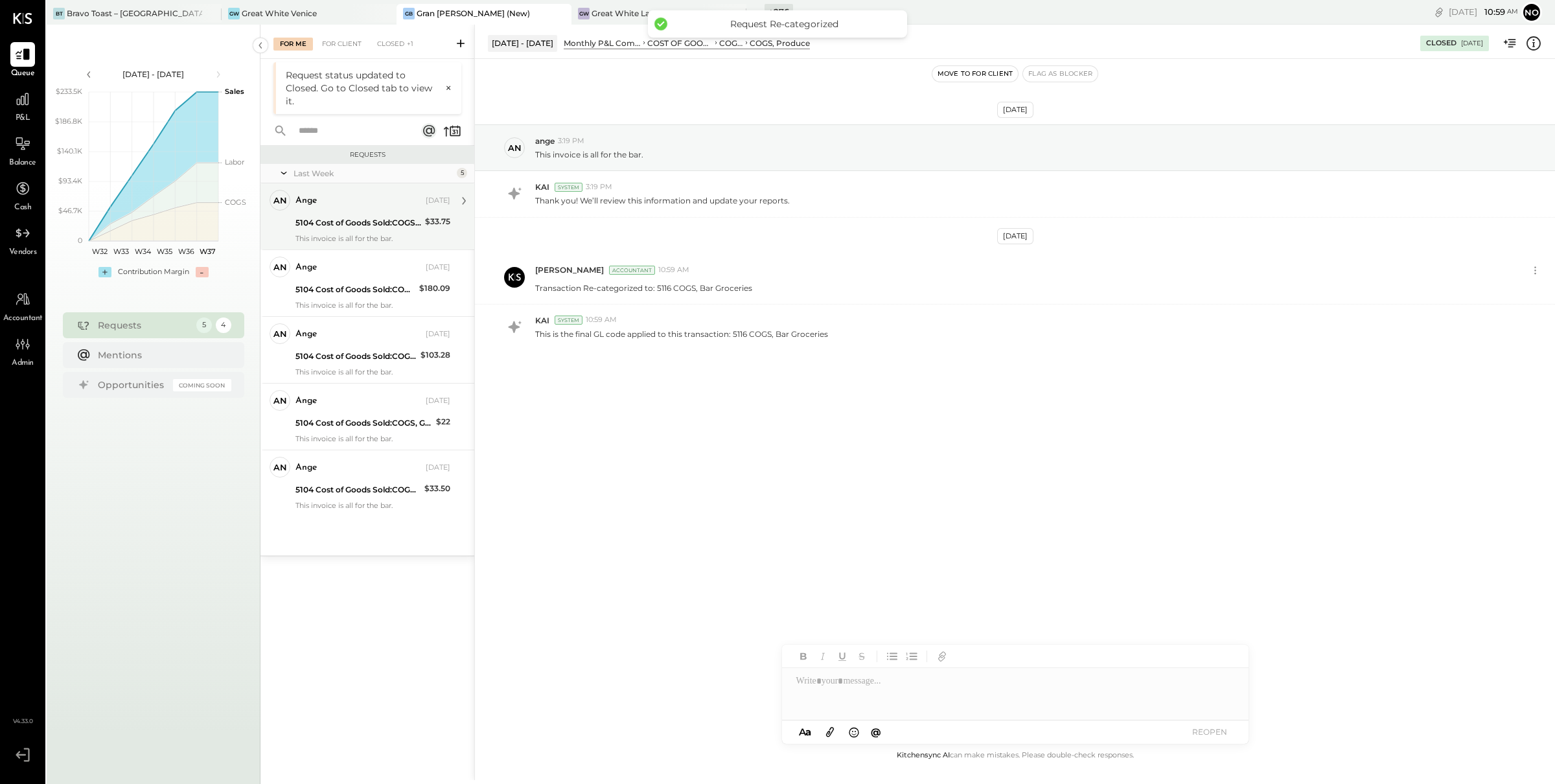
click at [386, 218] on div "5104 Cost of Goods Sold:COGS, Grocery" at bounding box center [359, 222] width 126 height 13
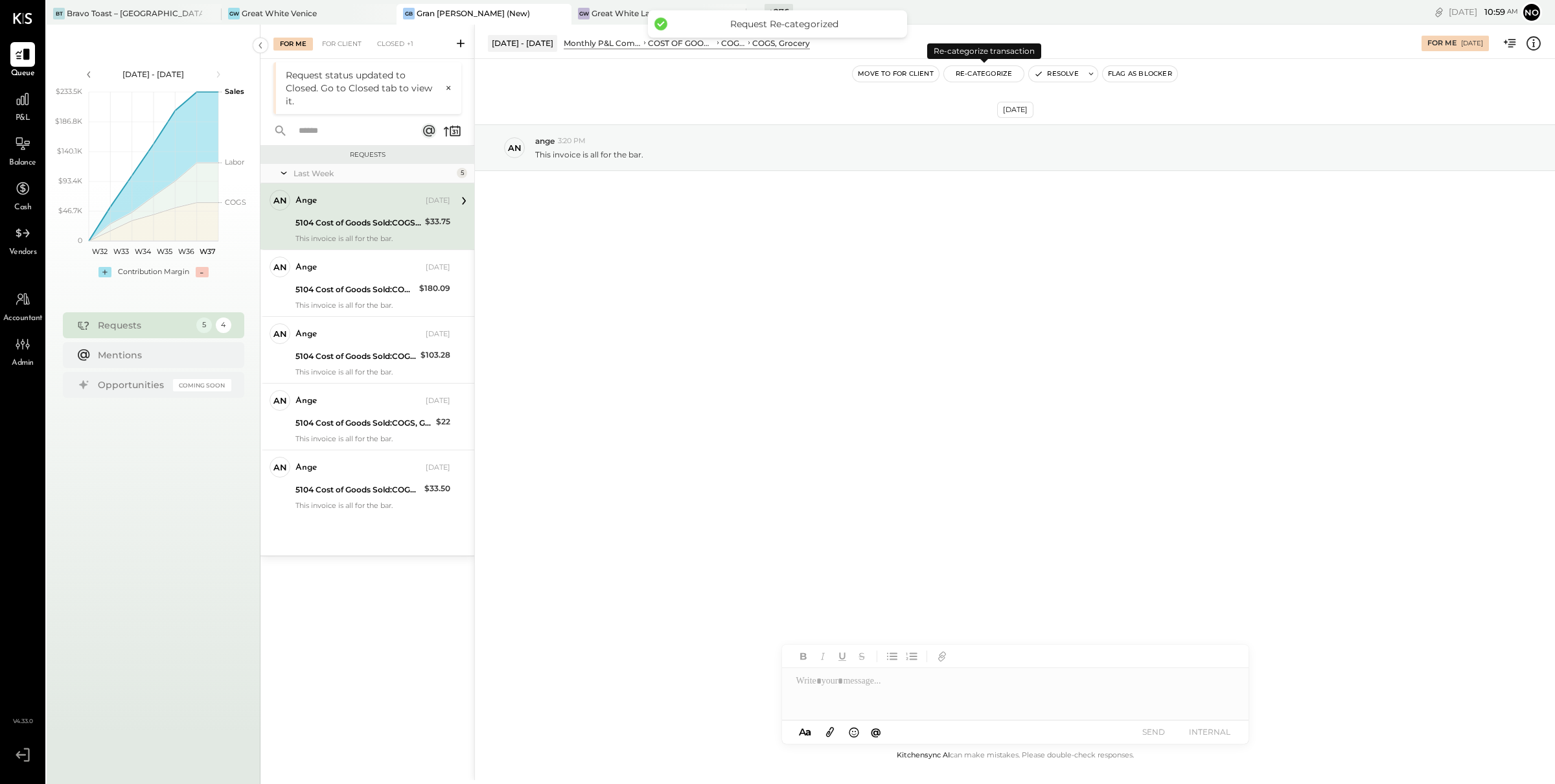
click at [989, 76] on button "Re-Categorize" at bounding box center [984, 73] width 81 height 16
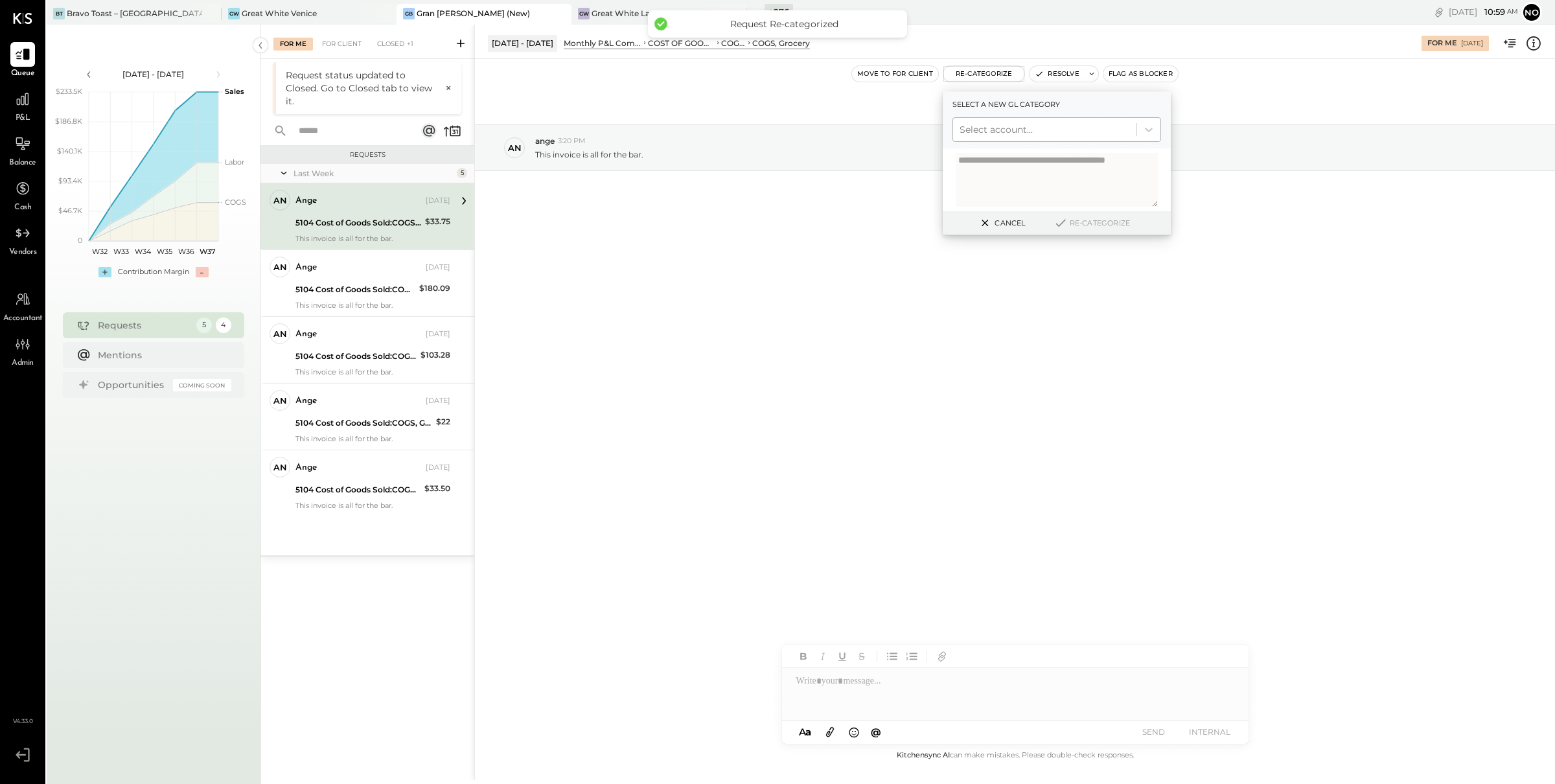
click at [1035, 123] on div at bounding box center [1045, 129] width 171 height 16
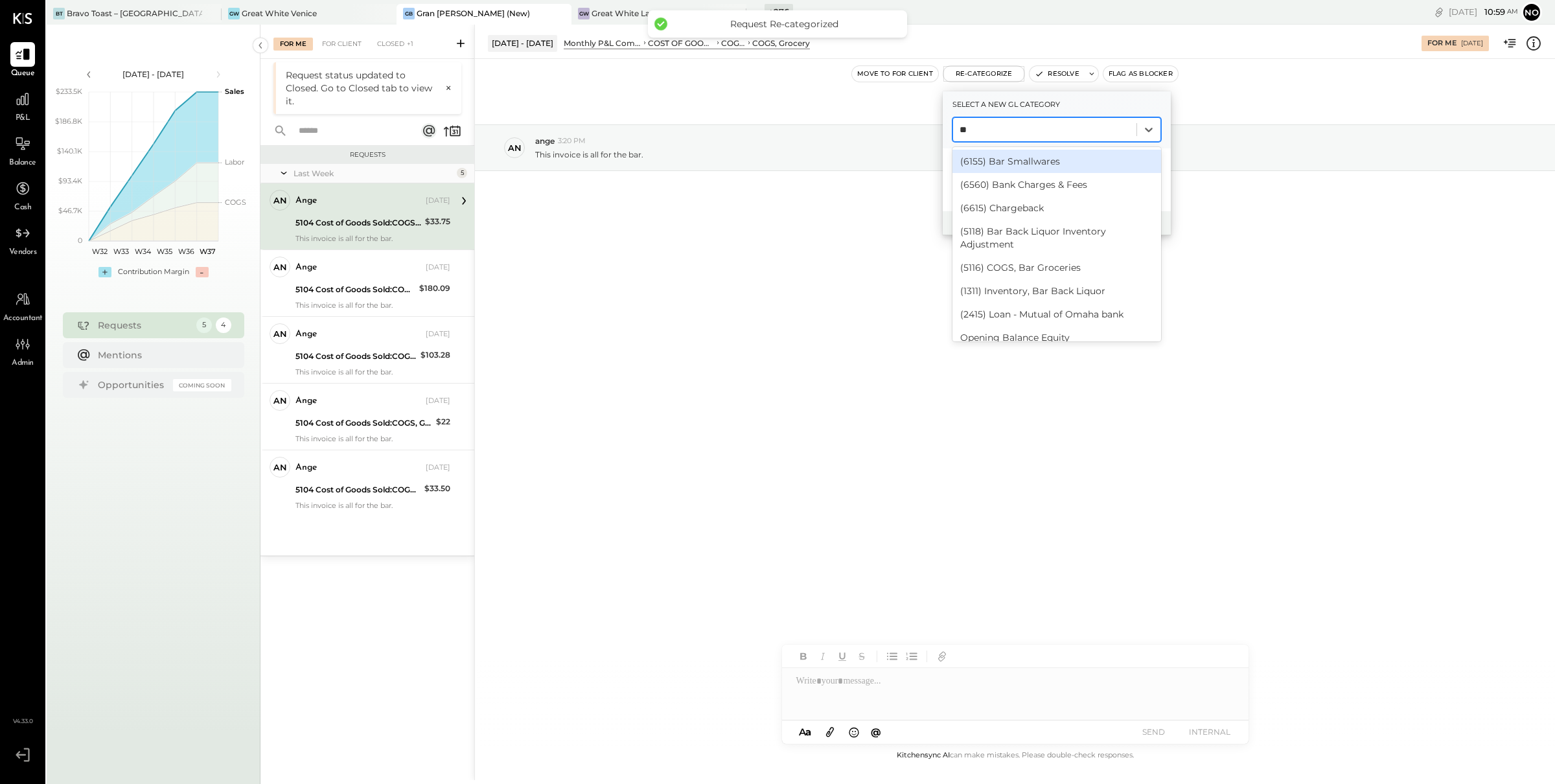
type input "***"
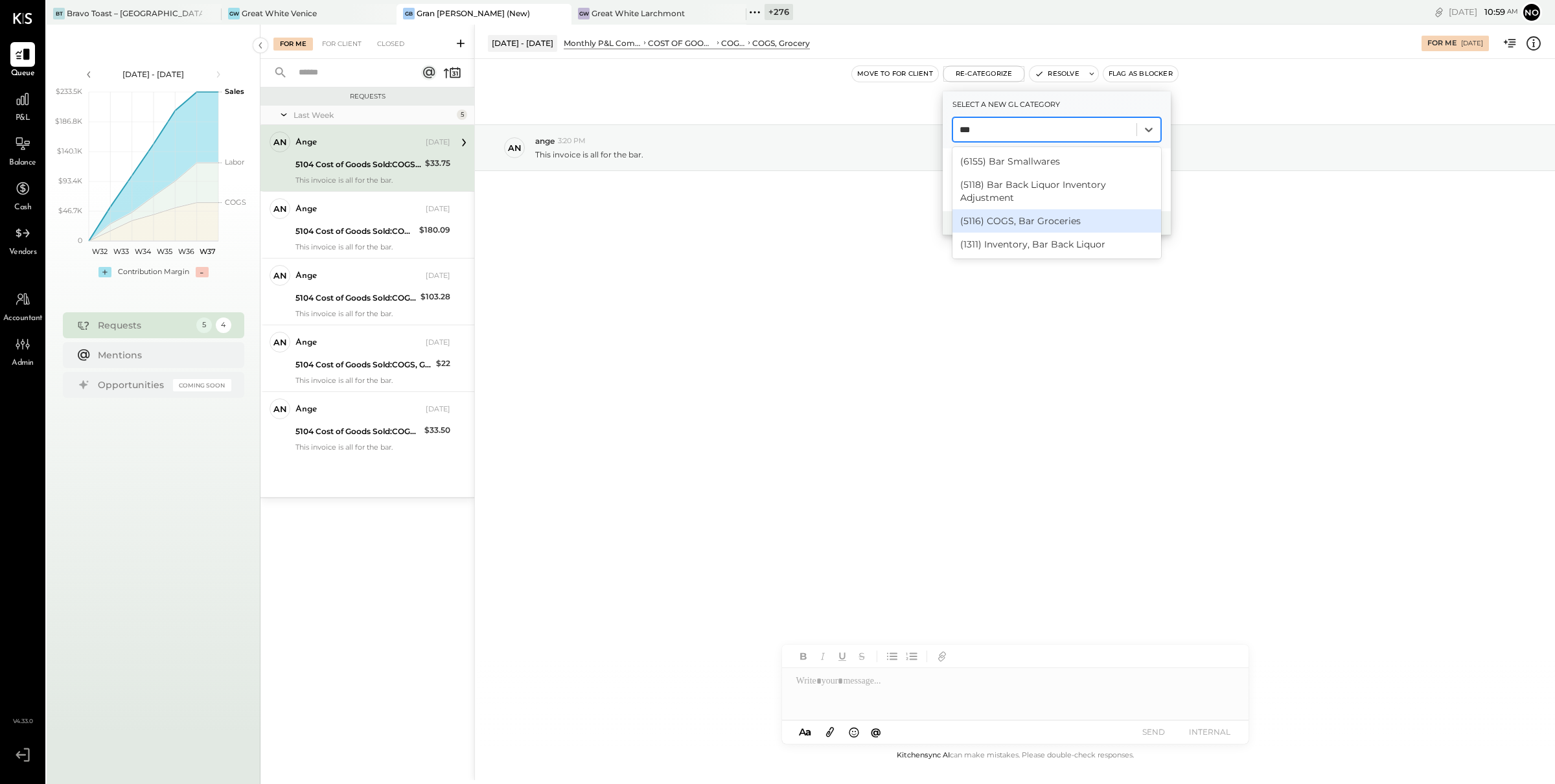
click at [1067, 221] on div "(5116) COGS, Bar Groceries" at bounding box center [1056, 221] width 209 height 23
click at [1112, 221] on button "Re-Categorize" at bounding box center [1091, 222] width 85 height 16
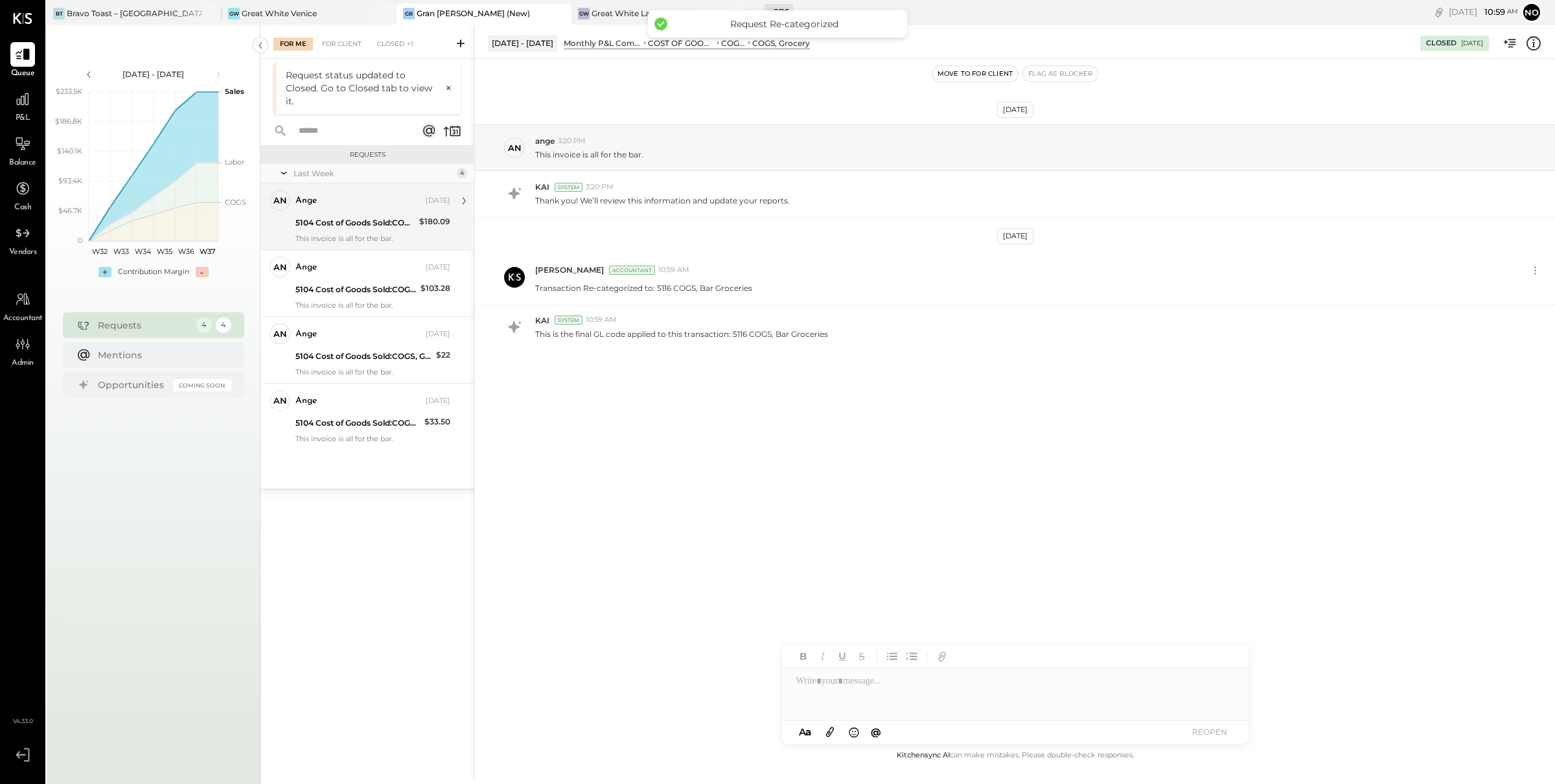
click at [353, 222] on div "5104 Cost of Goods Sold:COGS, Grocery" at bounding box center [355, 222] width 120 height 13
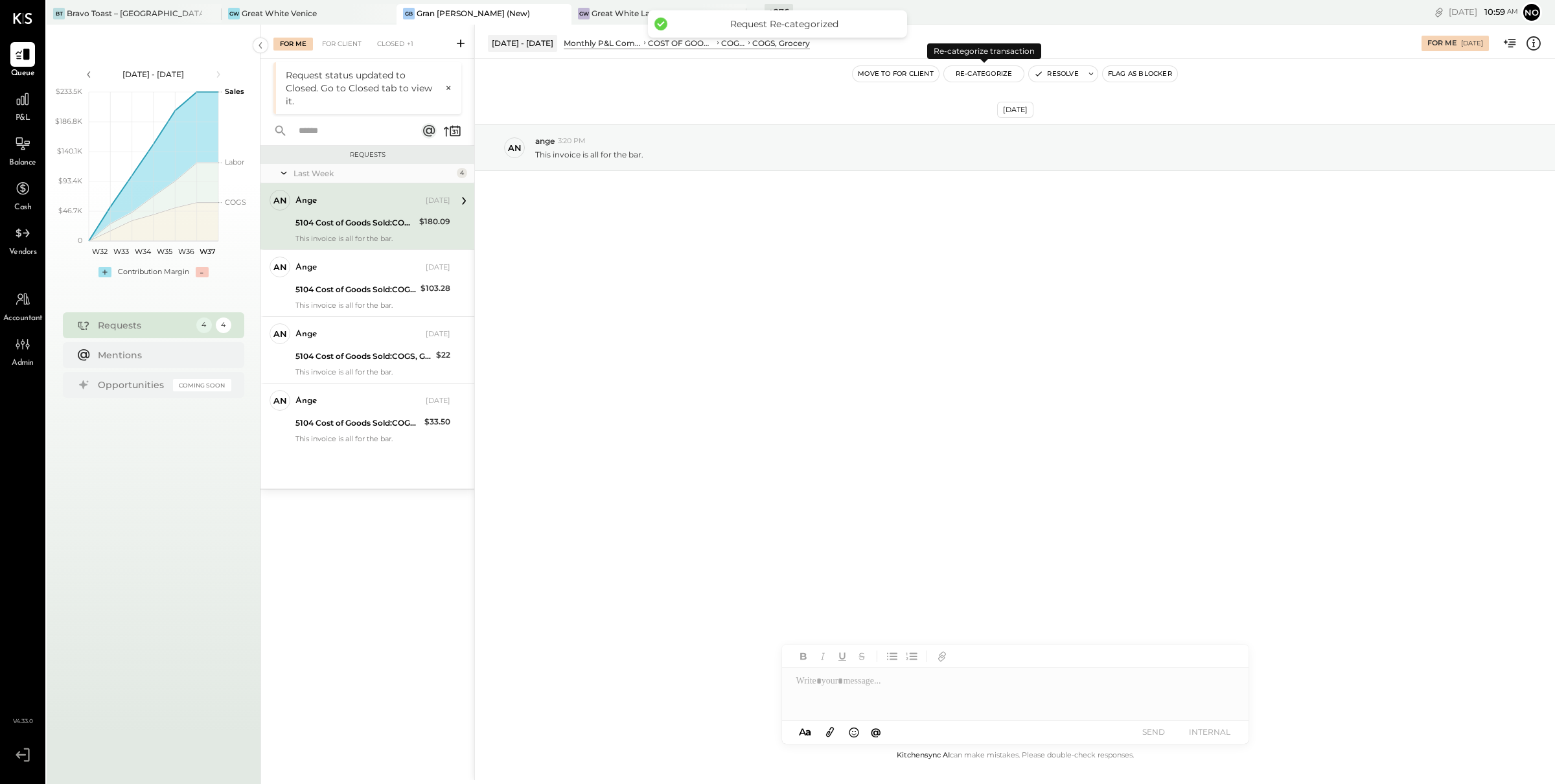
click at [976, 74] on button "Re-Categorize" at bounding box center [984, 73] width 81 height 16
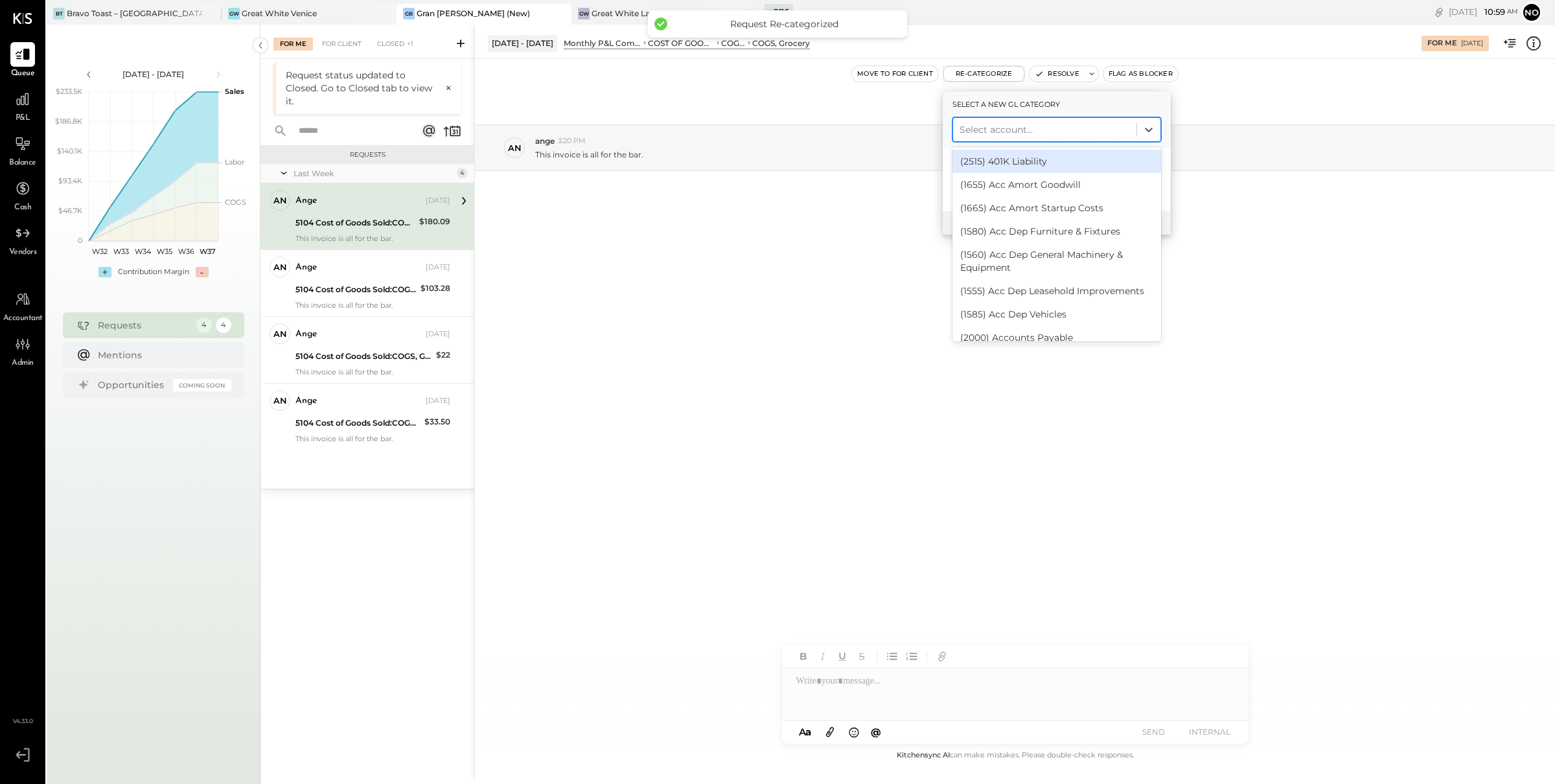
click at [1032, 128] on div at bounding box center [1045, 129] width 171 height 16
type input "***"
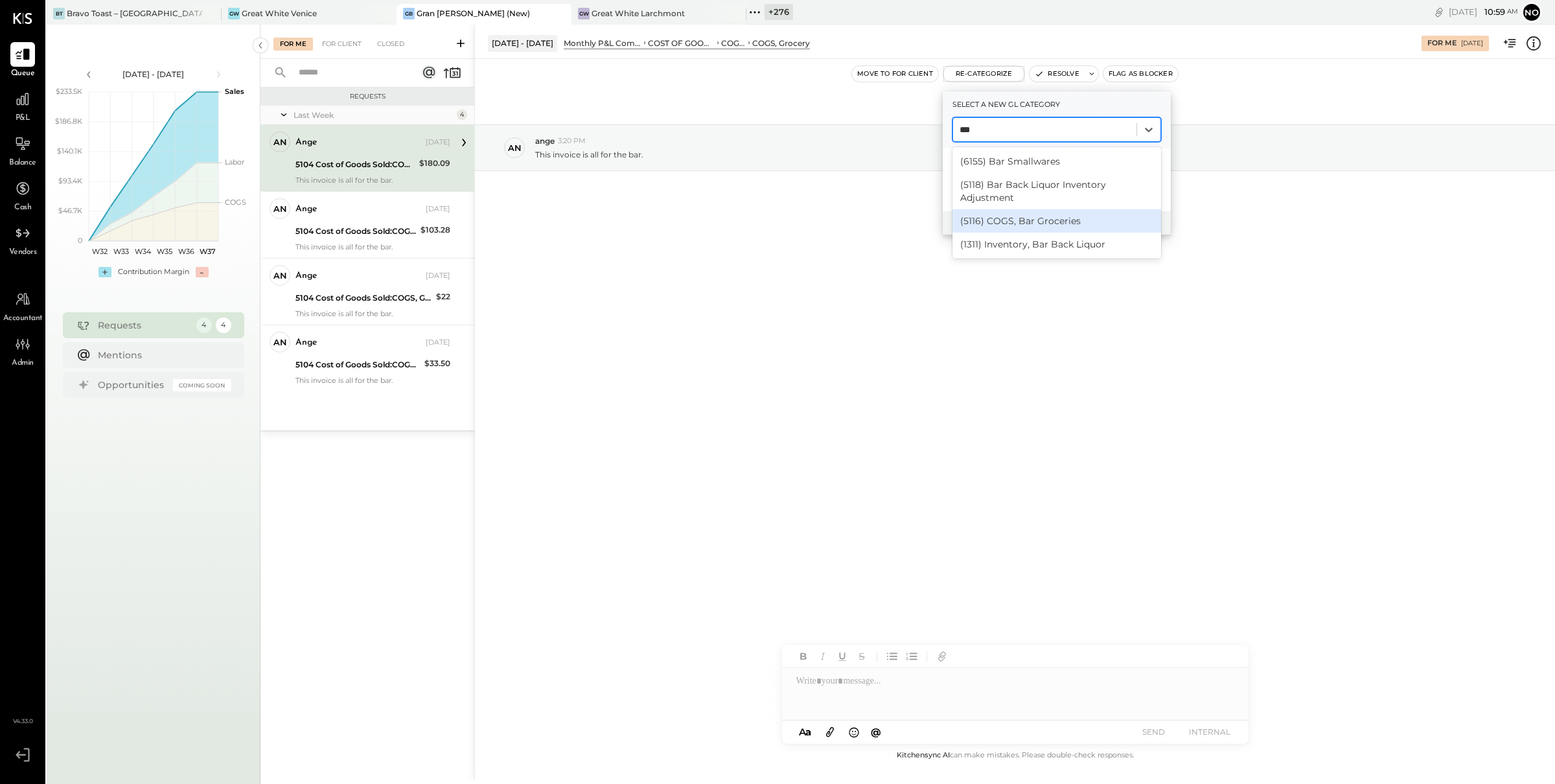
click at [1052, 217] on div "(5116) COGS, Bar Groceries" at bounding box center [1056, 221] width 209 height 23
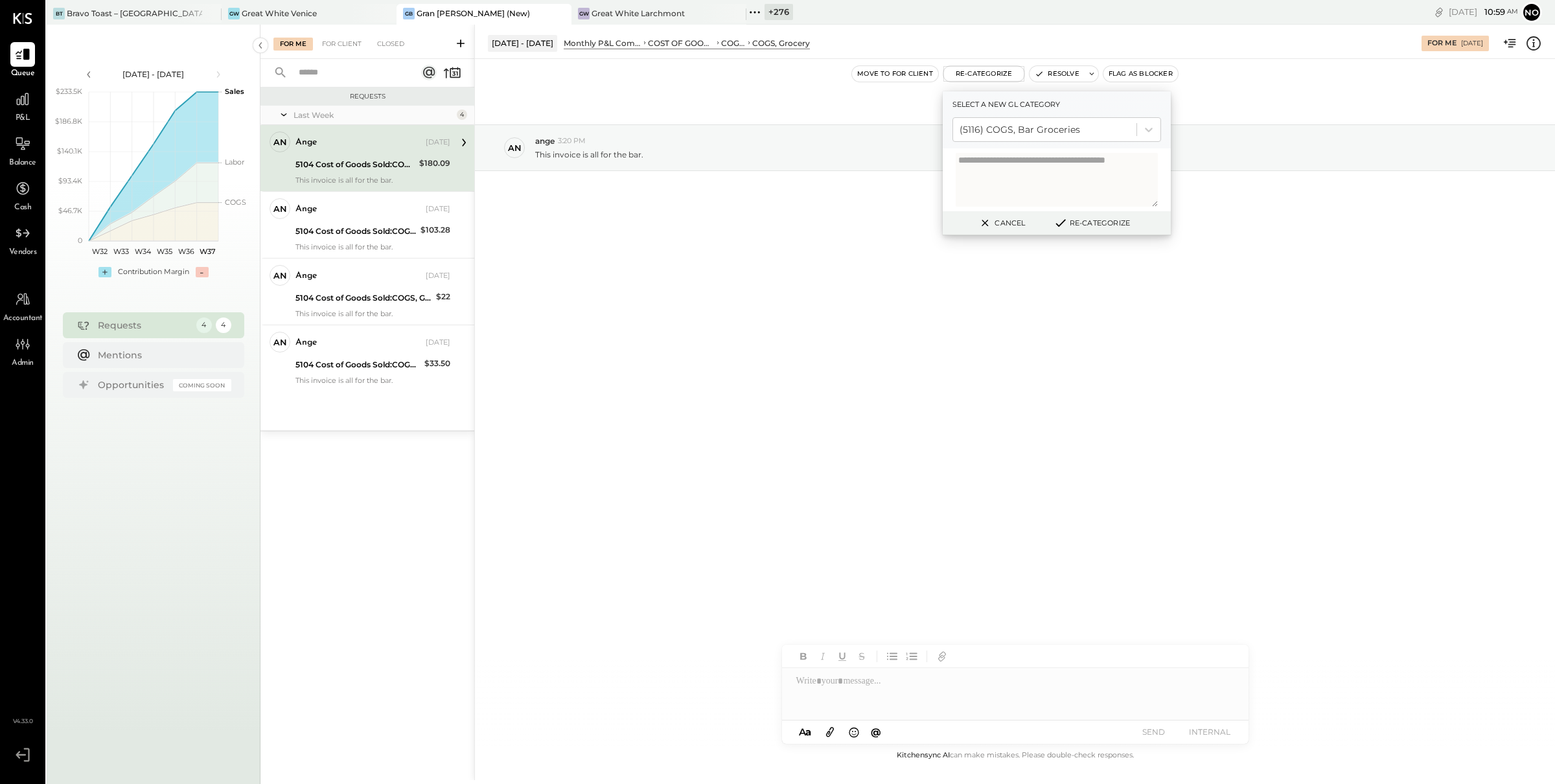
click at [1088, 224] on button "Re-Categorize" at bounding box center [1091, 222] width 85 height 16
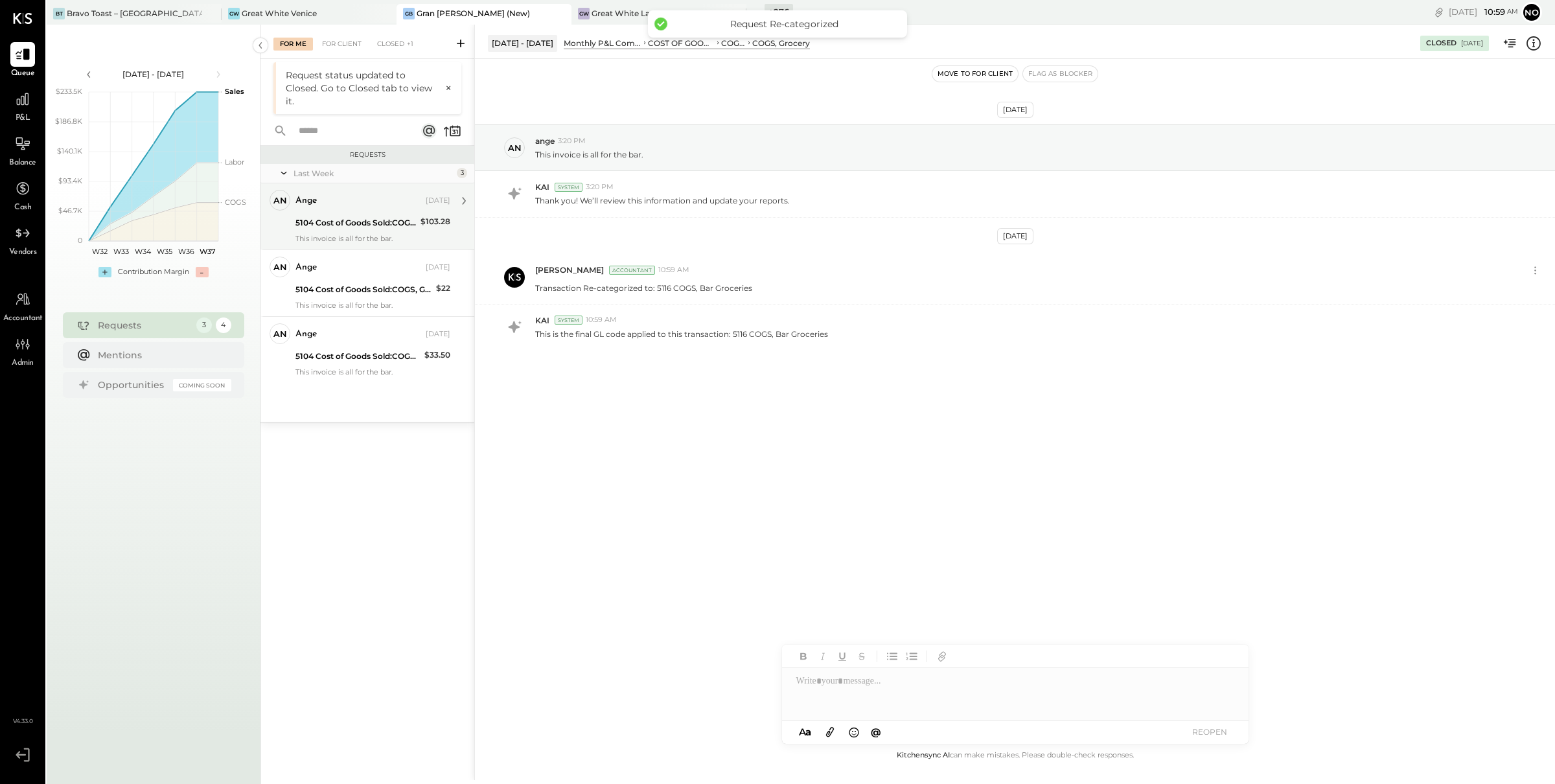
click at [333, 210] on div "ange [DATE]" at bounding box center [373, 201] width 155 height 22
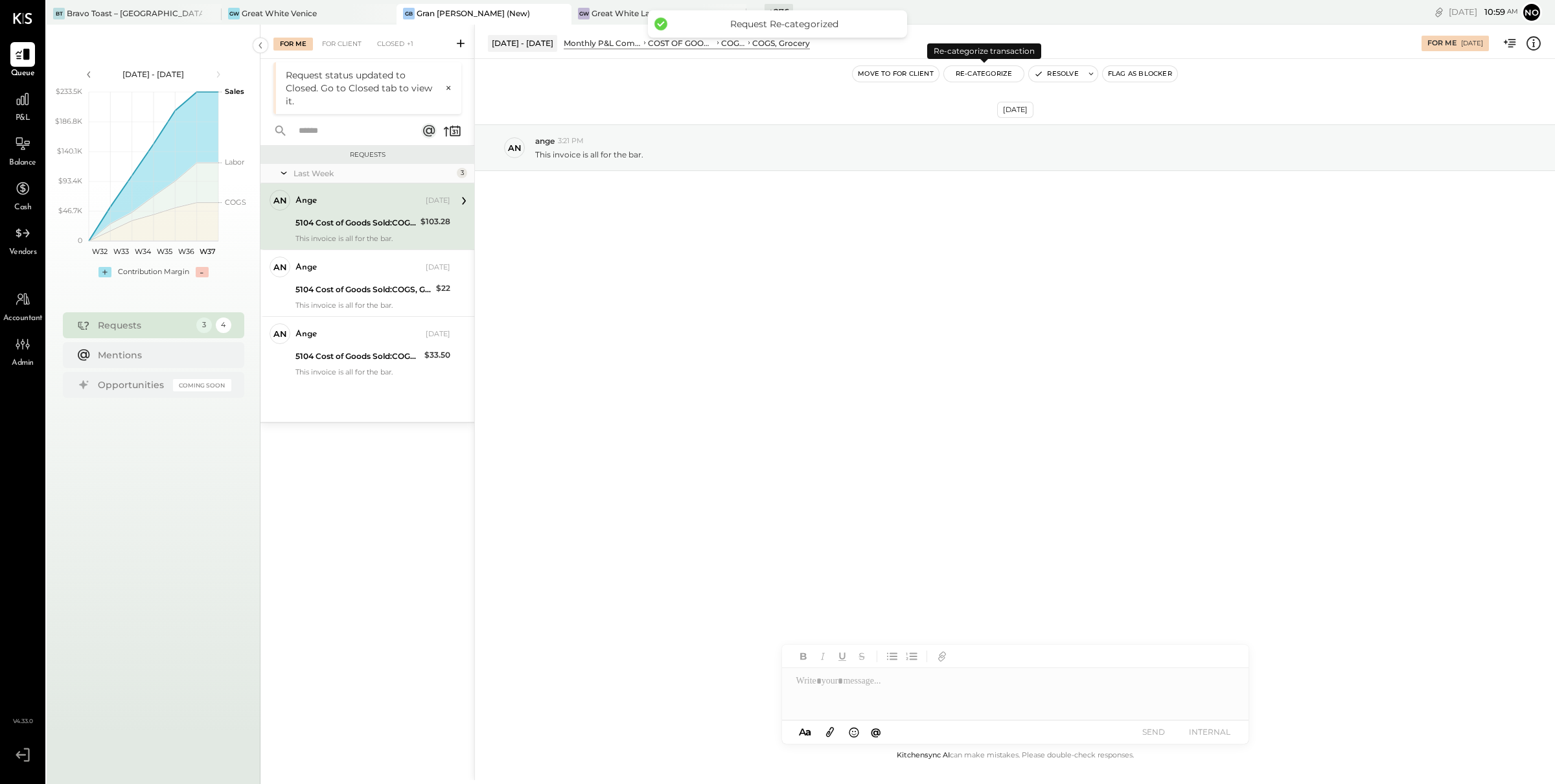
click at [988, 74] on button "Re-Categorize" at bounding box center [984, 73] width 81 height 16
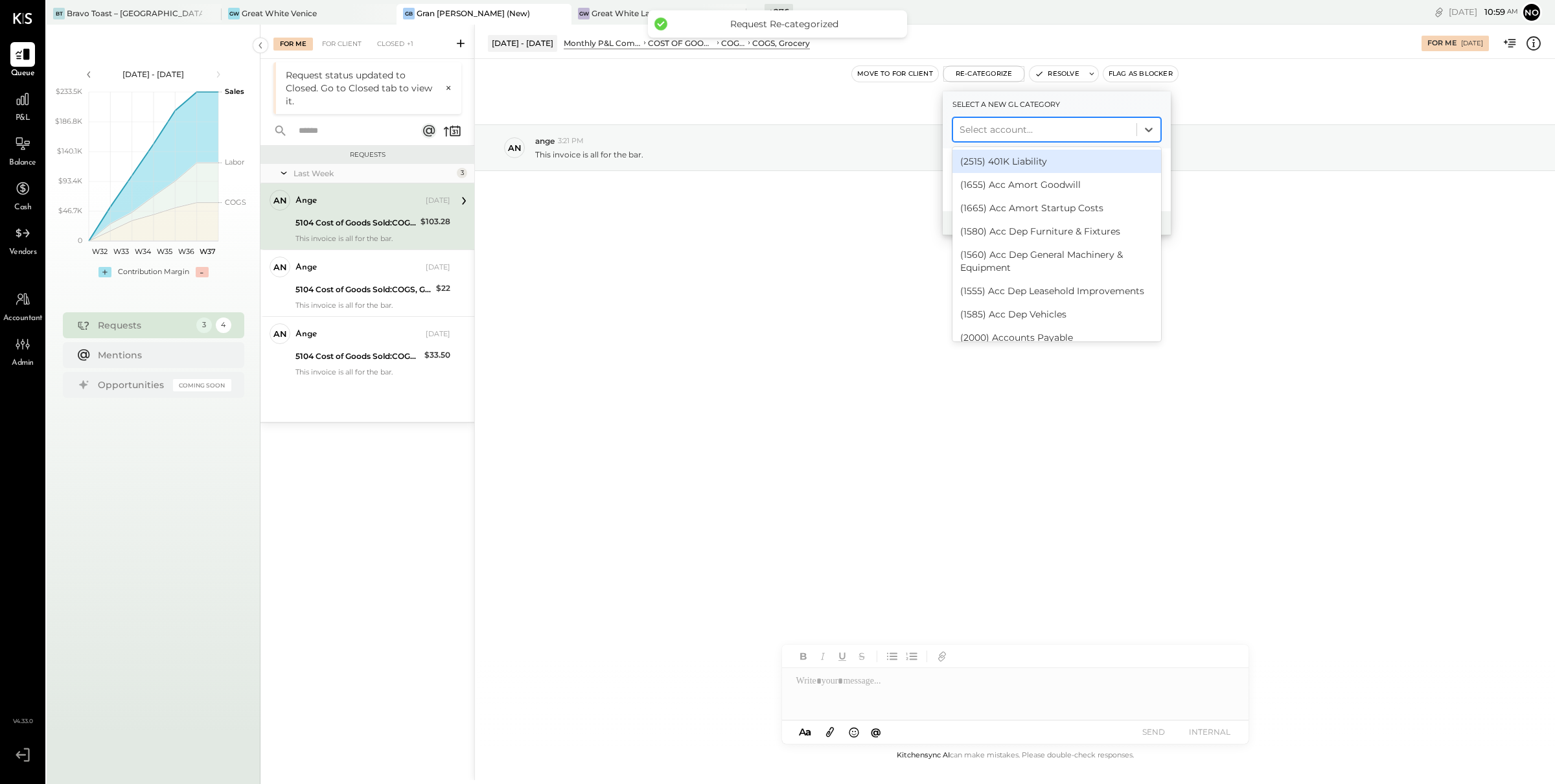
click at [1049, 127] on div at bounding box center [1045, 129] width 171 height 16
type input "***"
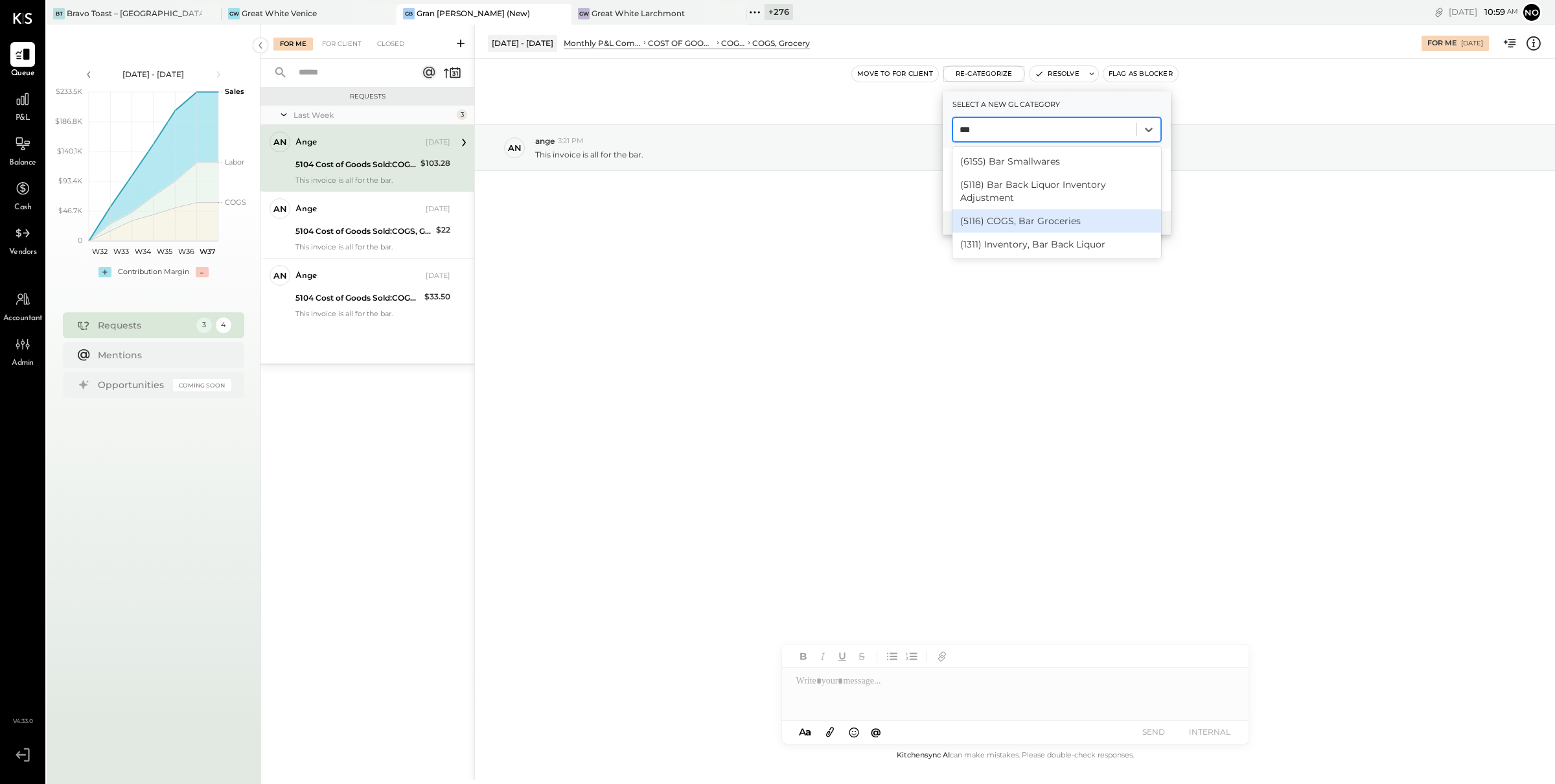
click at [1043, 219] on div "(5116) COGS, Bar Groceries" at bounding box center [1056, 221] width 209 height 23
click at [1099, 223] on button "Re-Categorize" at bounding box center [1091, 222] width 85 height 16
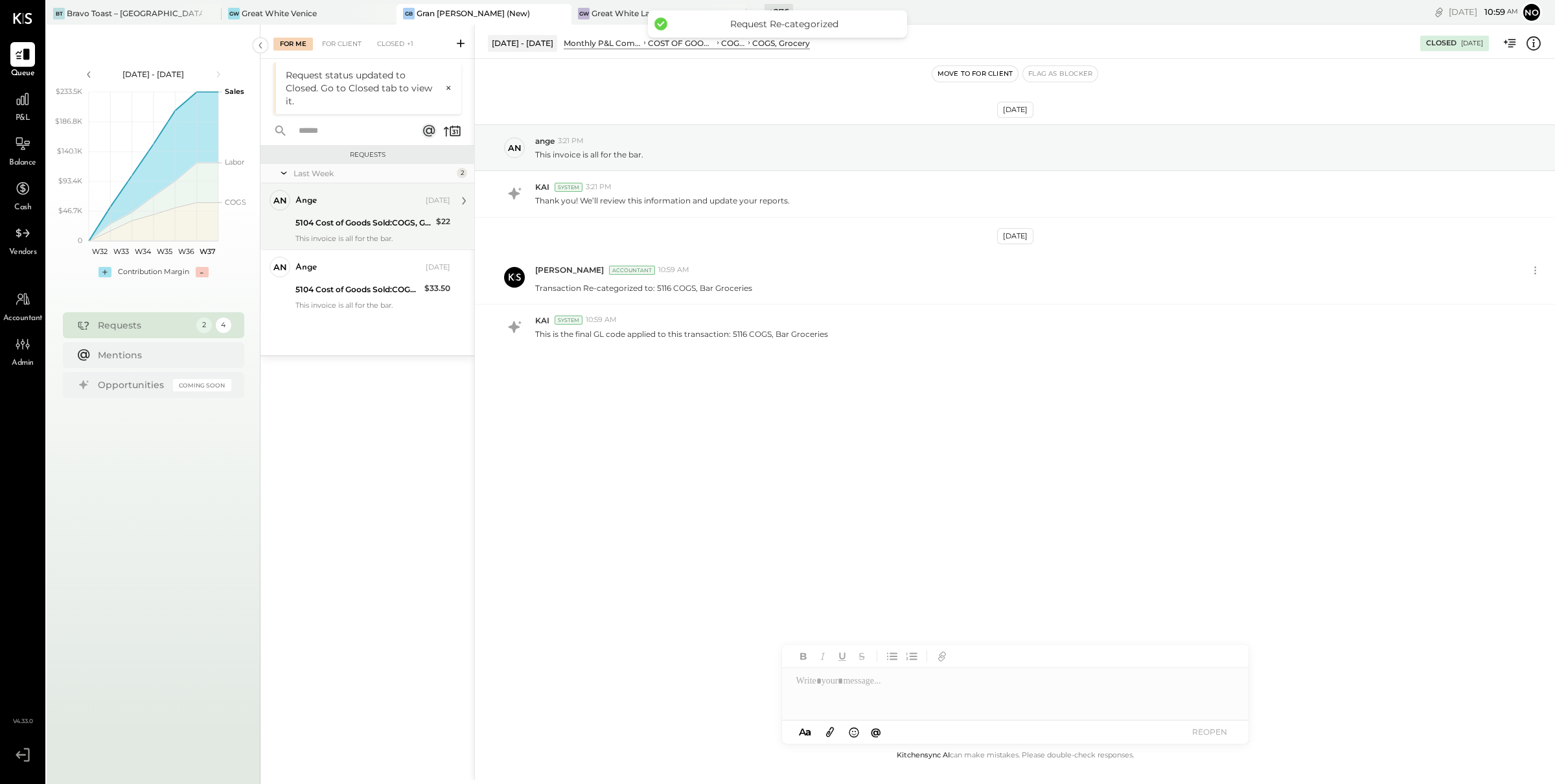
click at [387, 219] on div "5104 Cost of Goods Sold:COGS, Grocery" at bounding box center [363, 222] width 136 height 13
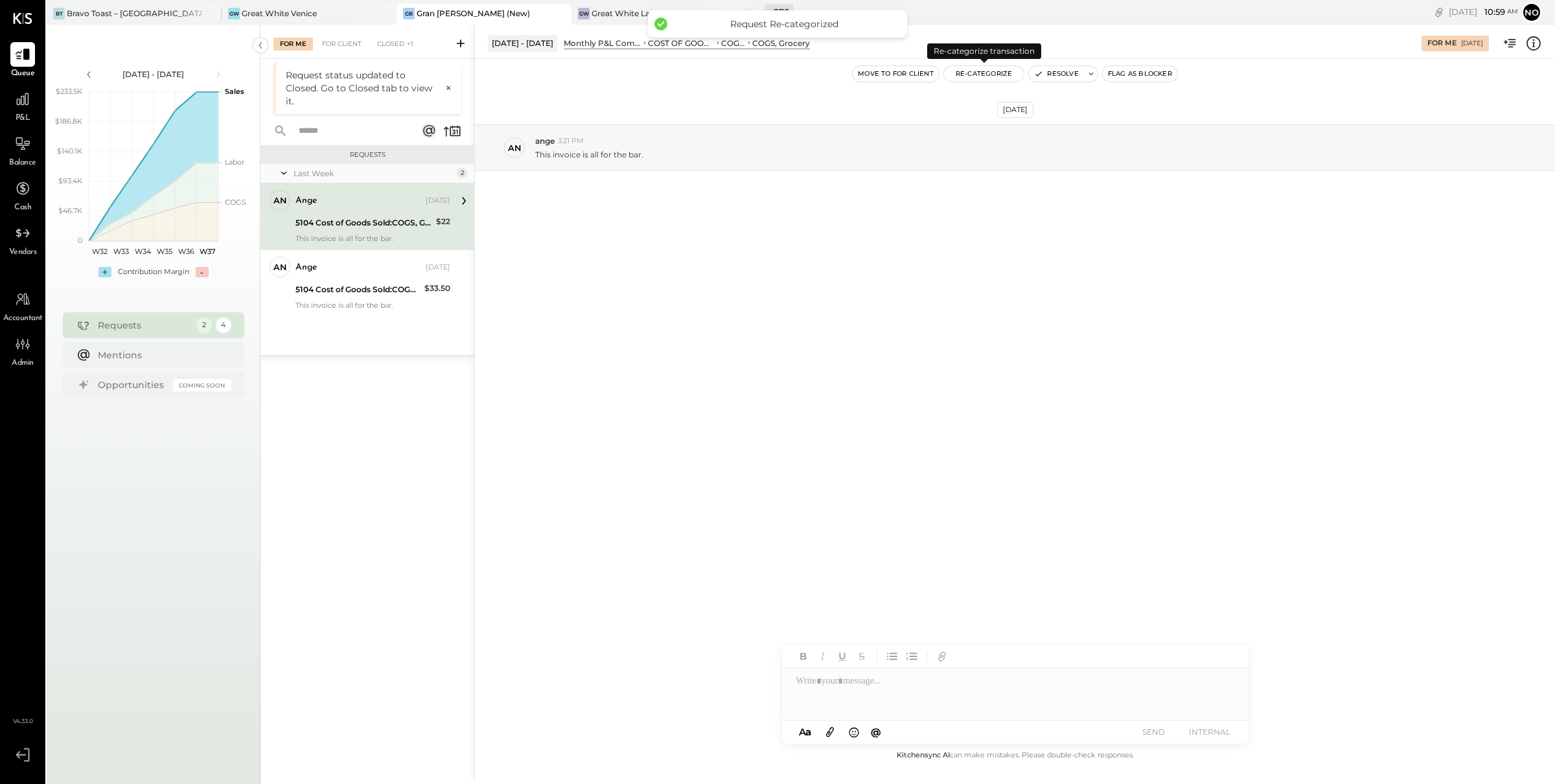
click at [988, 78] on button "Re-Categorize" at bounding box center [984, 73] width 81 height 16
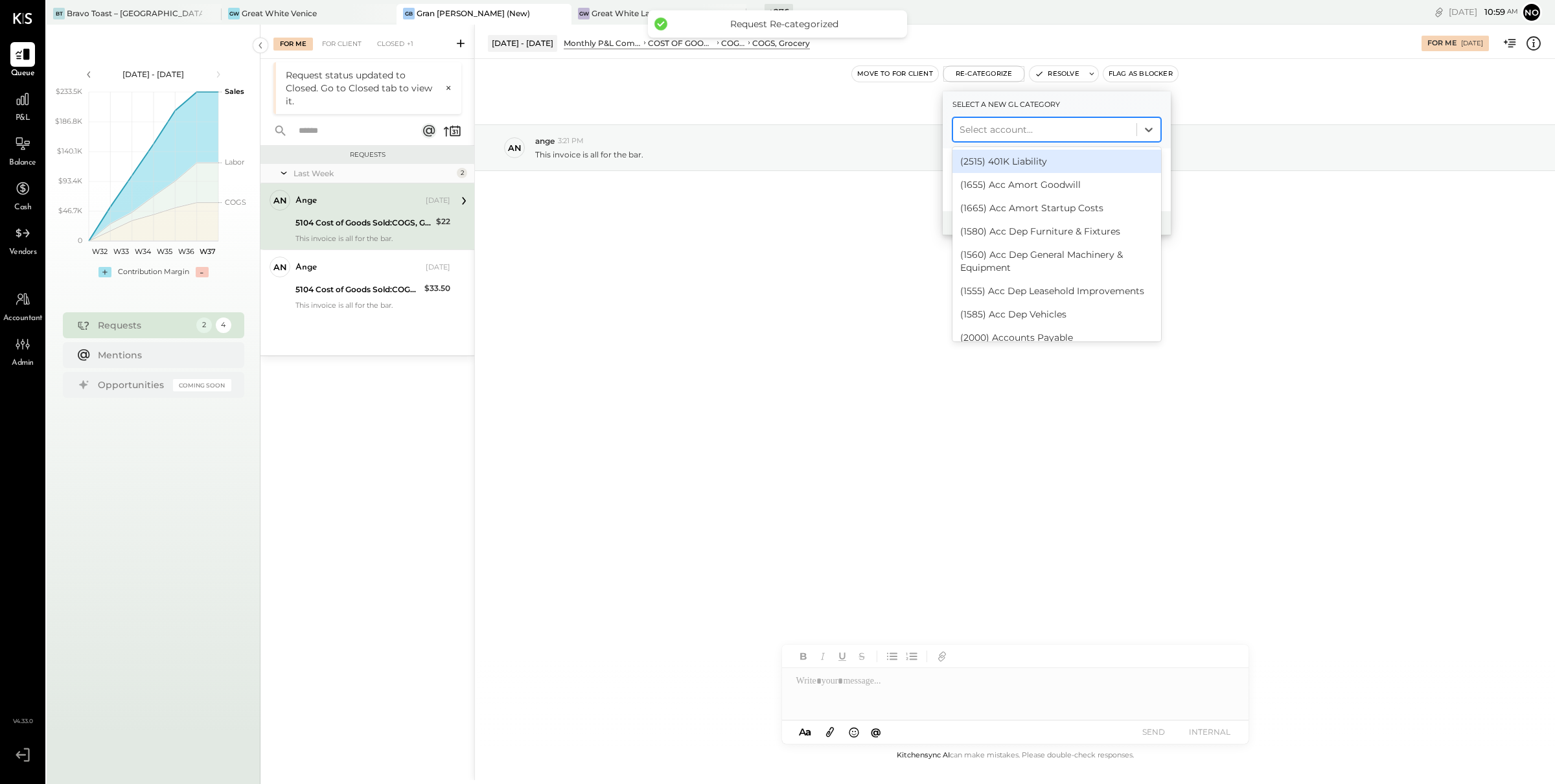
click at [1027, 126] on div at bounding box center [1045, 129] width 171 height 16
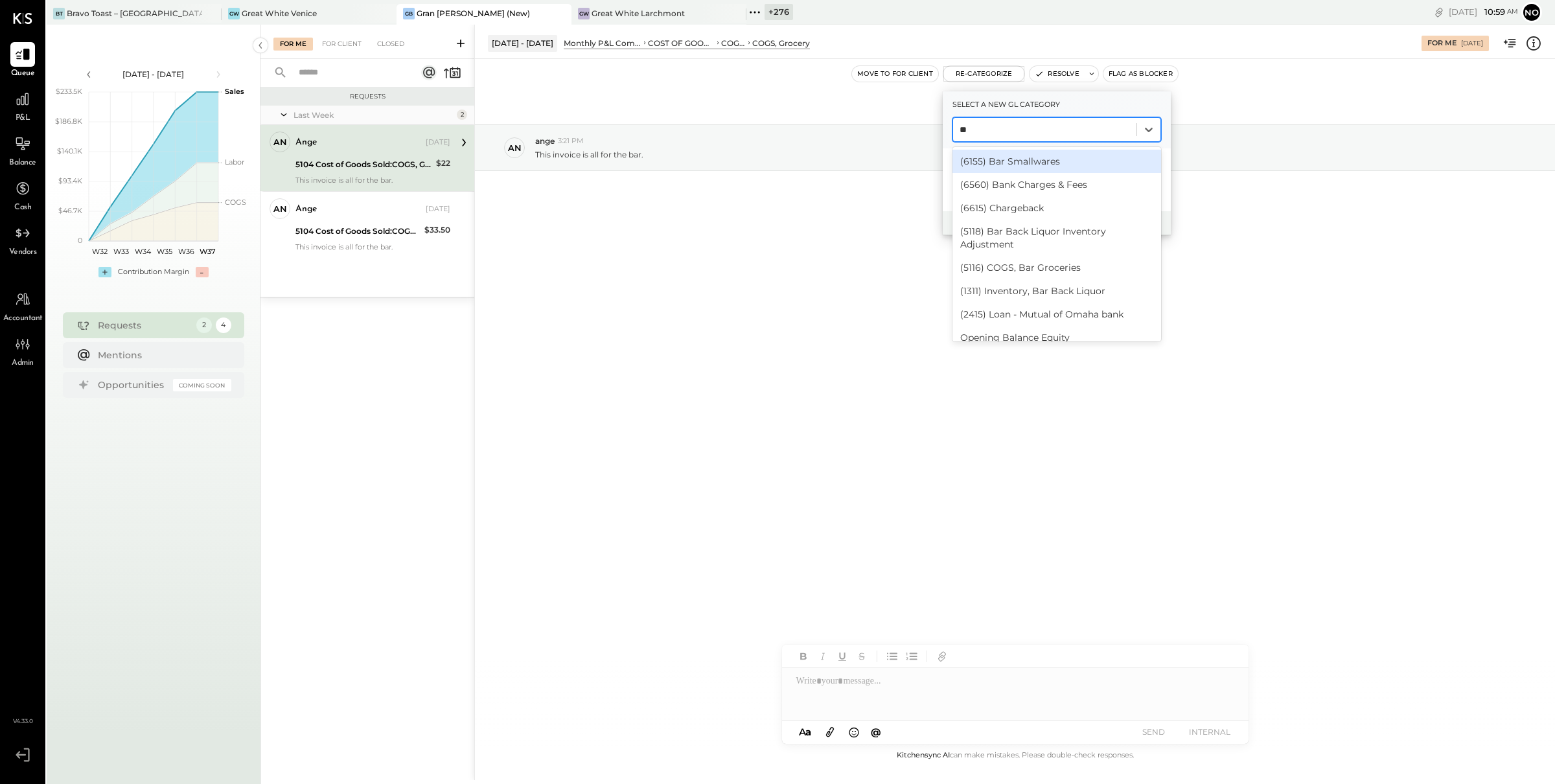
type input "***"
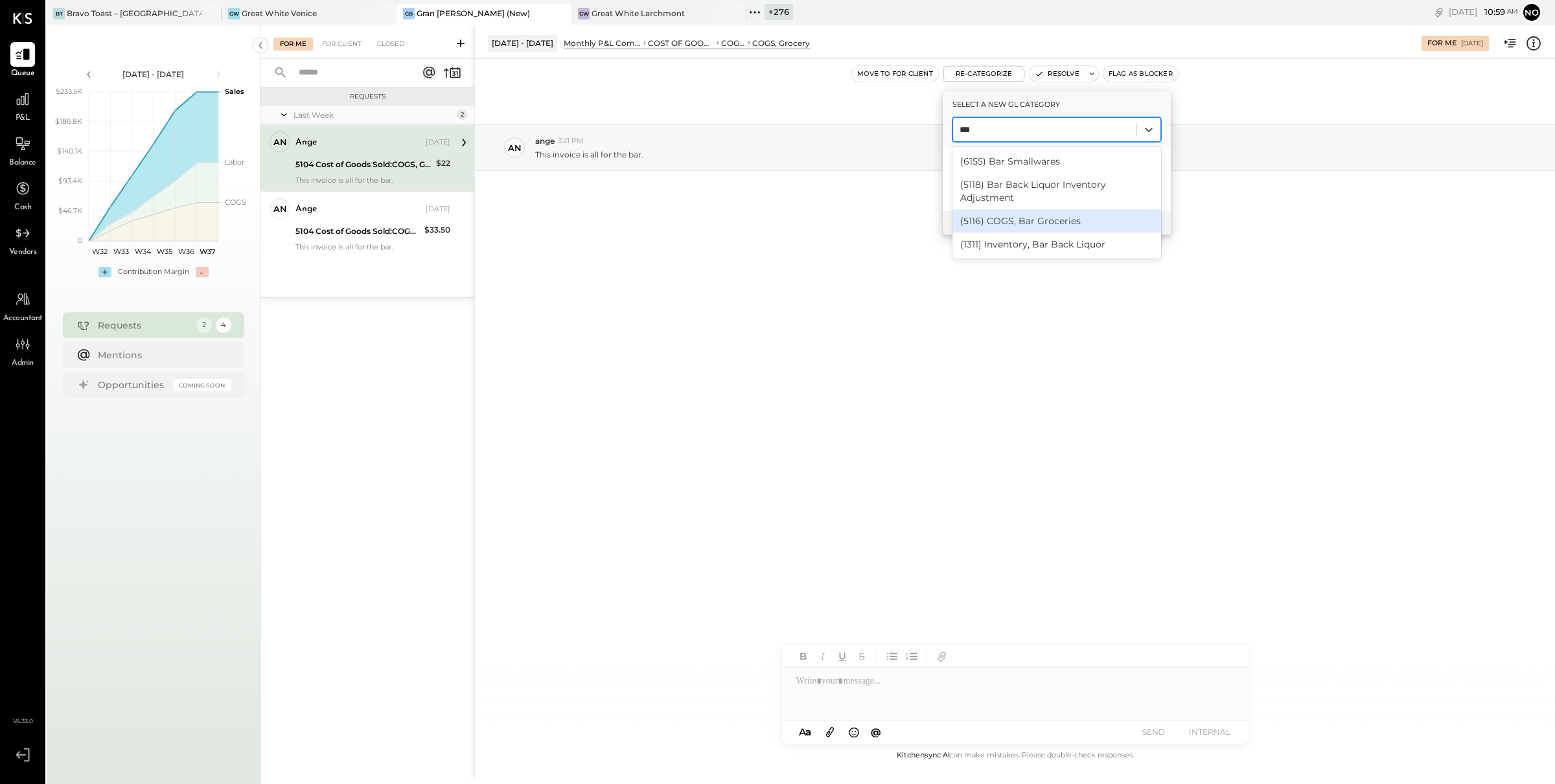
click at [1045, 225] on div "(5116) COGS, Bar Groceries" at bounding box center [1056, 221] width 209 height 23
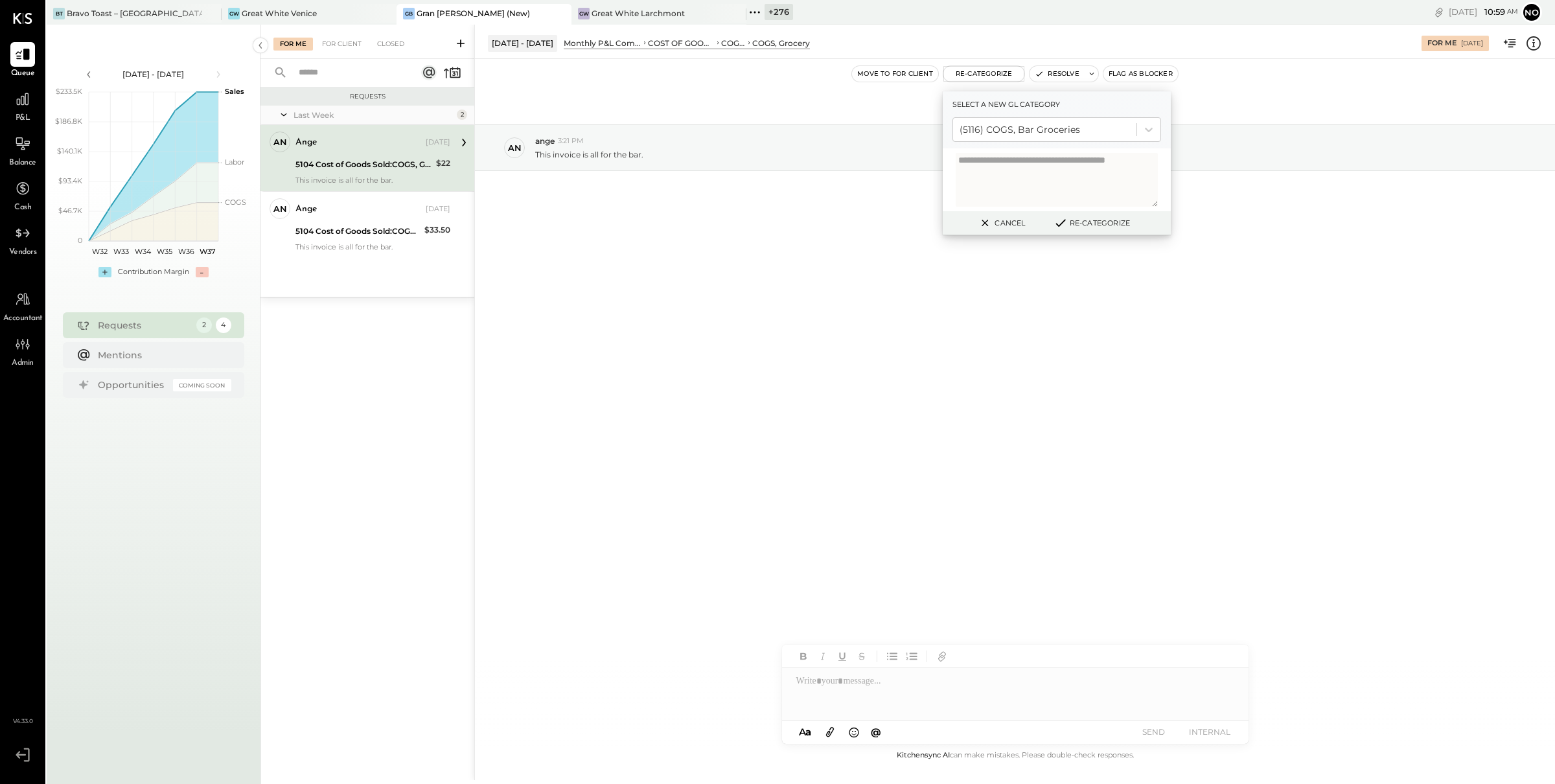
click at [1097, 227] on button "Re-Categorize" at bounding box center [1091, 222] width 85 height 16
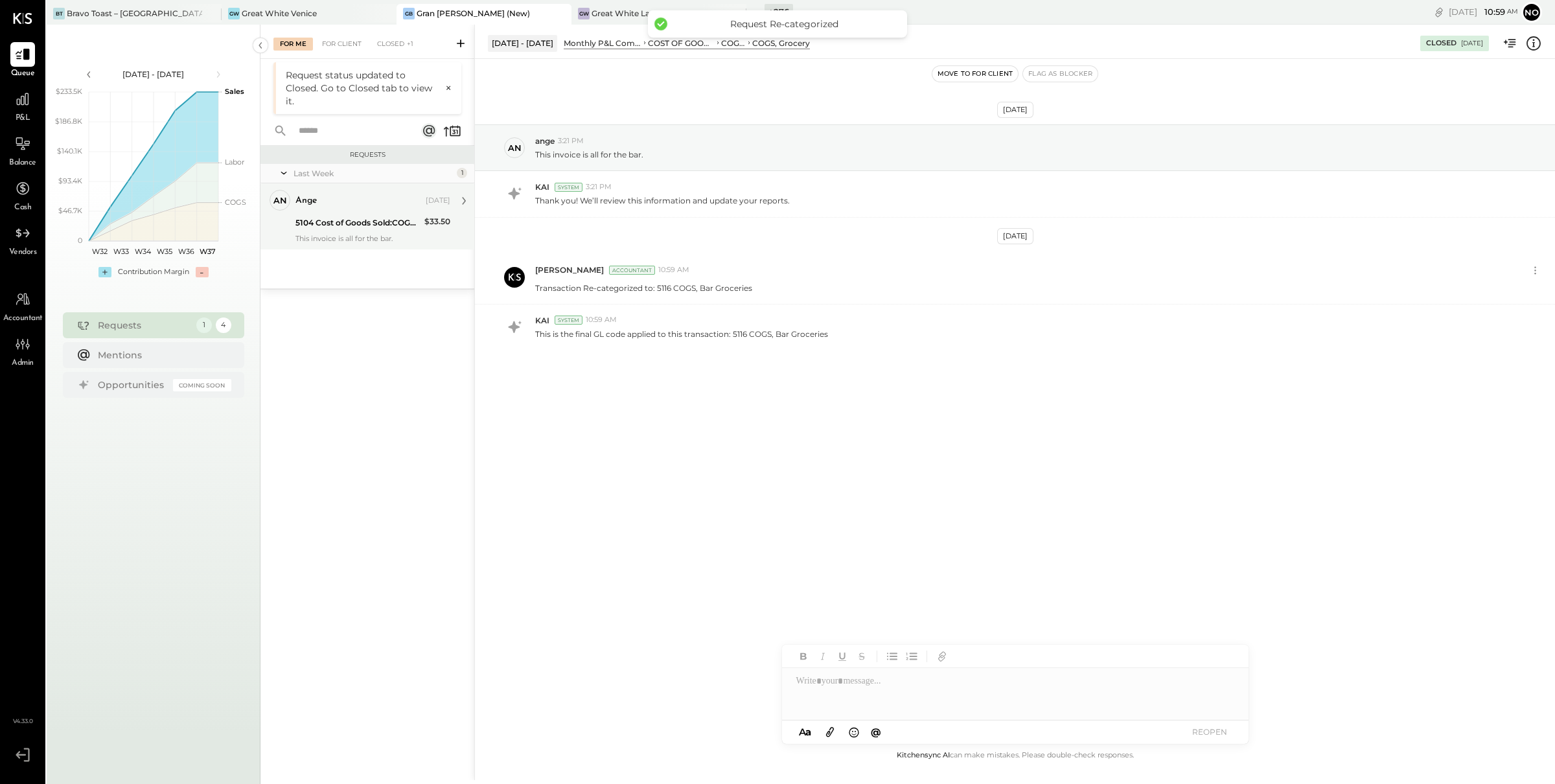
click at [378, 229] on div "5104 Cost of Goods Sold:COGS, Grocery" at bounding box center [358, 222] width 125 height 16
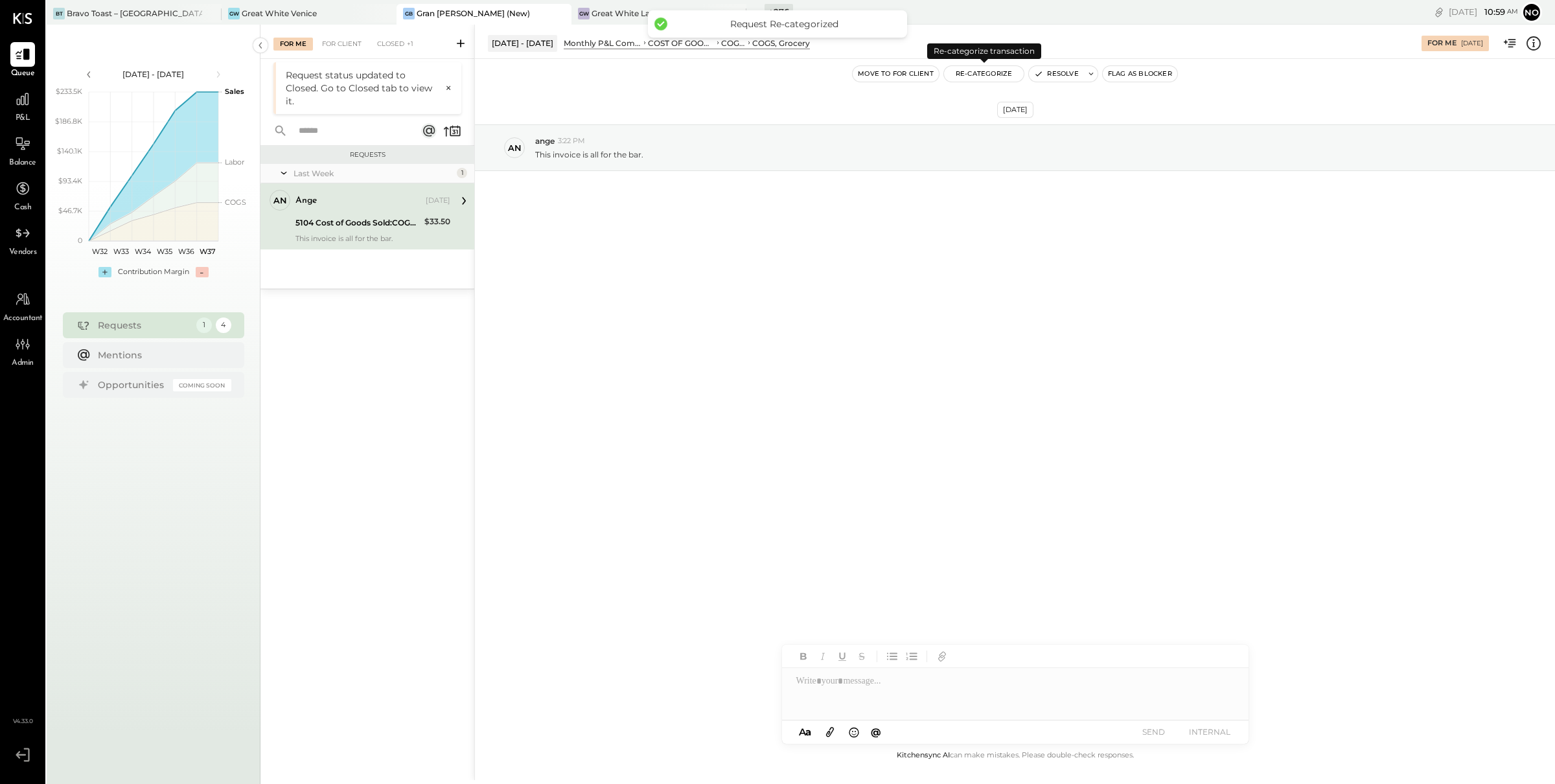
click at [982, 74] on button "Re-Categorize" at bounding box center [984, 73] width 81 height 16
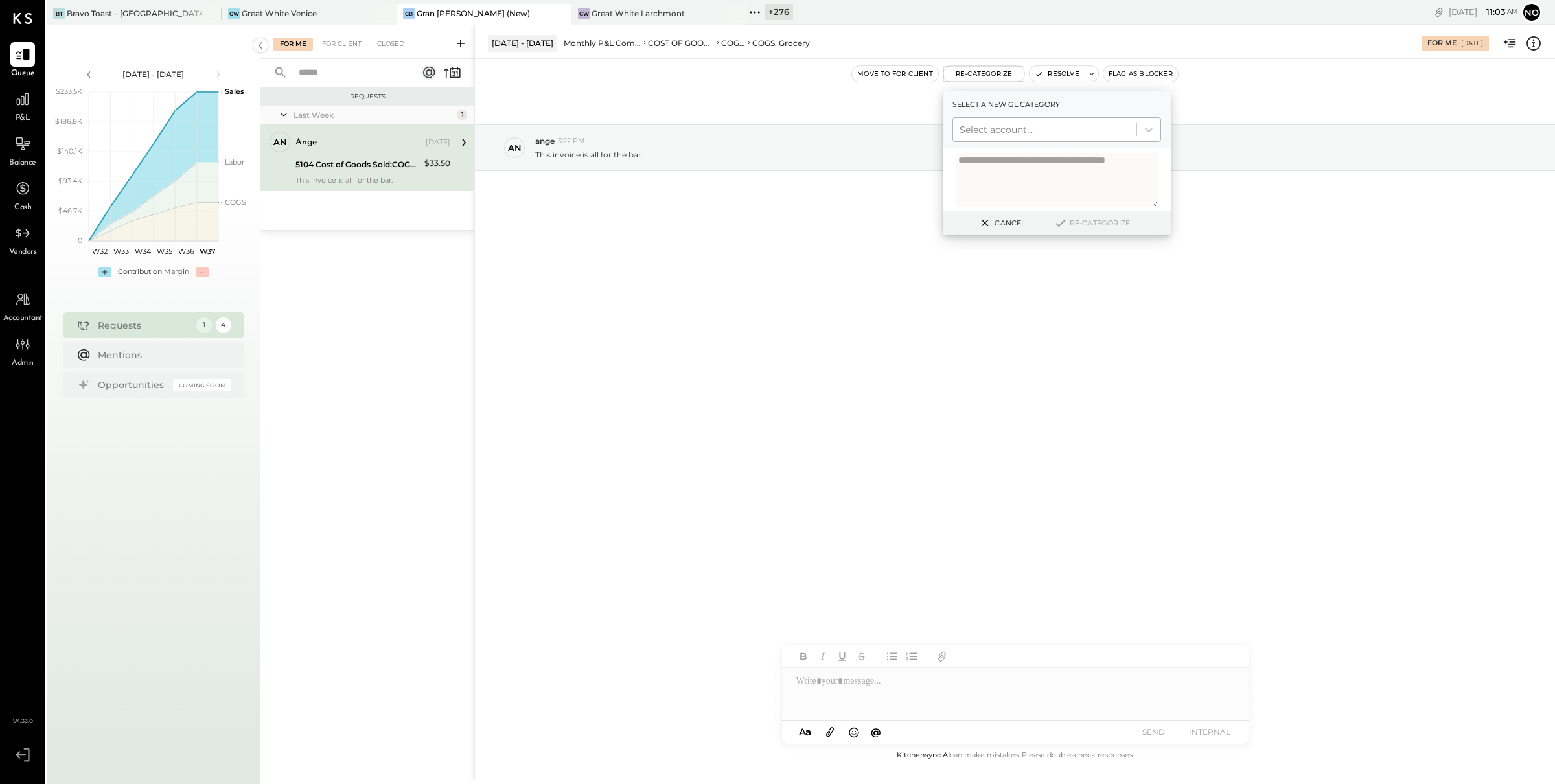
click at [1040, 131] on div at bounding box center [1045, 129] width 171 height 16
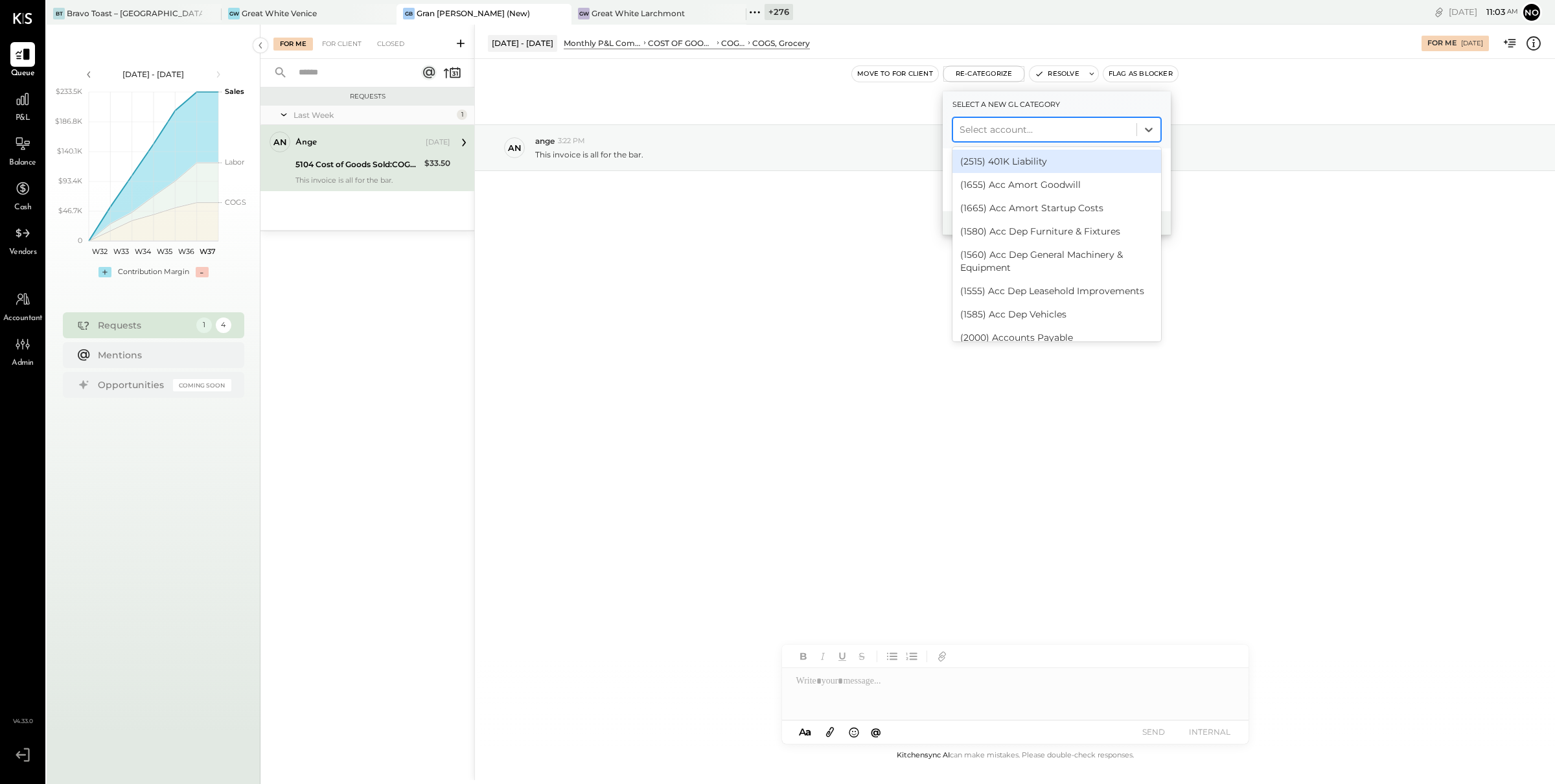
click at [1040, 130] on div at bounding box center [1045, 129] width 171 height 16
type input "***"
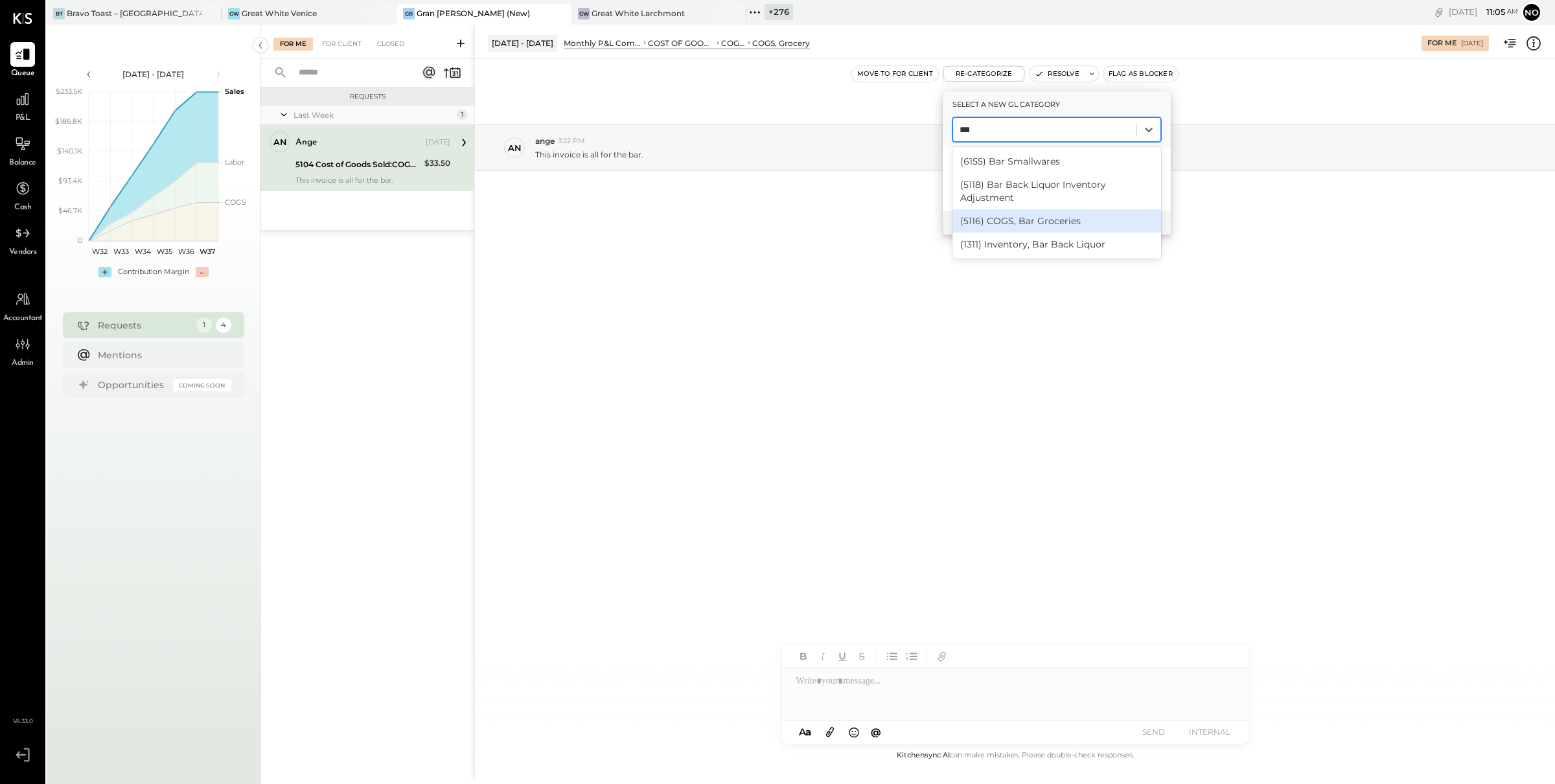
click at [1063, 219] on div "(5116) COGS, Bar Groceries" at bounding box center [1056, 221] width 209 height 23
click at [1092, 219] on button "Re-Categorize" at bounding box center [1091, 222] width 85 height 16
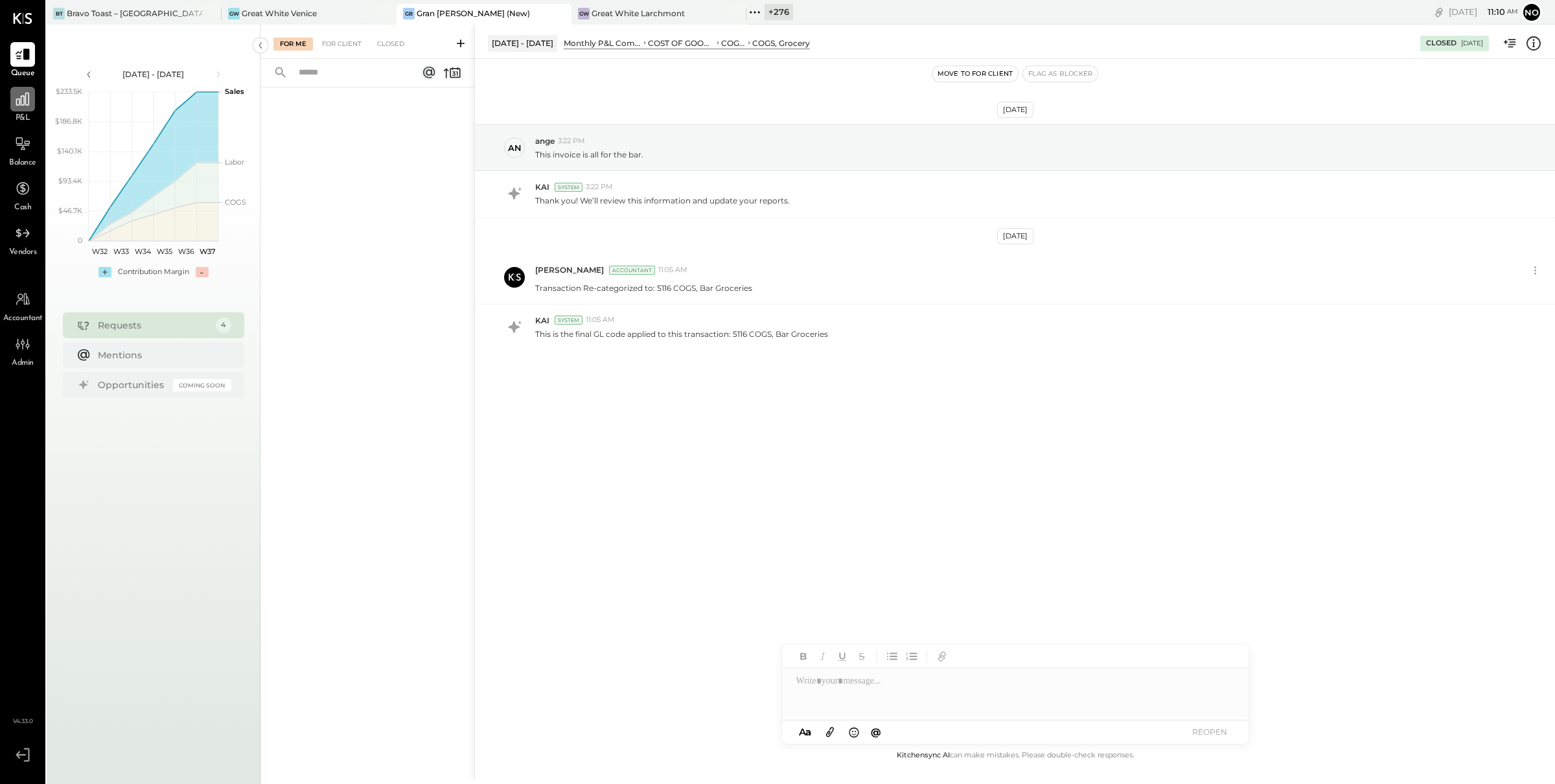
click at [23, 108] on div at bounding box center [22, 99] width 25 height 25
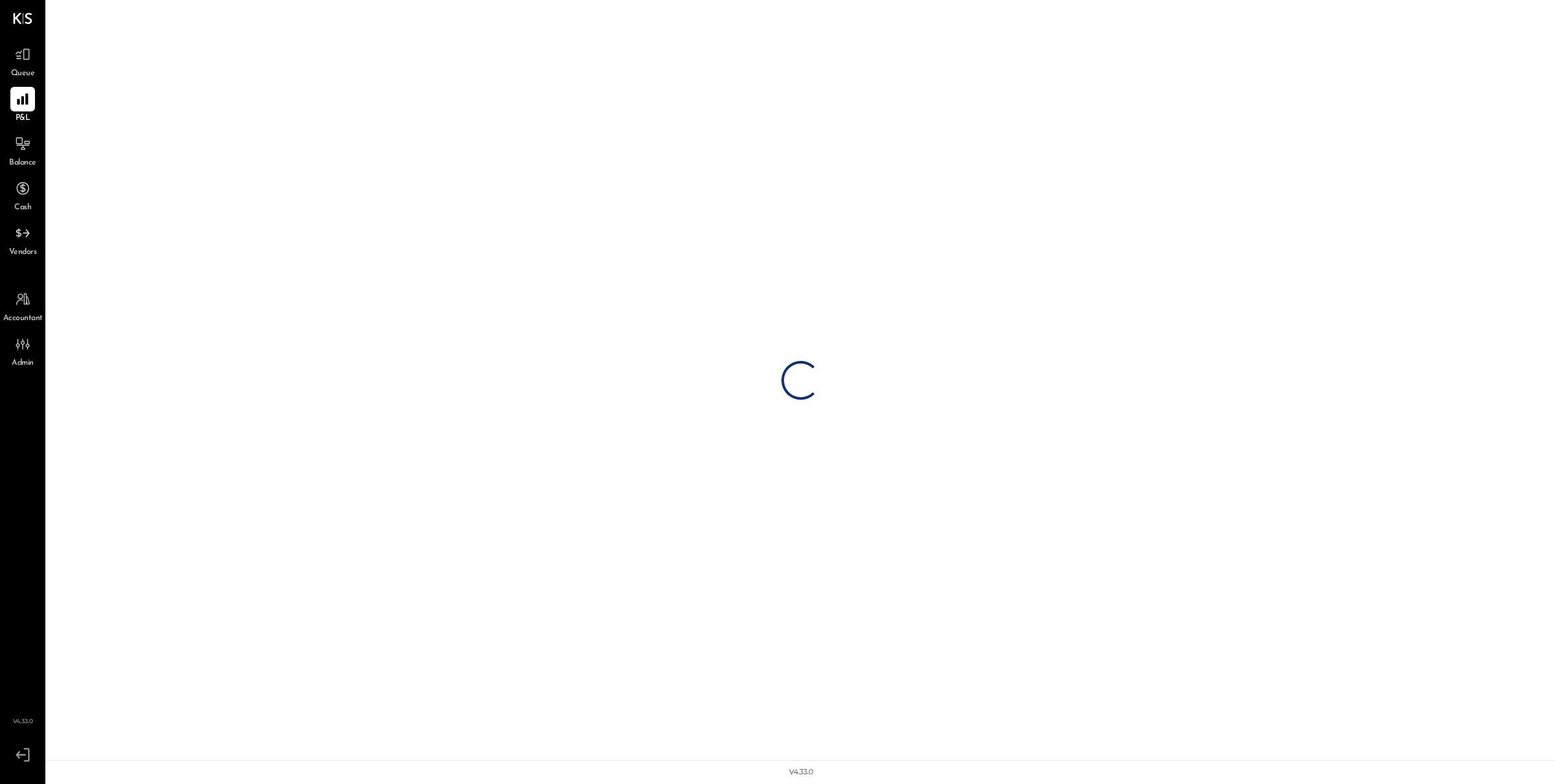
click at [23, 108] on div at bounding box center [22, 99] width 25 height 25
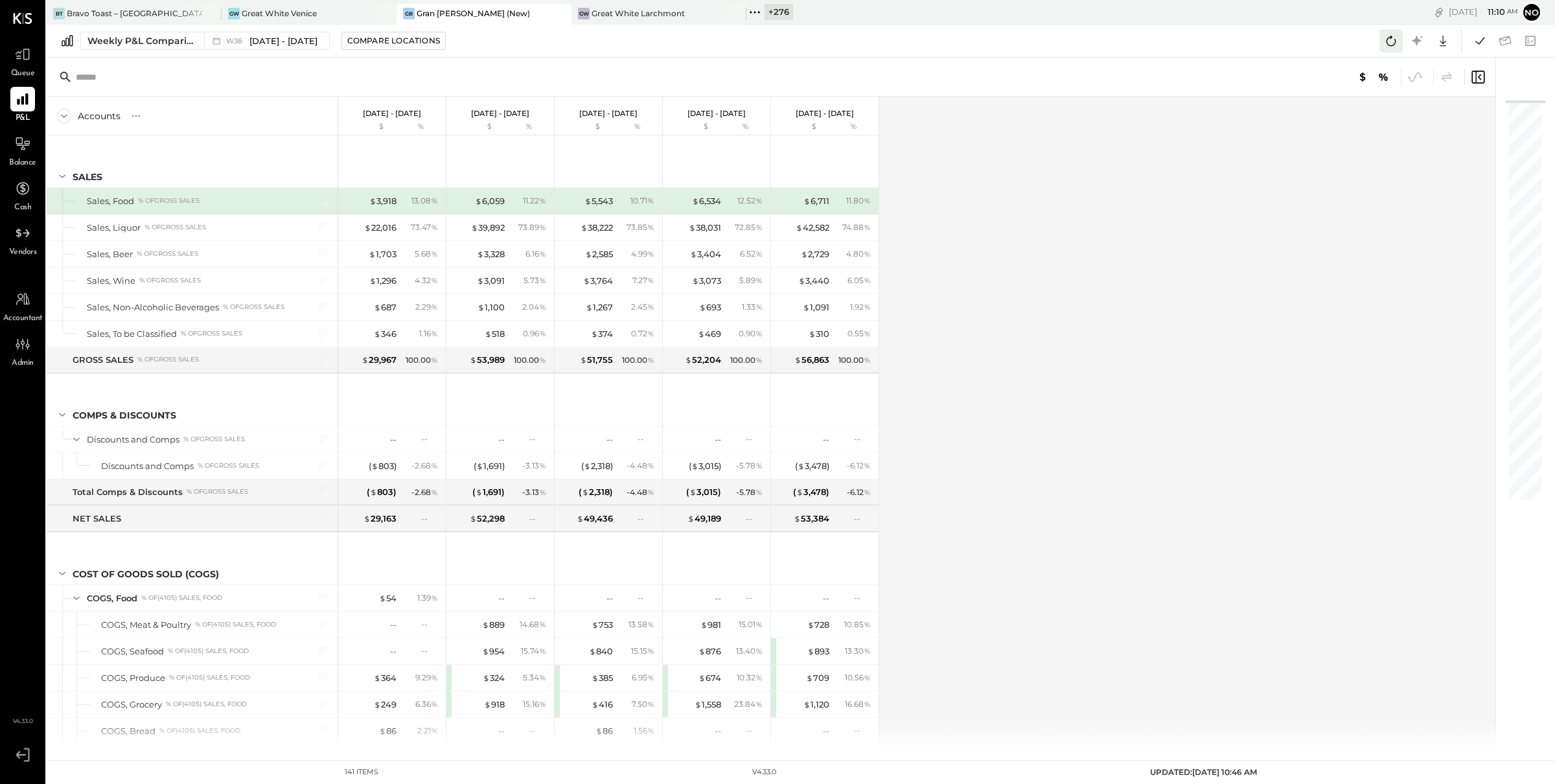
click at [1389, 44] on icon at bounding box center [1391, 41] width 17 height 17
click at [1389, 44] on icon at bounding box center [1391, 41] width 17 height 17
click at [1481, 40] on icon at bounding box center [1480, 41] width 17 height 17
